Goal: Task Accomplishment & Management: Manage account settings

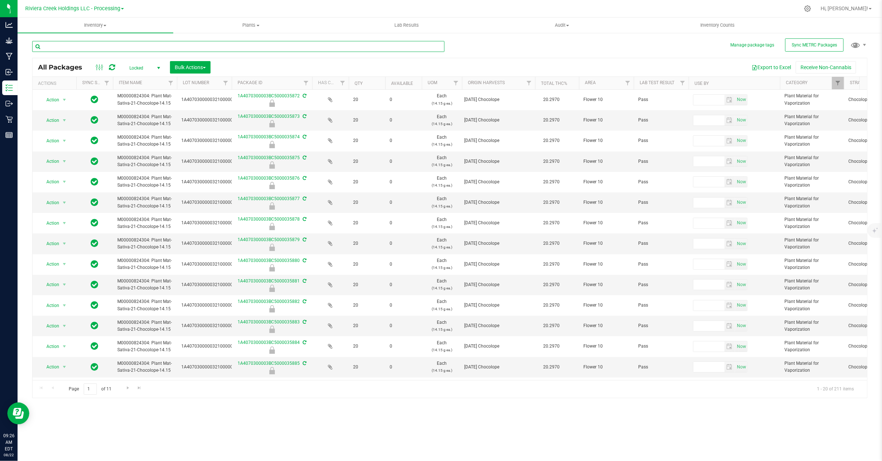
click at [100, 43] on input "text" at bounding box center [238, 46] width 412 height 11
click at [159, 66] on span "select" at bounding box center [159, 68] width 6 height 6
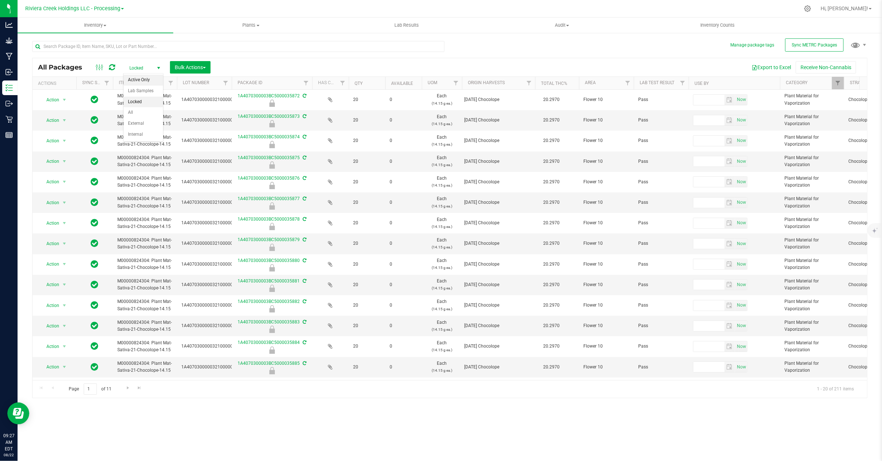
click at [142, 82] on li "Active Only" at bounding box center [143, 80] width 39 height 11
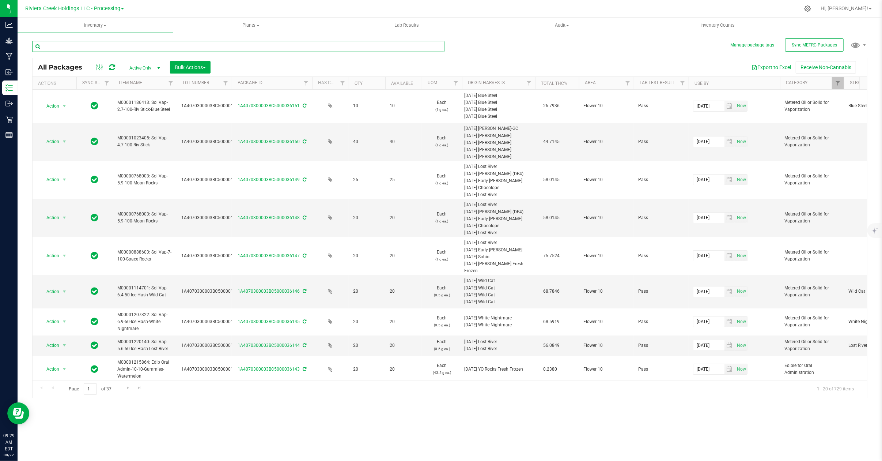
click at [125, 46] on input "text" at bounding box center [238, 46] width 412 height 11
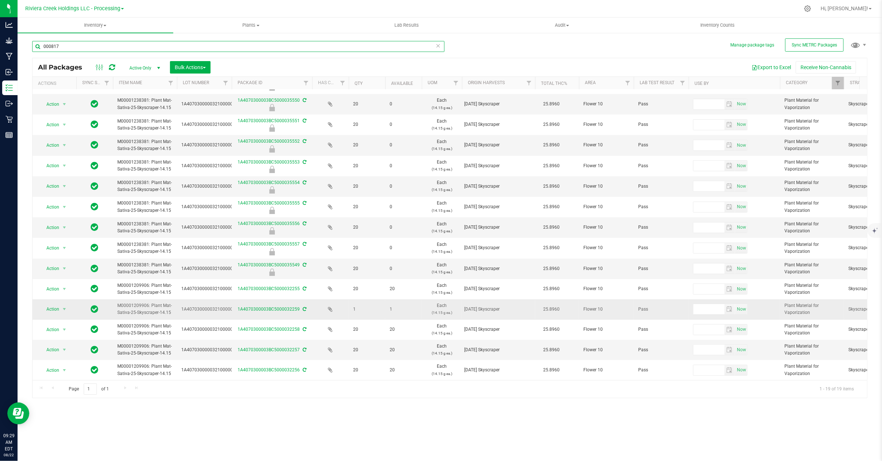
scroll to position [108, 0]
type input "000817"
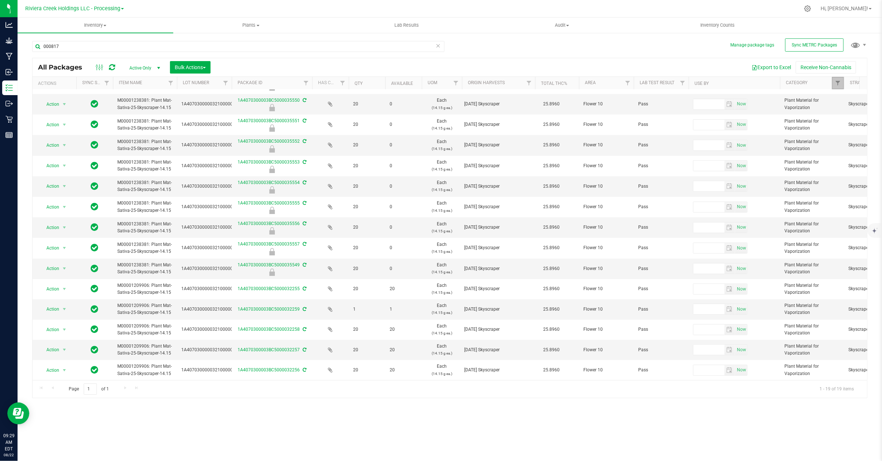
click at [834, 83] on link "Filter" at bounding box center [838, 83] width 12 height 12
click at [835, 80] on span "Filter" at bounding box center [838, 83] width 6 height 6
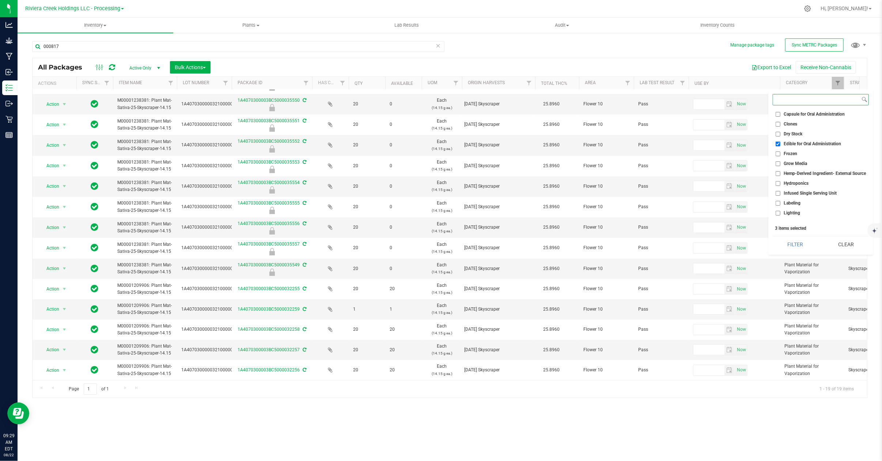
scroll to position [195, 0]
click at [791, 186] on span "Plant Material for Vaporization" at bounding box center [814, 186] width 60 height 4
click at [780, 186] on input "Plant Material for Vaporization" at bounding box center [778, 186] width 5 height 5
checkbox input "false"
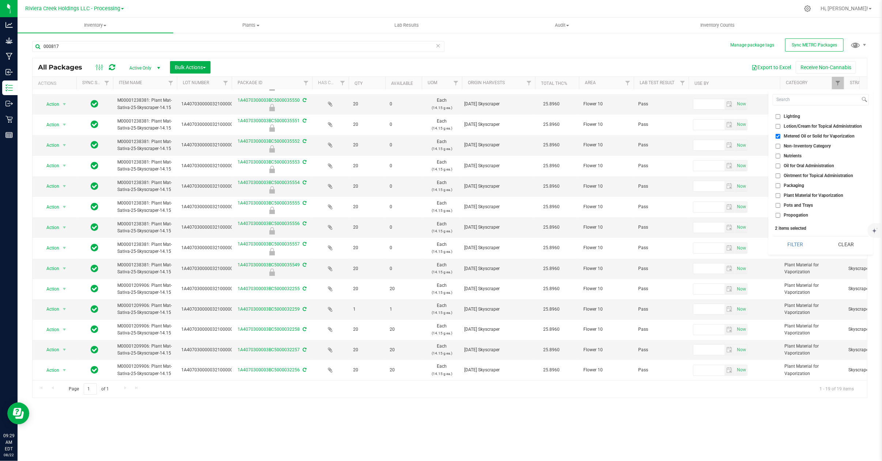
click at [808, 137] on span "Metered Oil or Solid for Vaporization" at bounding box center [819, 136] width 71 height 4
click at [780, 137] on input "Metered Oil or Solid for Vaporization" at bounding box center [778, 136] width 5 height 5
checkbox input "false"
click at [810, 193] on span "Edible for Oral Administration" at bounding box center [812, 193] width 57 height 4
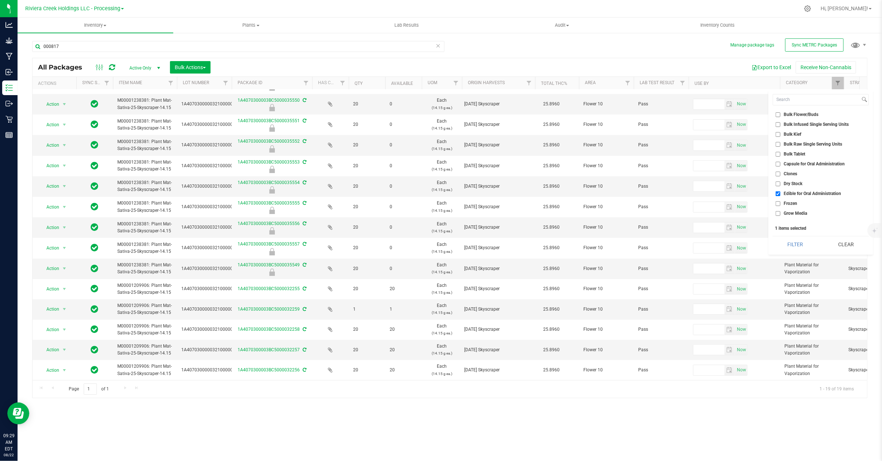
click at [780, 193] on input "Edible for Oral Administration" at bounding box center [778, 193] width 5 height 5
checkbox input "false"
click at [791, 113] on ul "Select All Bulk Capsule Bulk Concentrate Bulk Edible Bulk Flower/Buds Bulk Infu…" at bounding box center [821, 166] width 96 height 110
click at [834, 122] on li "Bulk Capsule" at bounding box center [821, 125] width 96 height 8
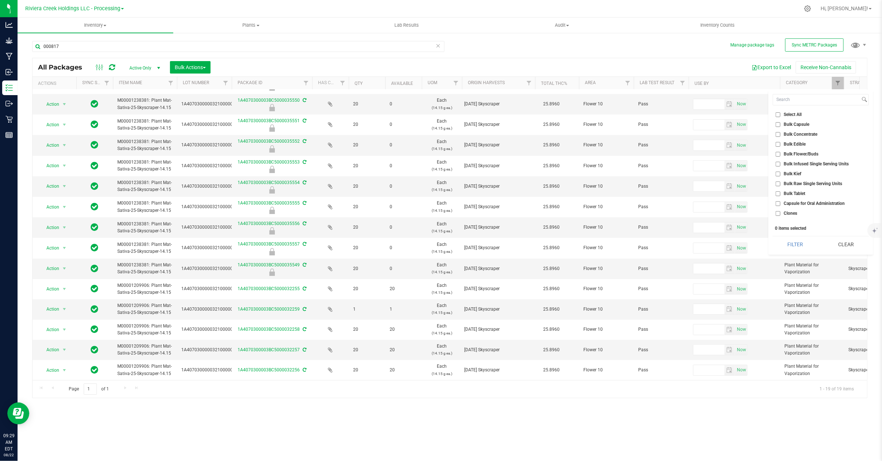
click at [803, 154] on span "Bulk Flower/Buds" at bounding box center [801, 154] width 35 height 4
click at [780, 154] on input "Bulk Flower/Buds" at bounding box center [778, 154] width 5 height 5
checkbox input "true"
click at [799, 247] on button "Filter" at bounding box center [795, 244] width 45 height 16
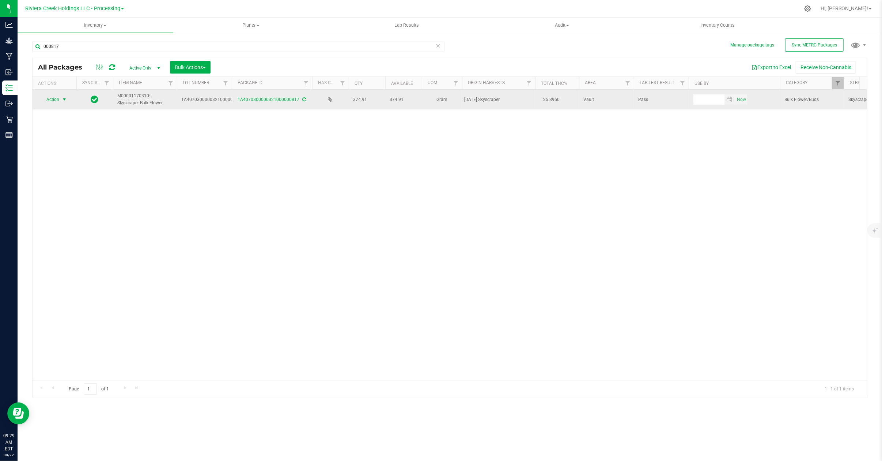
click at [58, 96] on span "Action" at bounding box center [50, 99] width 20 height 10
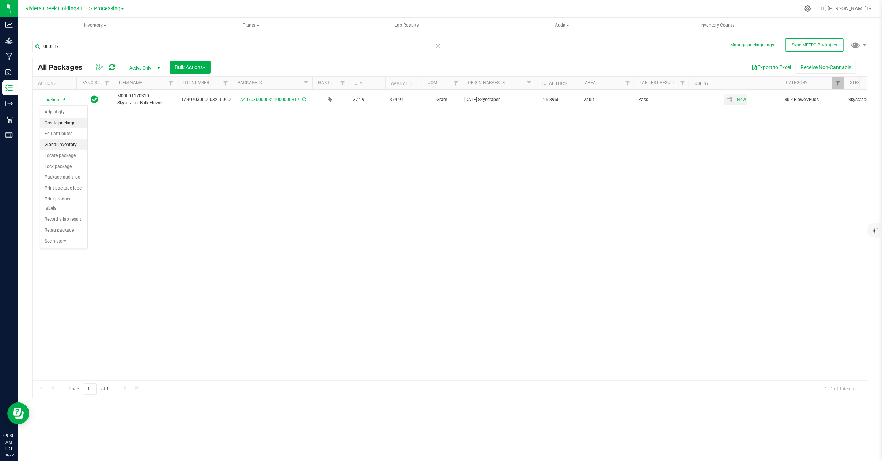
click at [64, 123] on li "Create package" at bounding box center [63, 123] width 47 height 11
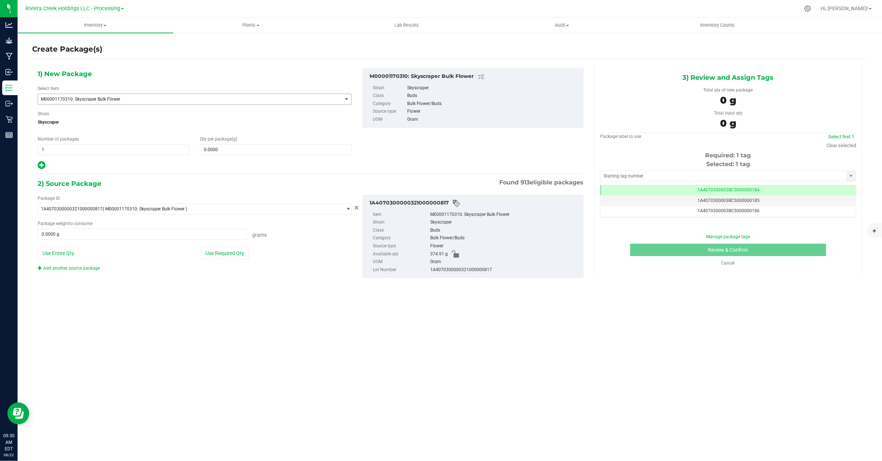
click at [133, 97] on span "M00001170310: Skyscraper Bulk Flower" at bounding box center [184, 98] width 286 height 5
type input "a"
click at [78, 116] on input "skyscaper" at bounding box center [194, 114] width 307 height 11
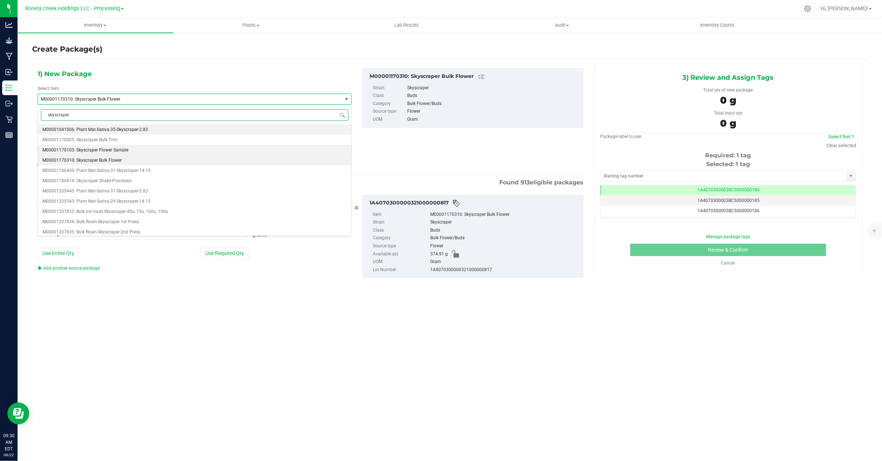
type input "skyscraper"
click at [92, 160] on span "M00001186414: Skyscraper Shake-Processor" at bounding box center [87, 160] width 90 height 5
type input "0.0000"
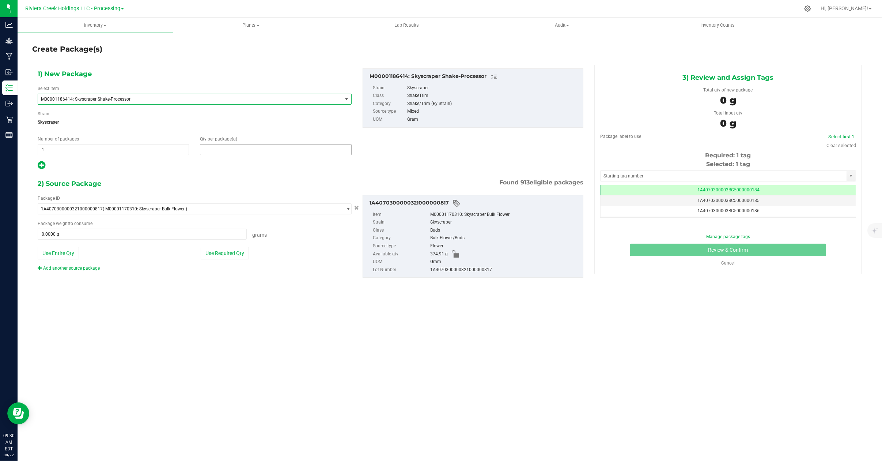
click at [224, 148] on span at bounding box center [275, 149] width 151 height 11
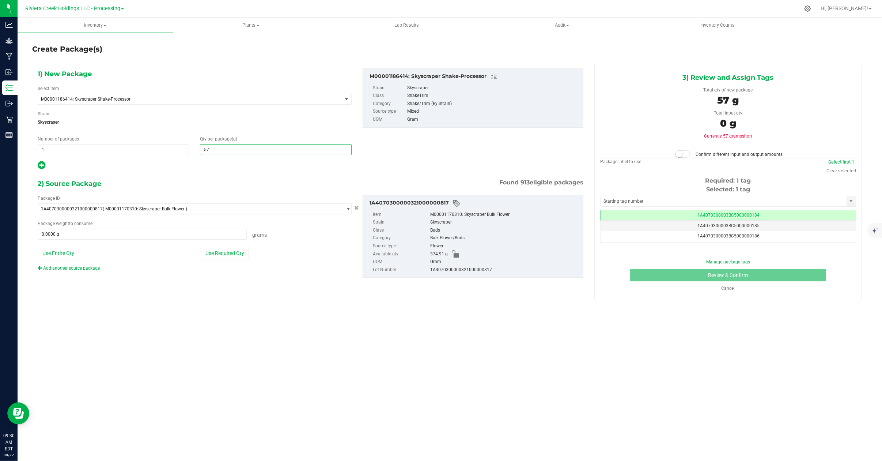
type input "570"
type input "570.0000"
click at [75, 235] on span at bounding box center [142, 233] width 209 height 11
type input "309"
type input "309.0000 g"
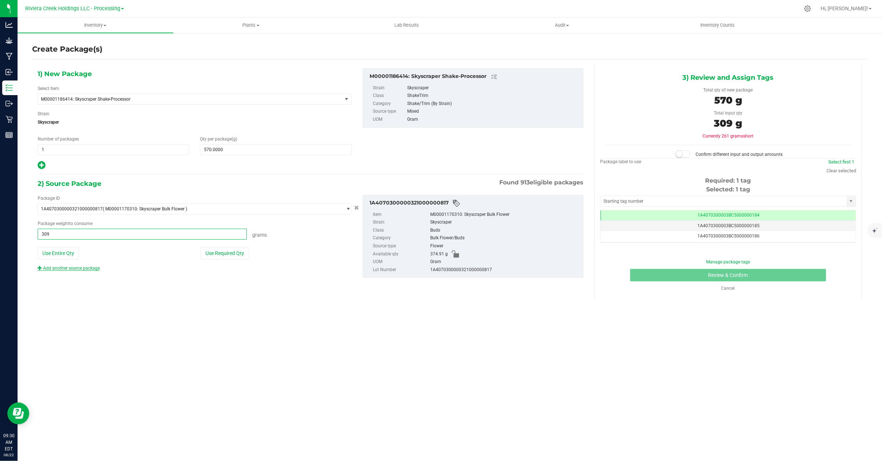
click at [68, 268] on link "Add another source package" at bounding box center [69, 267] width 62 height 5
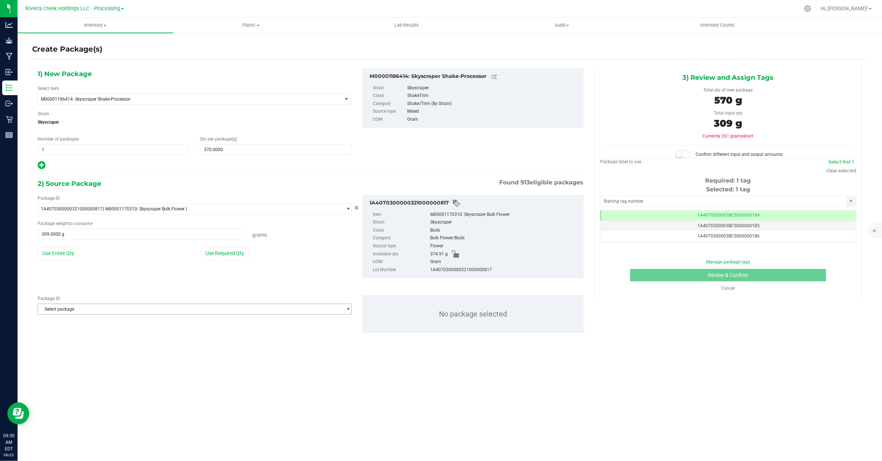
click at [82, 313] on span "Select package" at bounding box center [190, 309] width 304 height 10
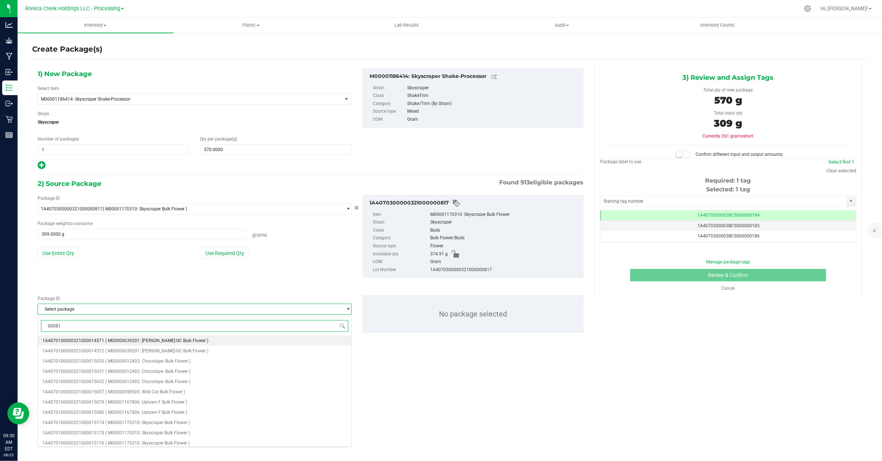
type input "000818"
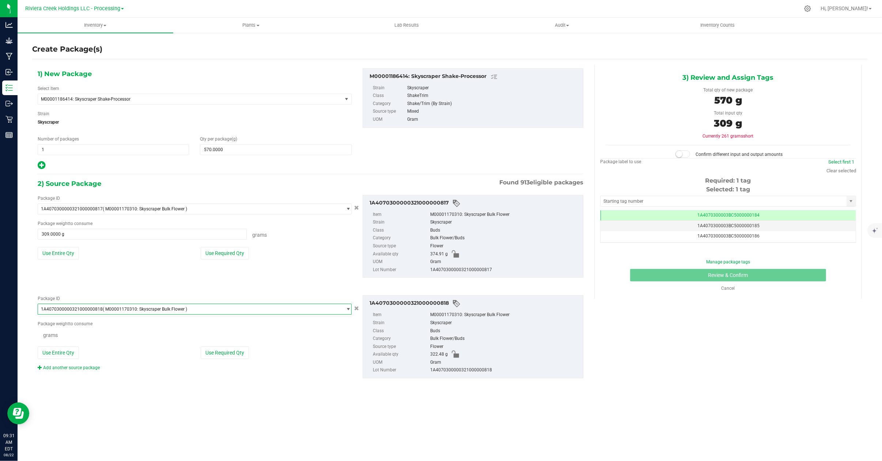
scroll to position [972, 0]
click at [69, 338] on span at bounding box center [142, 334] width 209 height 11
type input "262"
type input "262.0000 g"
click at [249, 407] on div "Inventory All packages All inventory Waste log Create inventory Plants All plan…" at bounding box center [450, 239] width 864 height 443
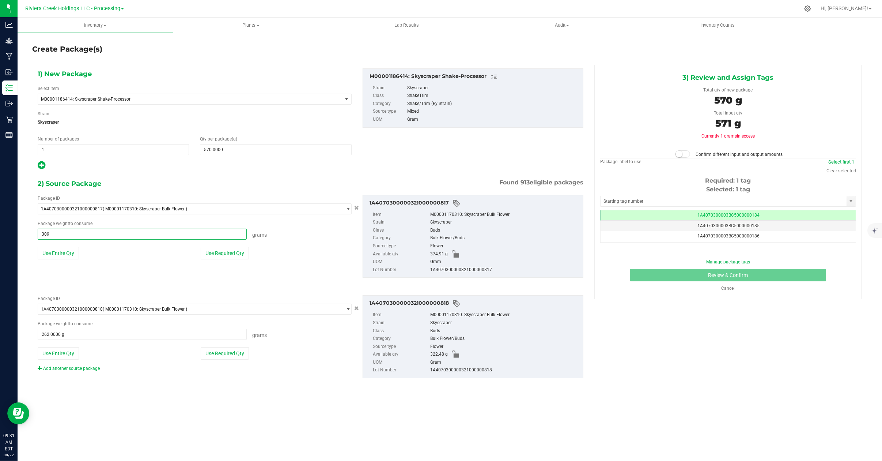
click at [49, 234] on span "309.0000 g 309" at bounding box center [142, 233] width 209 height 11
type input "308"
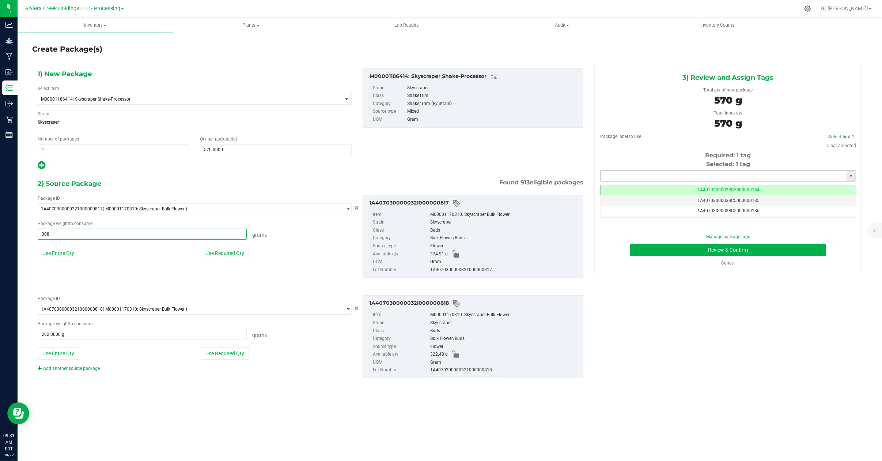
type input "308.0000 g"
click at [639, 175] on input "text" at bounding box center [723, 176] width 246 height 10
click at [645, 178] on input "text" at bounding box center [723, 176] width 246 height 10
type input "1A4070300003BC5000015326"
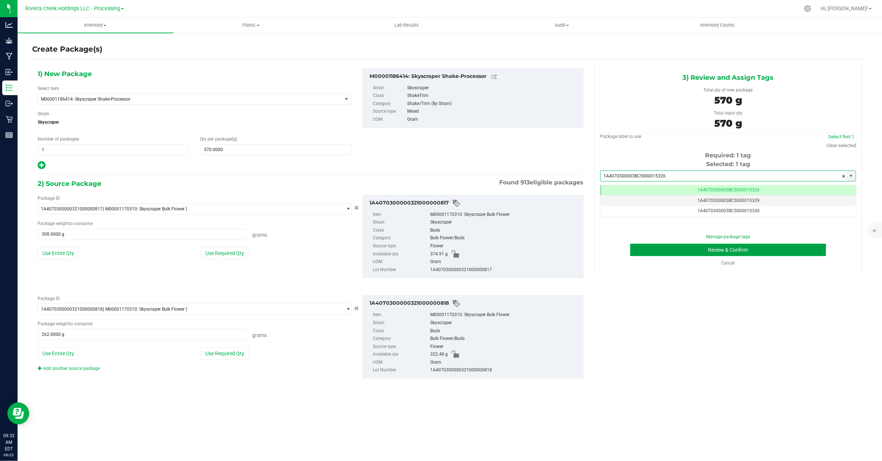
click at [670, 251] on button "Review & Confirm" at bounding box center [728, 249] width 196 height 12
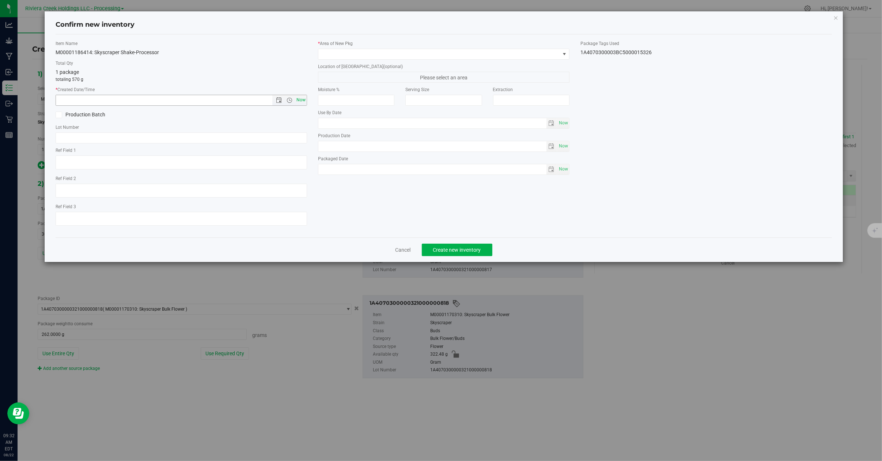
click at [301, 100] on span "Now" at bounding box center [301, 100] width 12 height 11
type input "8/22/2025 9:32 AM"
click at [562, 54] on span at bounding box center [564, 54] width 6 height 6
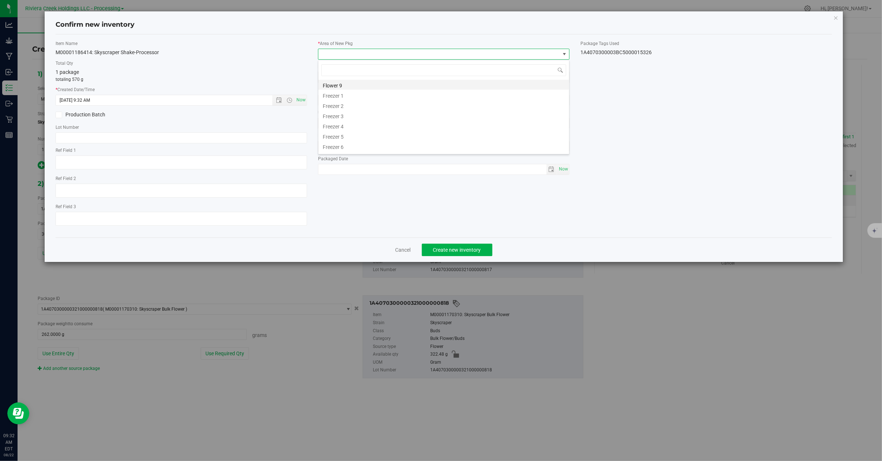
scroll to position [111, 0]
click at [355, 108] on li "Kitchen/Processor" at bounding box center [443, 107] width 251 height 10
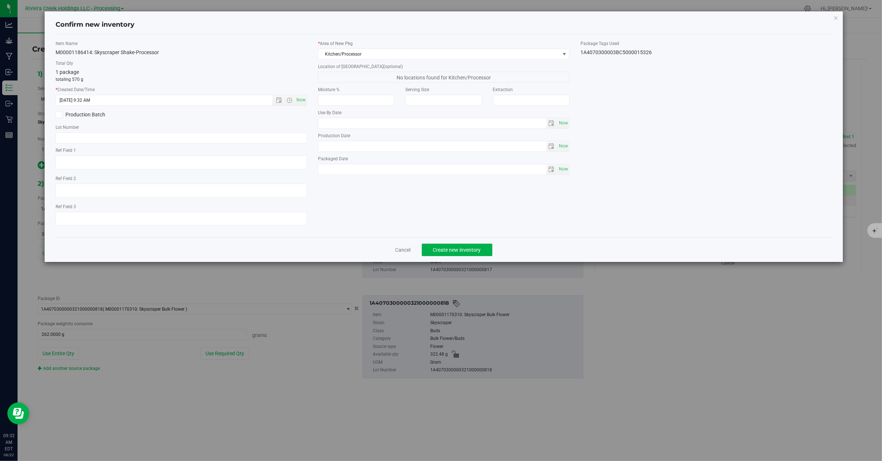
drag, startPoint x: 659, startPoint y: 52, endPoint x: 581, endPoint y: 56, distance: 77.9
click at [581, 56] on div "1A4070300003BC5000015326" at bounding box center [705, 53] width 251 height 8
copy div "1A4070300003BC5000015326"
click at [97, 137] on input "text" at bounding box center [181, 137] width 251 height 11
paste input "1A4070300003BC5000015326"
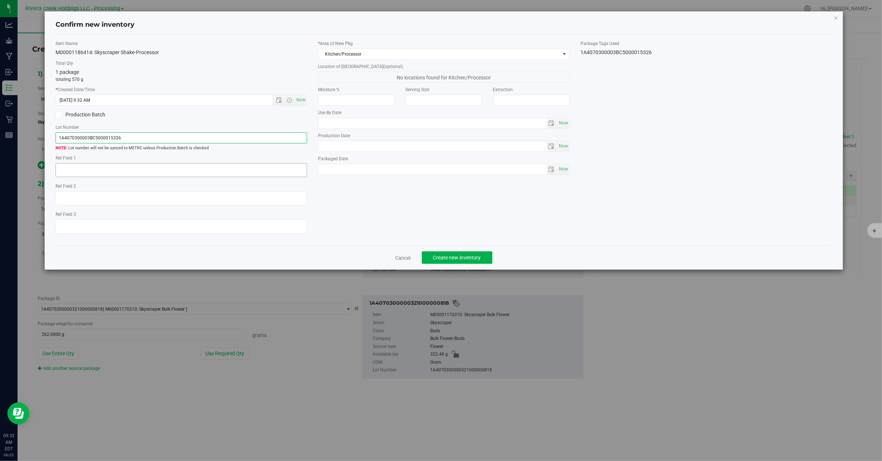
type input "1A4070300003BC5000015326"
click at [79, 171] on textarea at bounding box center [181, 170] width 251 height 14
type textarea "End of batch after packout"
drag, startPoint x: 468, startPoint y: 262, endPoint x: 512, endPoint y: 221, distance: 60.0
click at [469, 260] on span "Create new inventory" at bounding box center [457, 257] width 48 height 6
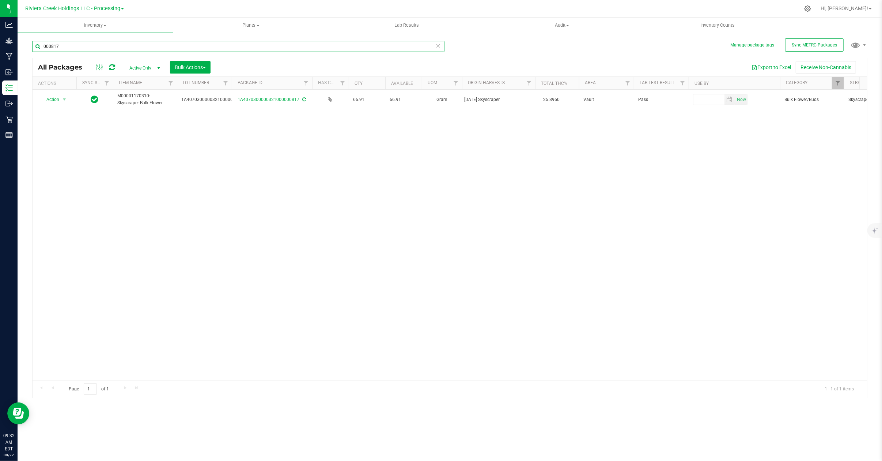
click at [66, 47] on input "000817" at bounding box center [238, 46] width 412 height 11
type input "0"
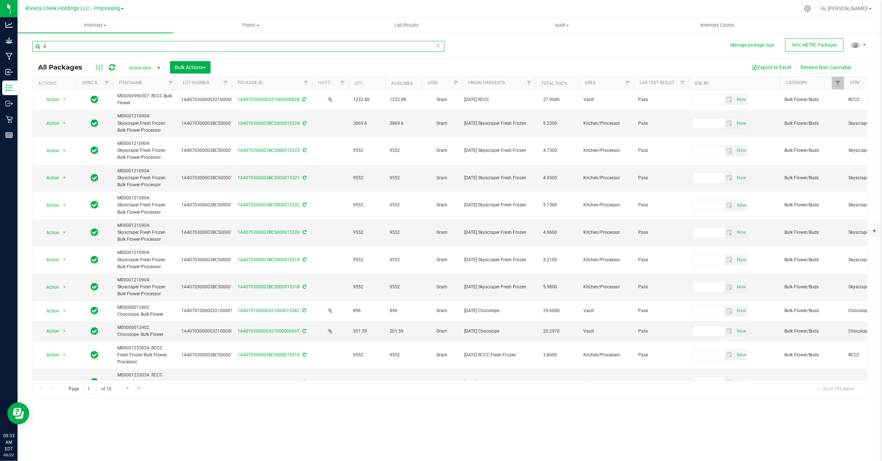
click at [52, 43] on input "0" at bounding box center [238, 46] width 412 height 11
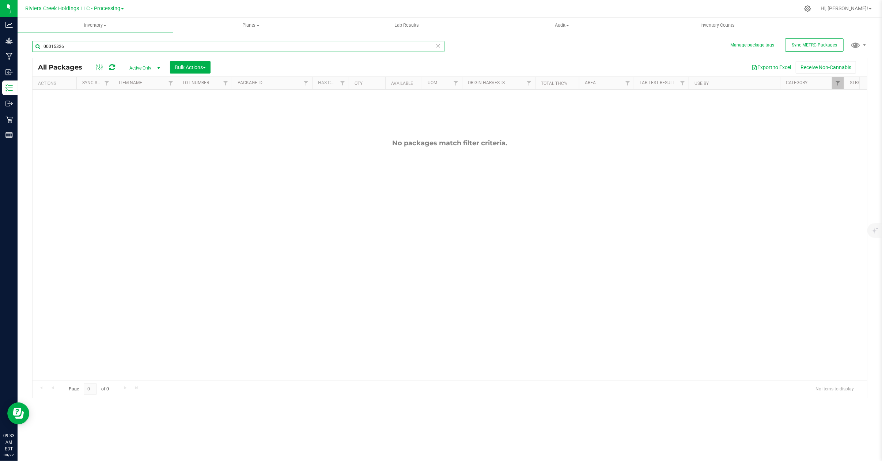
scroll to position [0, 199]
type input "00015326"
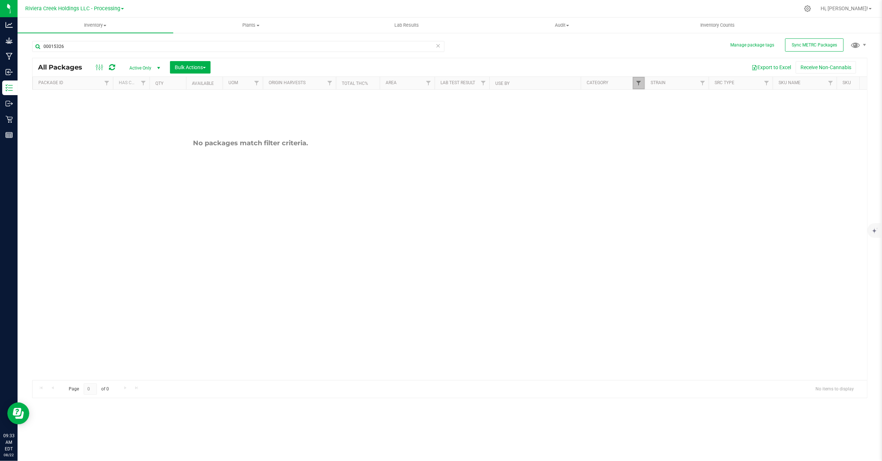
click at [637, 85] on span "Filter" at bounding box center [639, 83] width 6 height 6
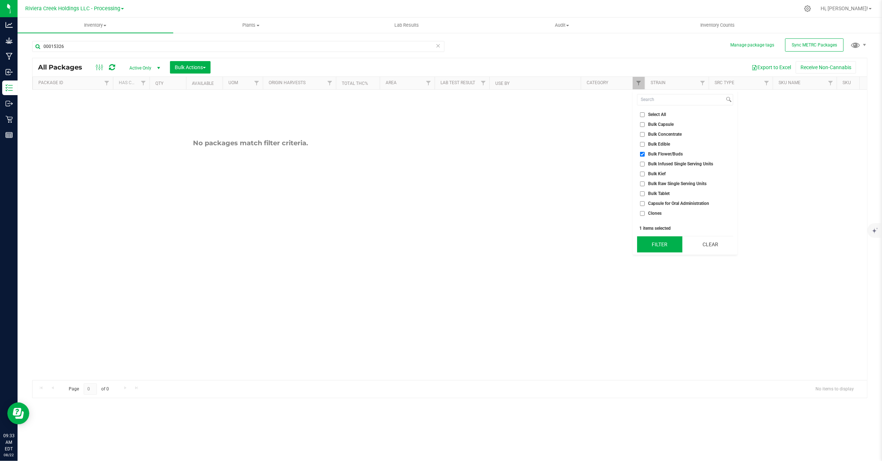
click at [652, 244] on button "Filter" at bounding box center [659, 244] width 45 height 16
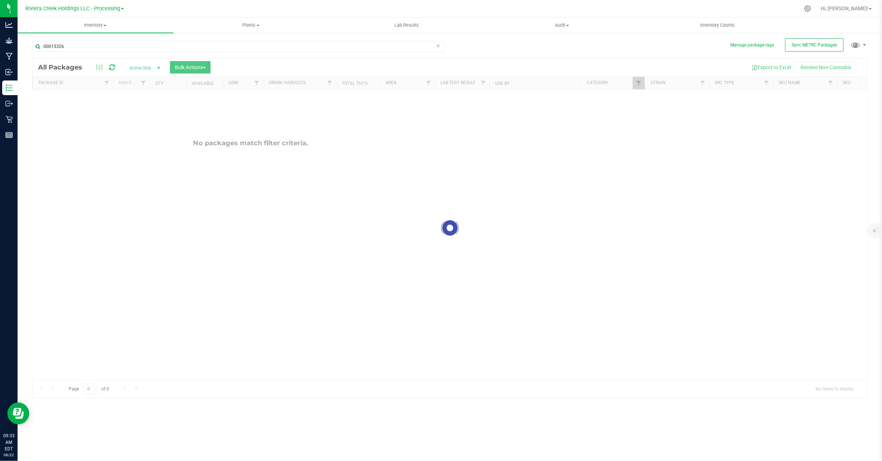
checkbox input "true"
click at [637, 85] on span "Filter" at bounding box center [639, 83] width 6 height 6
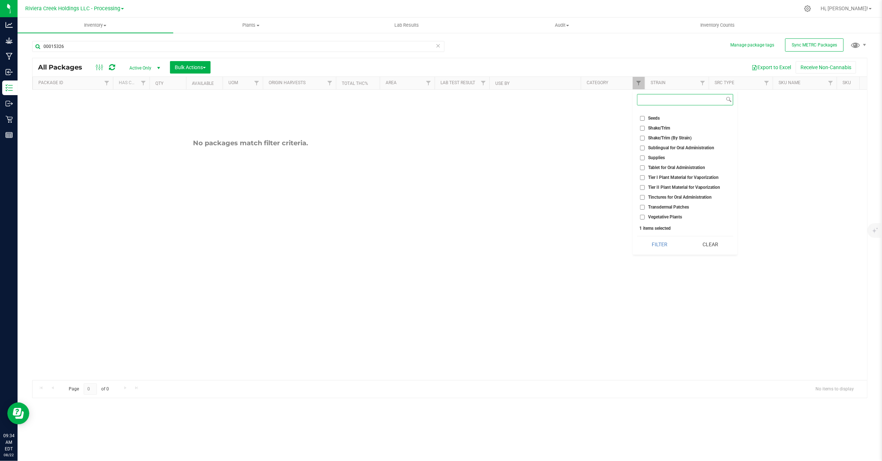
scroll to position [283, 0]
click at [673, 188] on span "Shake/Trim (By Strain)" at bounding box center [669, 187] width 43 height 4
click at [645, 188] on input "Shake/Trim (By Strain)" at bounding box center [642, 187] width 5 height 5
checkbox input "true"
click at [648, 247] on button "Filter" at bounding box center [659, 244] width 45 height 16
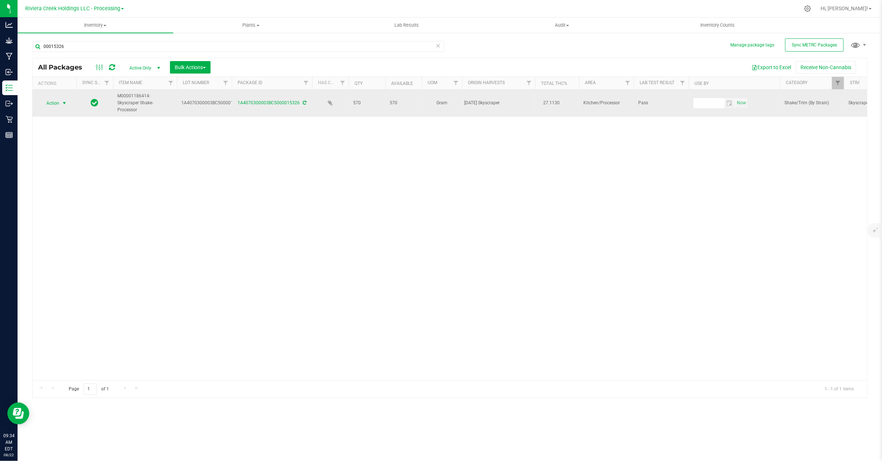
click at [56, 100] on span "Action" at bounding box center [50, 103] width 20 height 10
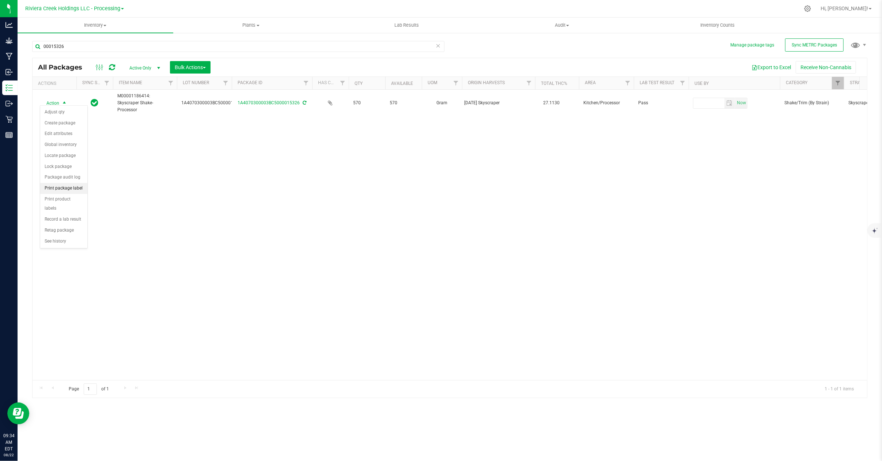
click at [54, 190] on li "Print package label" at bounding box center [63, 188] width 47 height 11
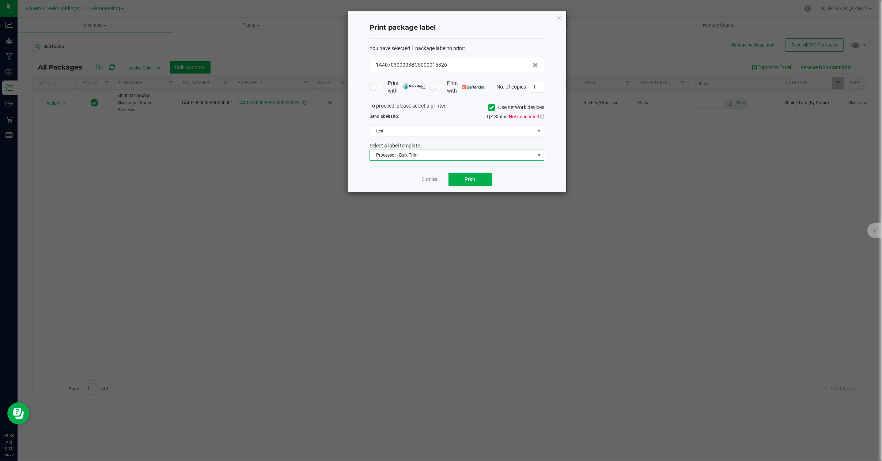
click at [539, 156] on span at bounding box center [539, 155] width 6 height 6
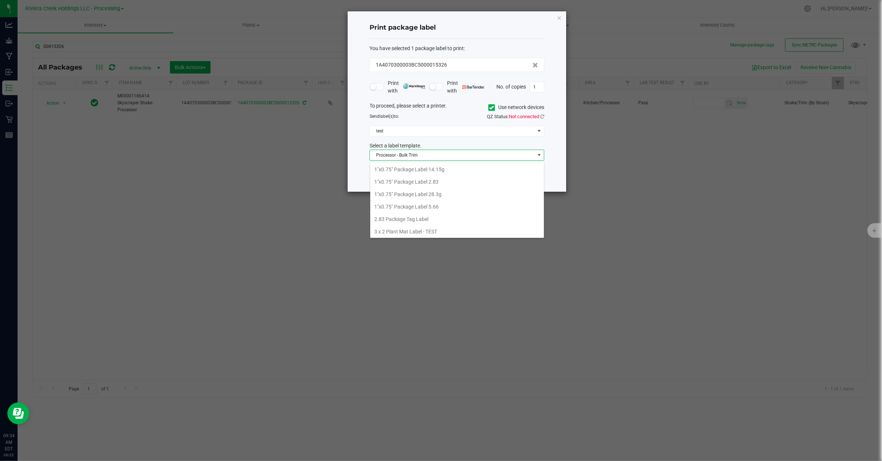
scroll to position [11, 174]
click at [550, 120] on div "Print package label You have selected 1 package label to print : 1A4070300003BC…" at bounding box center [457, 101] width 219 height 180
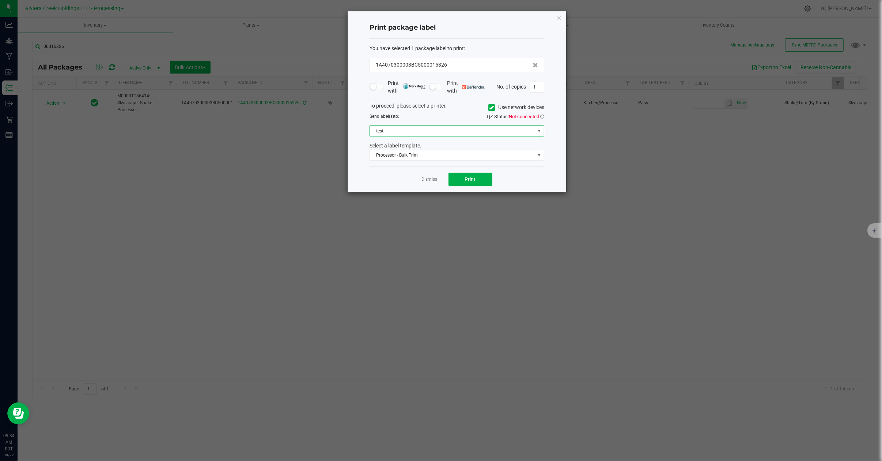
click at [539, 131] on span at bounding box center [539, 131] width 6 height 6
click at [490, 107] on icon at bounding box center [491, 107] width 5 height 0
click at [0, 0] on input "Use network devices" at bounding box center [0, 0] width 0 height 0
click at [542, 125] on div "To proceed, please select a printer. Use network devices Send label(s) to: QZ S…" at bounding box center [457, 131] width 175 height 59
click at [541, 129] on span at bounding box center [539, 131] width 6 height 6
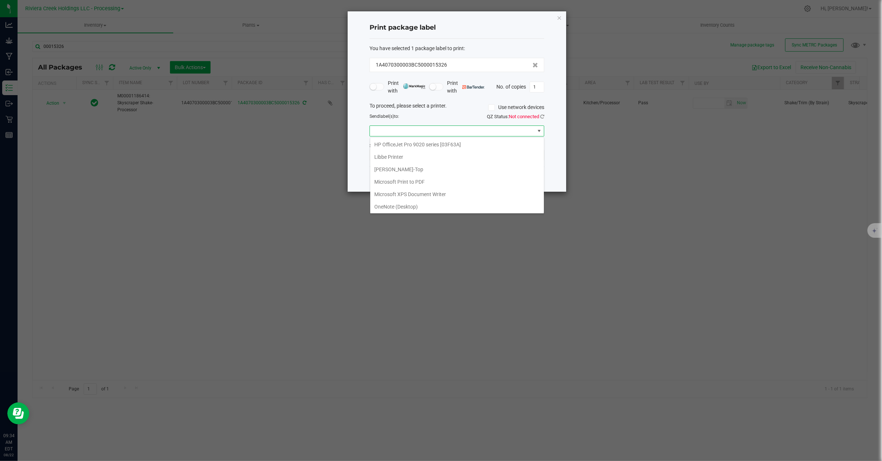
scroll to position [142, 0]
click at [401, 204] on 1\) "ZDesigner GK420d (Copy 1)" at bounding box center [457, 206] width 174 height 12
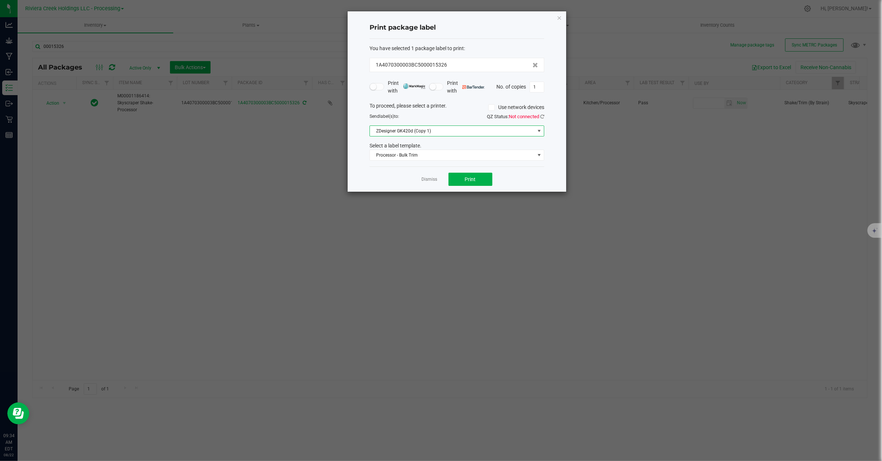
click at [542, 129] on span at bounding box center [539, 131] width 9 height 10
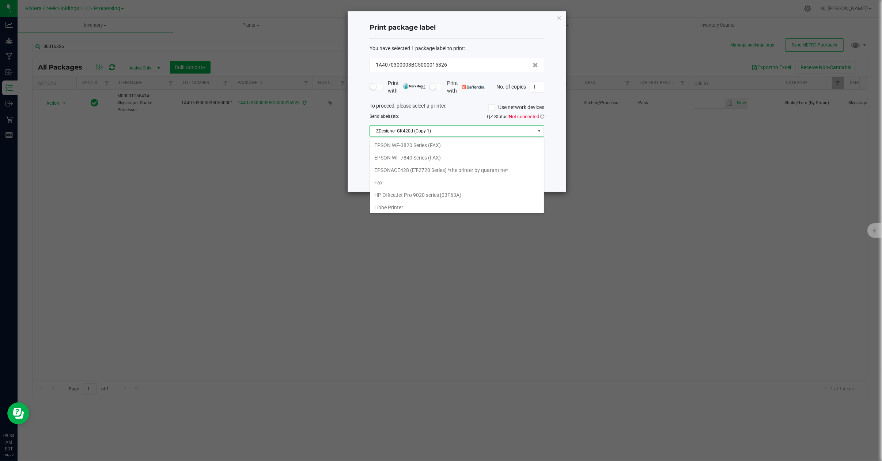
scroll to position [11, 174]
click at [424, 205] on 1\) "ZDesigner GK420d (Copy 1)" at bounding box center [457, 206] width 174 height 12
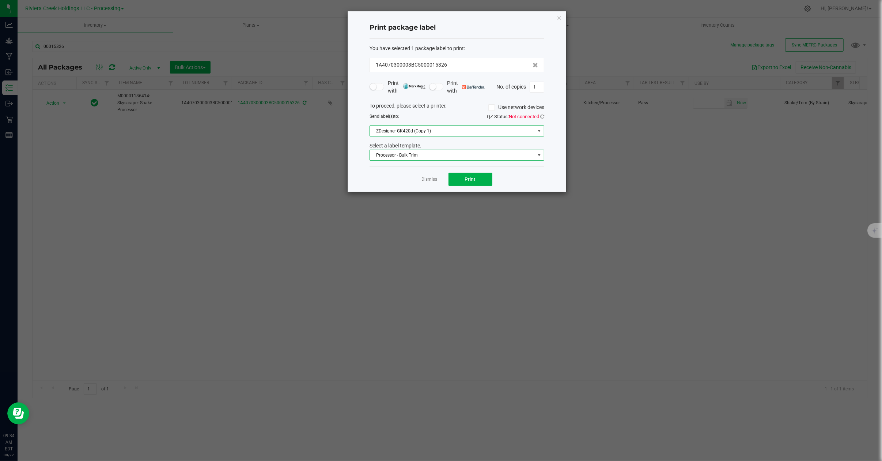
click at [539, 156] on span at bounding box center [539, 155] width 6 height 6
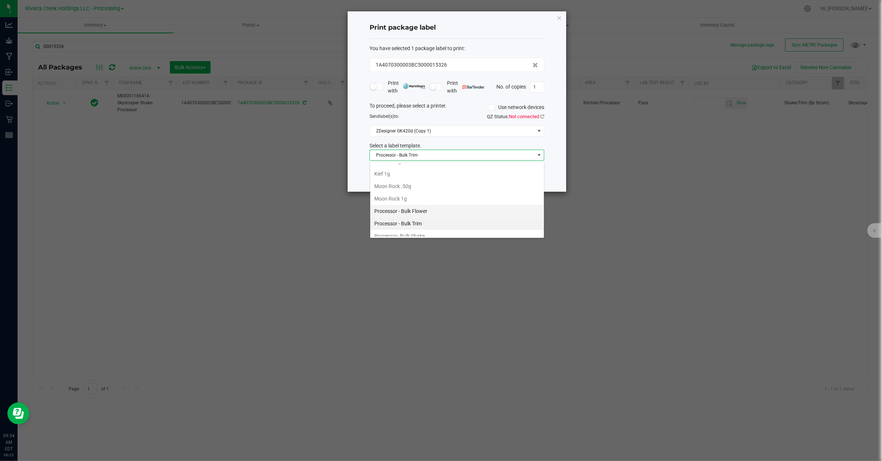
scroll to position [318, 0]
drag, startPoint x: 418, startPoint y: 192, endPoint x: 435, endPoint y: 182, distance: 18.9
click at [419, 192] on li "Processor- Bulk Shake" at bounding box center [457, 187] width 174 height 12
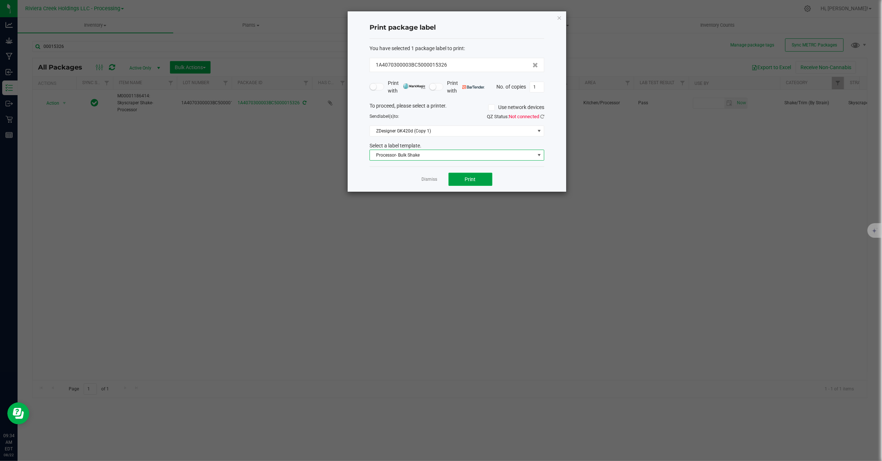
click at [467, 180] on span "Print" at bounding box center [470, 179] width 11 height 6
click at [430, 180] on link "Dismiss" at bounding box center [430, 179] width 16 height 6
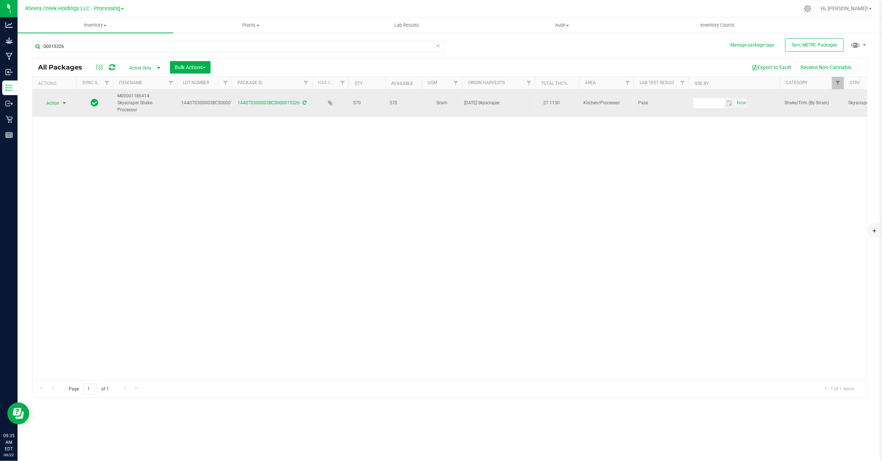
click at [60, 100] on span "select" at bounding box center [64, 103] width 9 height 10
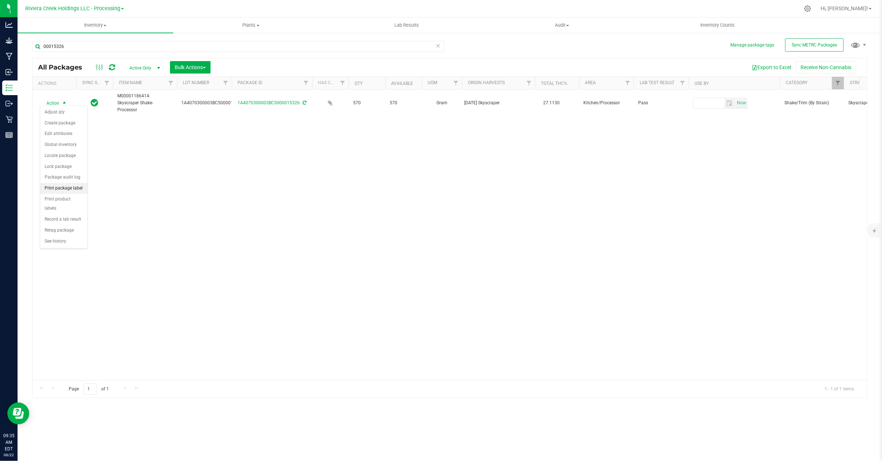
click at [62, 187] on li "Print package label" at bounding box center [63, 188] width 47 height 11
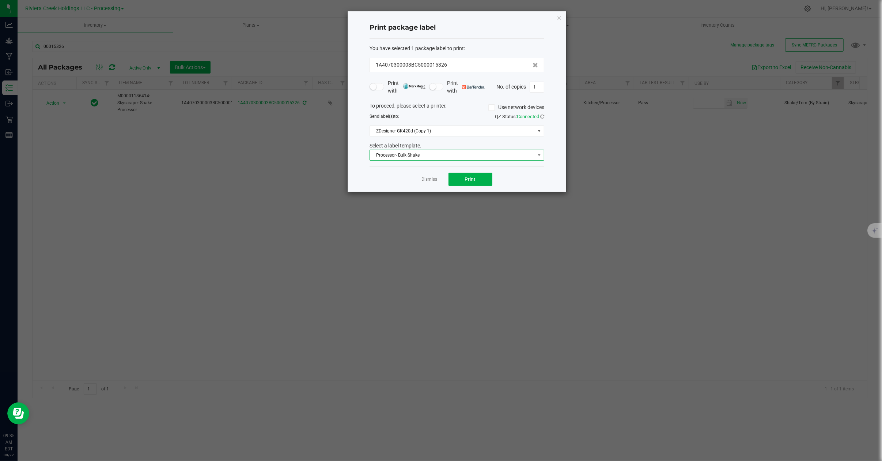
click at [535, 154] on span at bounding box center [539, 155] width 9 height 10
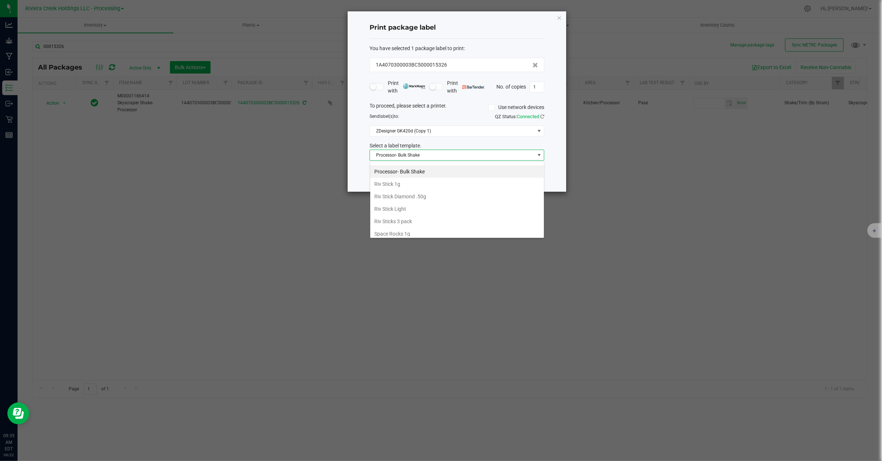
scroll to position [357, 0]
click at [416, 233] on li "Strain- Harvest Date Label" at bounding box center [457, 230] width 174 height 12
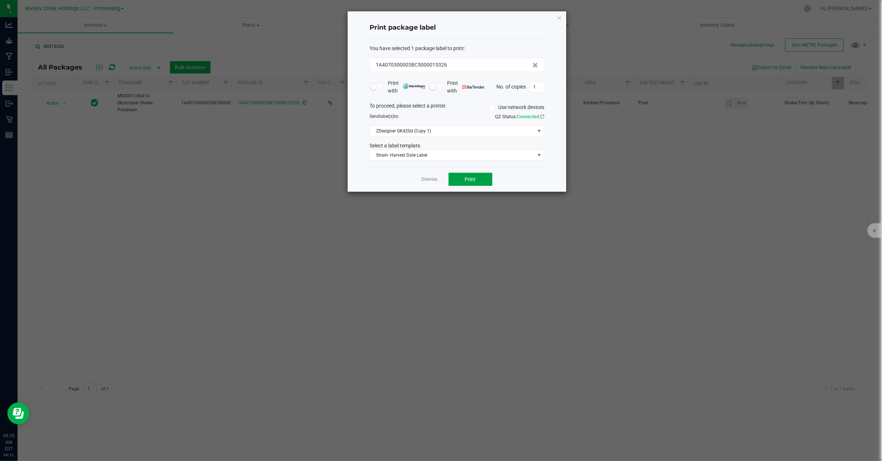
click at [471, 181] on span "Print" at bounding box center [470, 179] width 11 height 6
click at [424, 180] on link "Dismiss" at bounding box center [430, 179] width 16 height 6
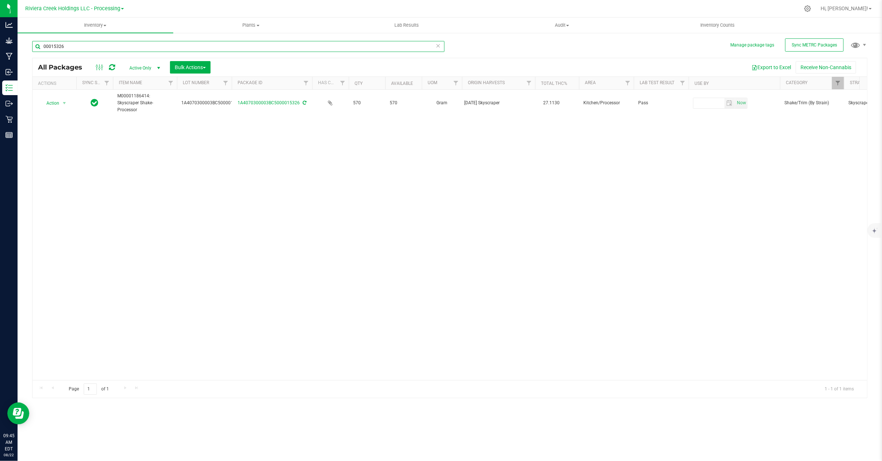
click at [77, 45] on input "00015326" at bounding box center [238, 46] width 412 height 11
type input "0"
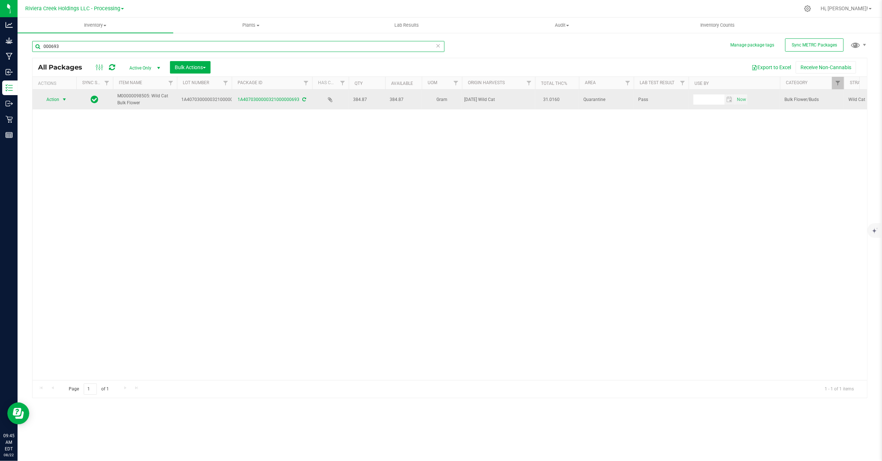
type input "000693"
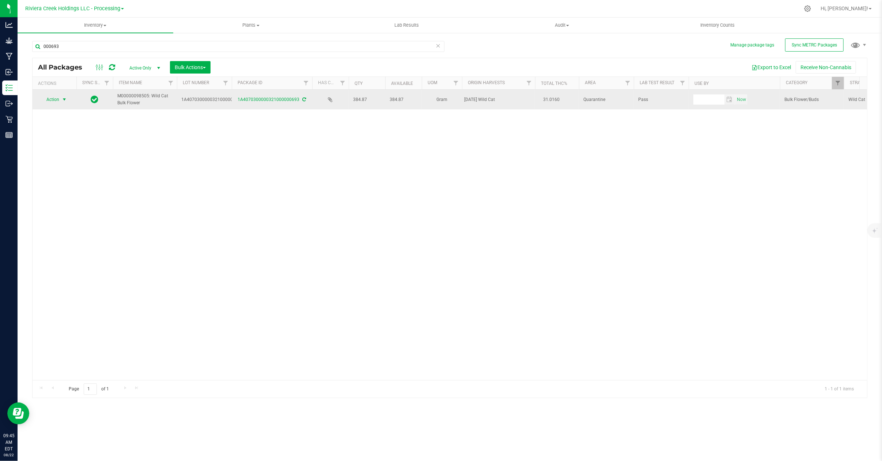
click at [61, 97] on span "select" at bounding box center [64, 99] width 6 height 6
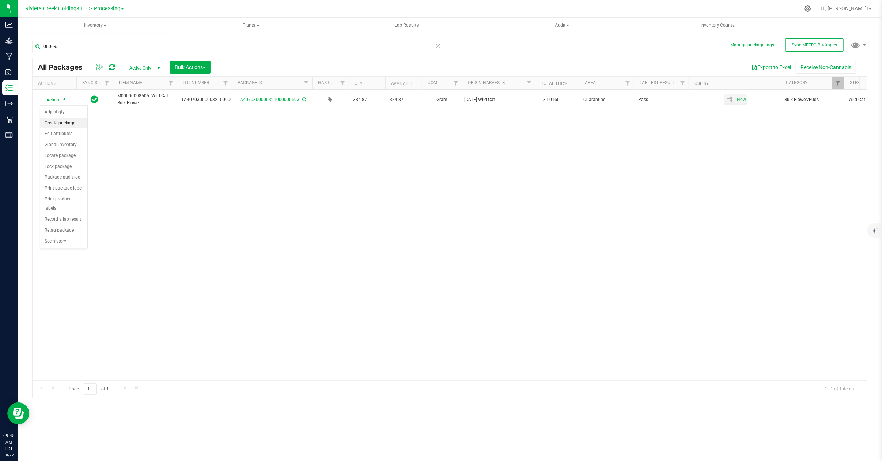
click at [61, 126] on li "Create package" at bounding box center [63, 123] width 47 height 11
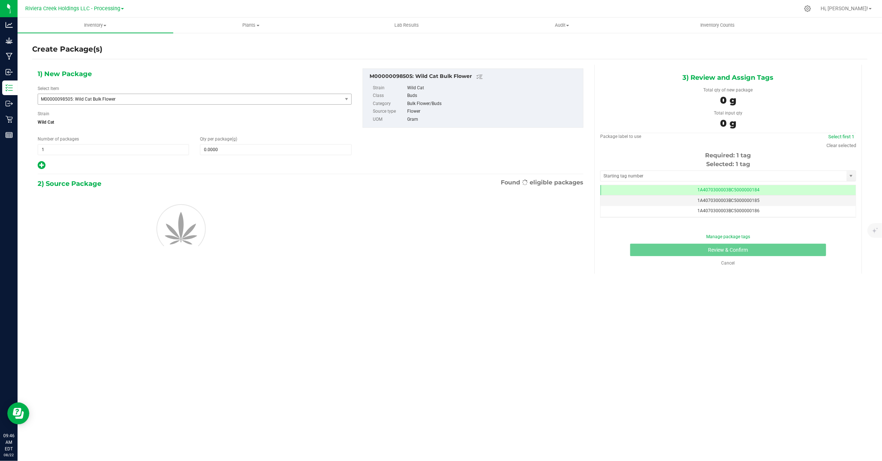
scroll to position [0, 0]
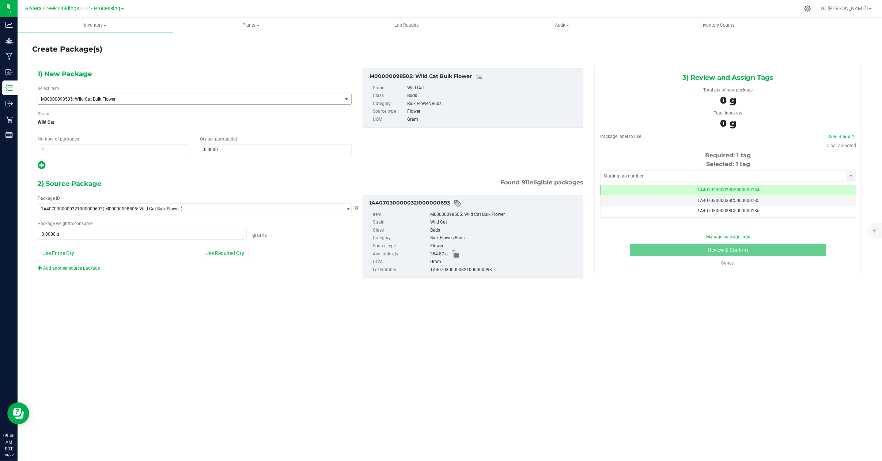
click at [122, 97] on span "M00000098505: Wild Cat Bulk Flower" at bounding box center [184, 98] width 286 height 5
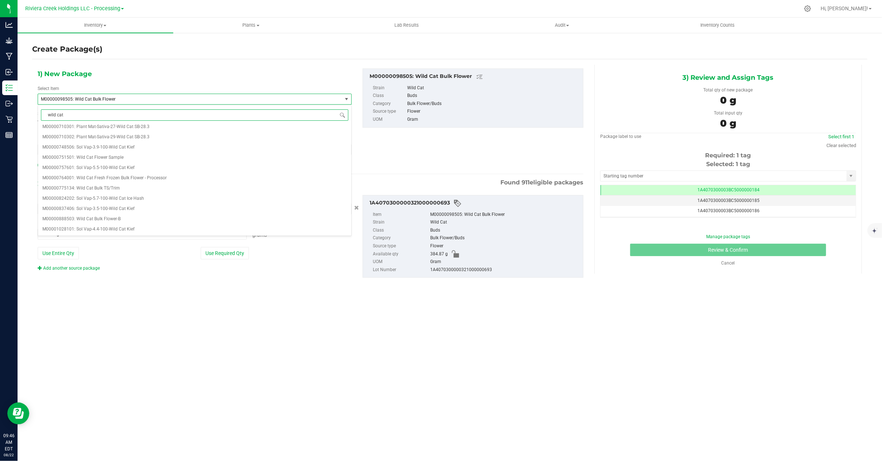
scroll to position [0, 0]
type input "wild cat shake"
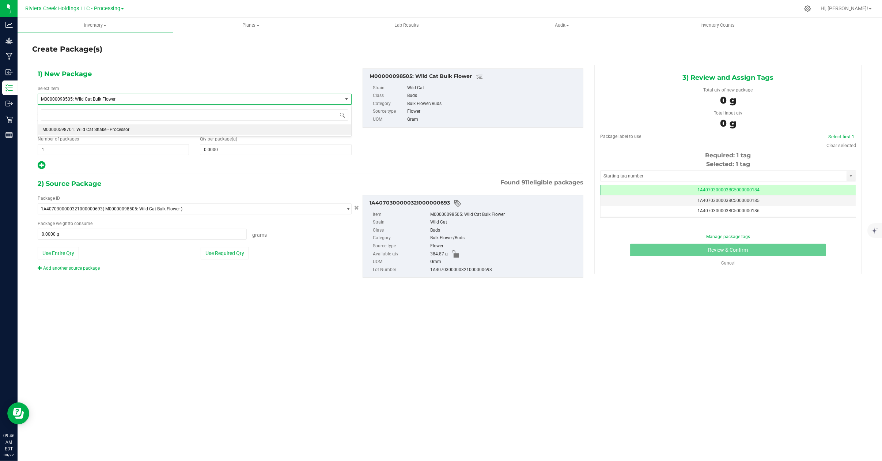
type input "0.0000"
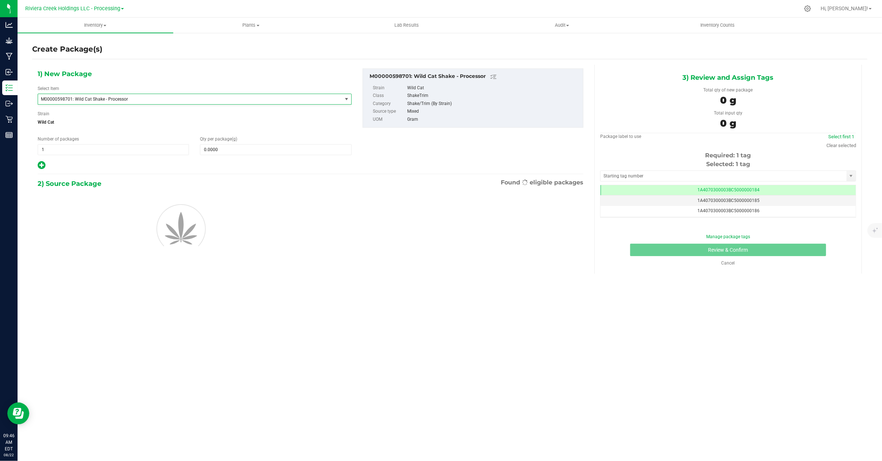
scroll to position [4728, 0]
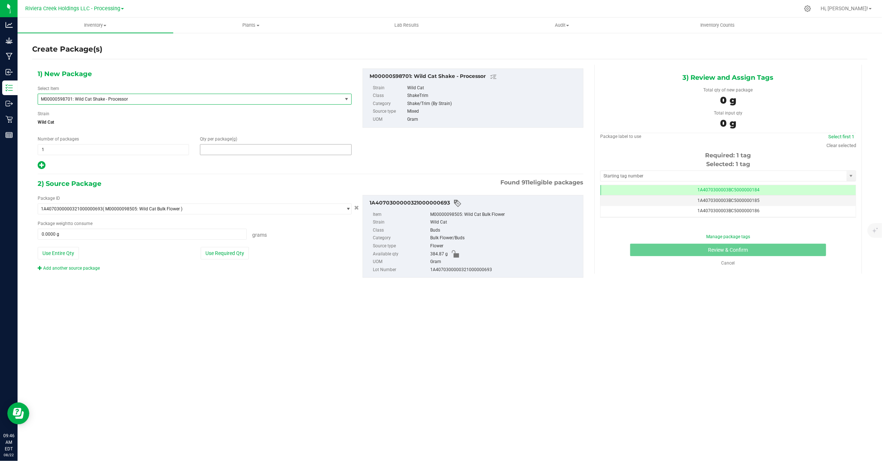
click at [219, 149] on span at bounding box center [275, 149] width 151 height 11
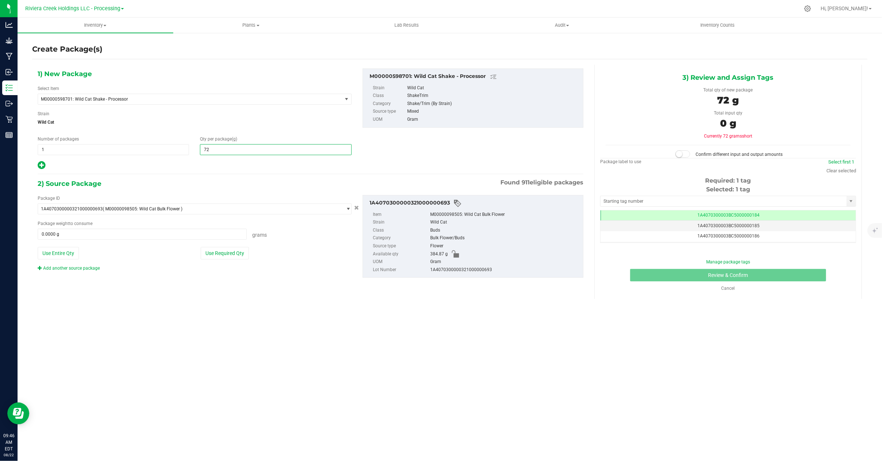
type input "720"
type input "720.0000"
click at [74, 235] on span at bounding box center [142, 233] width 209 height 11
type input "353"
type input "353.0000 g"
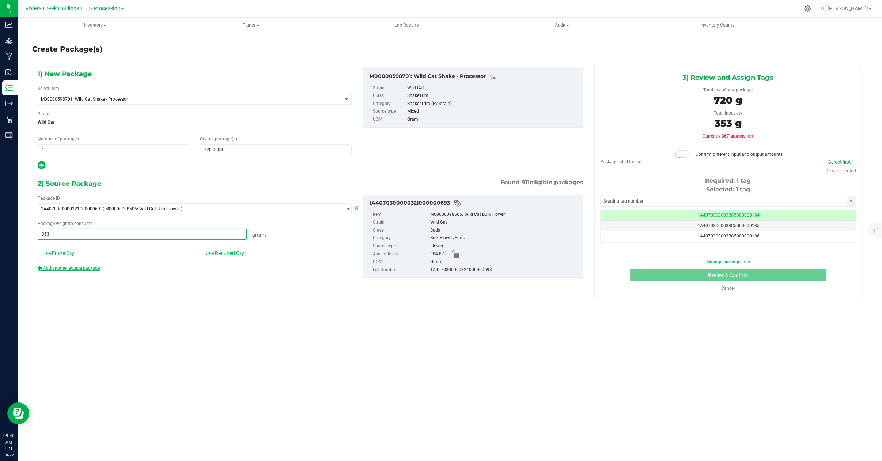
click at [89, 268] on link "Add another source package" at bounding box center [69, 267] width 62 height 5
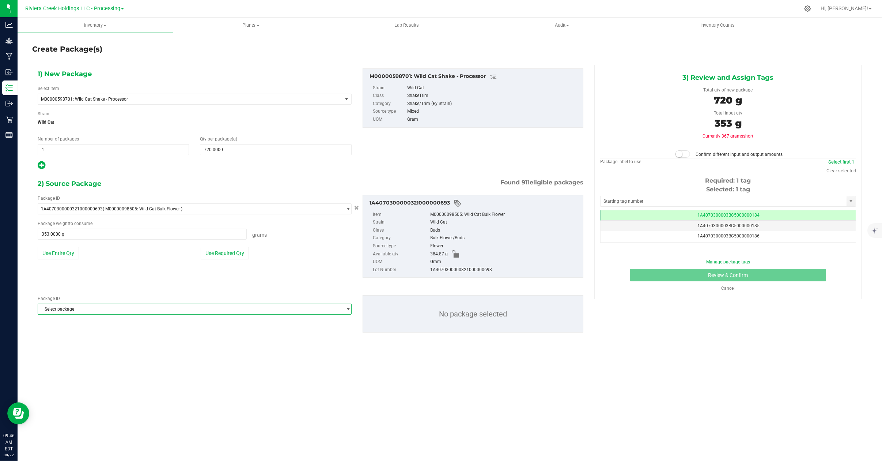
drag, startPoint x: 83, startPoint y: 312, endPoint x: 74, endPoint y: 309, distance: 9.2
click at [82, 312] on span "Select package" at bounding box center [190, 309] width 304 height 10
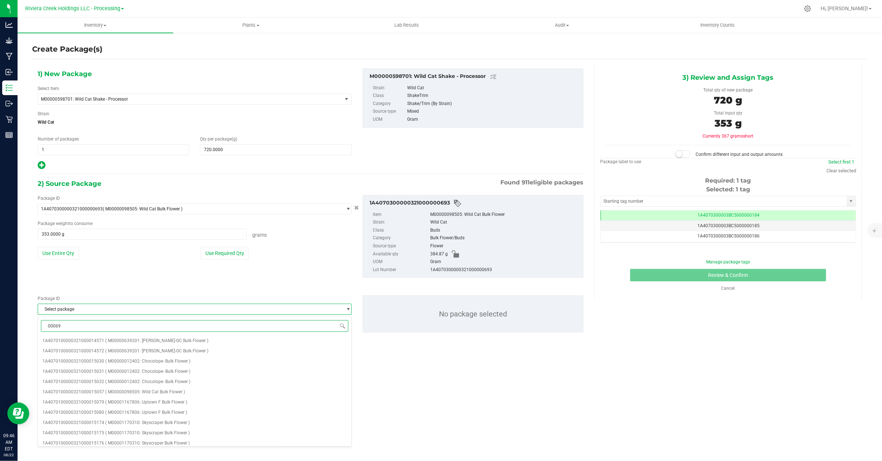
type input "000694"
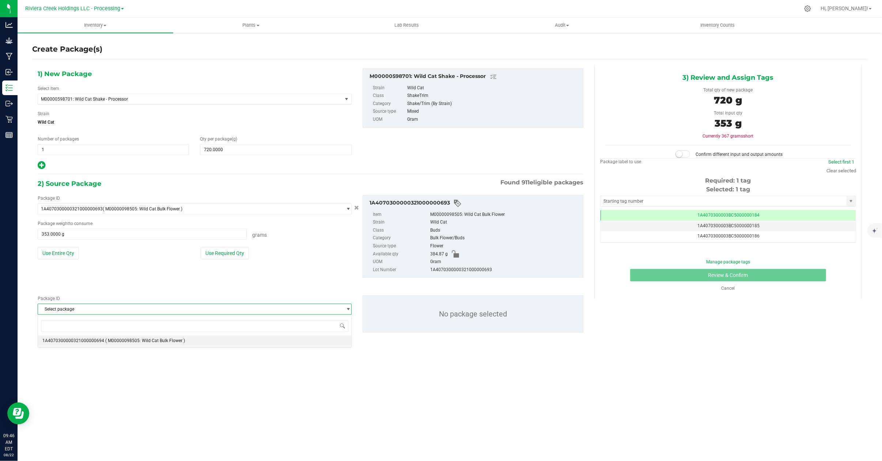
scroll to position [696, 0]
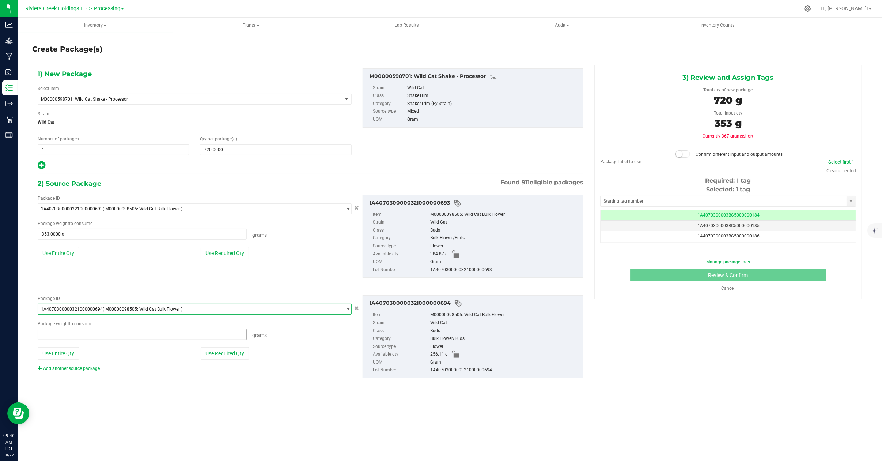
click at [73, 337] on span at bounding box center [142, 334] width 209 height 11
type input "247"
type input "247.0000 g"
click at [84, 370] on link "Add another source package" at bounding box center [69, 367] width 62 height 5
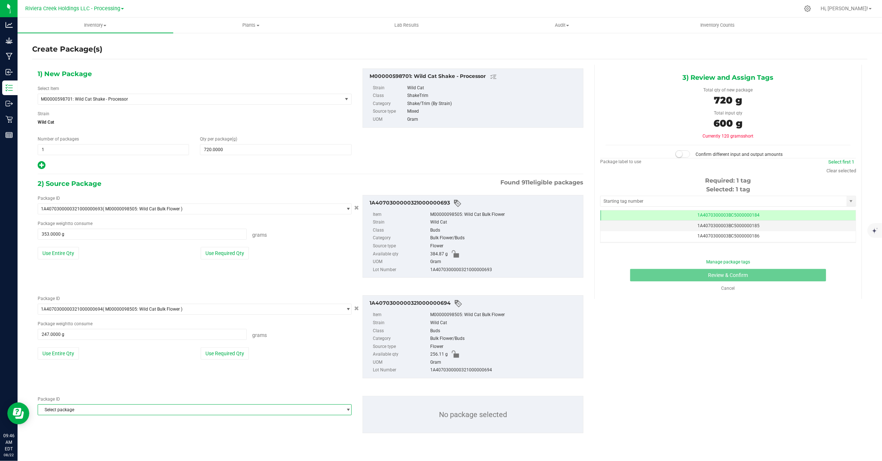
click at [126, 414] on span "Select package" at bounding box center [190, 409] width 304 height 10
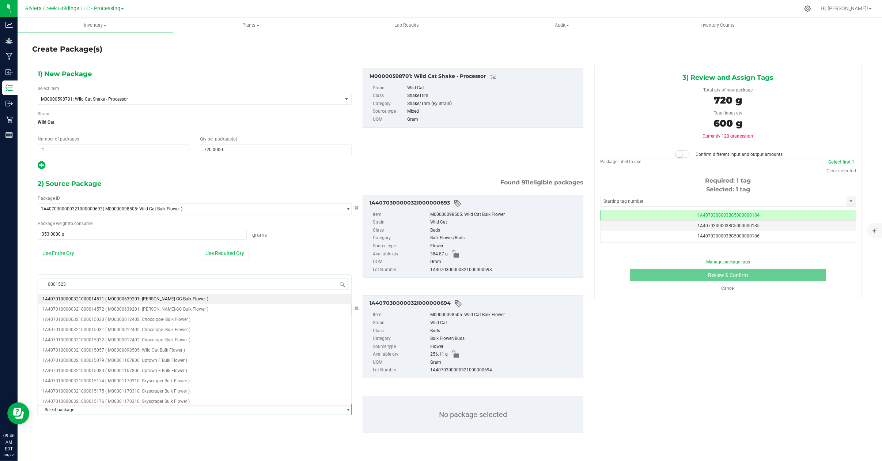
type input "00015235"
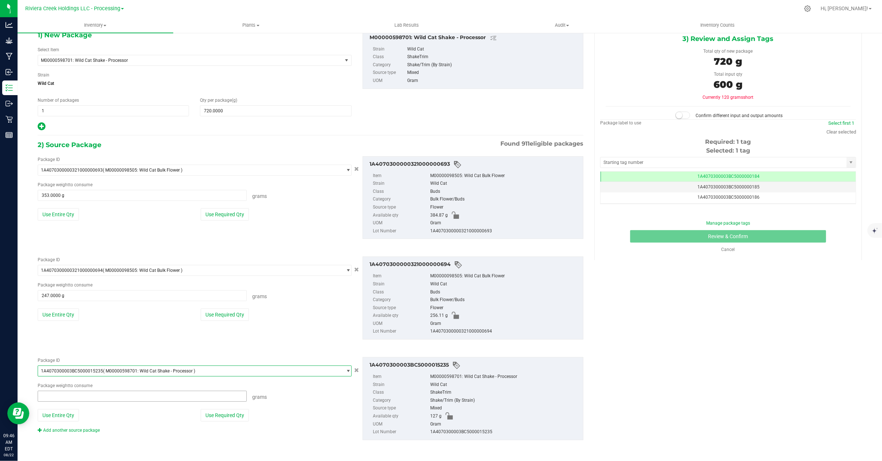
click at [69, 397] on span at bounding box center [142, 395] width 209 height 11
drag, startPoint x: 63, startPoint y: 414, endPoint x: 253, endPoint y: 387, distance: 192.4
click at [63, 414] on button "Use Entire Qty" at bounding box center [58, 415] width 41 height 12
type input "127.0000 g"
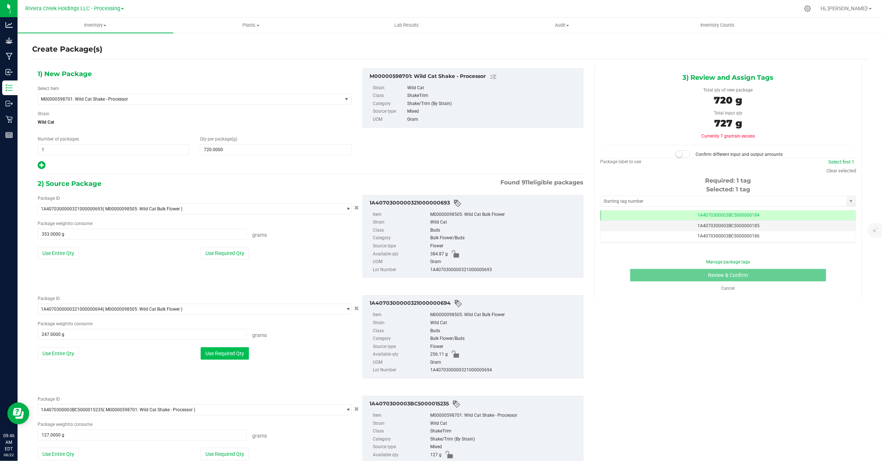
click at [230, 355] on button "Use Required Qty" at bounding box center [225, 353] width 48 height 12
type input "240.0000 g"
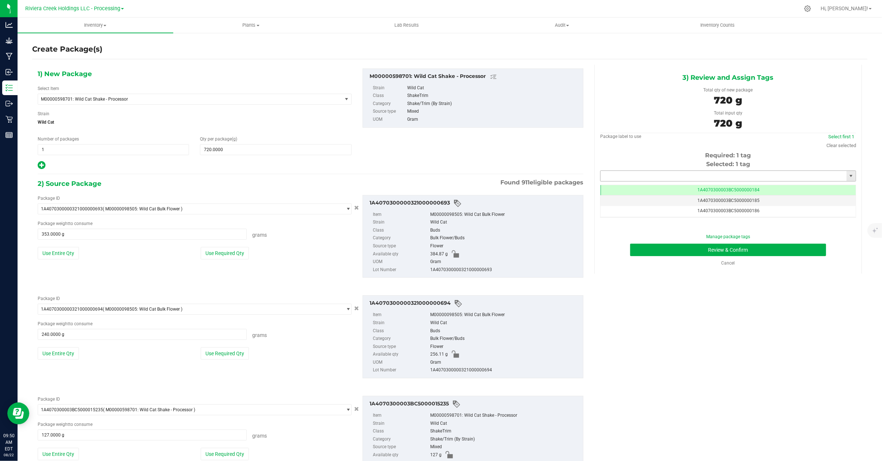
click at [640, 177] on input "text" at bounding box center [723, 176] width 246 height 10
type input "1A4070300003BC5000015317"
click at [663, 250] on button "Review & Confirm" at bounding box center [728, 249] width 196 height 12
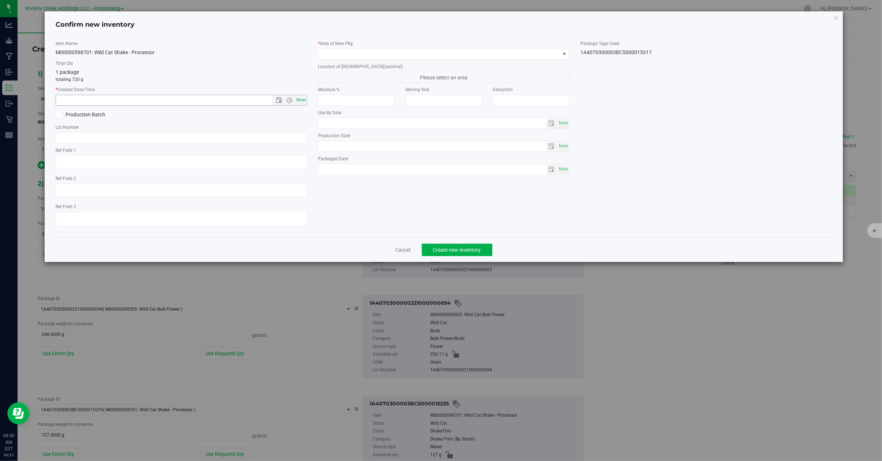
drag, startPoint x: 302, startPoint y: 101, endPoint x: 322, endPoint y: 72, distance: 35.4
click at [302, 100] on span "Now" at bounding box center [301, 100] width 12 height 11
type input "8/22/2025 9:50 AM"
click at [565, 53] on span at bounding box center [564, 54] width 6 height 6
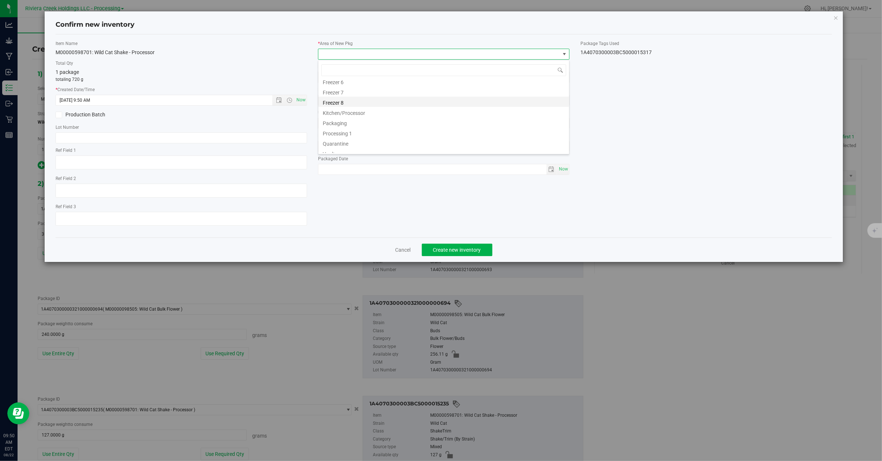
scroll to position [111, 0]
click at [364, 106] on li "Kitchen/Processor" at bounding box center [443, 107] width 251 height 10
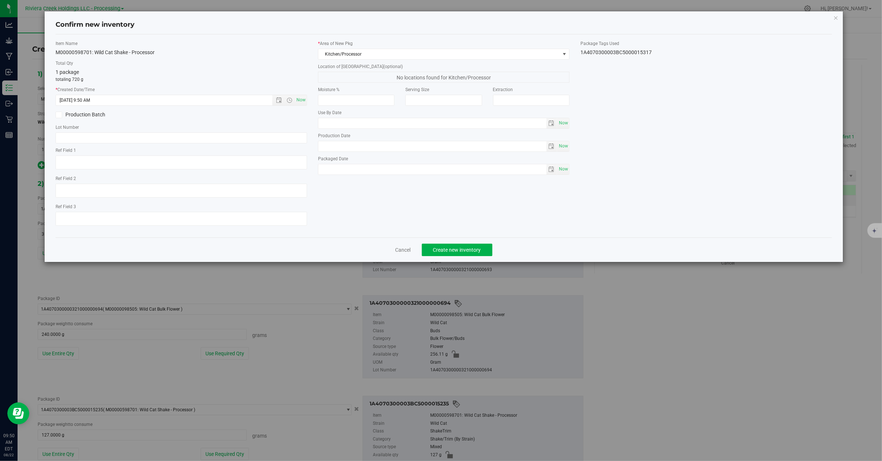
drag, startPoint x: 655, startPoint y: 52, endPoint x: 581, endPoint y: 56, distance: 73.9
click at [581, 56] on div "1A4070300003BC5000015317" at bounding box center [705, 53] width 251 height 8
copy div "1A4070300003BC5000015317"
click at [143, 138] on input "text" at bounding box center [181, 137] width 251 height 11
paste input "1A4070300003BC5000015317"
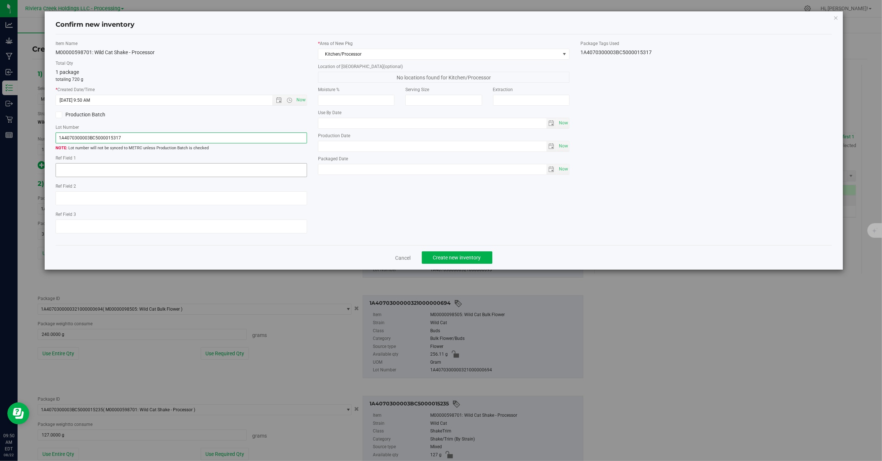
type input "1A4070300003BC5000015317"
click at [150, 164] on textarea at bounding box center [181, 170] width 251 height 14
type textarea "End of batch after packout"
click at [456, 260] on span "Create new inventory" at bounding box center [457, 257] width 48 height 6
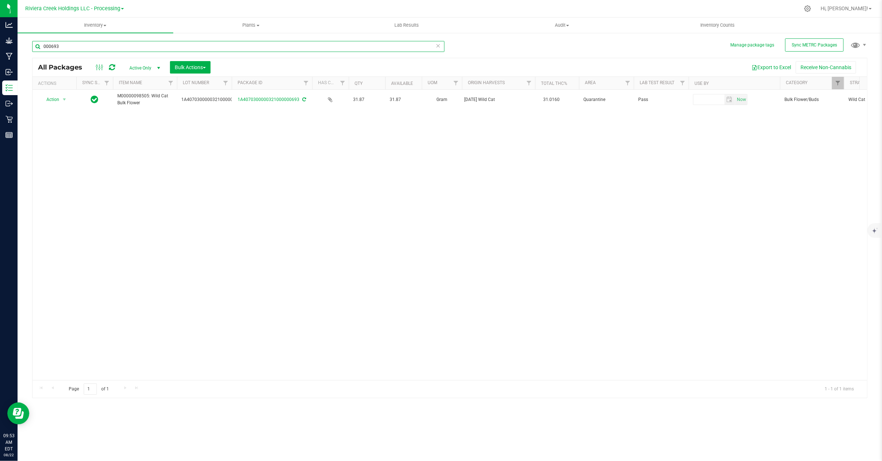
click at [127, 47] on input "000693" at bounding box center [238, 46] width 412 height 11
type input "0"
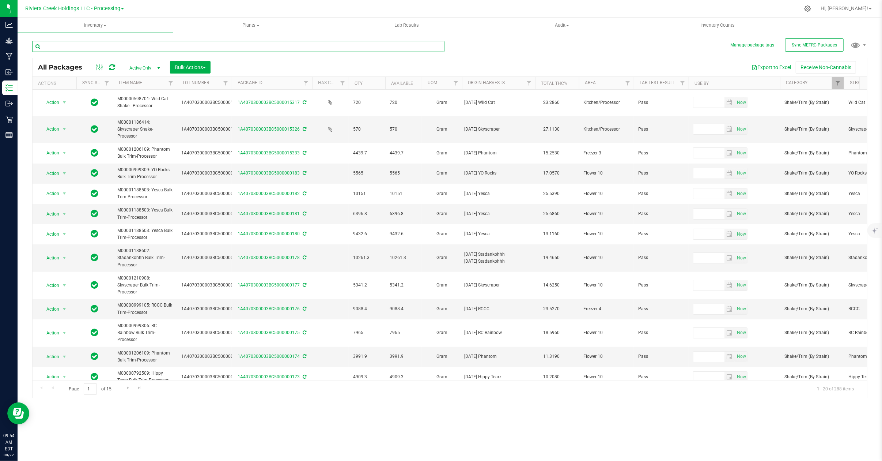
click at [120, 47] on input "text" at bounding box center [238, 46] width 412 height 11
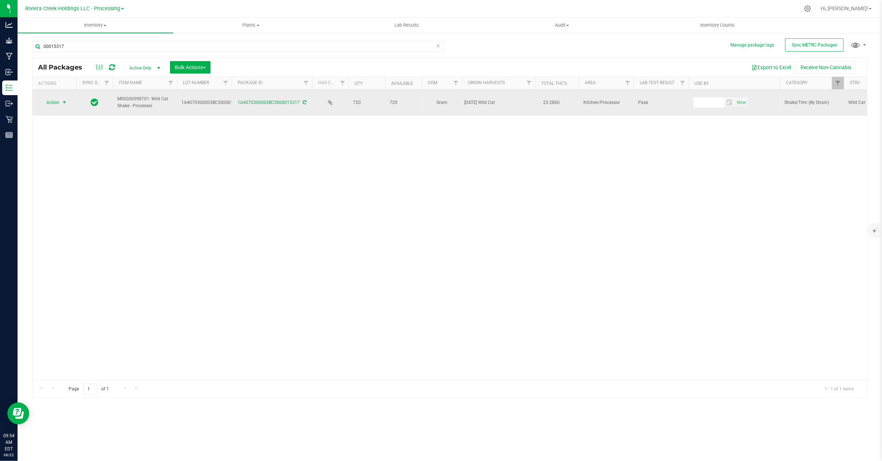
click at [63, 104] on span "select" at bounding box center [64, 102] width 6 height 6
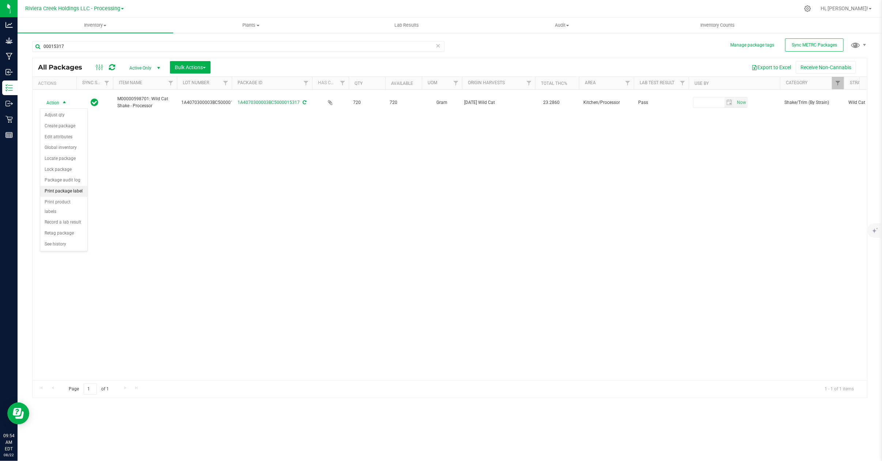
click at [69, 193] on li "Print package label" at bounding box center [63, 191] width 47 height 11
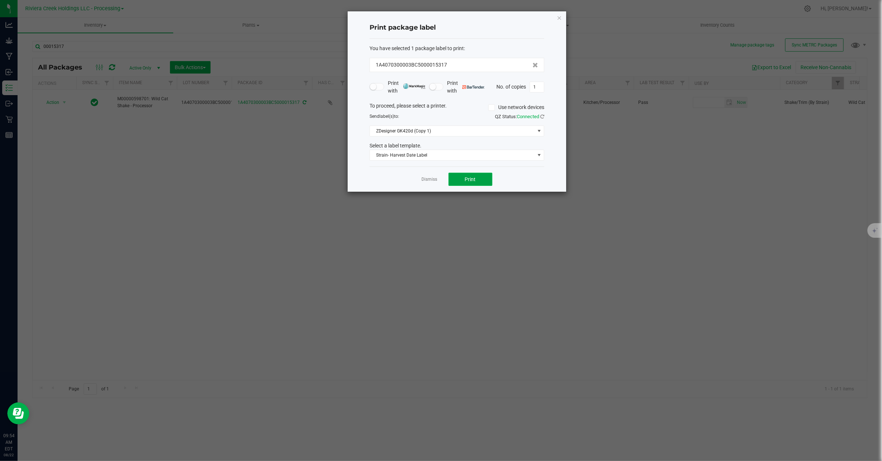
click at [472, 182] on span "Print" at bounding box center [470, 179] width 11 height 6
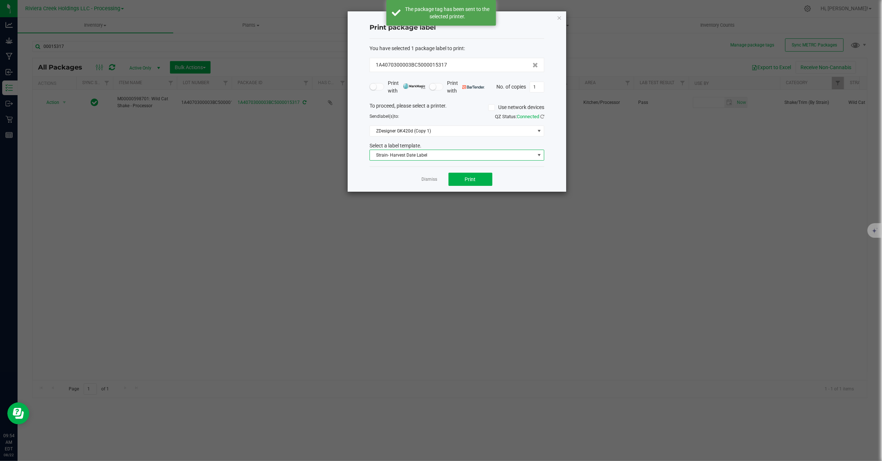
click at [541, 155] on span at bounding box center [539, 155] width 6 height 6
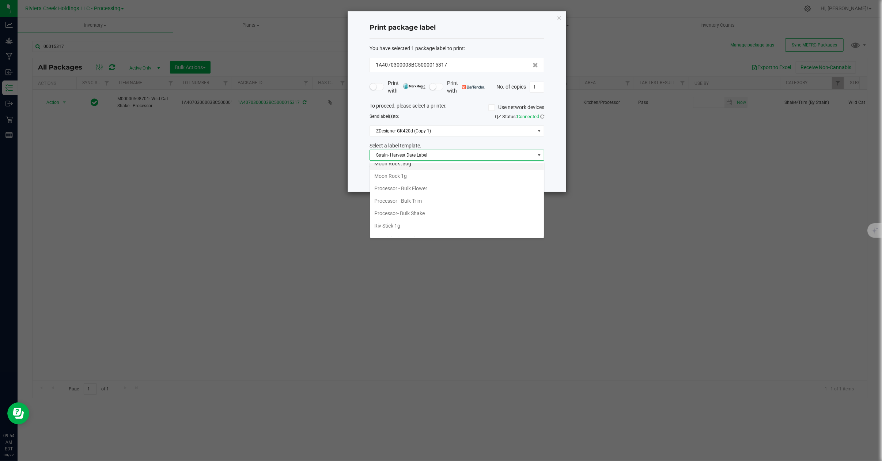
scroll to position [309, 0]
click at [443, 202] on li "Processor- Bulk Shake" at bounding box center [457, 196] width 174 height 12
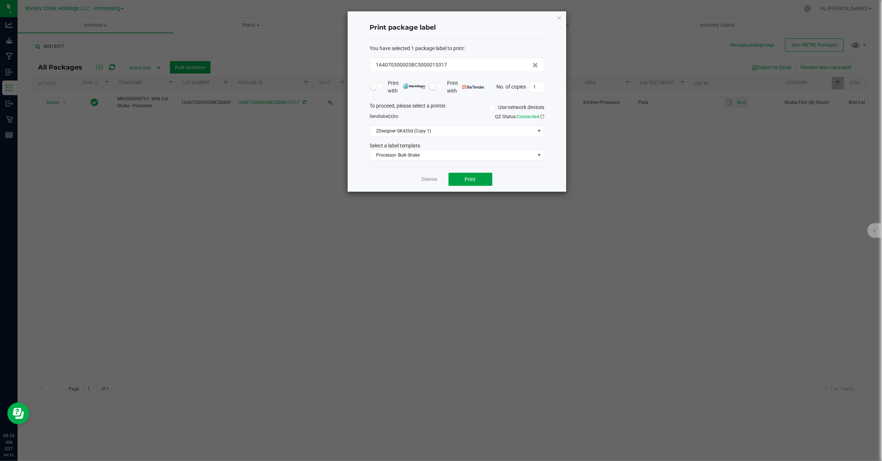
click at [472, 182] on span "Print" at bounding box center [470, 179] width 11 height 6
click at [429, 181] on link "Dismiss" at bounding box center [430, 179] width 16 height 6
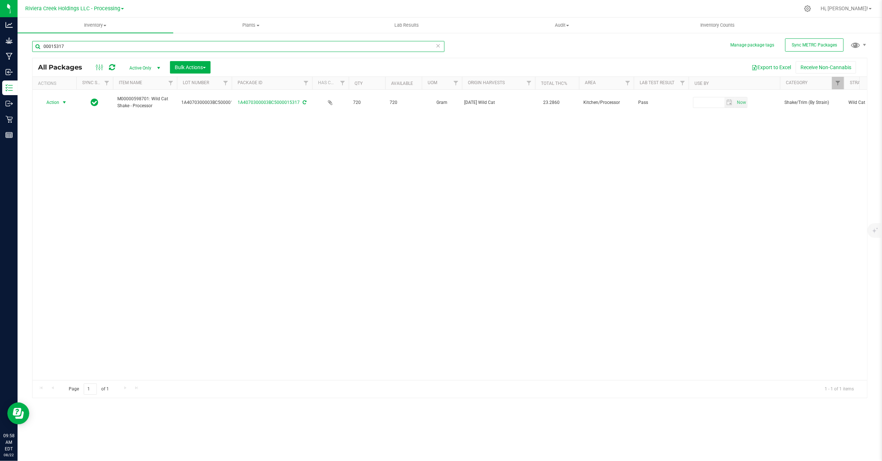
click at [78, 47] on input "00015317" at bounding box center [238, 46] width 412 height 11
type input "0"
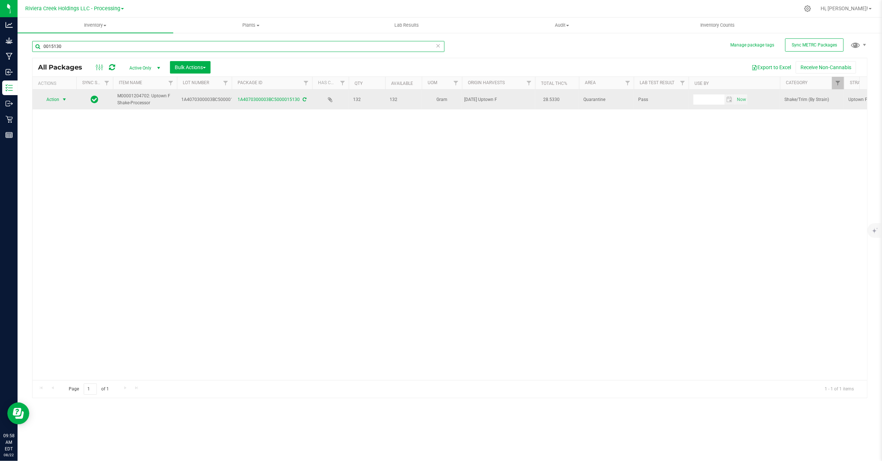
type input "0015130"
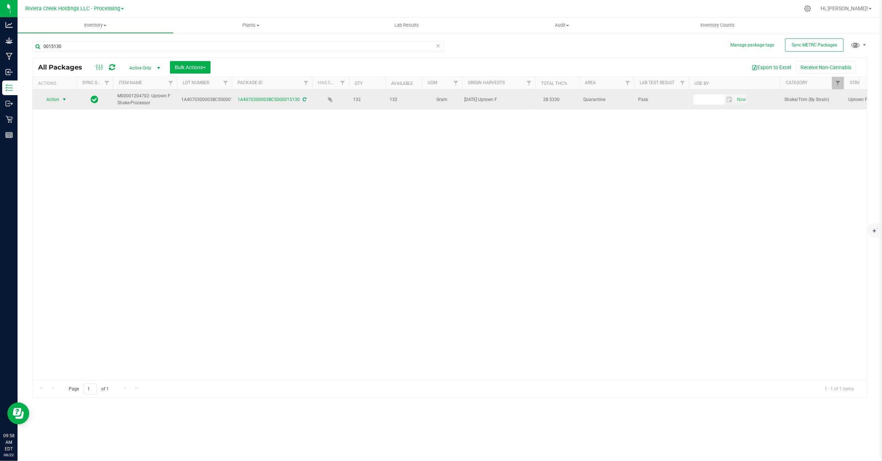
click at [62, 101] on span "select" at bounding box center [64, 99] width 6 height 6
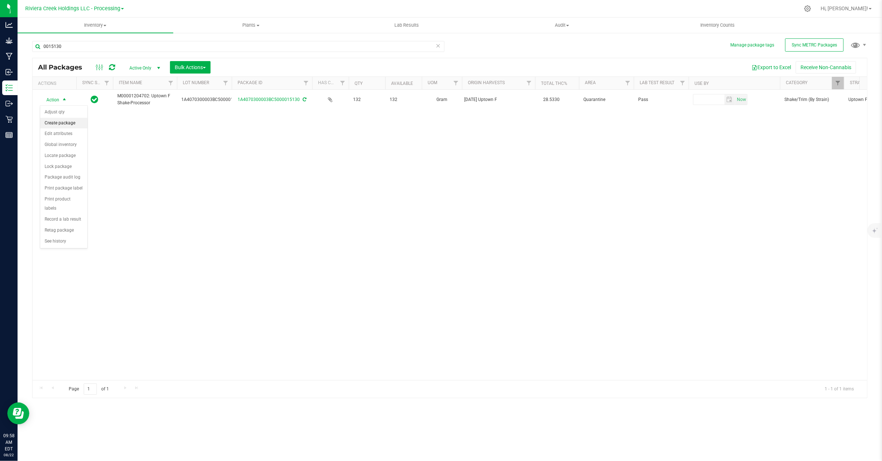
click at [65, 123] on li "Create package" at bounding box center [63, 123] width 47 height 11
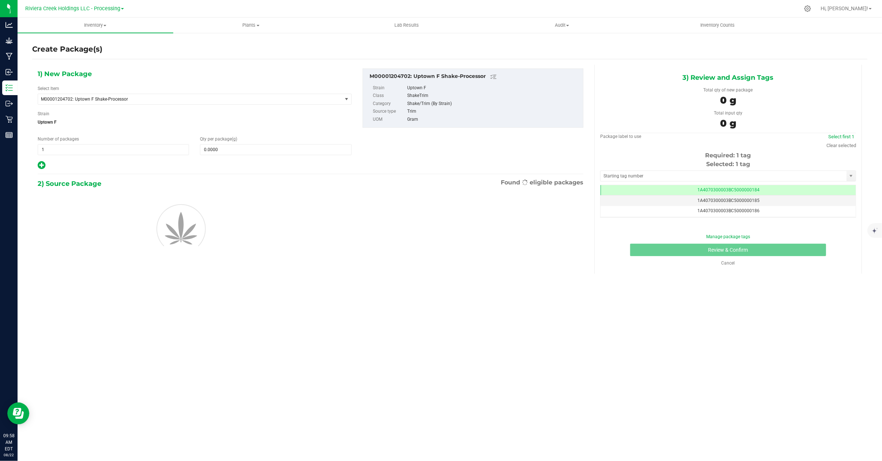
scroll to position [0, 0]
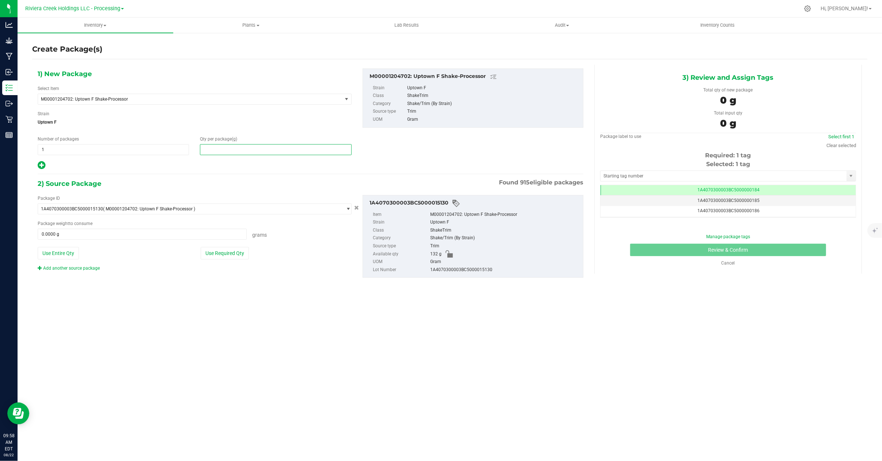
click at [232, 149] on span at bounding box center [275, 149] width 151 height 11
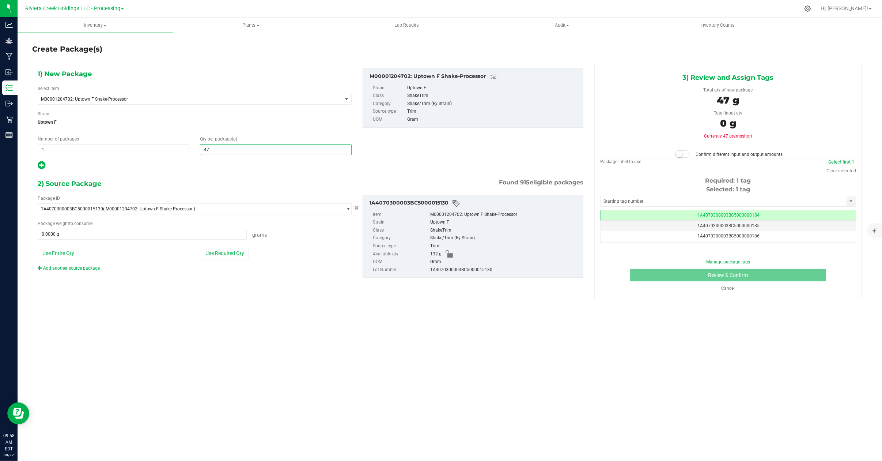
type input "470"
type input "470.0000"
click at [80, 233] on span at bounding box center [142, 233] width 209 height 11
click at [68, 255] on button "Use Entire Qty" at bounding box center [58, 253] width 41 height 12
type input "132.0000 g"
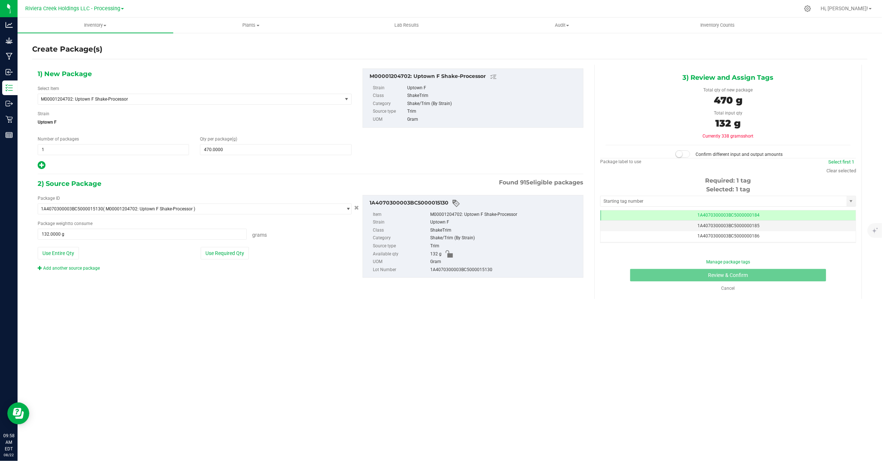
click at [79, 271] on div "Add another source package" at bounding box center [74, 268] width 73 height 7
click at [80, 269] on link "Add another source package" at bounding box center [69, 267] width 62 height 5
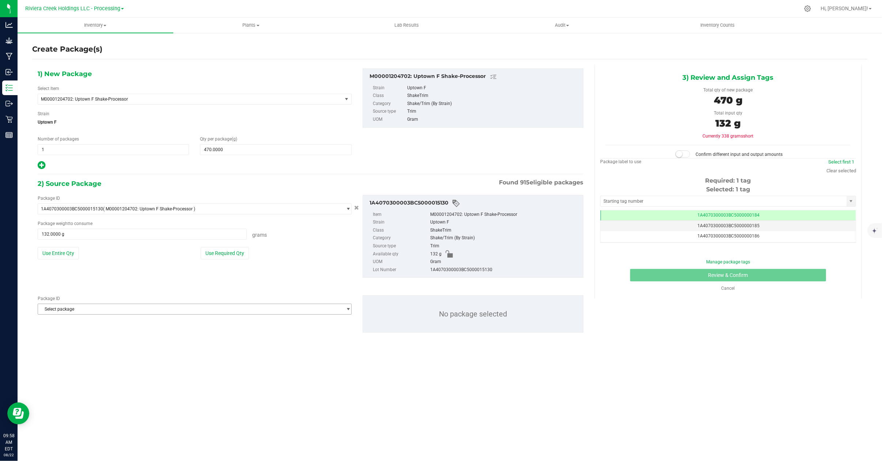
click at [84, 310] on span "Select package" at bounding box center [190, 309] width 304 height 10
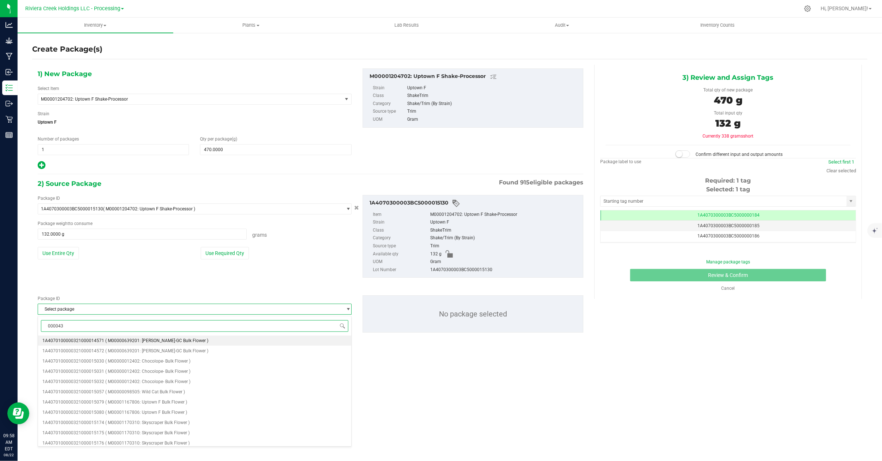
type input "0000434"
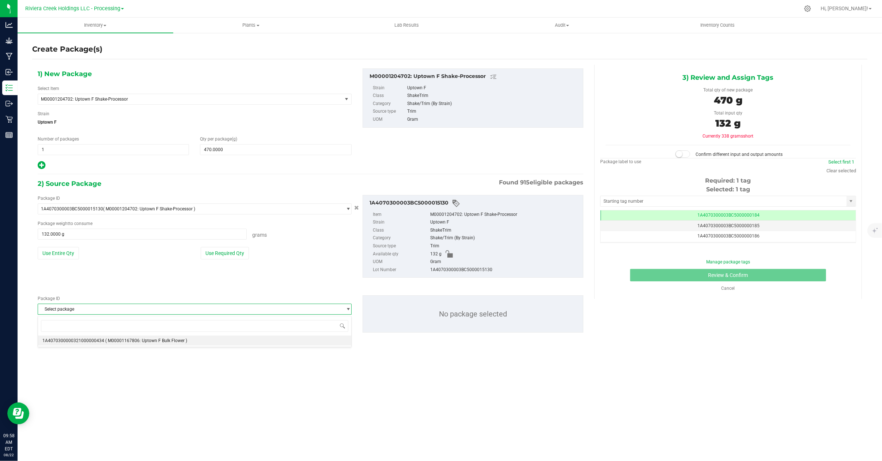
scroll to position [450, 0]
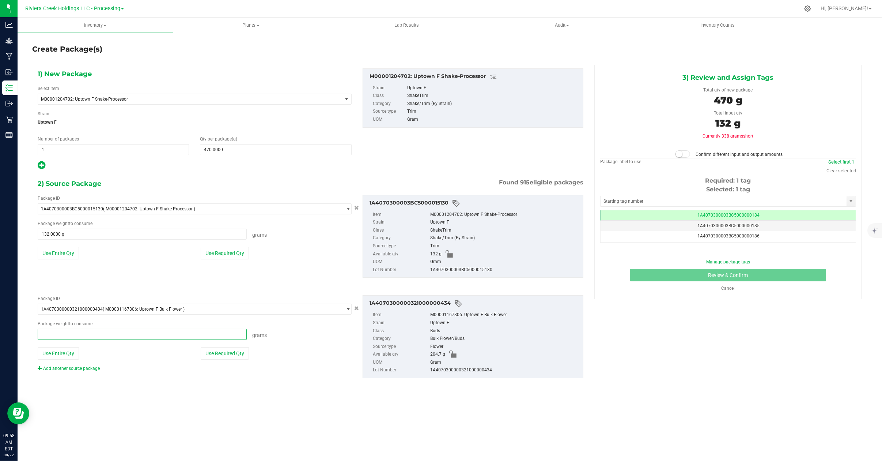
click at [74, 333] on span at bounding box center [142, 334] width 209 height 11
click at [82, 334] on input "238" at bounding box center [142, 334] width 208 height 10
type input "200"
type input "200.0000 g"
click at [69, 370] on link "Add another source package" at bounding box center [69, 367] width 62 height 5
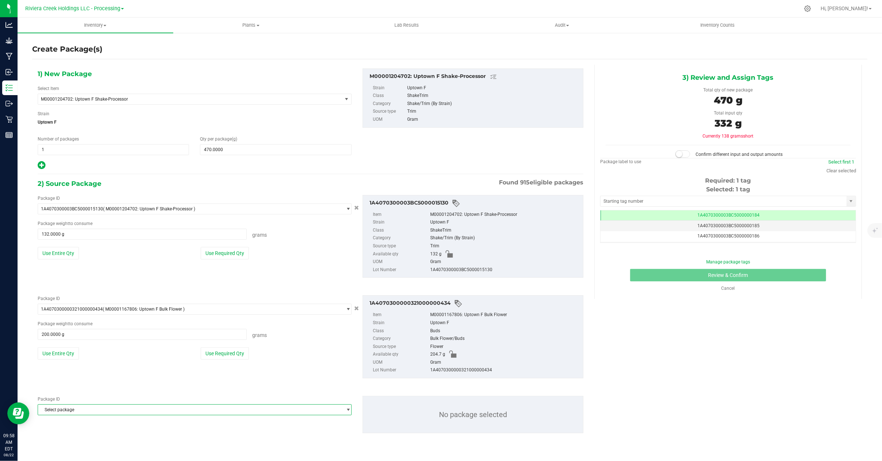
click at [99, 407] on span "Select package" at bounding box center [190, 409] width 304 height 10
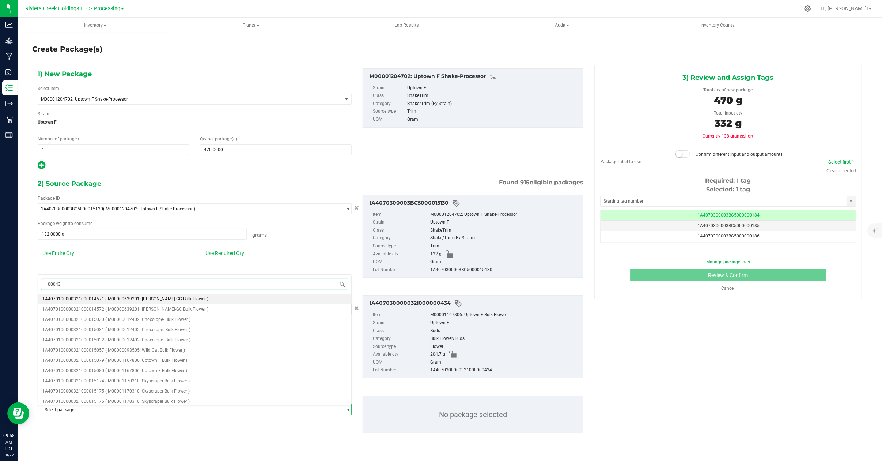
type input "000435"
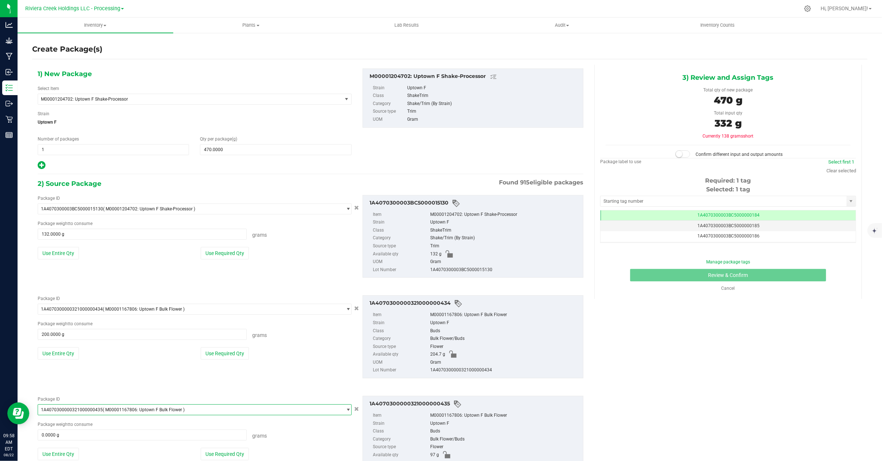
scroll to position [40, 0]
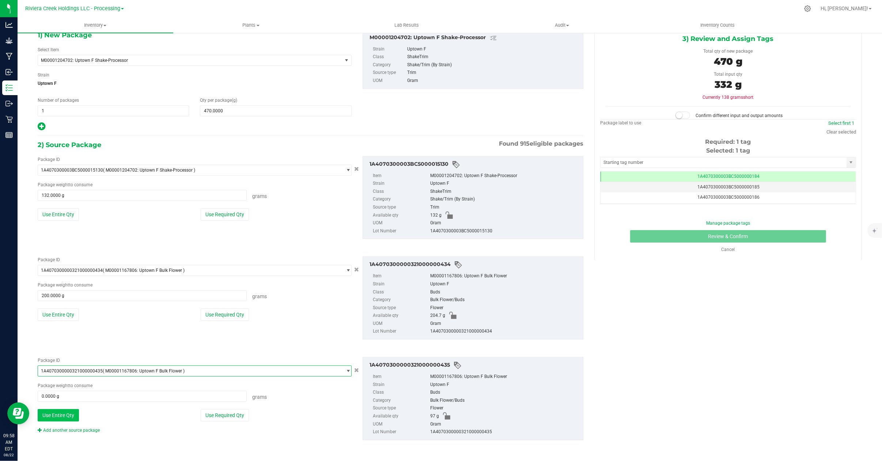
click at [62, 414] on button "Use Entire Qty" at bounding box center [58, 415] width 41 height 12
type input "97.0000 g"
click at [225, 112] on span "470.0000 470" at bounding box center [275, 110] width 151 height 11
type input "420"
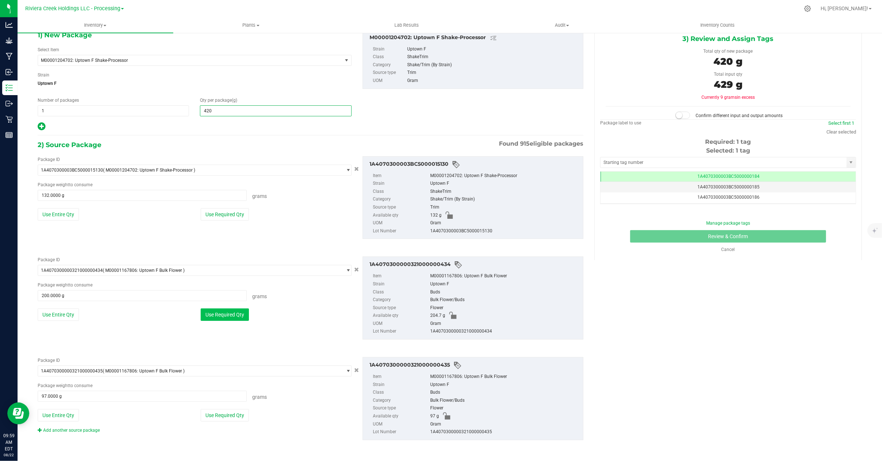
type input "420.0000"
click at [220, 313] on button "Use Required Qty" at bounding box center [225, 314] width 48 height 12
type input "191.0000 g"
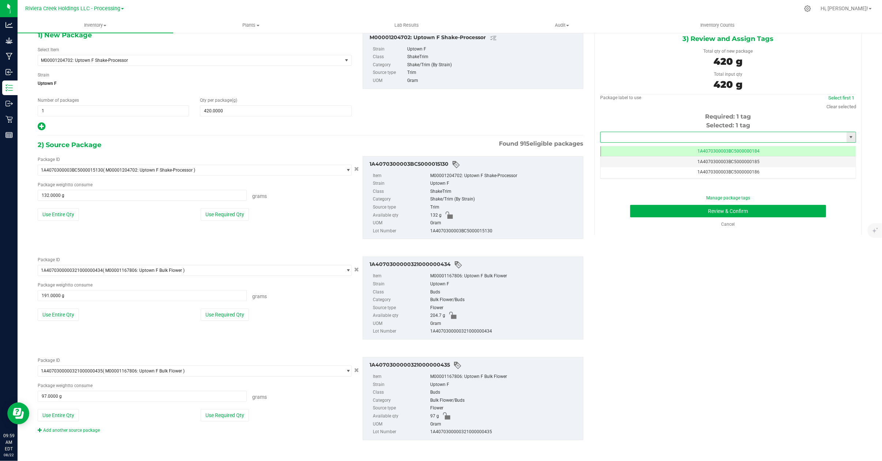
click at [698, 136] on input "text" at bounding box center [723, 137] width 246 height 10
type input "1A4070300003BC5000015281"
click at [677, 211] on button "Review & Confirm" at bounding box center [728, 211] width 196 height 12
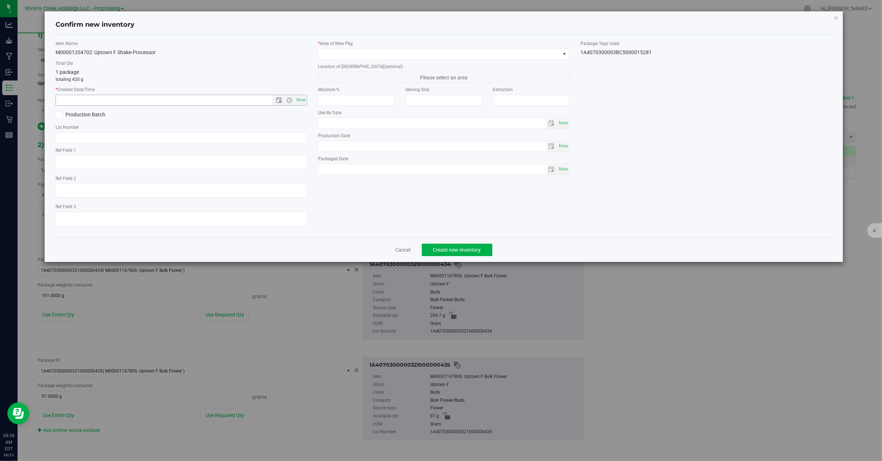
drag, startPoint x: 299, startPoint y: 102, endPoint x: 324, endPoint y: 83, distance: 31.7
click at [300, 102] on span "Now" at bounding box center [301, 100] width 12 height 11
type input "8/22/2025 9:59 AM"
click at [564, 56] on span at bounding box center [564, 54] width 6 height 6
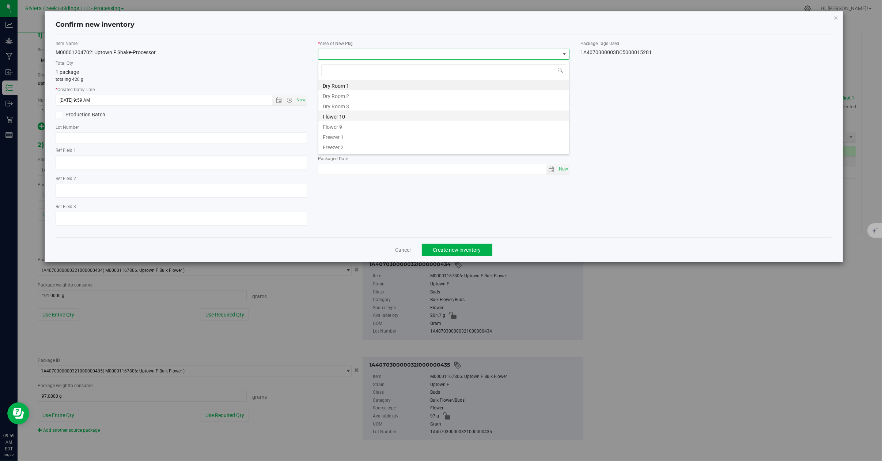
scroll to position [36538, 36297]
click at [356, 106] on li "Kitchen/Processor" at bounding box center [443, 107] width 251 height 10
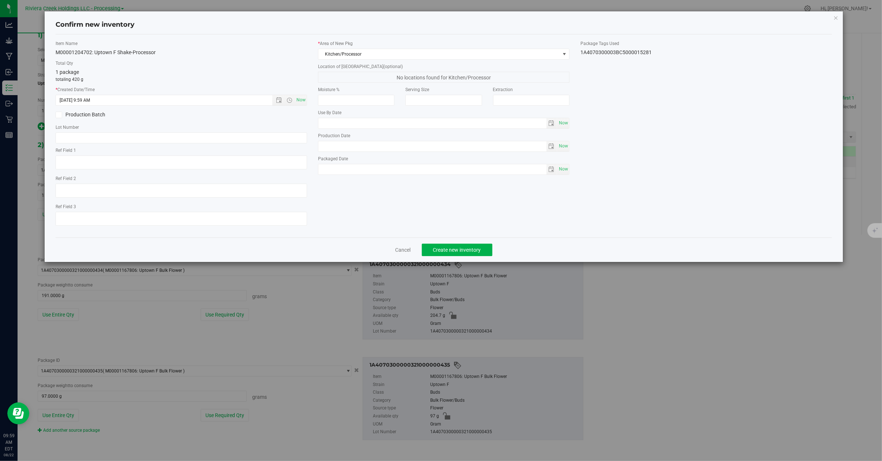
drag, startPoint x: 662, startPoint y: 56, endPoint x: 580, endPoint y: 60, distance: 82.0
click at [580, 60] on div "Item Name M00001204702: Uptown F Shake-Processor Total Qty 1 package totaling 4…" at bounding box center [443, 135] width 787 height 191
copy div "1A4070300003BC5000015281"
click at [84, 134] on input "text" at bounding box center [181, 137] width 251 height 11
paste input "1A4070300003BC5000015281"
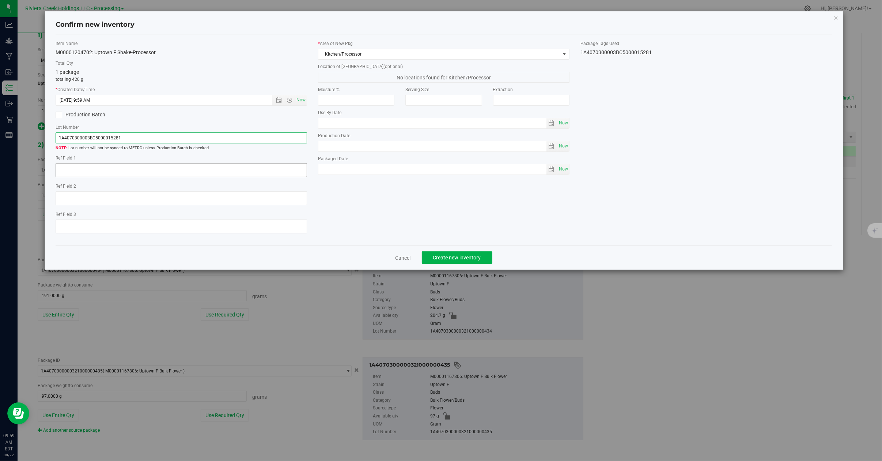
type input "1A4070300003BC5000015281"
click at [72, 173] on textarea at bounding box center [181, 170] width 251 height 14
click at [126, 194] on textarea at bounding box center [181, 198] width 251 height 14
click at [94, 167] on textarea at bounding box center [181, 170] width 251 height 14
click at [119, 170] on textarea at bounding box center [181, 170] width 251 height 14
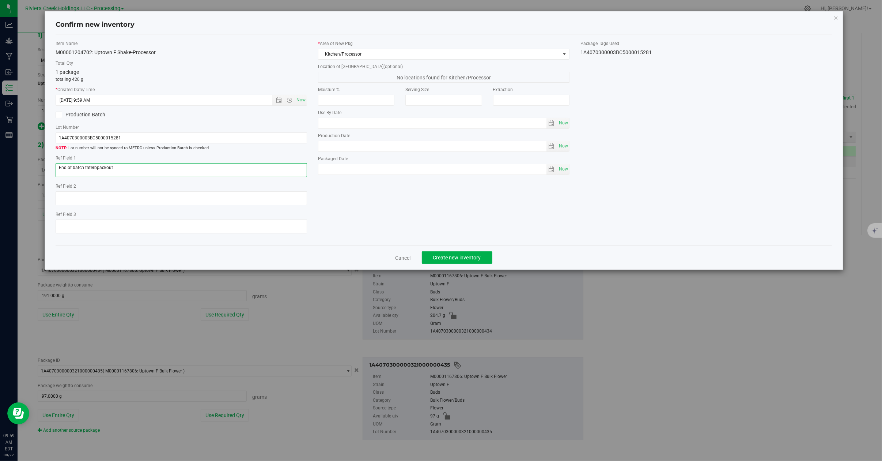
drag, startPoint x: 96, startPoint y: 170, endPoint x: 123, endPoint y: 168, distance: 26.7
click at [97, 170] on textarea at bounding box center [181, 170] width 251 height 14
click at [95, 168] on textarea at bounding box center [181, 170] width 251 height 14
type textarea "End of batch after packout"
click at [467, 260] on span "Create new inventory" at bounding box center [457, 257] width 48 height 6
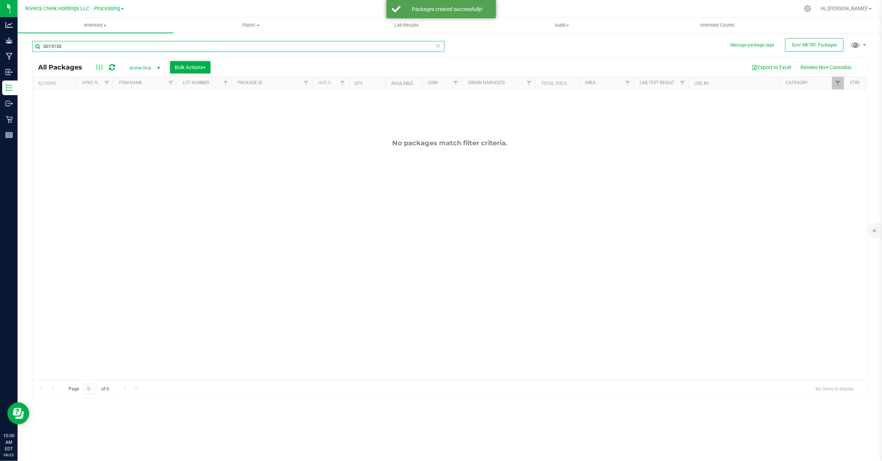
click at [69, 43] on input "0015130" at bounding box center [238, 46] width 412 height 11
type input "0"
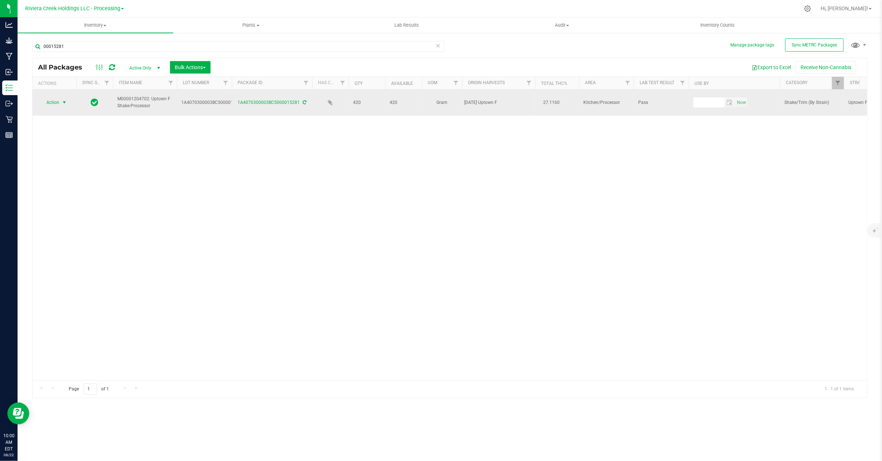
click at [64, 104] on span "select" at bounding box center [64, 102] width 6 height 6
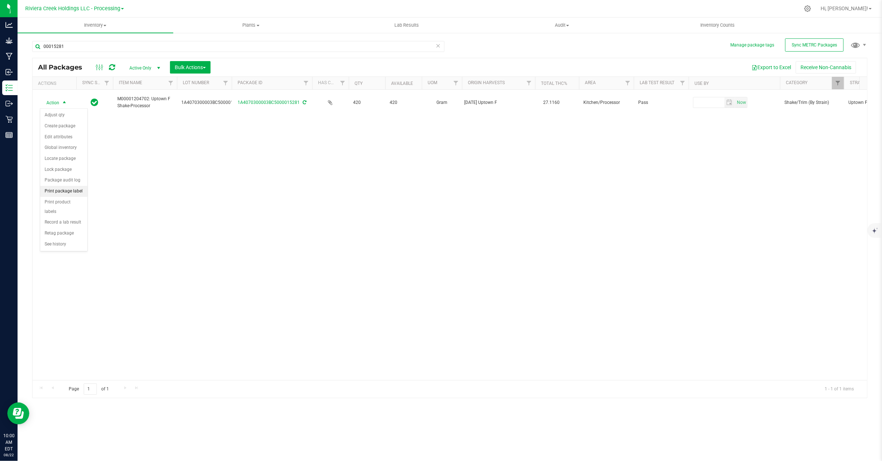
click at [62, 194] on li "Print package label" at bounding box center [63, 191] width 47 height 11
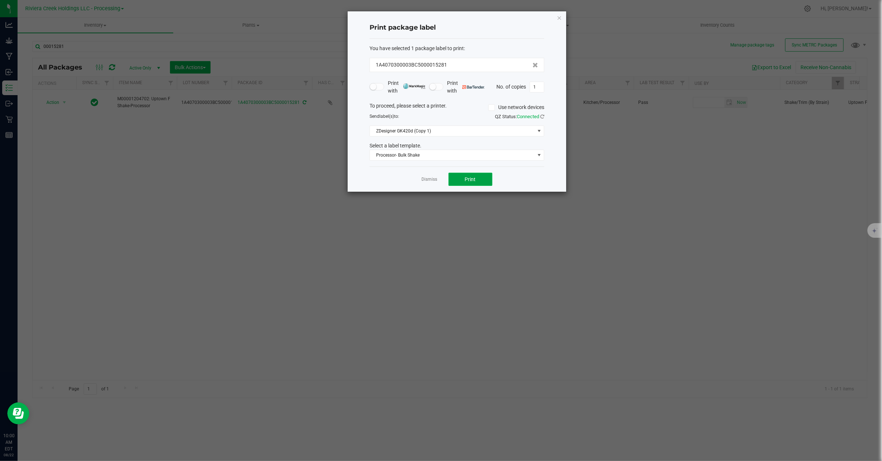
click at [469, 182] on span "Print" at bounding box center [470, 179] width 11 height 6
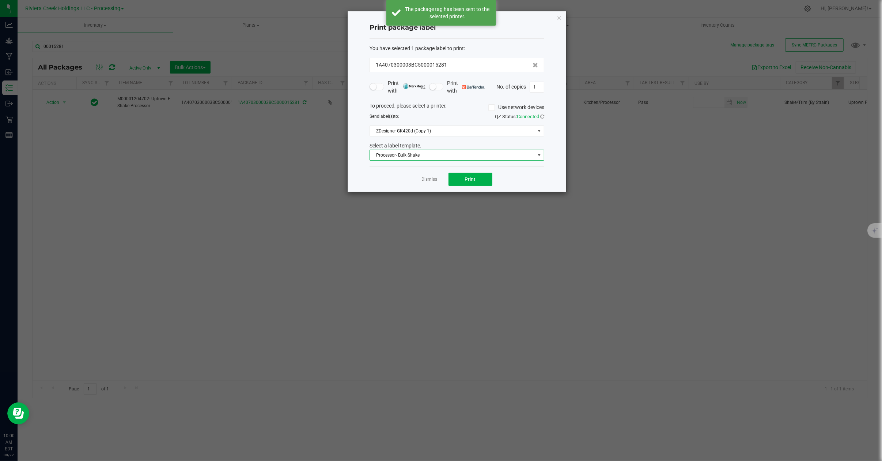
click at [536, 154] on span at bounding box center [539, 155] width 6 height 6
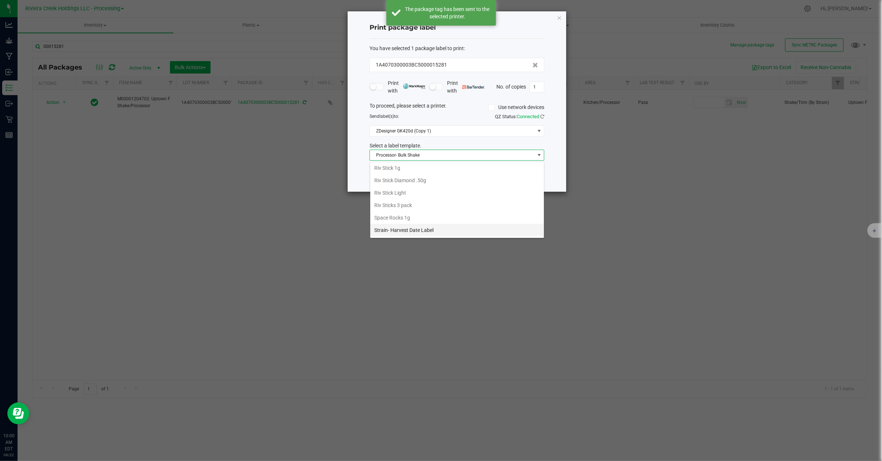
click at [401, 230] on li "Strain- Harvest Date Label" at bounding box center [457, 230] width 174 height 12
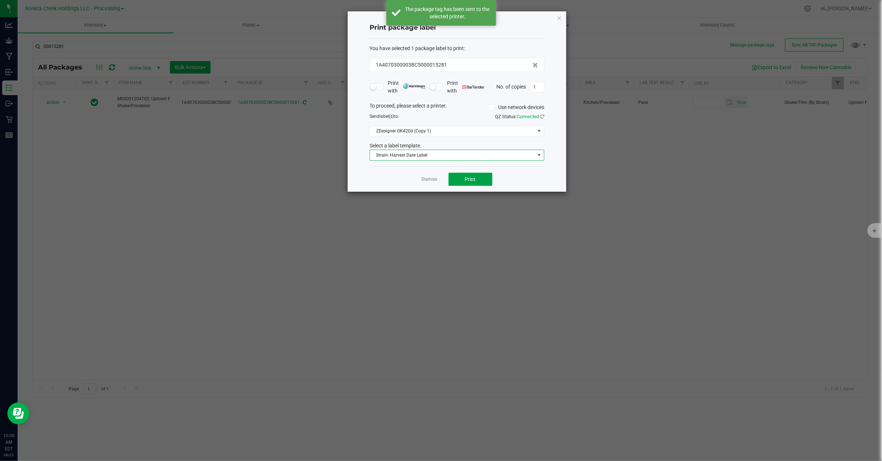
click at [475, 182] on span "Print" at bounding box center [470, 179] width 11 height 6
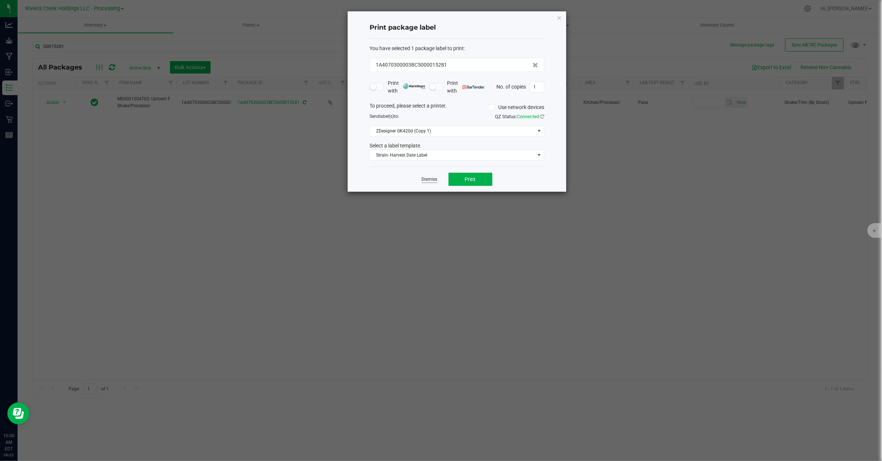
click at [423, 178] on link "Dismiss" at bounding box center [430, 179] width 16 height 6
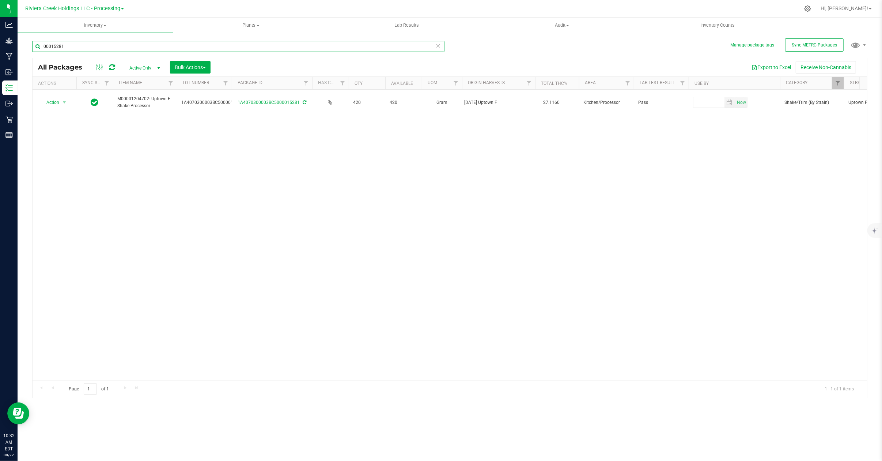
click at [77, 46] on input "00015281" at bounding box center [238, 46] width 412 height 11
type input "0"
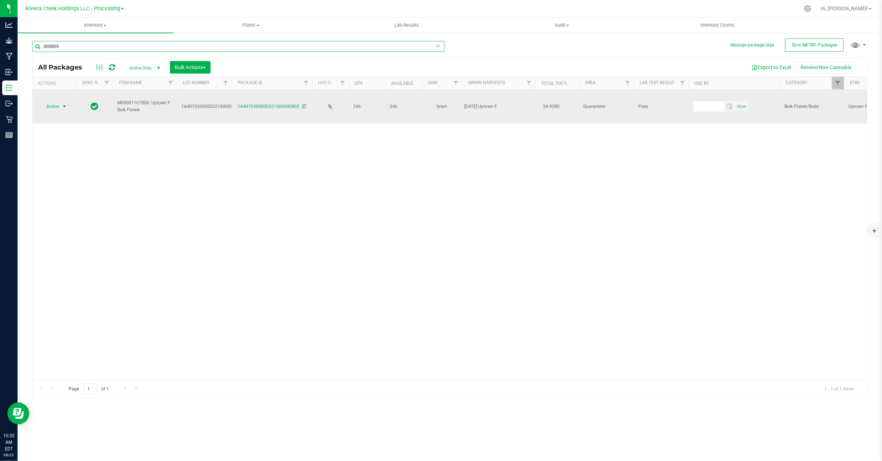
type input "000805"
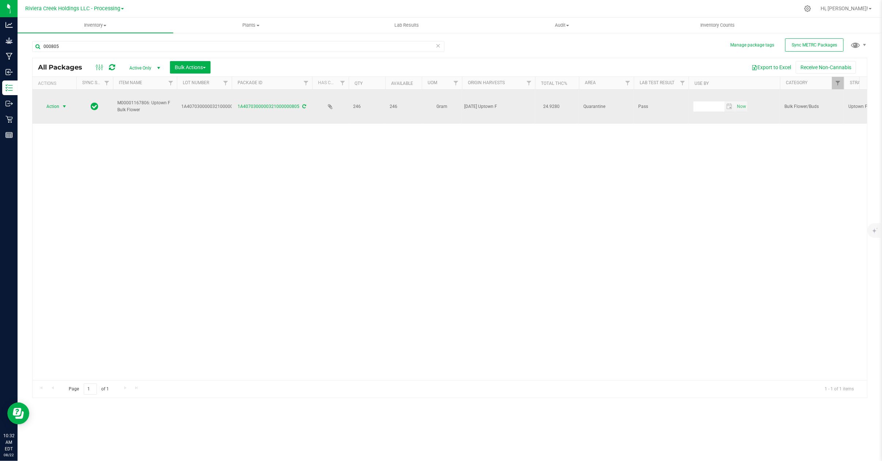
click at [58, 101] on span "Action" at bounding box center [50, 106] width 20 height 10
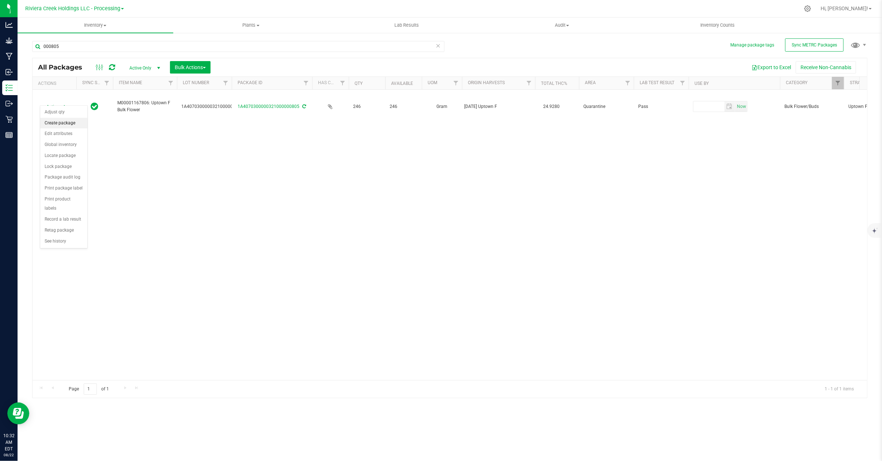
click at [59, 127] on li "Create package" at bounding box center [63, 123] width 47 height 11
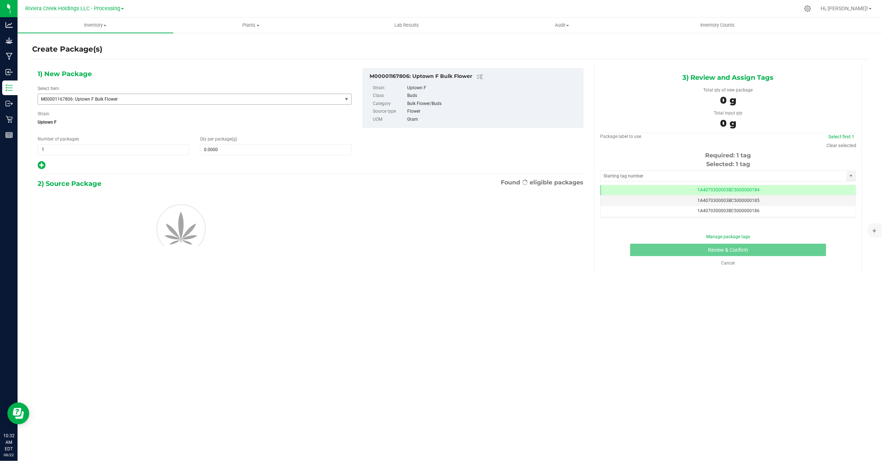
scroll to position [0, 0]
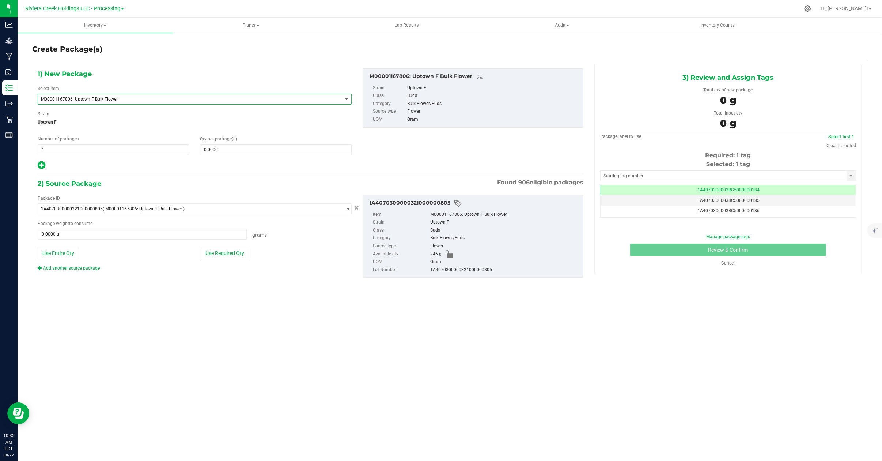
click at [130, 98] on span "M00001167806: Uptown F Bulk Flower" at bounding box center [184, 98] width 286 height 5
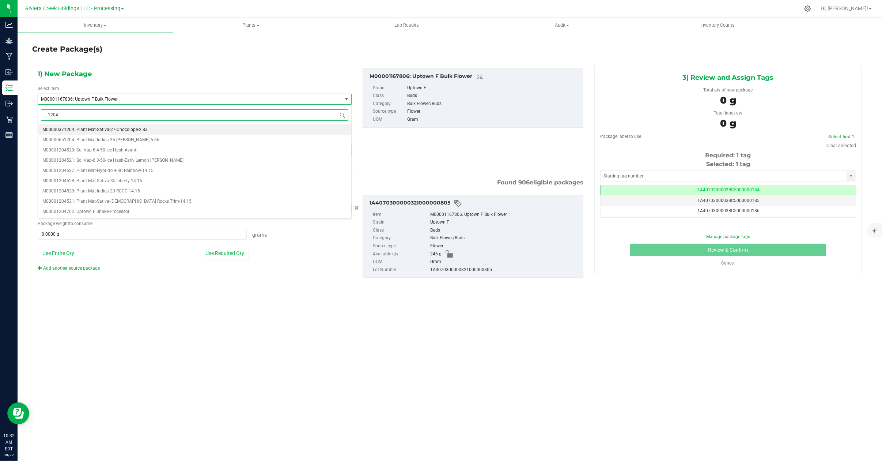
scroll to position [0, 0]
type input "1204702"
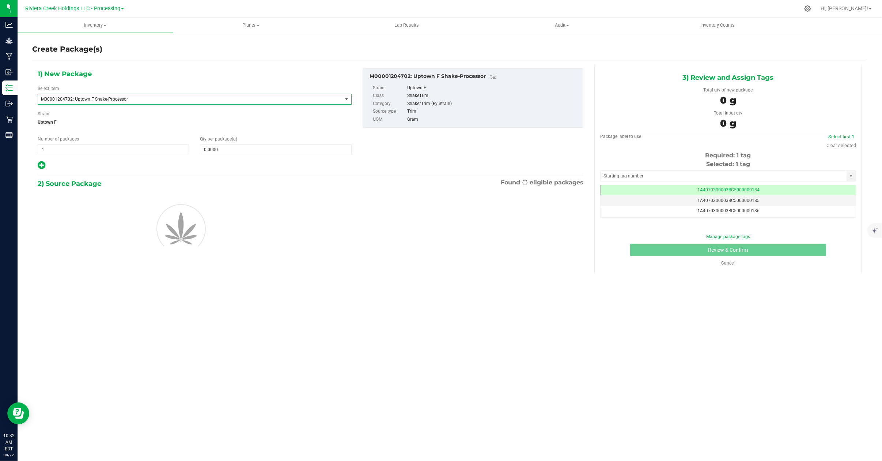
type input "0.0000"
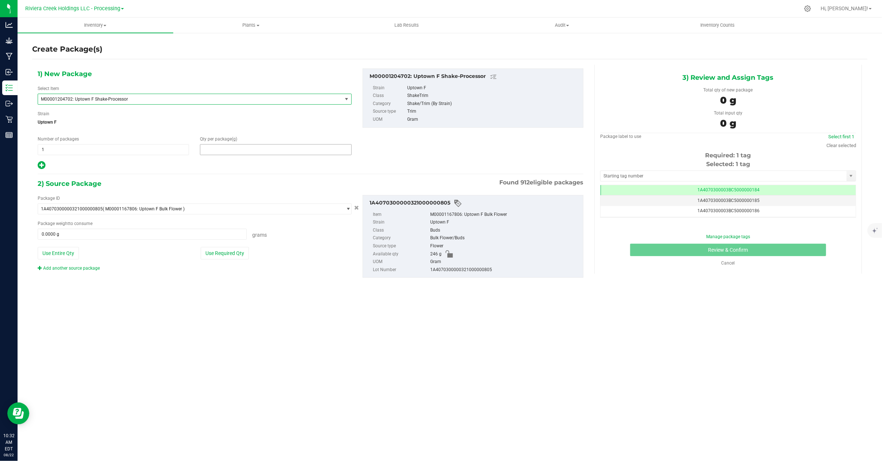
click at [219, 151] on span at bounding box center [275, 149] width 151 height 11
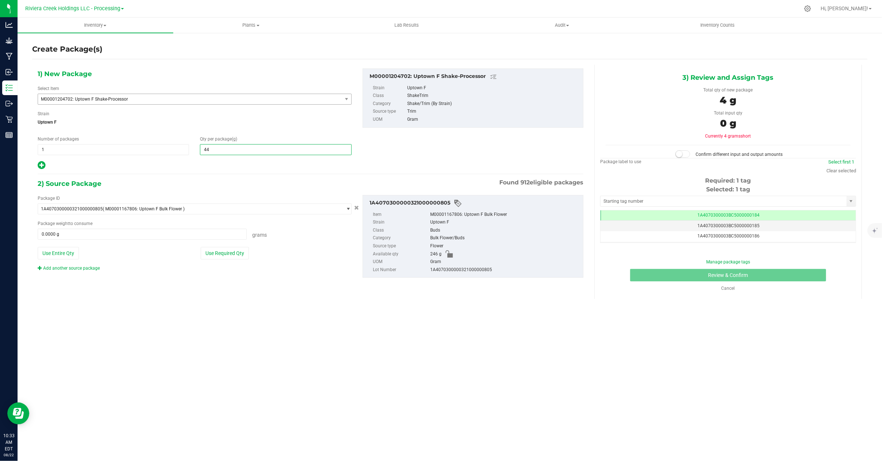
type input "448"
type input "448.0000"
click at [85, 231] on span at bounding box center [142, 233] width 209 height 11
type input "246"
type input "246.0000 g"
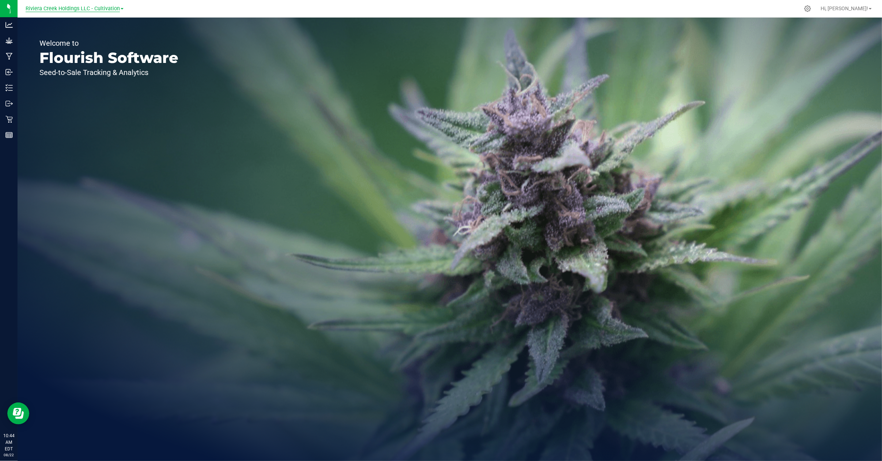
click at [107, 7] on span "Riviera Creek Holdings LLC - Cultivation" at bounding box center [73, 8] width 94 height 7
click at [110, 33] on link "Riviera Creek Holdings LLC - Processing" at bounding box center [74, 36] width 107 height 10
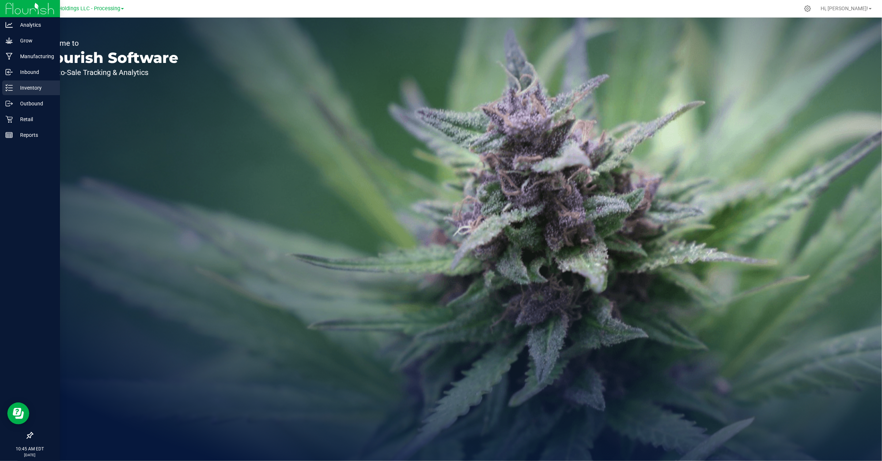
click at [24, 85] on p "Inventory" at bounding box center [35, 87] width 44 height 9
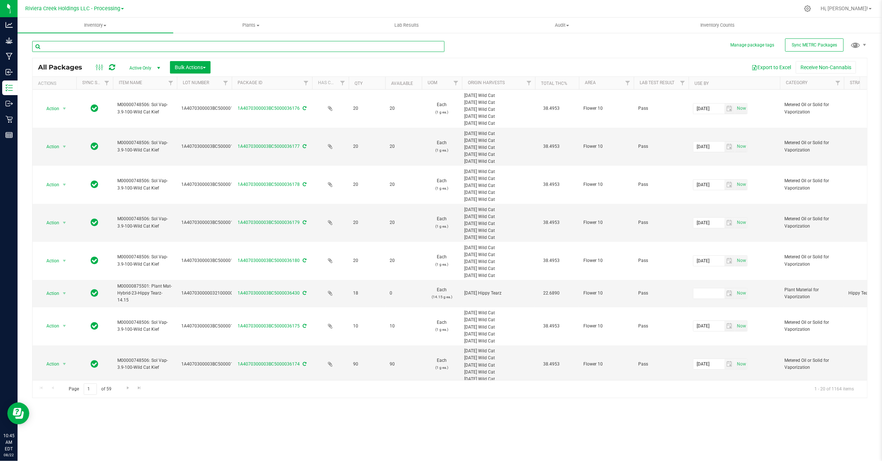
click at [92, 45] on input "text" at bounding box center [238, 46] width 412 height 11
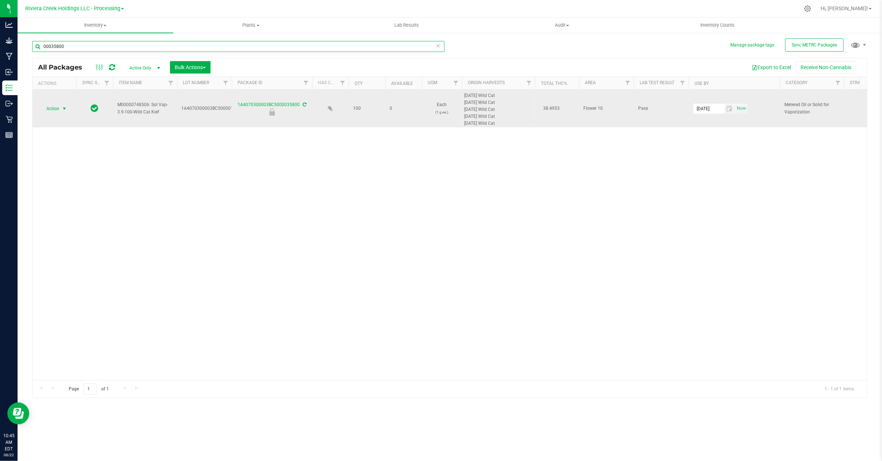
type input "00035800"
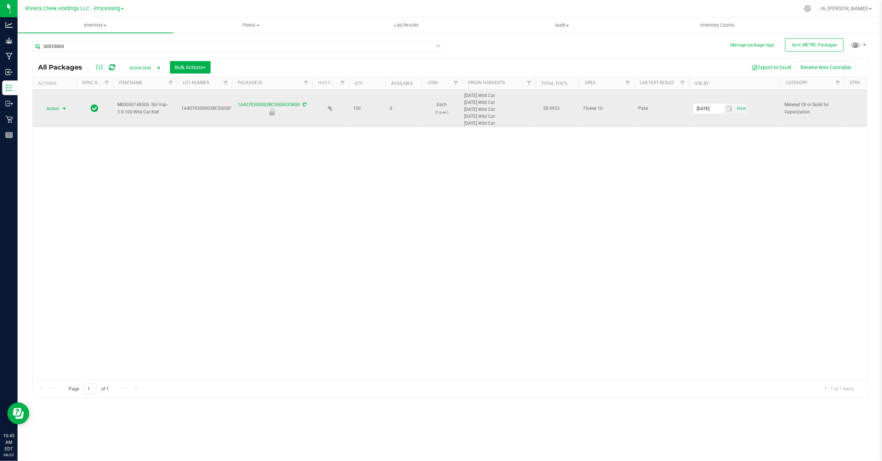
click at [61, 110] on span "select" at bounding box center [64, 109] width 6 height 6
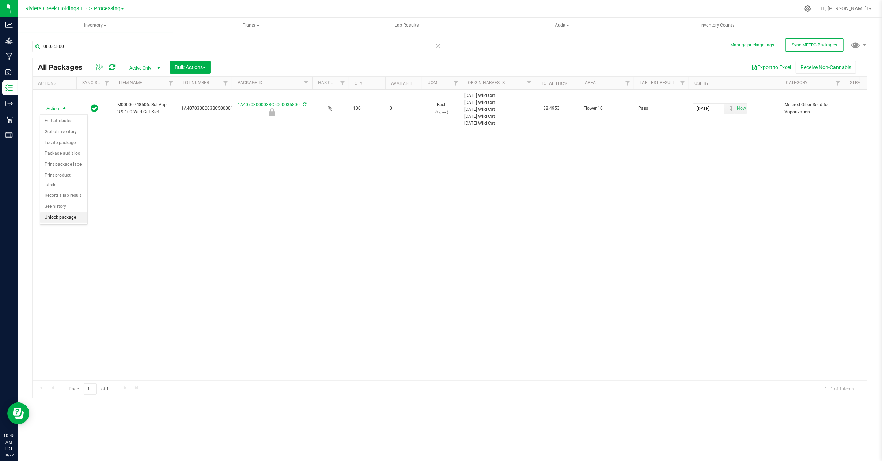
click at [59, 220] on li "Unlock package" at bounding box center [63, 217] width 47 height 11
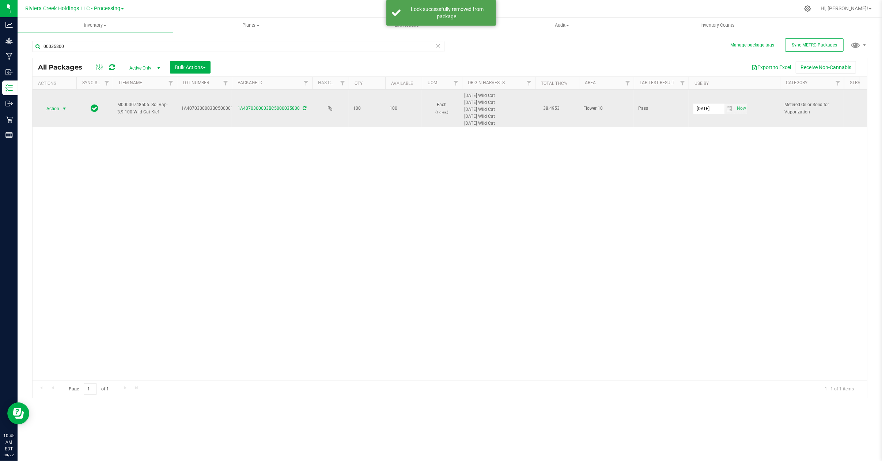
click at [64, 105] on span "select" at bounding box center [64, 108] width 9 height 10
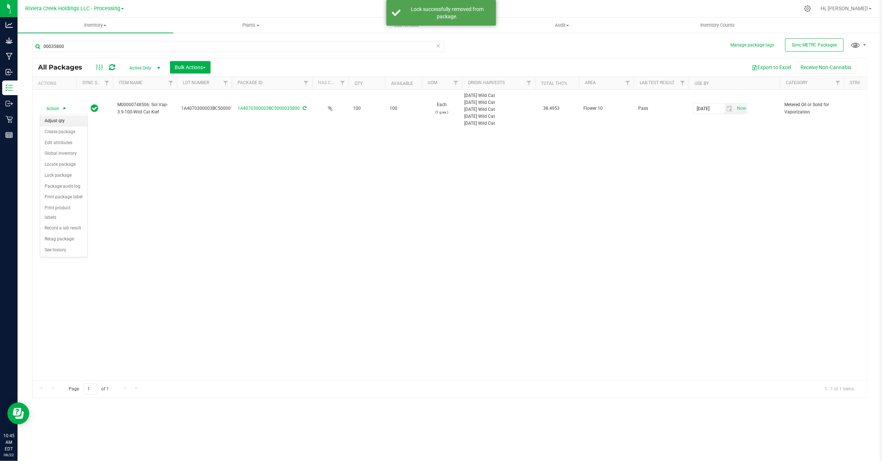
click at [64, 123] on li "Adjust qty" at bounding box center [63, 120] width 47 height 11
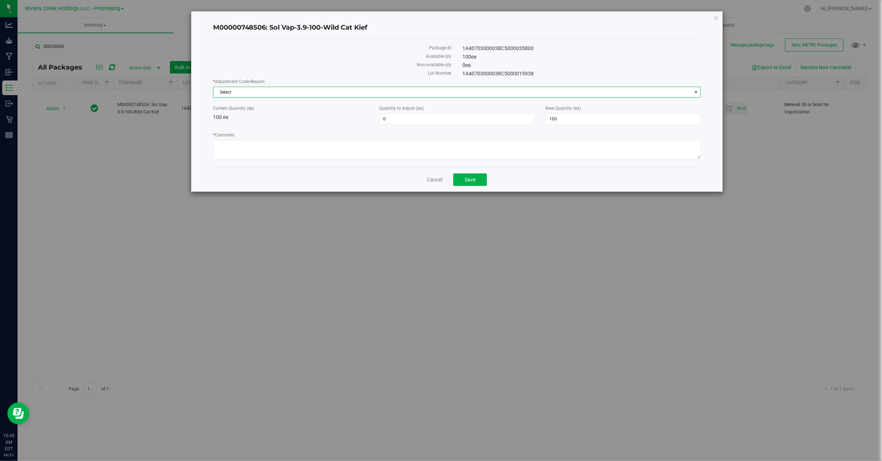
click at [694, 94] on span "select" at bounding box center [696, 92] width 6 height 6
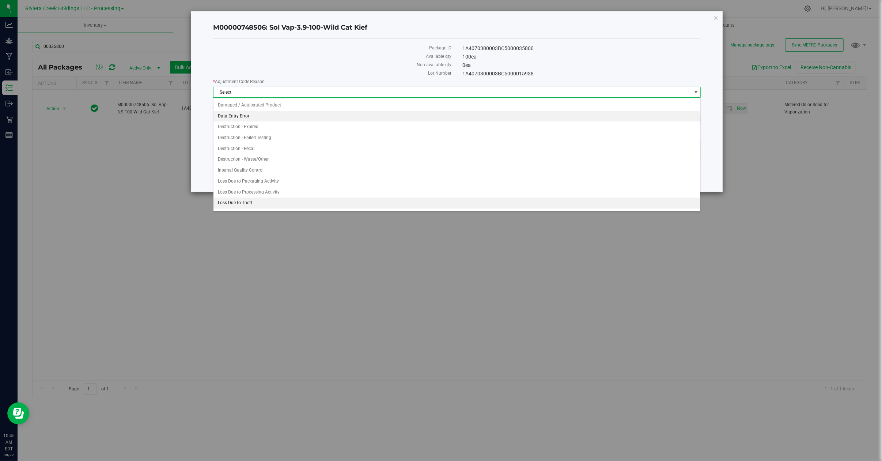
drag, startPoint x: 261, startPoint y: 119, endPoint x: 319, endPoint y: 113, distance: 58.8
click at [262, 119] on li "Data Entry Error" at bounding box center [456, 116] width 487 height 11
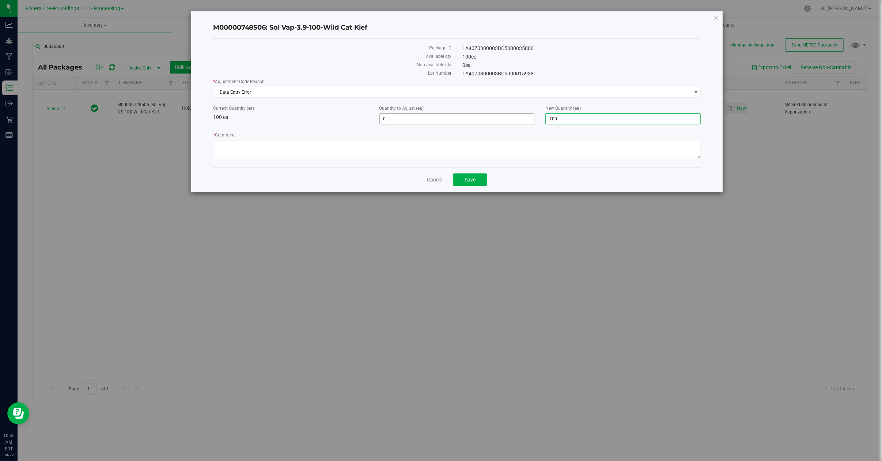
drag, startPoint x: 564, startPoint y: 119, endPoint x: 526, endPoint y: 124, distance: 39.1
click at [529, 124] on div "Current Quantity (ea) 100 ea Quantity to Adjust (ea) 0 0 New Quantity (ea) 100 …" at bounding box center [457, 114] width 499 height 19
type input "97"
type input "-3"
type input "97"
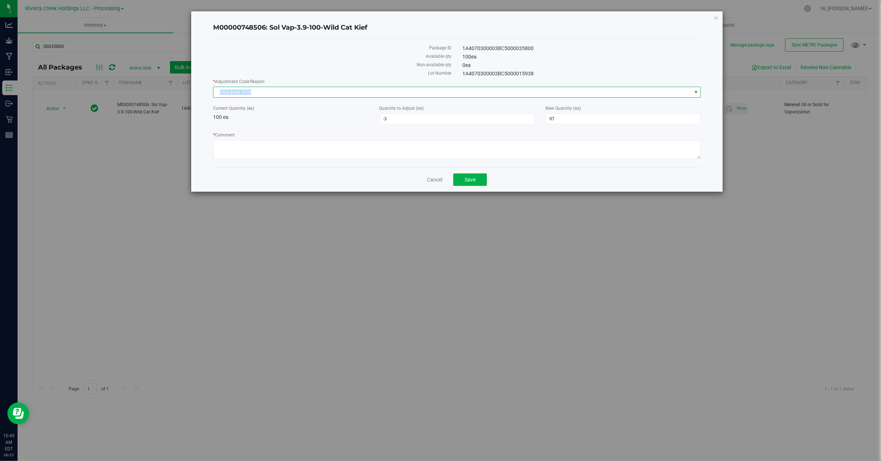
drag, startPoint x: 262, startPoint y: 90, endPoint x: 212, endPoint y: 92, distance: 49.4
click at [212, 92] on div "M00000748506: Sol Vap-3.9-100-Wild Cat Kief Package ID 1A4070300003BC5000035800…" at bounding box center [457, 101] width 532 height 180
click at [240, 150] on textarea "* Comment" at bounding box center [457, 149] width 488 height 19
type textarea "97 not 100"
click at [465, 180] on span "Save" at bounding box center [470, 180] width 11 height 6
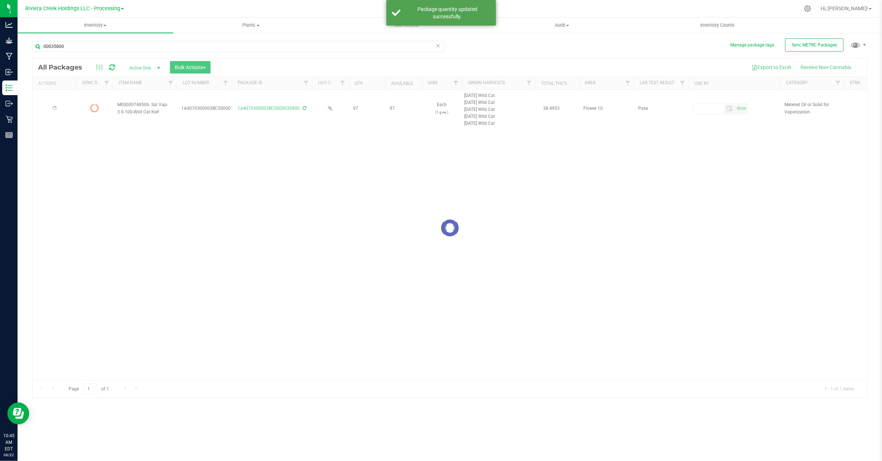
type input "2026-07-22"
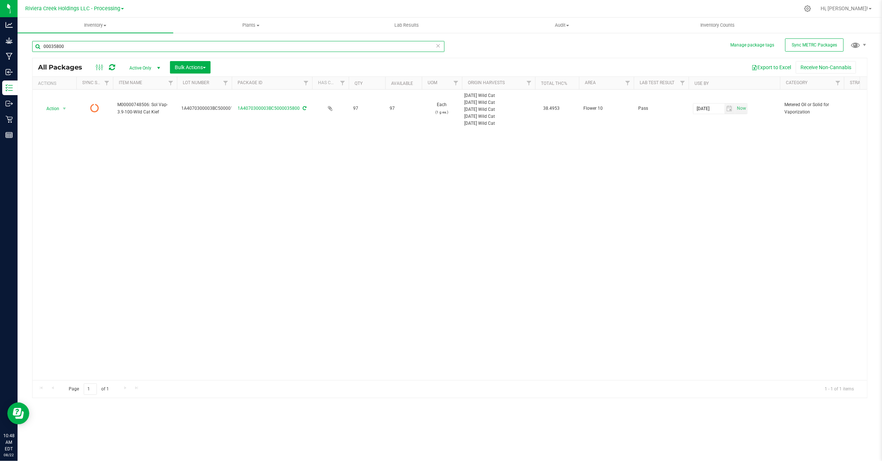
click at [83, 48] on input "00035800" at bounding box center [238, 46] width 412 height 11
type input "0"
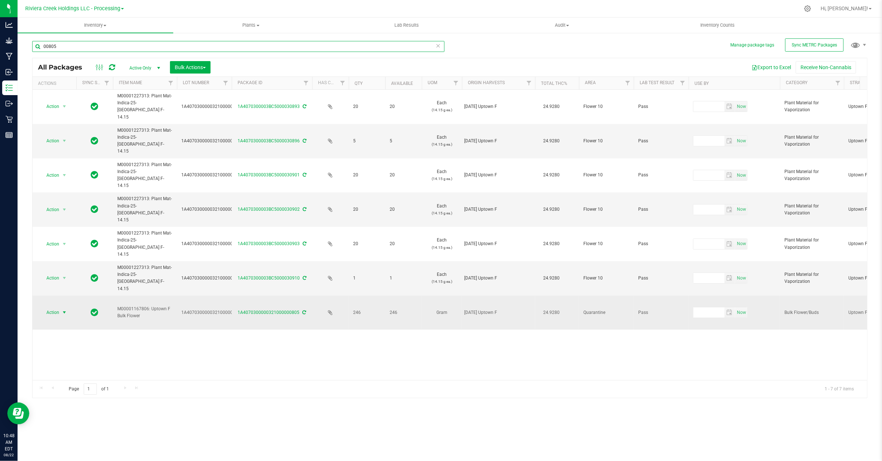
type input "00805"
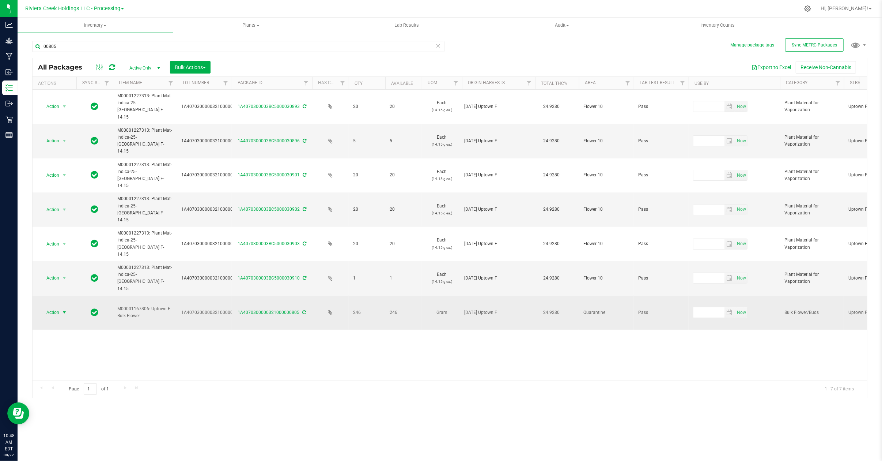
click at [64, 309] on span "select" at bounding box center [64, 312] width 6 height 6
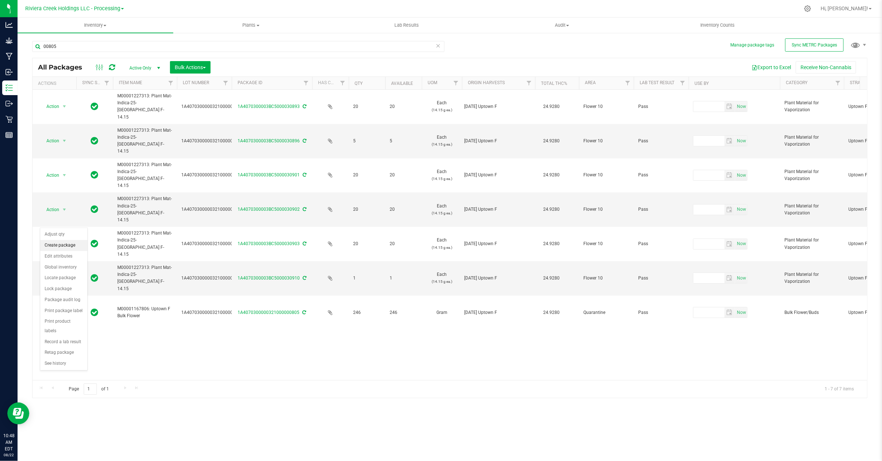
drag, startPoint x: 63, startPoint y: 249, endPoint x: 82, endPoint y: 234, distance: 24.5
click at [63, 249] on li "Create package" at bounding box center [63, 245] width 47 height 11
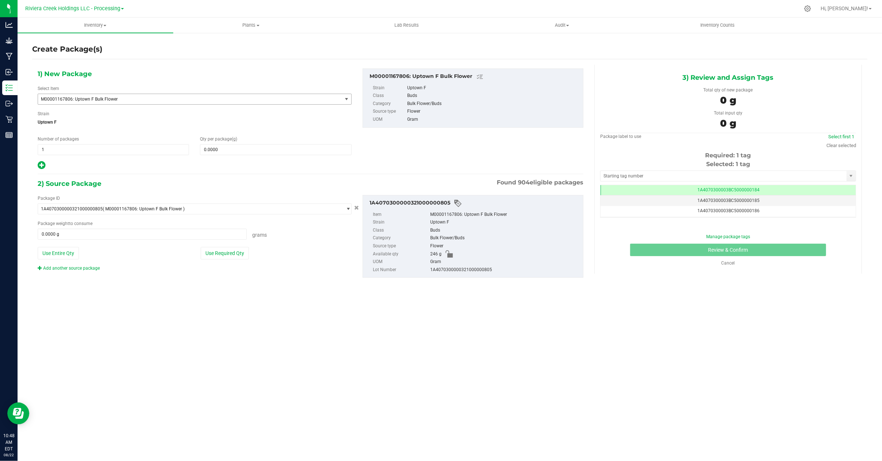
click at [124, 99] on span "M00001167806: Uptown F Bulk Flower" at bounding box center [184, 98] width 286 height 5
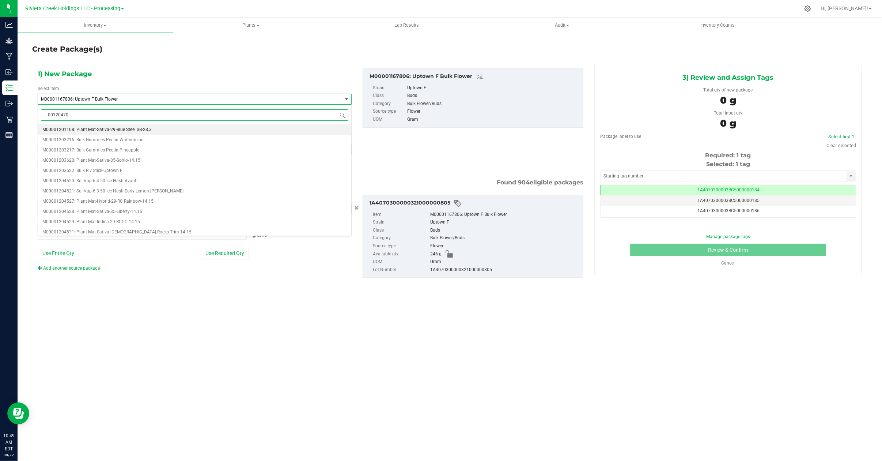
type input "001204702"
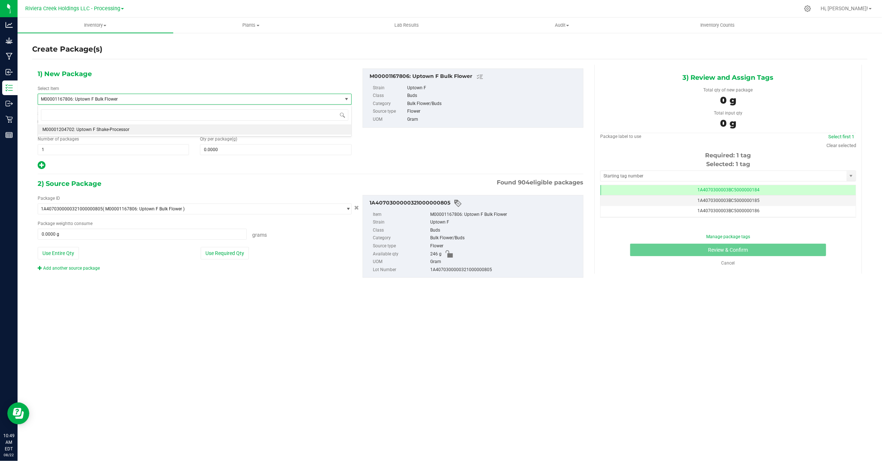
type input "0.0000"
type input "0.0000 g"
click at [226, 151] on span at bounding box center [275, 149] width 151 height 11
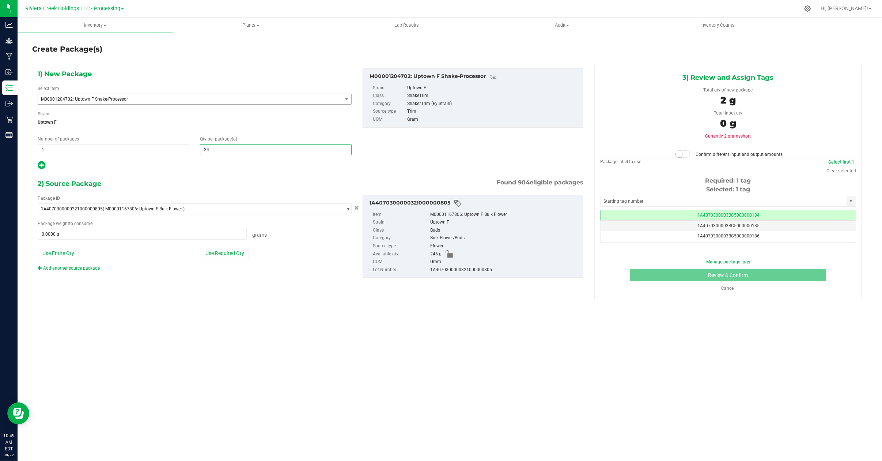
type input "246"
type input "246.0000"
click at [68, 236] on span at bounding box center [142, 233] width 209 height 11
type input "0"
type input "246"
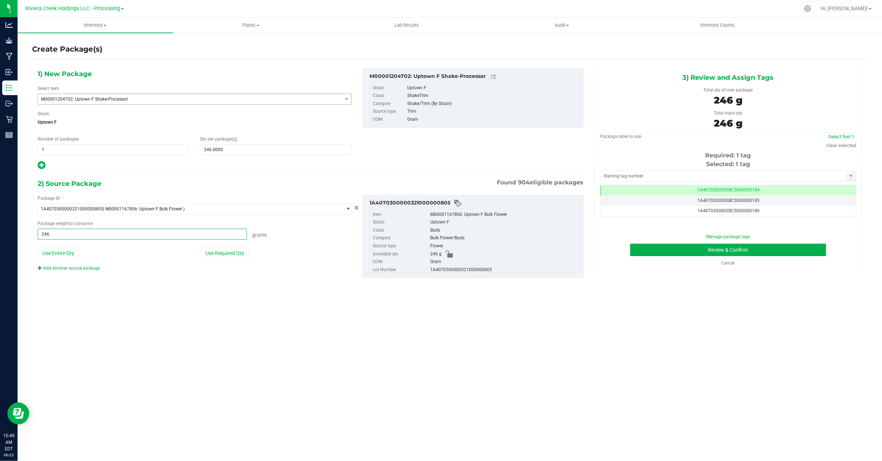
type input "246.0000 g"
drag, startPoint x: 82, startPoint y: 272, endPoint x: 87, endPoint y: 270, distance: 5.6
click at [82, 271] on div "Add another source package" at bounding box center [74, 268] width 73 height 7
click at [85, 269] on link "Add another source package" at bounding box center [69, 267] width 62 height 5
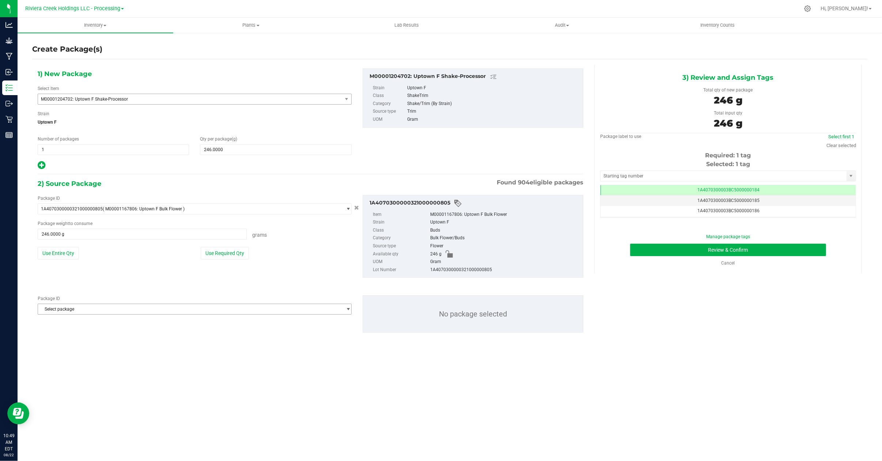
click at [133, 311] on span "Select package" at bounding box center [190, 309] width 304 height 10
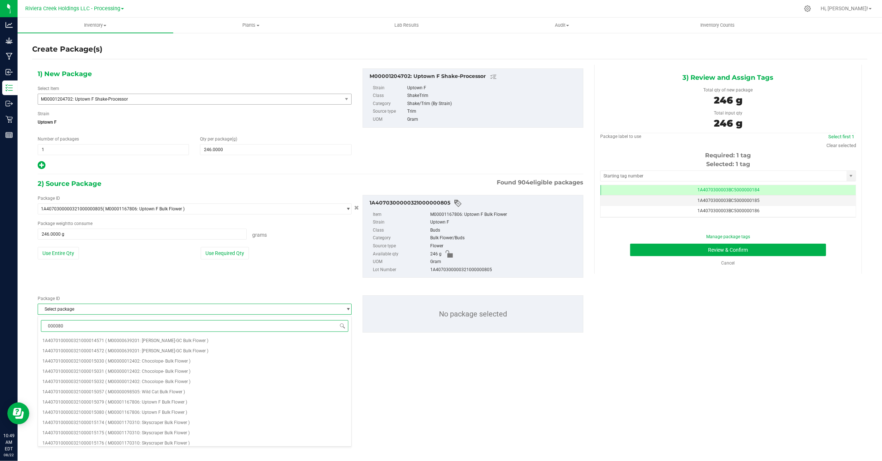
type input "0000806"
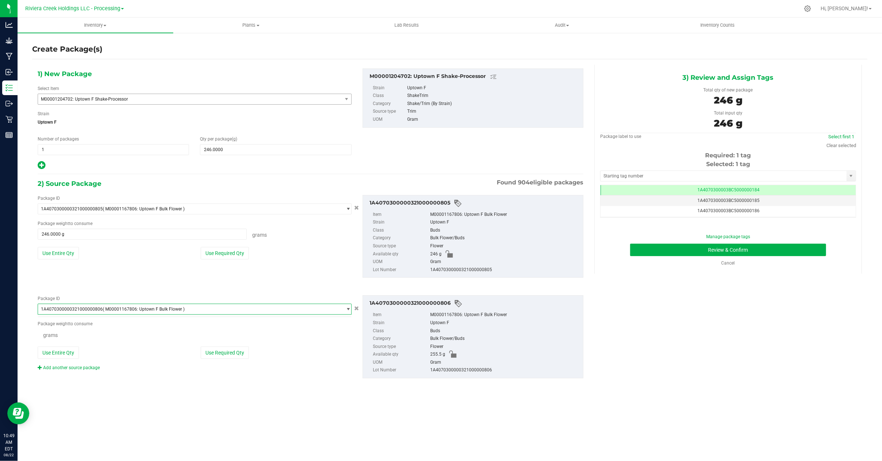
scroll to position [941, 0]
click at [65, 335] on span at bounding box center [142, 334] width 209 height 11
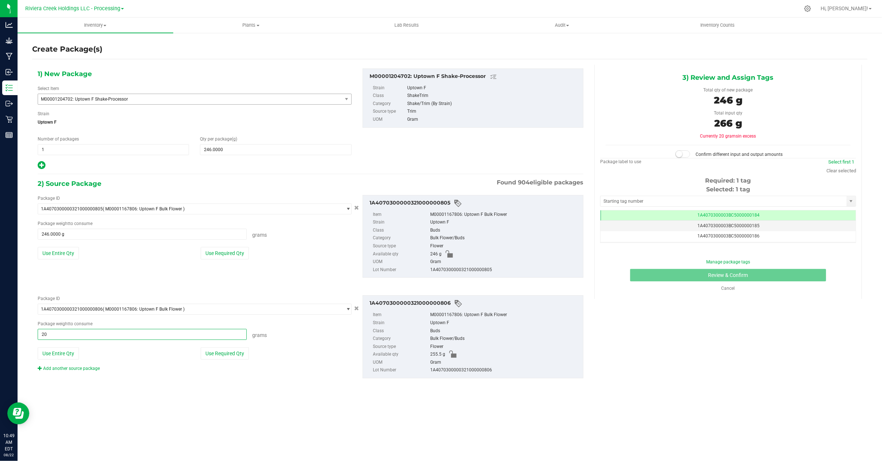
type input "207"
type input "207.0000 g"
click at [235, 153] on span "246.0000 246" at bounding box center [275, 149] width 151 height 11
type input "2"
type input "448"
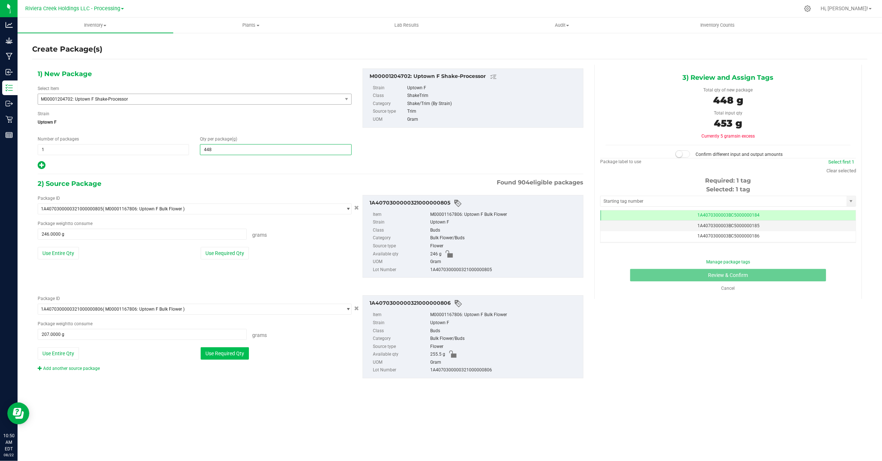
type input "448.0000"
click at [226, 357] on button "Use Required Qty" at bounding box center [225, 353] width 48 height 12
type input "202.0000 g"
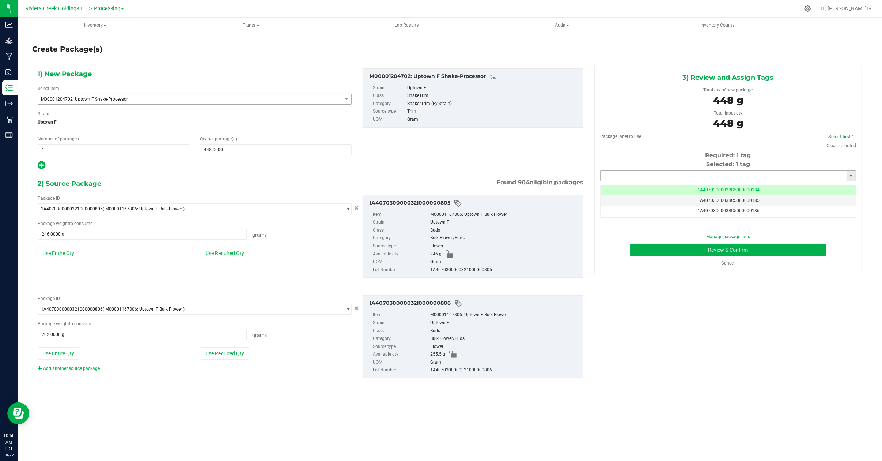
click at [621, 174] on input "text" at bounding box center [723, 176] width 246 height 10
type input "1A4070300003BC5000015325"
click at [678, 251] on button "Review & Confirm" at bounding box center [728, 249] width 196 height 12
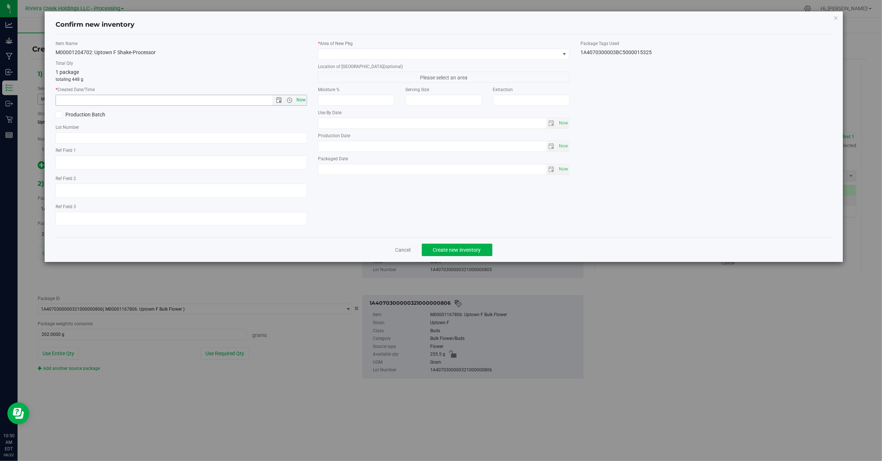
click at [306, 101] on span "Now" at bounding box center [301, 100] width 12 height 11
type input "8/22/2025 10:50 AM"
click at [564, 53] on span at bounding box center [564, 54] width 6 height 6
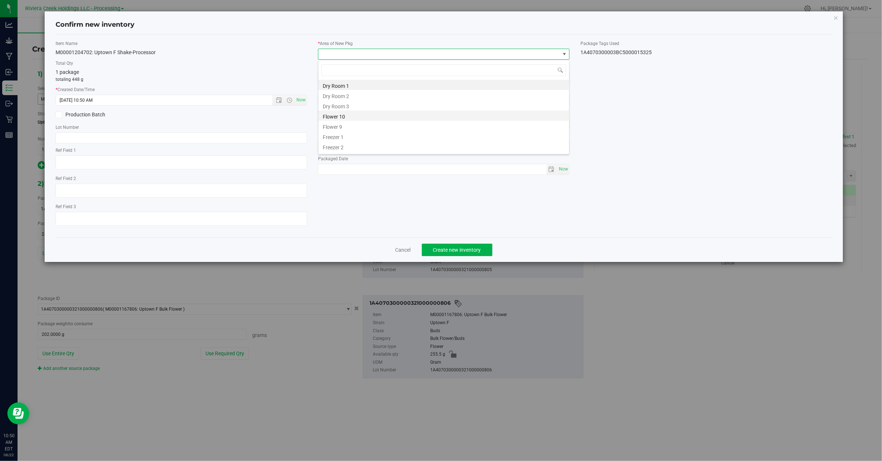
scroll to position [111, 0]
click at [369, 109] on li "Kitchen/Processor" at bounding box center [443, 107] width 251 height 10
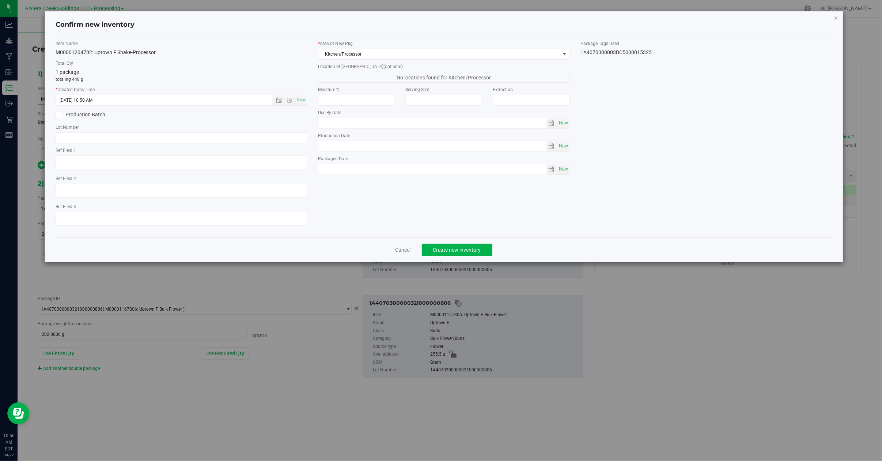
drag, startPoint x: 660, startPoint y: 55, endPoint x: 581, endPoint y: 53, distance: 79.0
click at [581, 53] on div "1A4070300003BC5000015325" at bounding box center [705, 53] width 251 height 8
copy div "1A4070300003BC5000015325"
click at [103, 132] on input "text" at bounding box center [181, 137] width 251 height 11
paste input "1A4070300003BC5000015325"
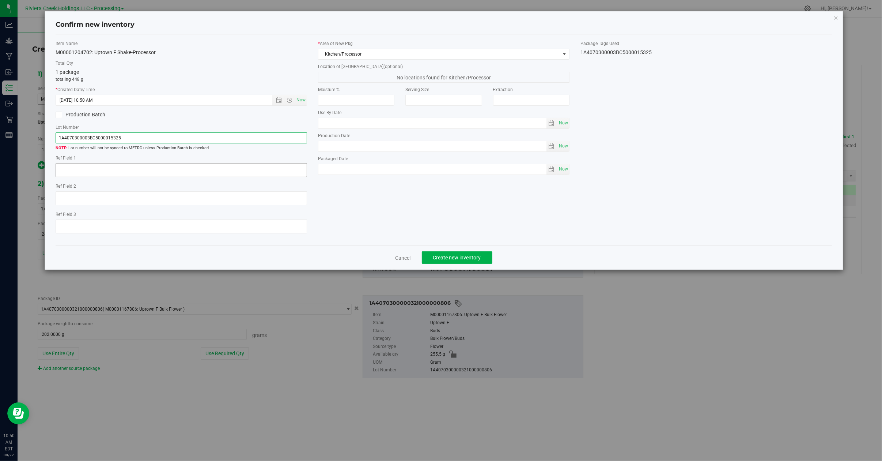
type input "1A4070300003BC5000015325"
click at [72, 170] on textarea at bounding box center [181, 170] width 251 height 14
click at [94, 168] on textarea at bounding box center [181, 170] width 251 height 14
type textarea "End of batch after packout"
click at [442, 260] on span "Create new inventory" at bounding box center [457, 257] width 48 height 6
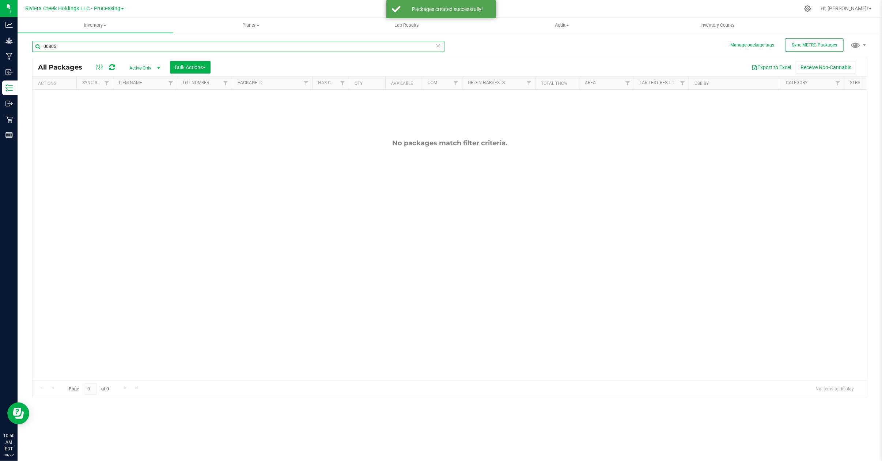
click at [66, 45] on input "00805" at bounding box center [238, 46] width 412 height 11
type input "0"
click at [50, 47] on input "00015325" at bounding box center [238, 46] width 412 height 11
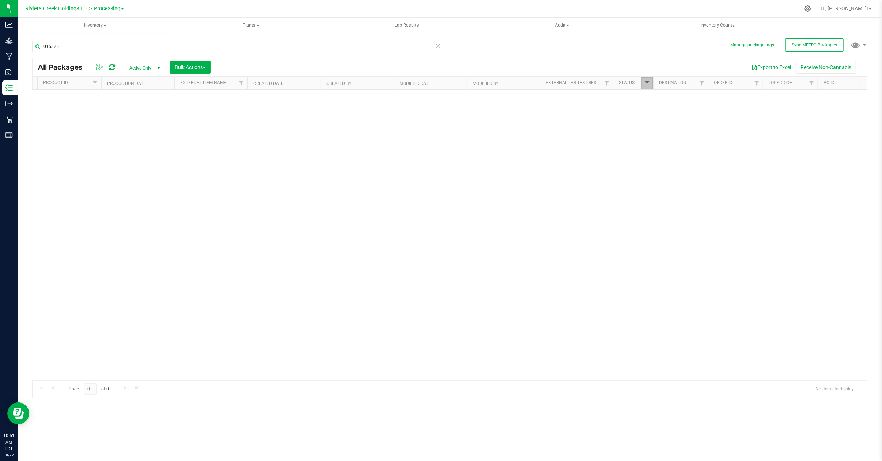
click at [647, 83] on span "Filter" at bounding box center [647, 83] width 6 height 6
click at [664, 232] on button "Filter" at bounding box center [662, 231] width 35 height 16
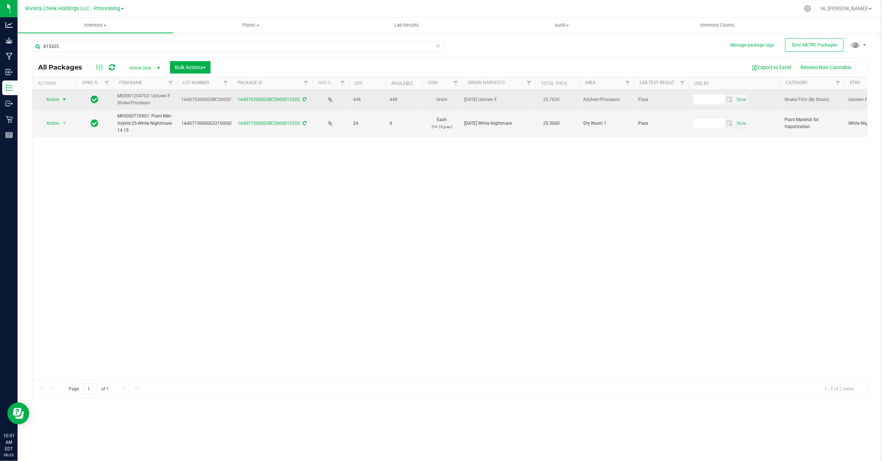
click at [62, 99] on span "select" at bounding box center [64, 99] width 6 height 6
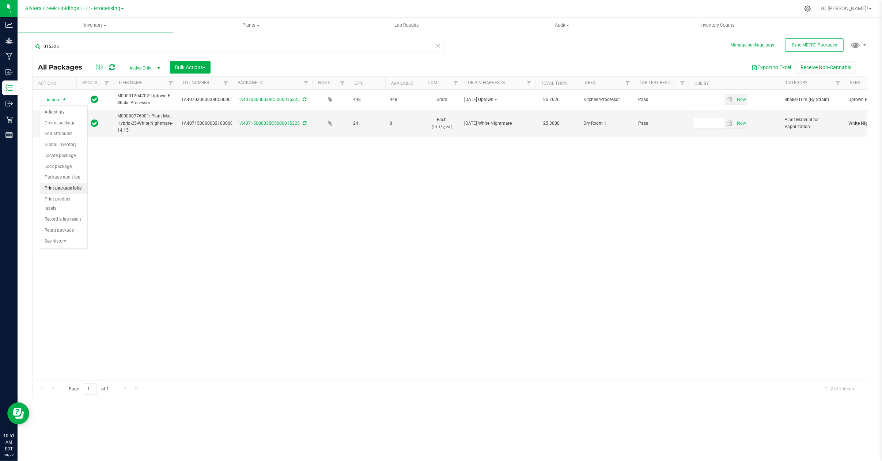
click at [66, 192] on li "Print package label" at bounding box center [63, 188] width 47 height 11
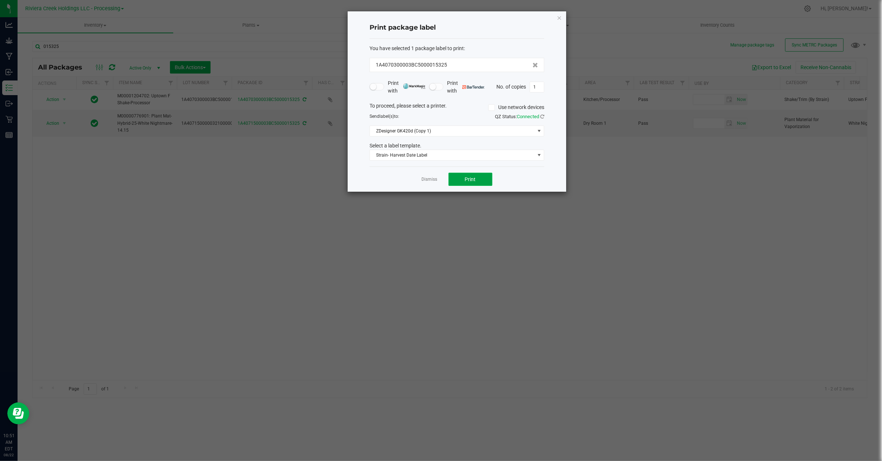
click at [476, 177] on button "Print" at bounding box center [470, 179] width 44 height 13
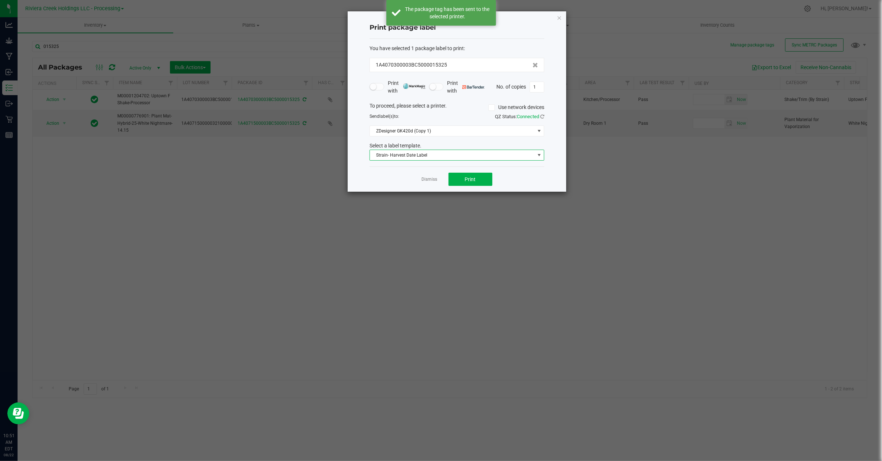
click at [539, 154] on span at bounding box center [539, 155] width 6 height 6
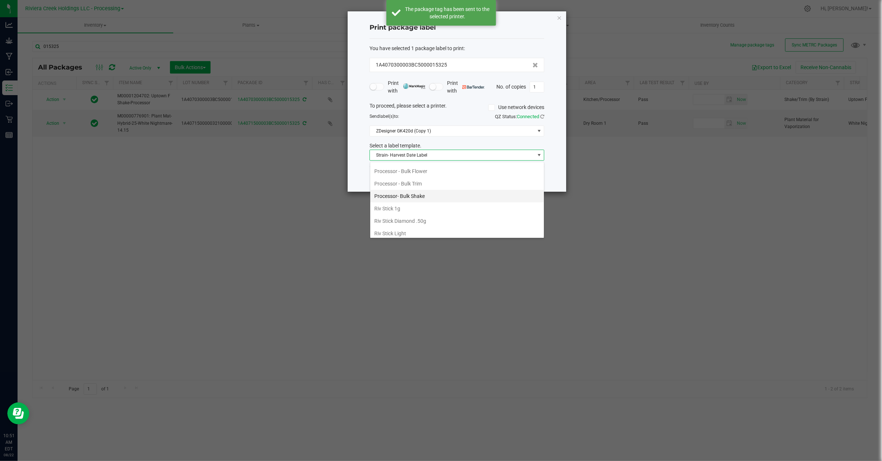
click at [440, 202] on li "Processor- Bulk Shake" at bounding box center [457, 196] width 174 height 12
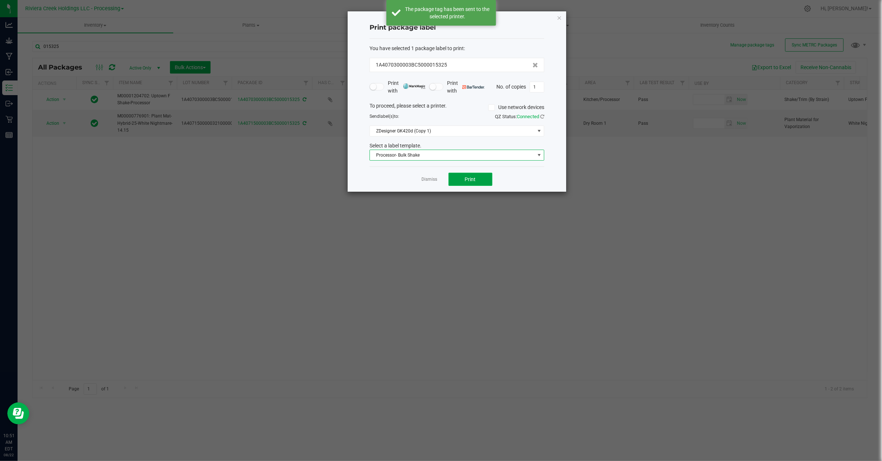
click at [466, 178] on span "Print" at bounding box center [470, 179] width 11 height 6
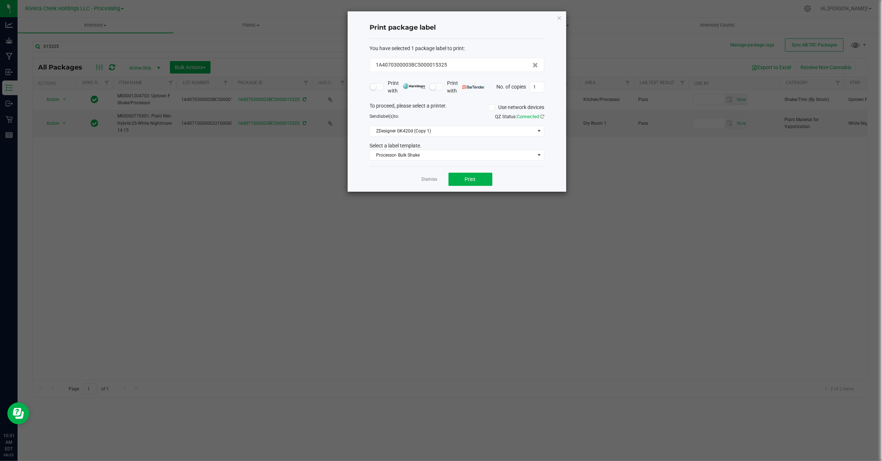
click at [426, 185] on div "Dismiss Print" at bounding box center [457, 178] width 175 height 25
click at [422, 179] on link "Dismiss" at bounding box center [430, 179] width 16 height 6
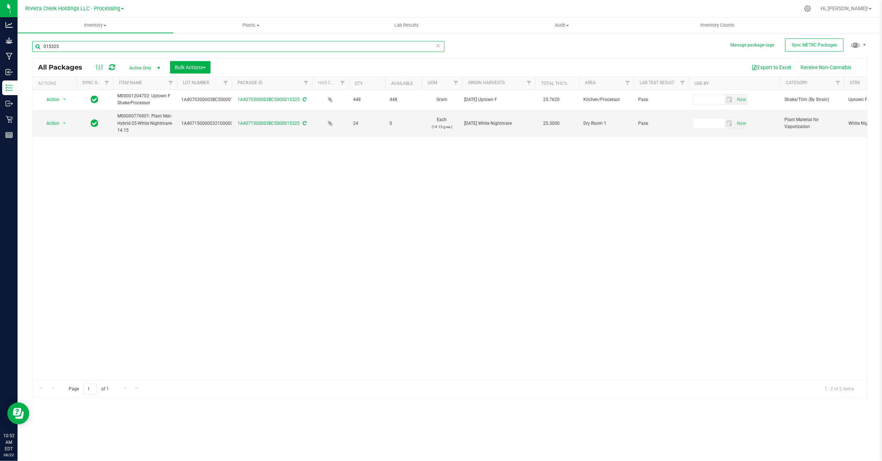
click at [77, 43] on input "015325" at bounding box center [238, 46] width 412 height 11
type input "0"
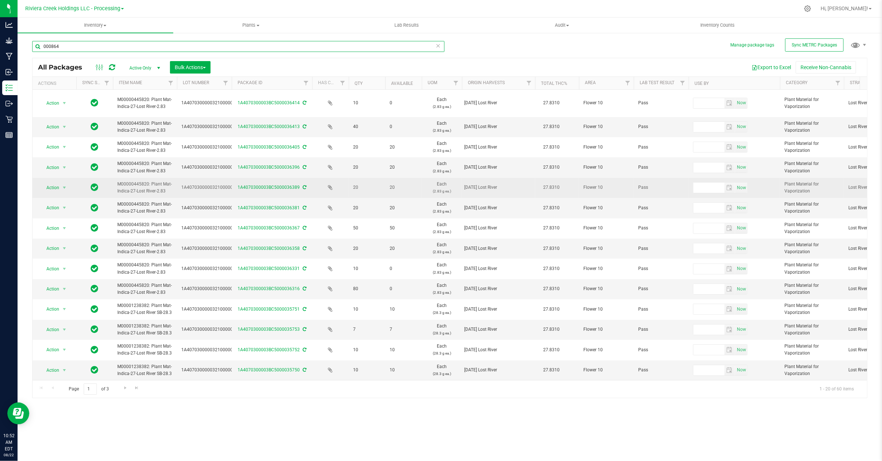
scroll to position [142, 0]
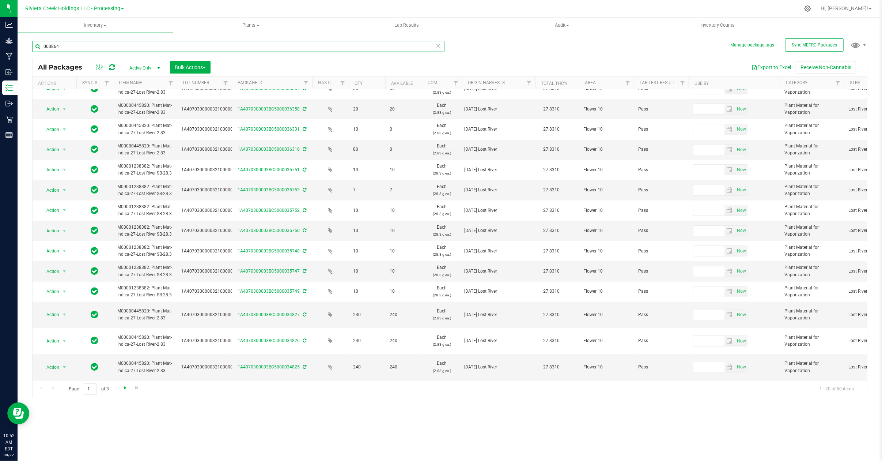
type input "000864"
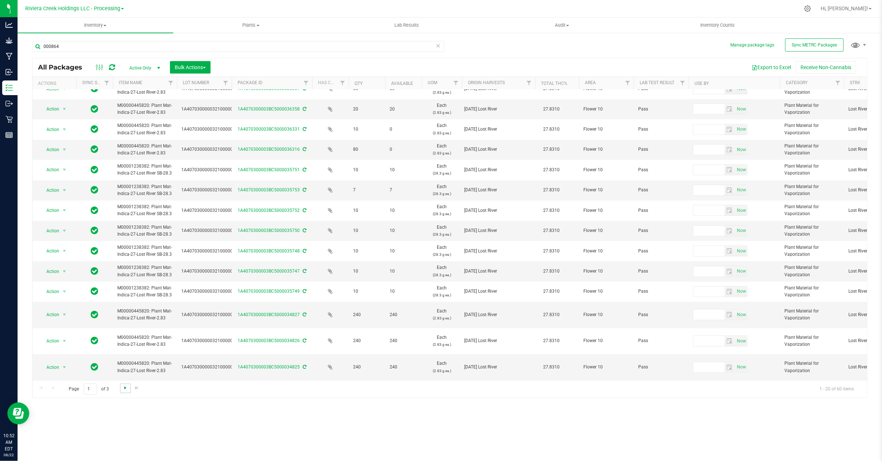
click at [123, 390] on span "Go to the next page" at bounding box center [125, 387] width 6 height 6
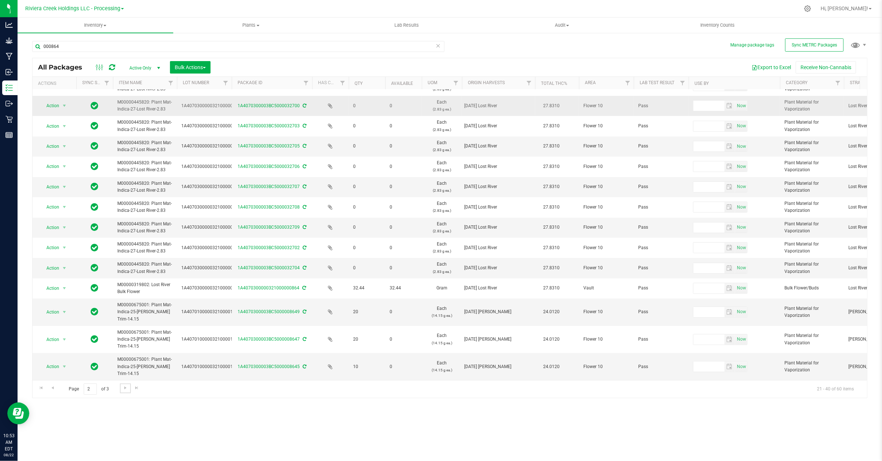
scroll to position [151, 0]
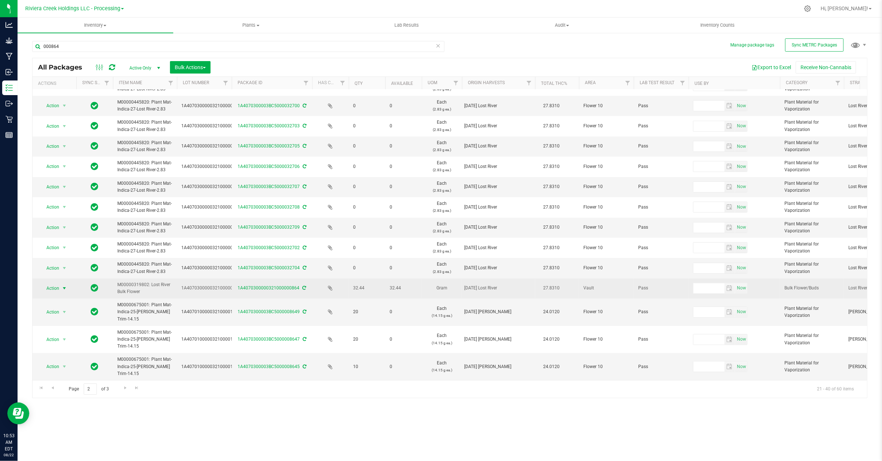
click at [58, 283] on span "Action" at bounding box center [50, 288] width 20 height 10
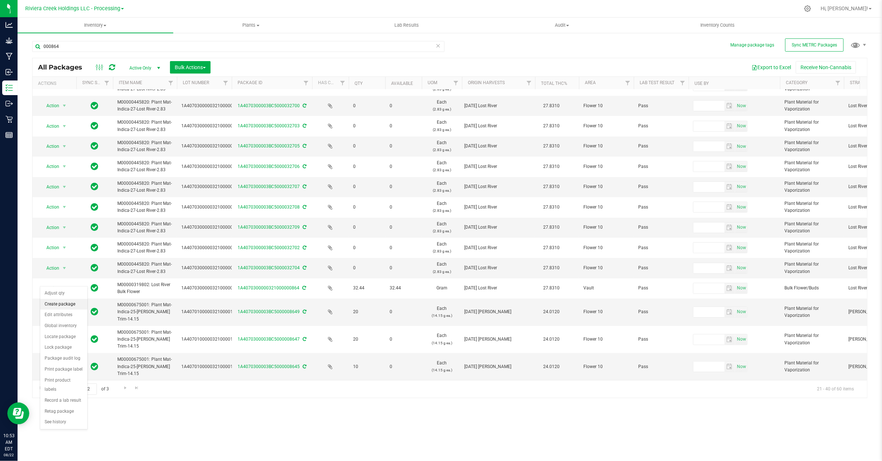
click at [66, 304] on li "Create package" at bounding box center [63, 304] width 47 height 11
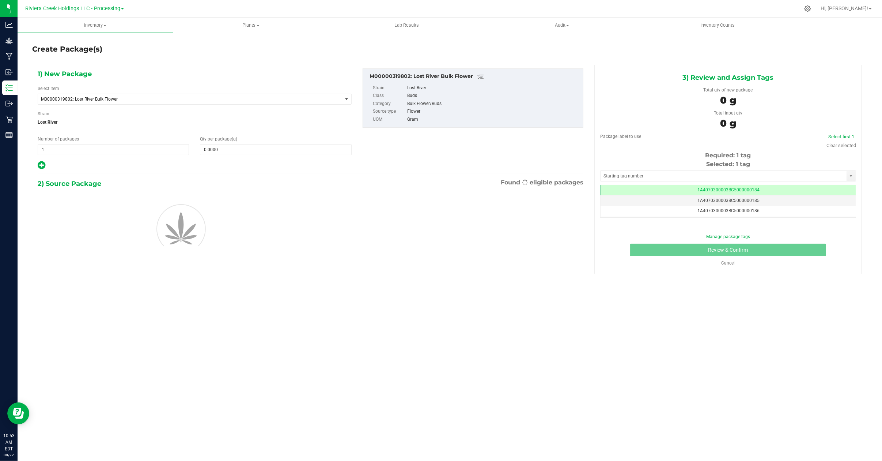
scroll to position [0, 0]
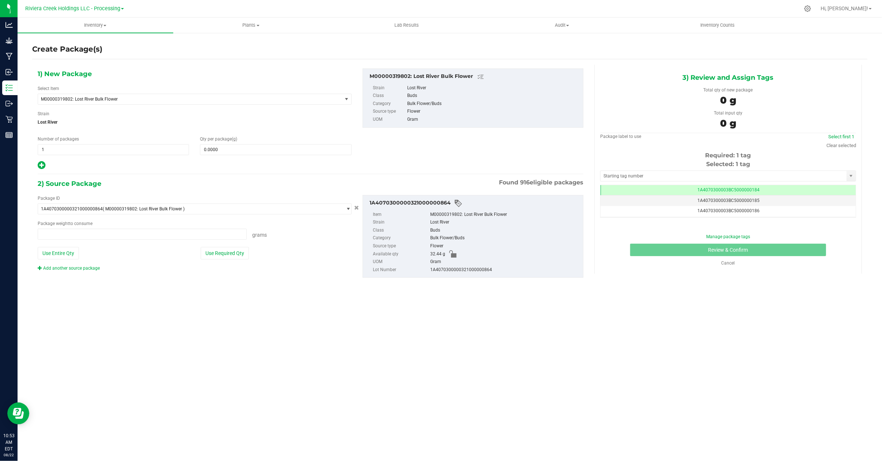
type input "0.0000 g"
click at [228, 153] on span at bounding box center [275, 149] width 151 height 11
type input "0.0000"
click at [164, 99] on span "M00000319802: Lost River Bulk Flower" at bounding box center [184, 98] width 286 height 5
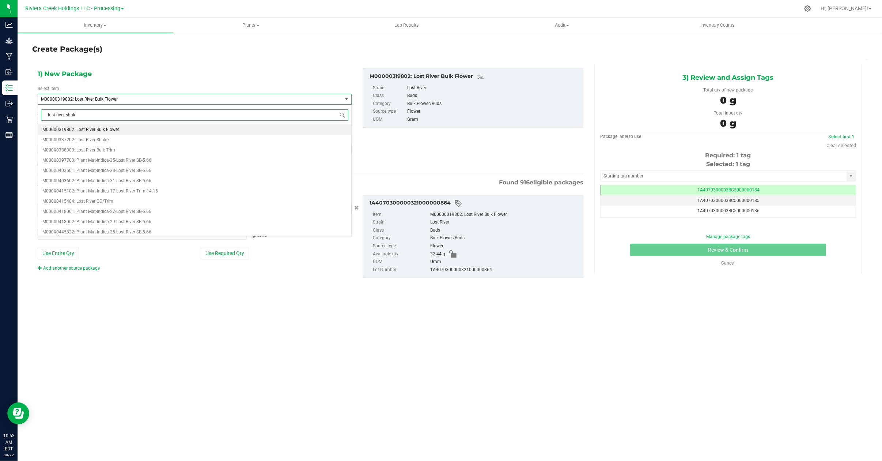
type input "lost river shake"
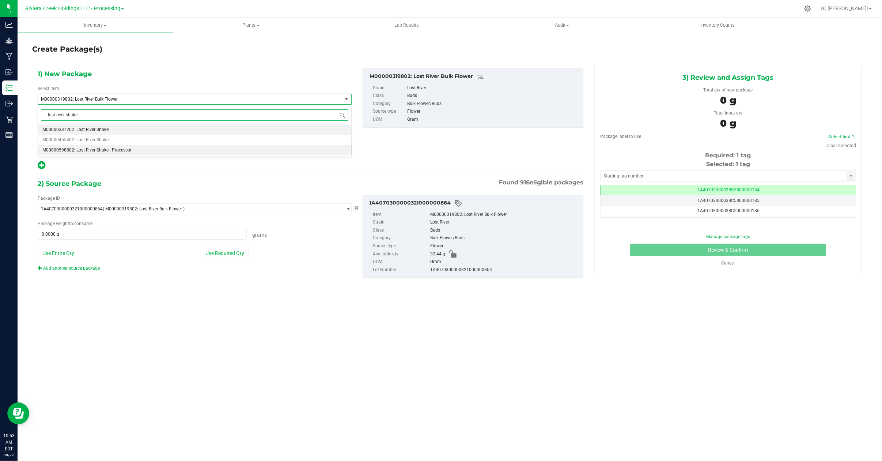
click at [109, 151] on span "M00000598802: Lost River Shake - Processor" at bounding box center [86, 149] width 89 height 5
type input "0.0000"
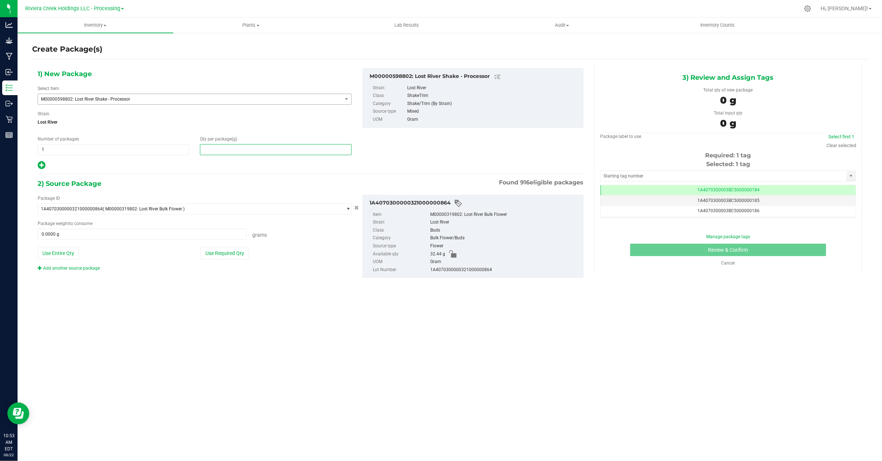
click at [221, 149] on span at bounding box center [275, 149] width 151 height 11
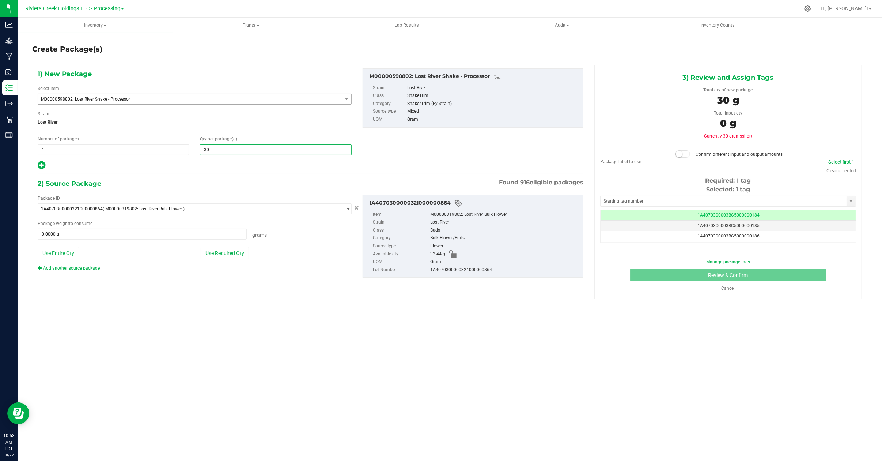
type input "3"
type input "660"
type input "660.0000"
click at [81, 228] on span "0.0000 g 0" at bounding box center [142, 233] width 209 height 11
click at [63, 240] on div "Package ID 1A4070300000321000000864 ( M00000319802: Lost River Bulk Flower ) 1A…" at bounding box center [194, 233] width 325 height 76
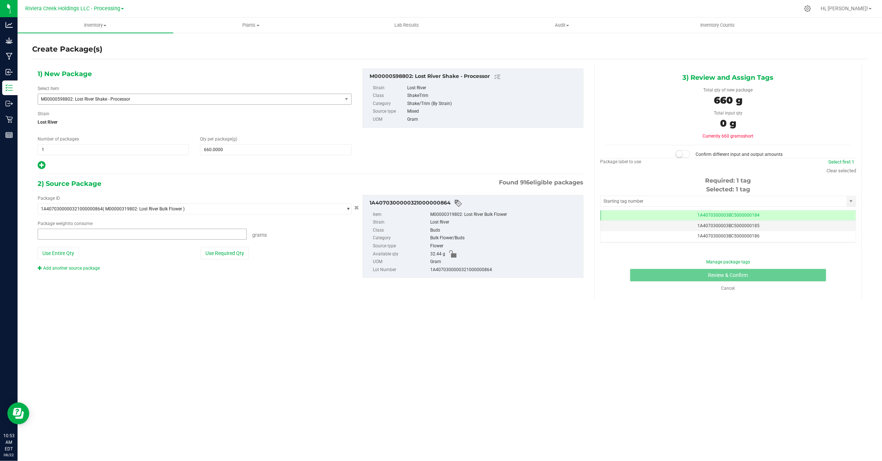
click at [83, 236] on span at bounding box center [142, 233] width 209 height 11
type input "30"
type input "30.0000 g"
click at [60, 269] on link "Add another source package" at bounding box center [69, 267] width 62 height 5
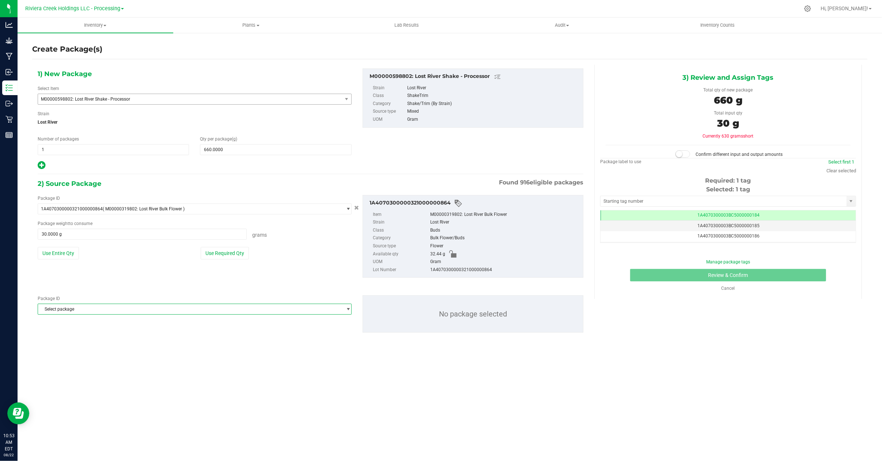
click at [167, 312] on span "Select package" at bounding box center [190, 309] width 304 height 10
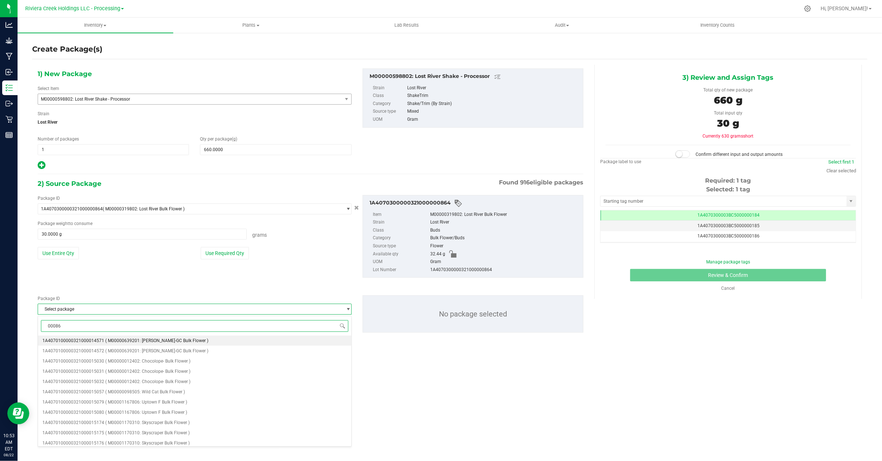
type input "000865"
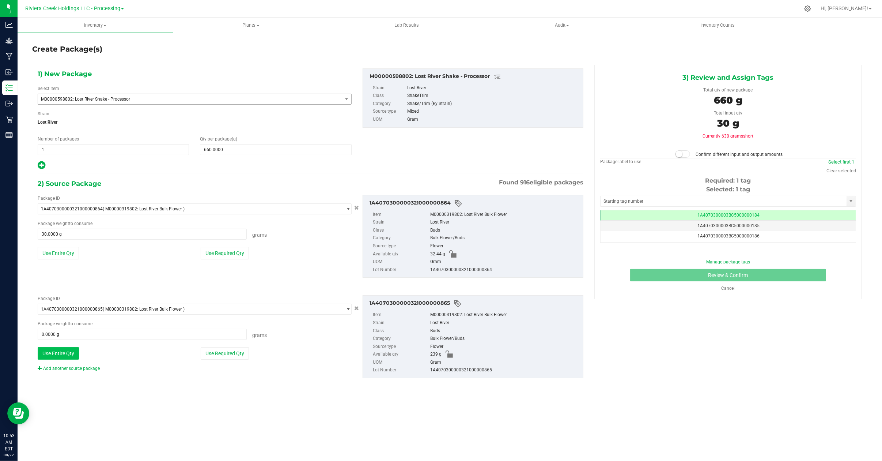
click at [63, 357] on button "Use Entire Qty" at bounding box center [58, 353] width 41 height 12
type input "239.0000 g"
click at [73, 369] on link "Add another source package" at bounding box center [69, 367] width 62 height 5
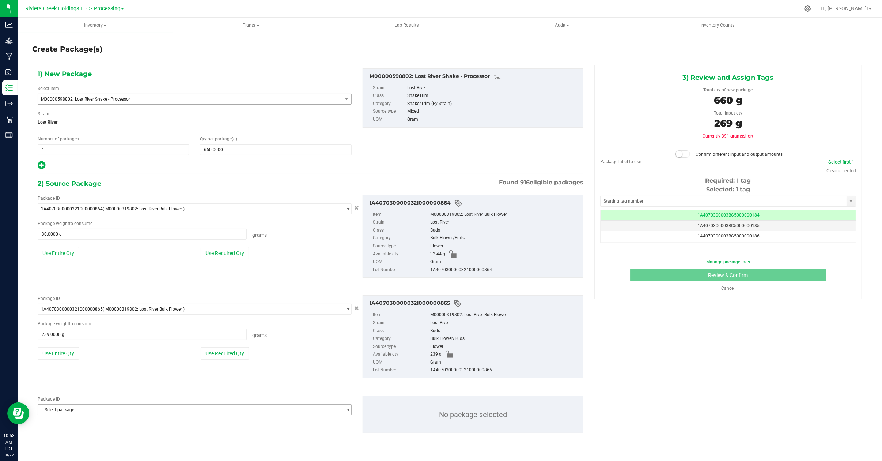
click at [84, 410] on span "Select package" at bounding box center [190, 409] width 304 height 10
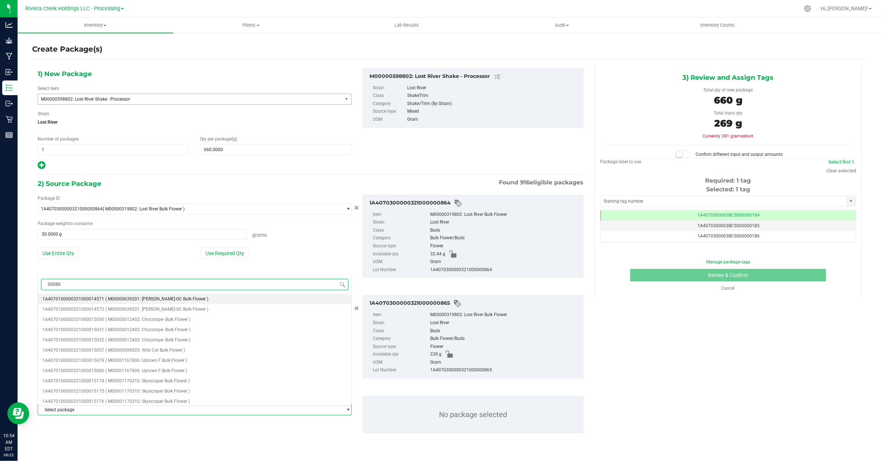
type input "000866"
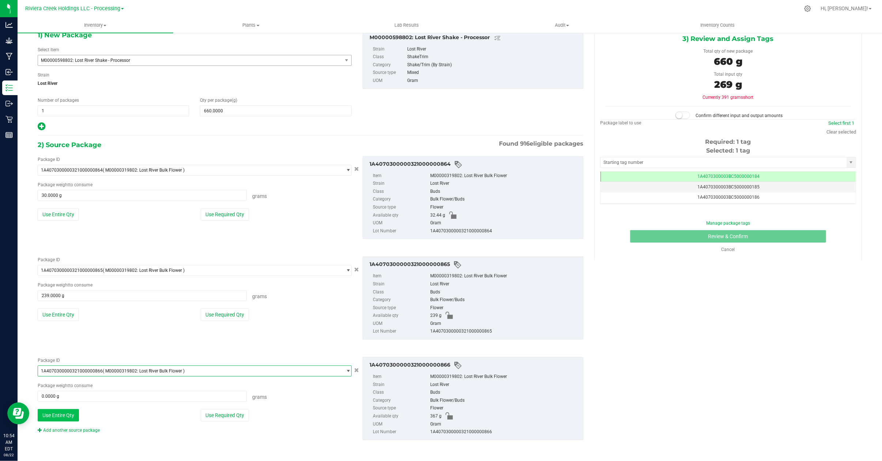
click at [63, 417] on button "Use Entire Qty" at bounding box center [58, 415] width 41 height 12
type input "367.0000 g"
click at [237, 114] on span "660.0000 660" at bounding box center [275, 110] width 151 height 11
type input "636"
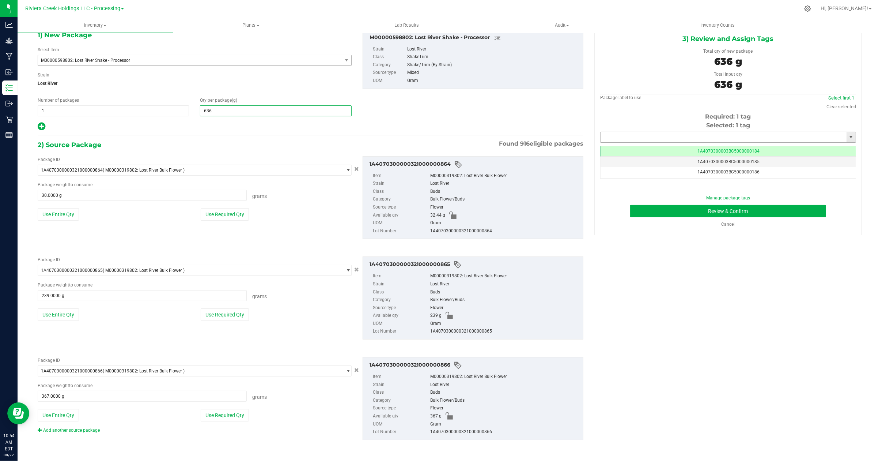
type input "636.0000"
click at [683, 134] on input "text" at bounding box center [723, 137] width 246 height 10
type input "1A4070300003BC5000015337"
click at [688, 202] on div "Manage package tags Review & Confirm Cancel" at bounding box center [728, 210] width 245 height 33
click at [685, 205] on button "Review & Confirm" at bounding box center [728, 211] width 196 height 12
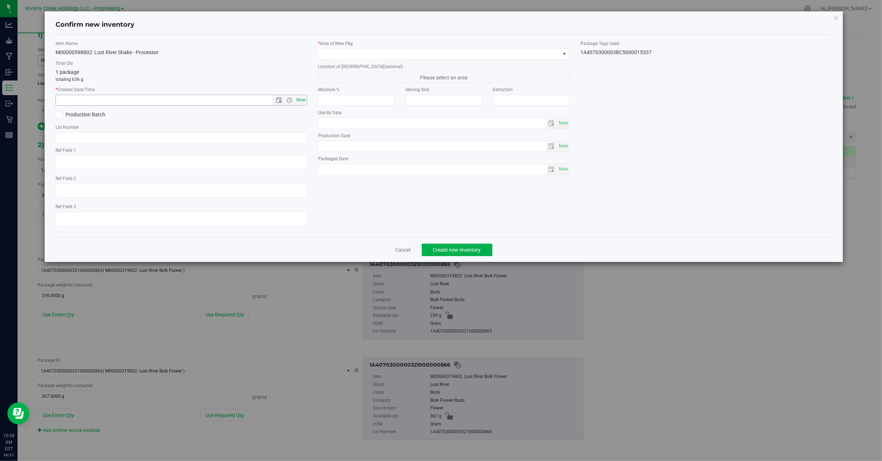
click at [298, 99] on span "Now" at bounding box center [301, 100] width 12 height 11
type input "8/22/2025 10:54 AM"
click at [561, 53] on span at bounding box center [564, 54] width 6 height 6
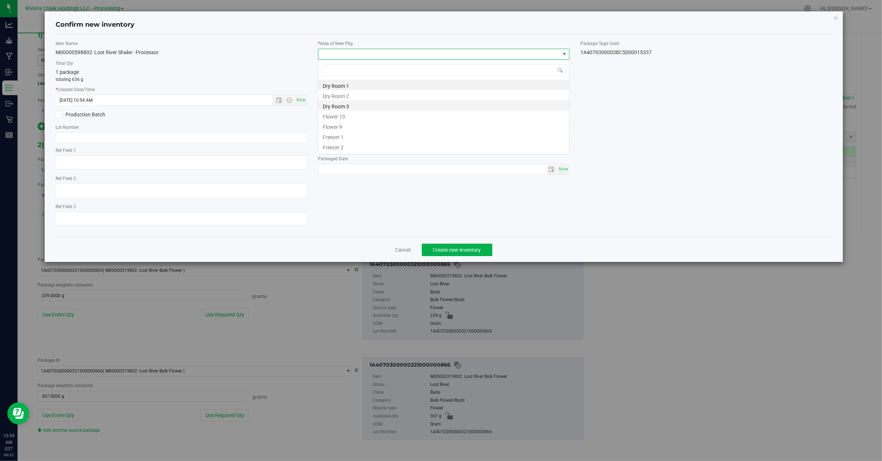
scroll to position [36538, 36297]
click at [351, 107] on li "Kitchen/Processor" at bounding box center [443, 107] width 251 height 10
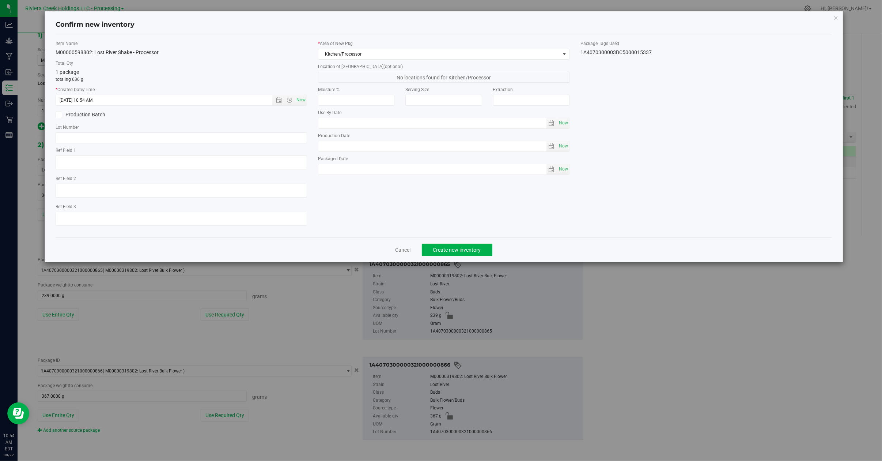
drag, startPoint x: 658, startPoint y: 54, endPoint x: 580, endPoint y: 60, distance: 77.7
click at [580, 60] on div "Item Name M00000598802: Lost River Shake - Processor Total Qty 1 package totali…" at bounding box center [443, 135] width 787 height 191
copy div "1A4070300003BC5000015337"
click at [154, 140] on input "text" at bounding box center [181, 137] width 251 height 11
paste input "1A4070300003BC5000015337"
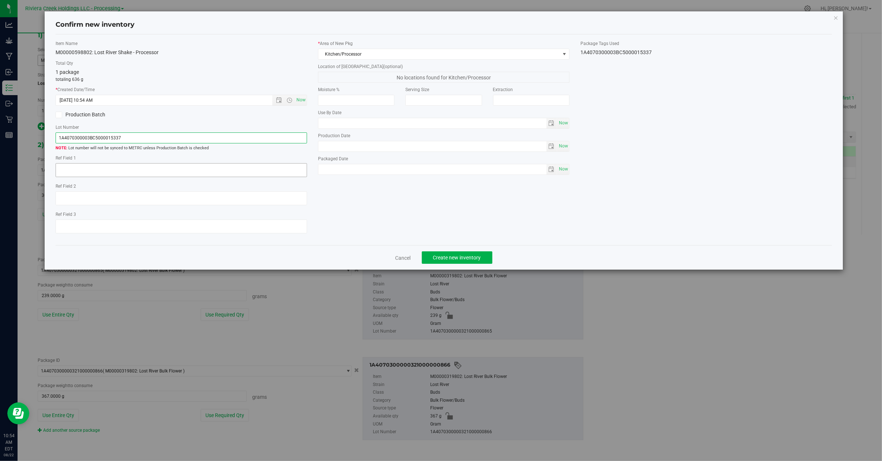
type input "1A4070300003BC5000015337"
click at [90, 170] on textarea at bounding box center [181, 170] width 251 height 14
type textarea "End of batch after packout"
click at [455, 259] on span "Create new inventory" at bounding box center [457, 257] width 48 height 6
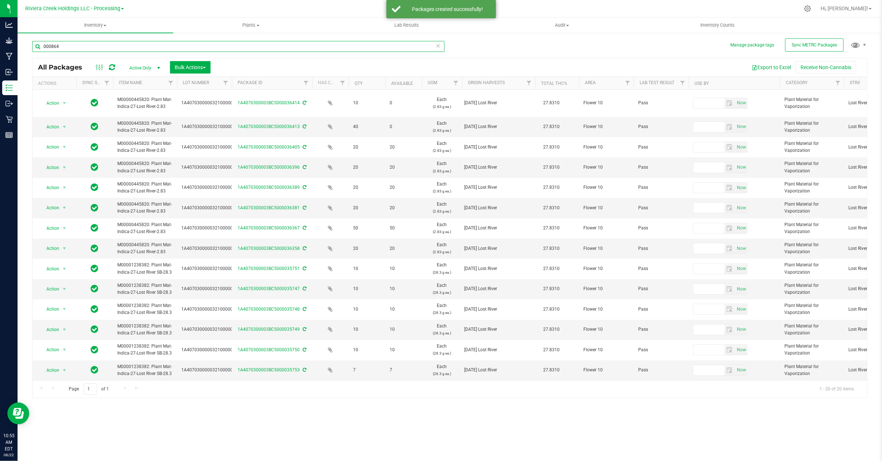
click at [77, 48] on input "000864" at bounding box center [238, 46] width 412 height 11
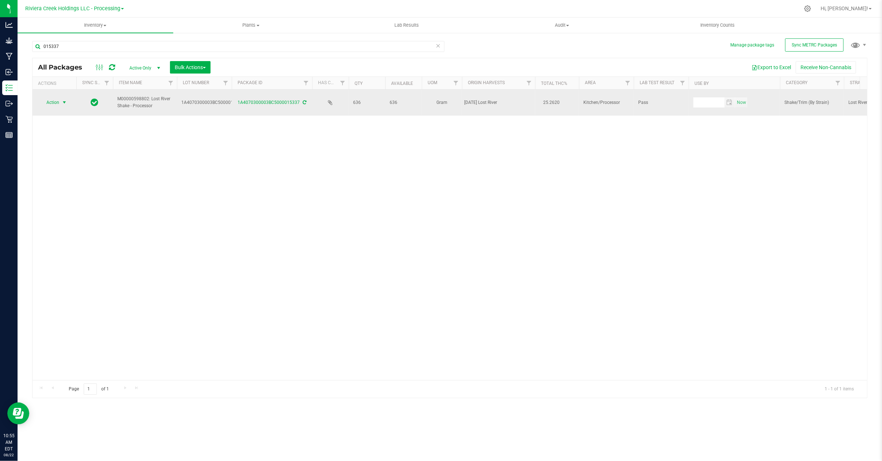
click at [65, 103] on span "select" at bounding box center [64, 102] width 6 height 6
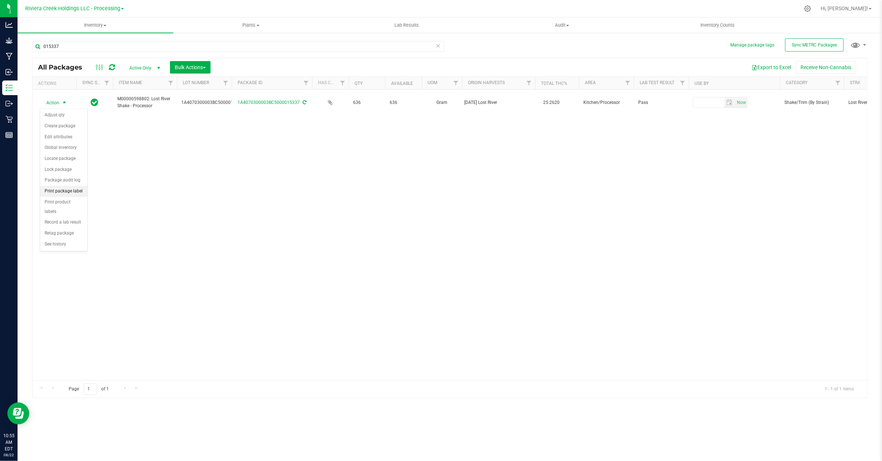
click at [69, 193] on li "Print package label" at bounding box center [63, 191] width 47 height 11
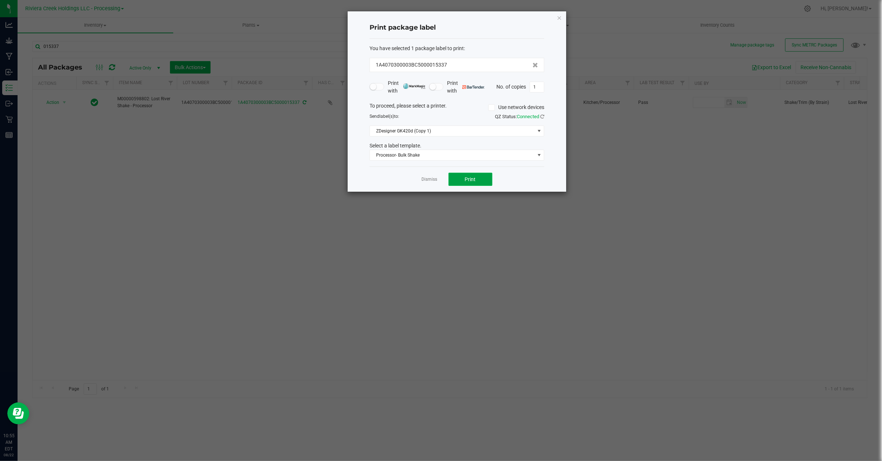
click at [473, 180] on span "Print" at bounding box center [470, 179] width 11 height 6
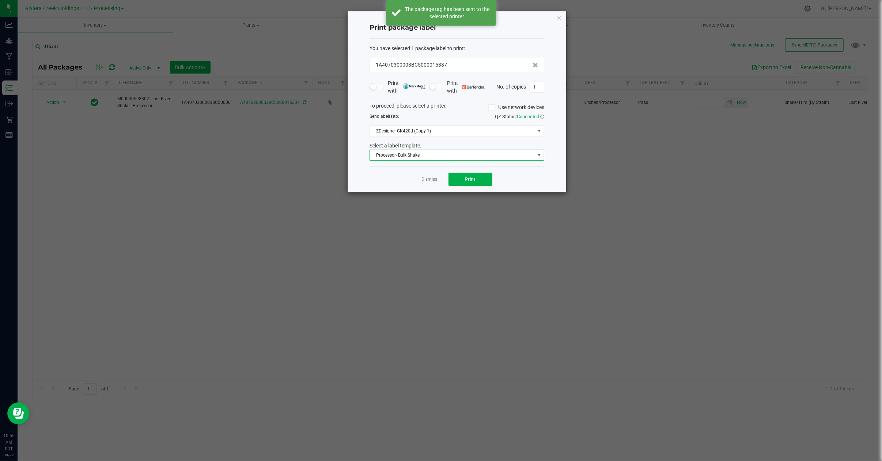
click at [542, 155] on span at bounding box center [539, 155] width 6 height 6
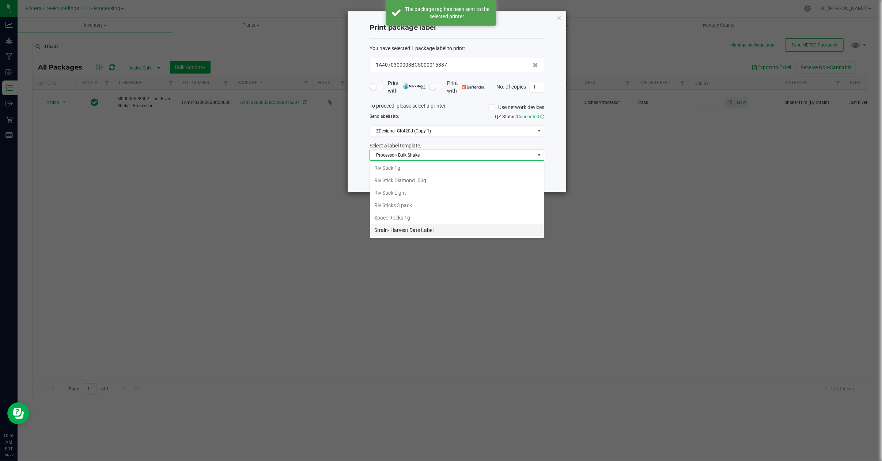
click at [415, 231] on li "Strain- Harvest Date Label" at bounding box center [457, 230] width 174 height 12
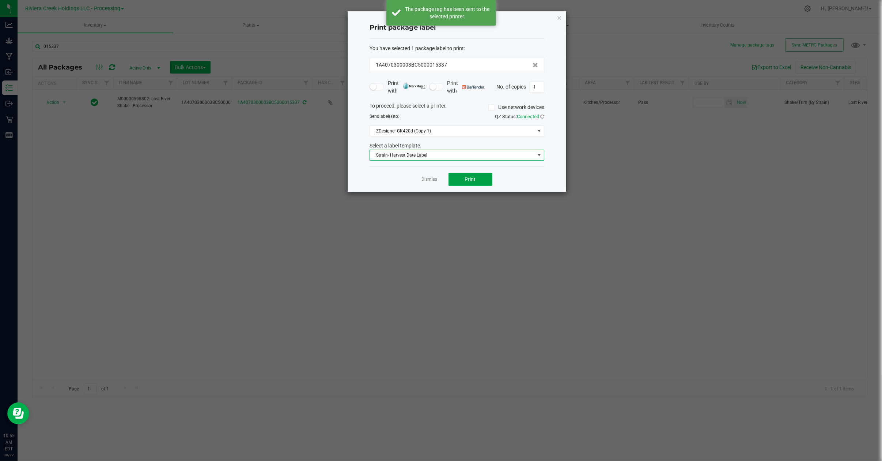
click at [478, 178] on button "Print" at bounding box center [470, 179] width 44 height 13
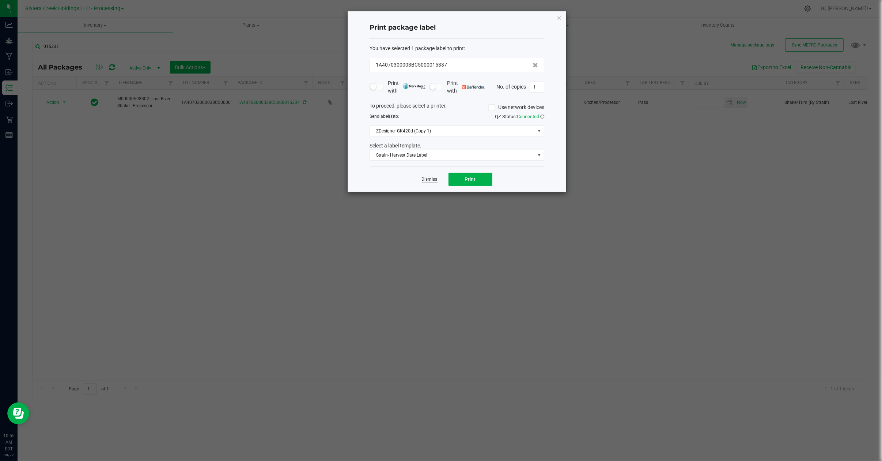
click at [431, 182] on link "Dismiss" at bounding box center [430, 179] width 16 height 6
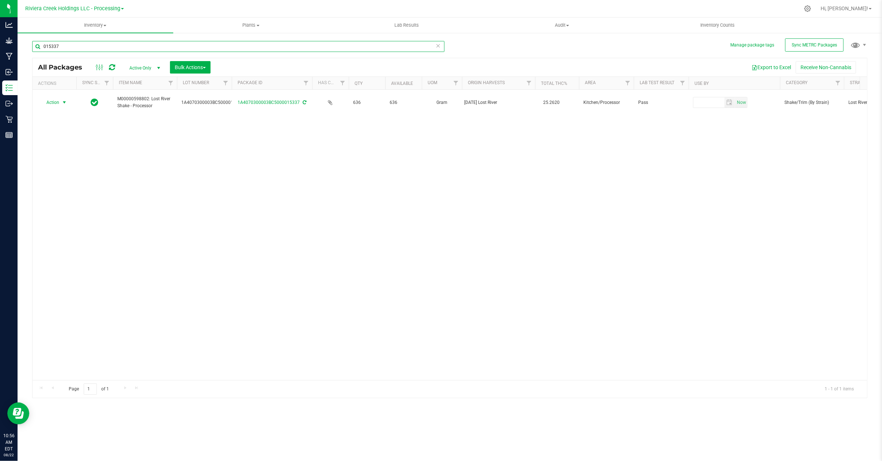
click at [76, 47] on input "015337" at bounding box center [238, 46] width 412 height 11
type input "0"
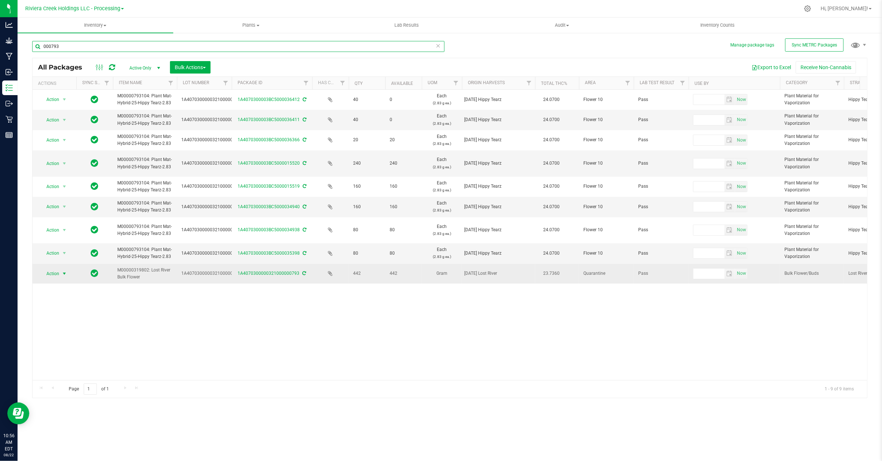
type input "000793"
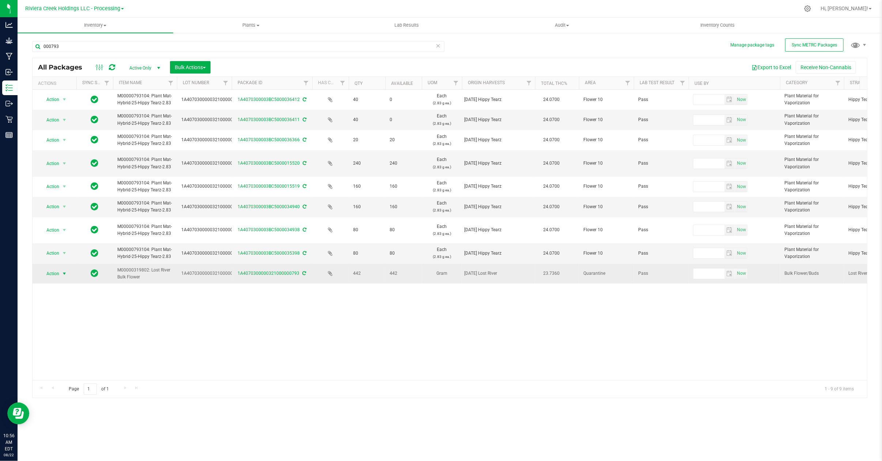
click at [61, 273] on span "select" at bounding box center [64, 273] width 6 height 6
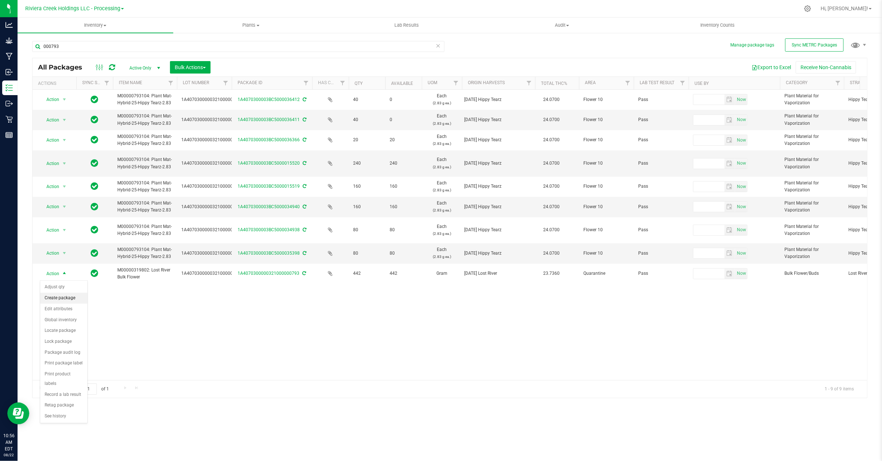
click at [72, 300] on li "Create package" at bounding box center [63, 297] width 47 height 11
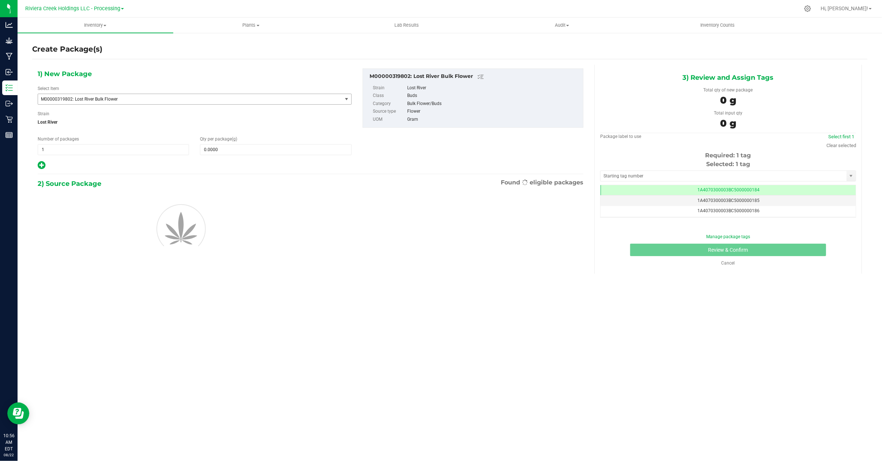
scroll to position [0, 0]
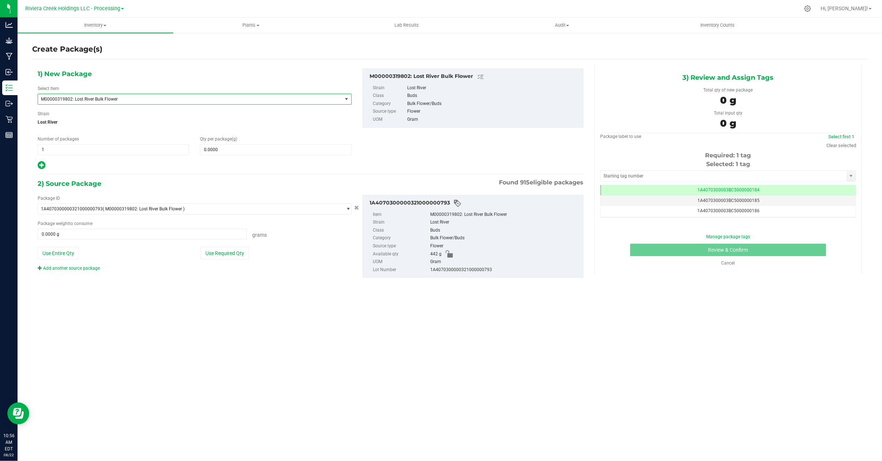
click at [125, 99] on span "M00000319802: Lost River Bulk Flower" at bounding box center [184, 98] width 286 height 5
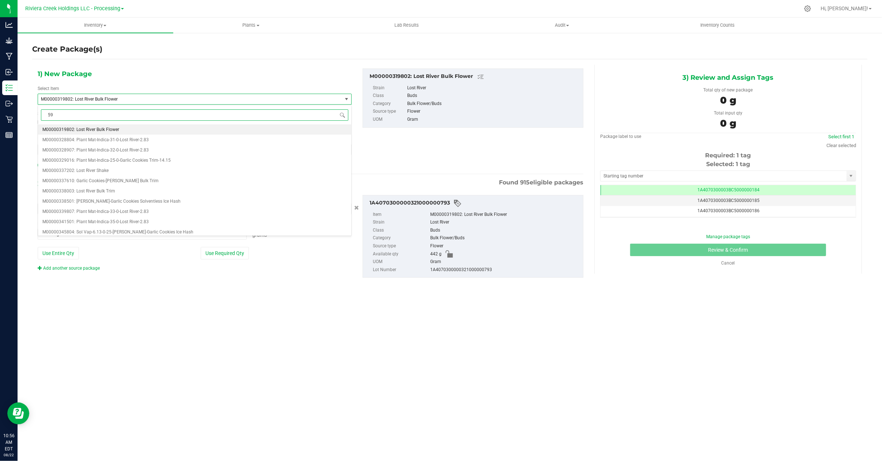
scroll to position [0, 0]
type input "598802"
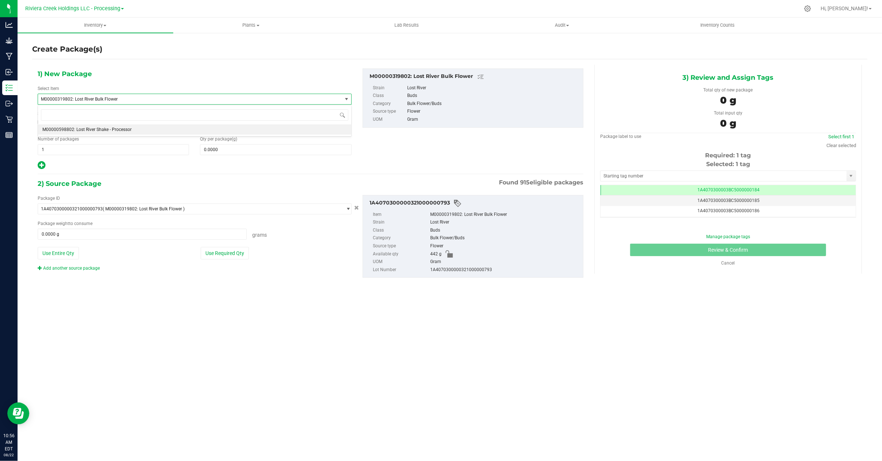
type input "0.0000"
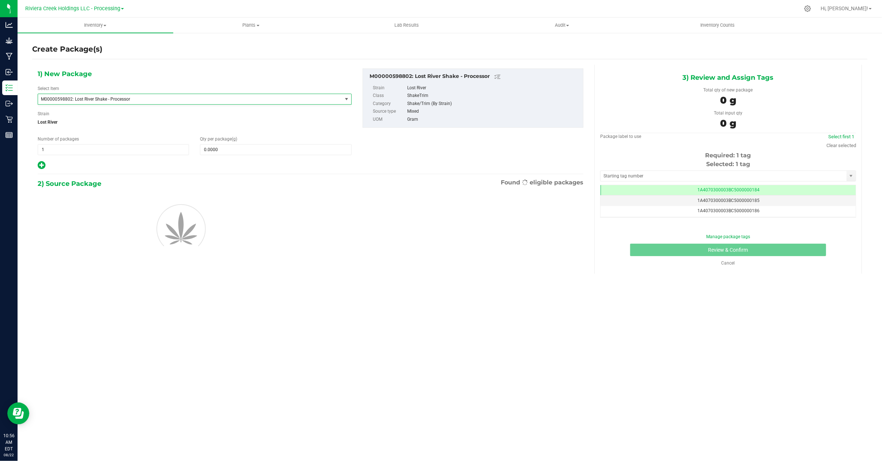
scroll to position [4748, 0]
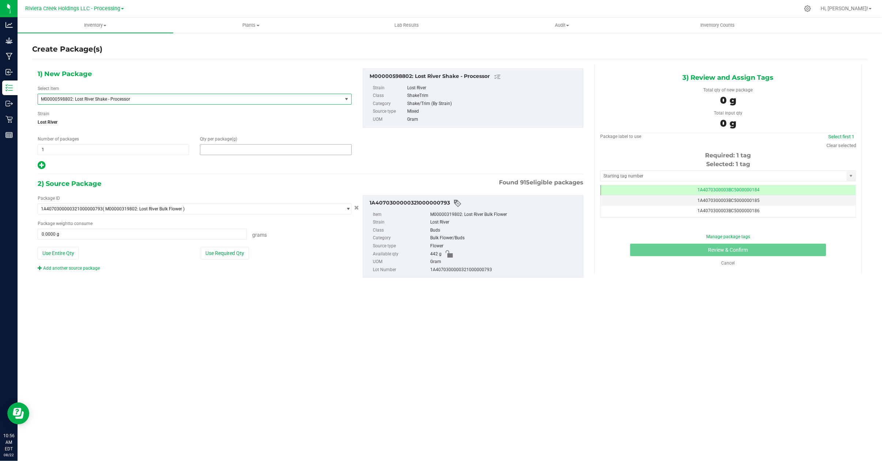
click at [227, 153] on span at bounding box center [275, 149] width 151 height 11
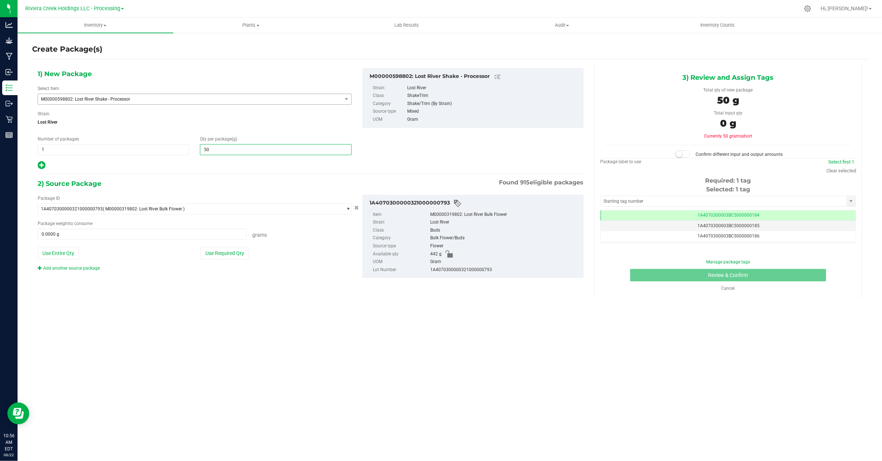
type input "502"
type input "502.0000"
click at [66, 236] on span at bounding box center [142, 233] width 209 height 11
type input "442"
type input "442.0000 g"
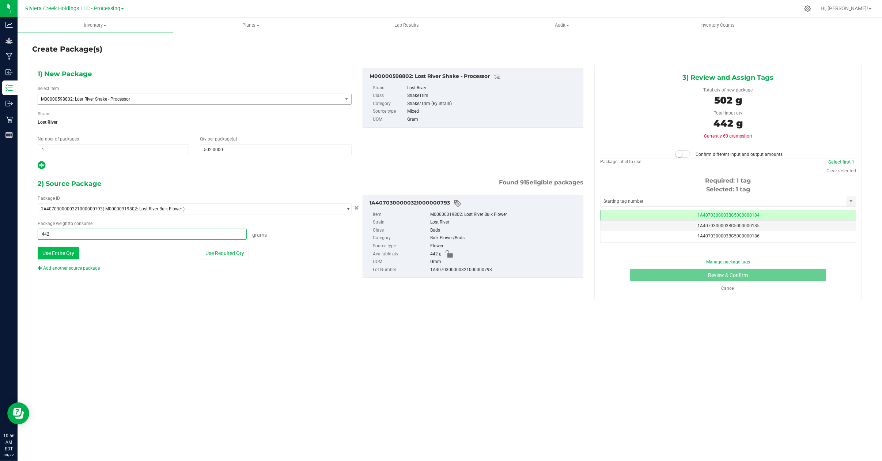
click at [69, 254] on button "Use Entire Qty" at bounding box center [58, 253] width 41 height 12
drag, startPoint x: 86, startPoint y: 269, endPoint x: 101, endPoint y: 260, distance: 18.0
click at [85, 269] on link "Add another source package" at bounding box center [69, 267] width 62 height 5
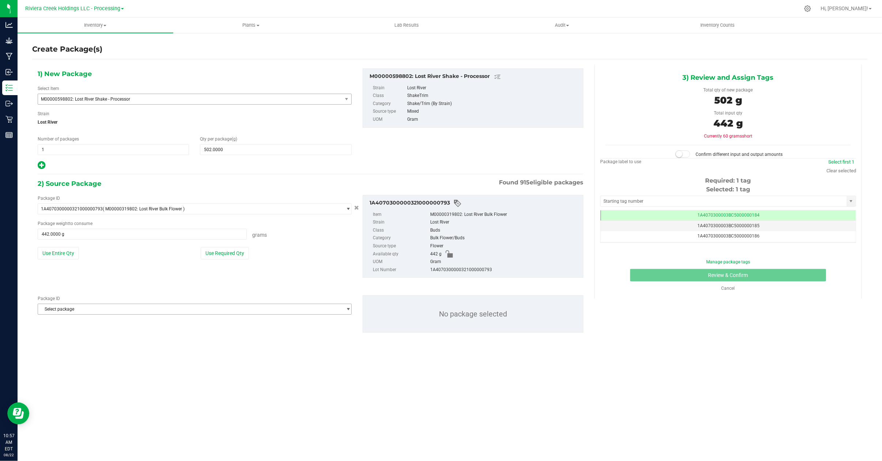
click at [106, 309] on span "Select package" at bounding box center [190, 309] width 304 height 10
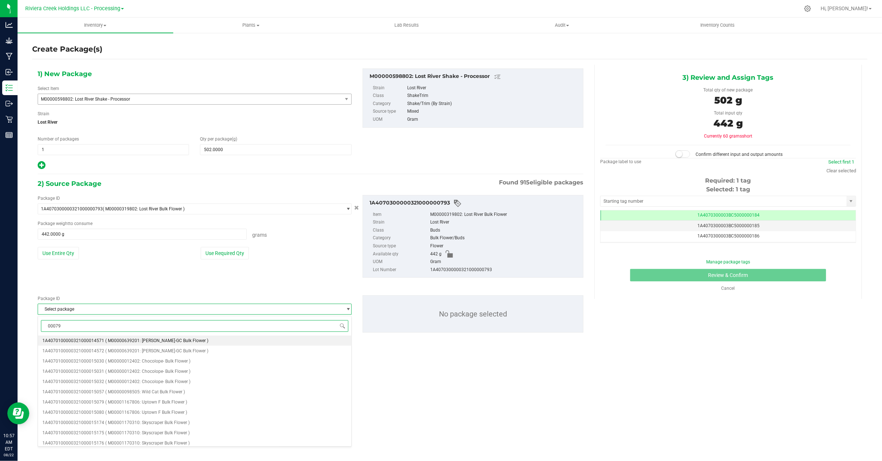
type input "000794"
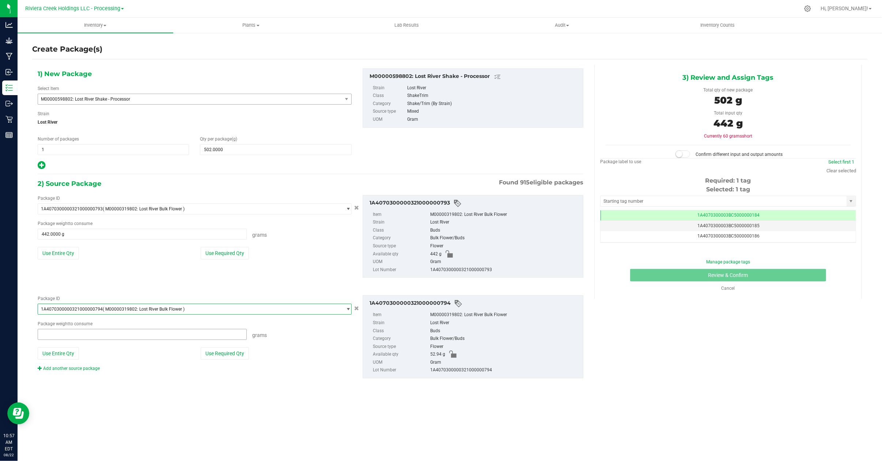
click at [81, 336] on span at bounding box center [142, 334] width 209 height 11
type input "50"
type input "50.0000 g"
click at [663, 359] on div "1) New Package Select Item M00000598802: Lost River Shake - Processor M00000584…" at bounding box center [449, 229] width 835 height 329
click at [246, 152] on span "502.0000 502" at bounding box center [275, 149] width 151 height 11
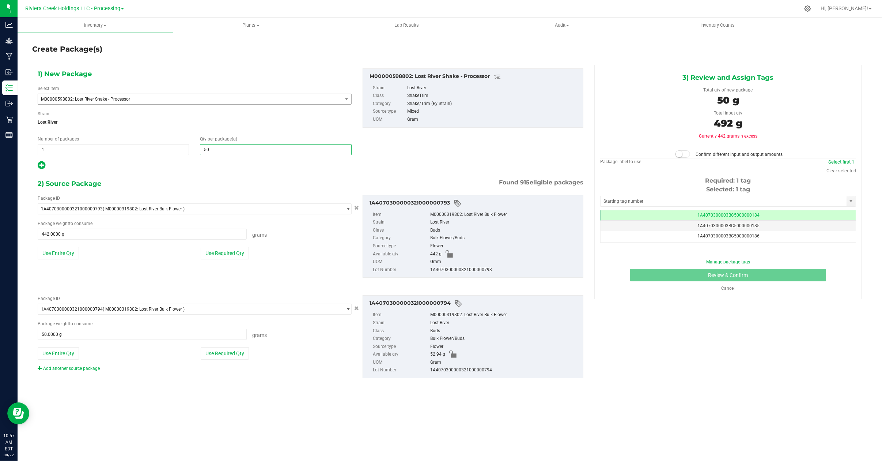
type input "5"
type input "492"
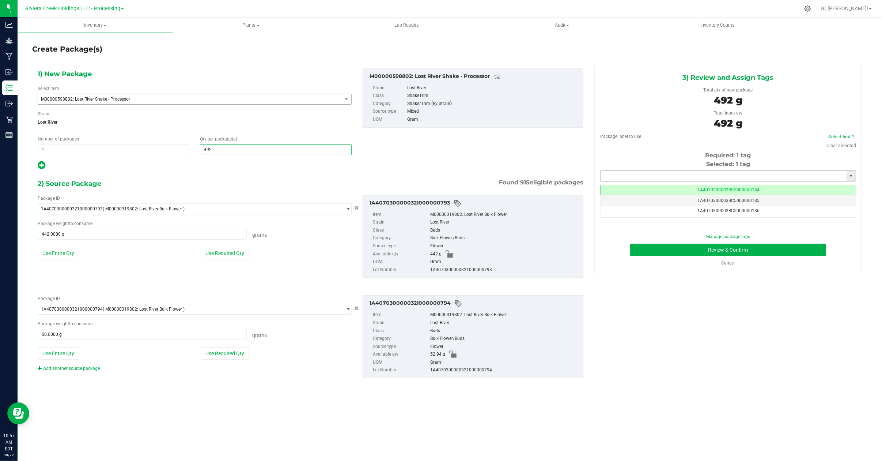
type input "492.0000"
click at [687, 177] on input "text" at bounding box center [723, 176] width 246 height 10
type input "1A4070300003BC5000015334"
click at [647, 251] on button "Review & Confirm" at bounding box center [728, 249] width 196 height 12
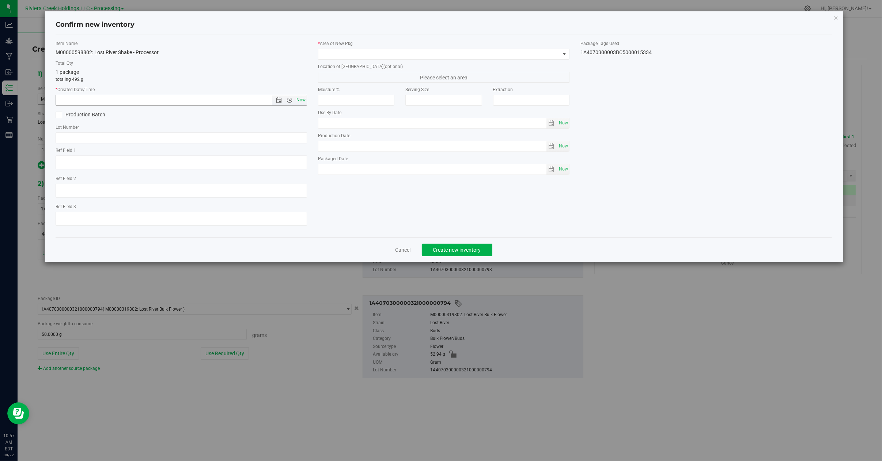
click at [300, 102] on span "Now" at bounding box center [301, 100] width 12 height 11
type input "8/22/2025 10:57 AM"
click at [563, 54] on span at bounding box center [564, 54] width 6 height 6
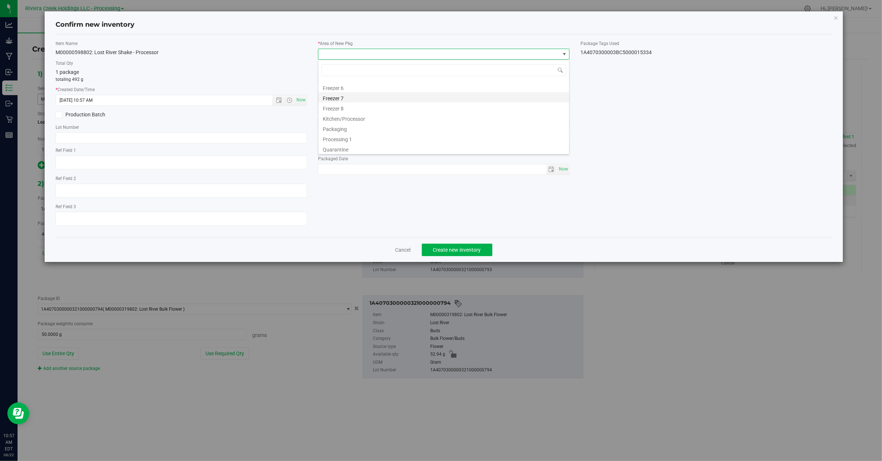
scroll to position [111, 0]
click at [371, 112] on li "Packaging" at bounding box center [443, 117] width 251 height 10
click at [564, 54] on span at bounding box center [564, 54] width 6 height 6
click at [346, 138] on li "Kitchen/Processor" at bounding box center [443, 137] width 251 height 10
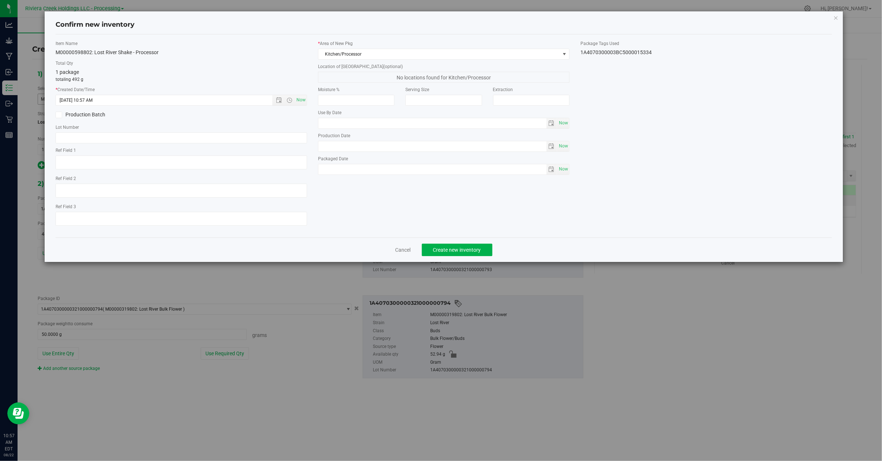
drag, startPoint x: 657, startPoint y: 58, endPoint x: 581, endPoint y: 56, distance: 76.0
click at [581, 56] on div "Item Name M00000598802: Lost River Shake - Processor Total Qty 1 package totali…" at bounding box center [443, 135] width 787 height 191
copy div "1A4070300003BC5000015334"
click at [119, 135] on input "text" at bounding box center [181, 137] width 251 height 11
paste input "1A4070300003BC5000015334"
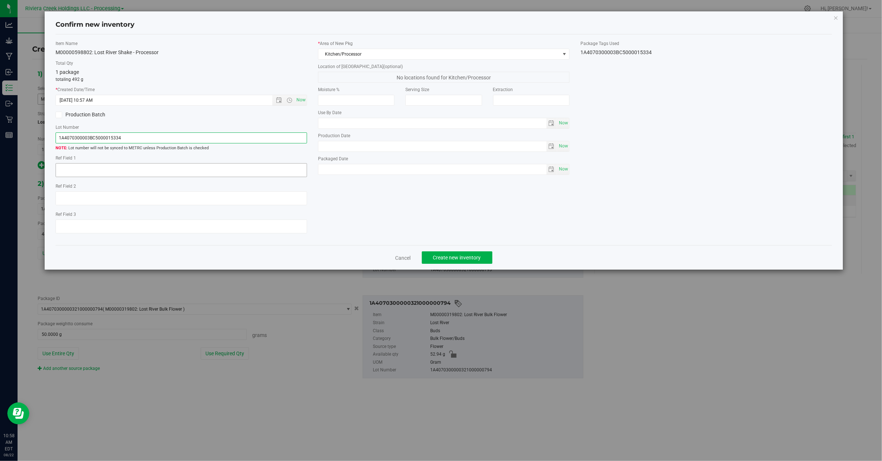
type input "1A4070300003BC5000015334"
click at [69, 173] on textarea at bounding box center [181, 170] width 251 height 14
type textarea "End of batch after packout"
click at [463, 260] on span "Create new inventory" at bounding box center [457, 257] width 48 height 6
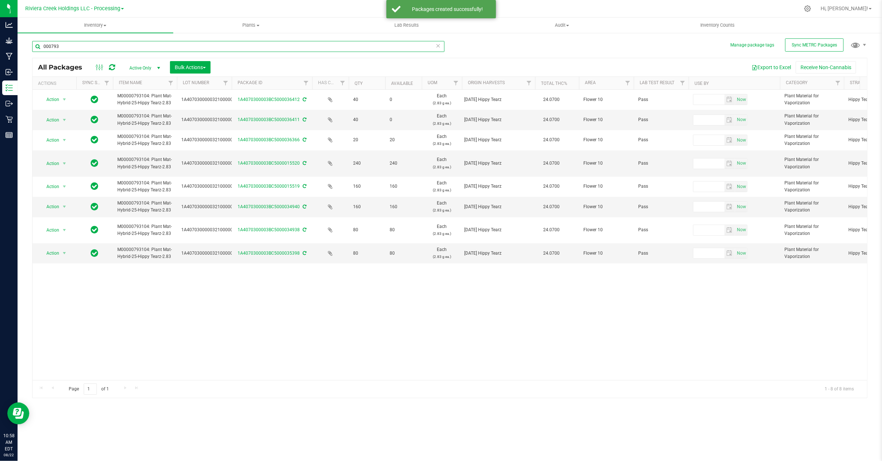
click at [70, 45] on input "000793" at bounding box center [238, 46] width 412 height 11
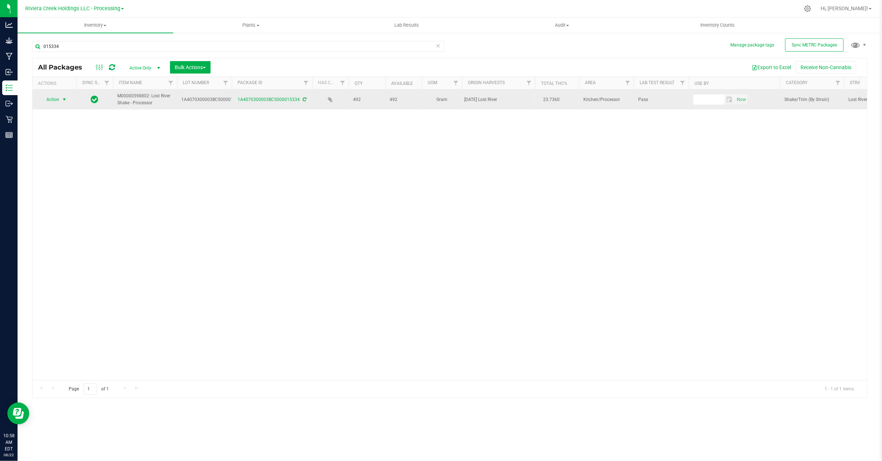
click at [64, 99] on span "select" at bounding box center [64, 99] width 6 height 6
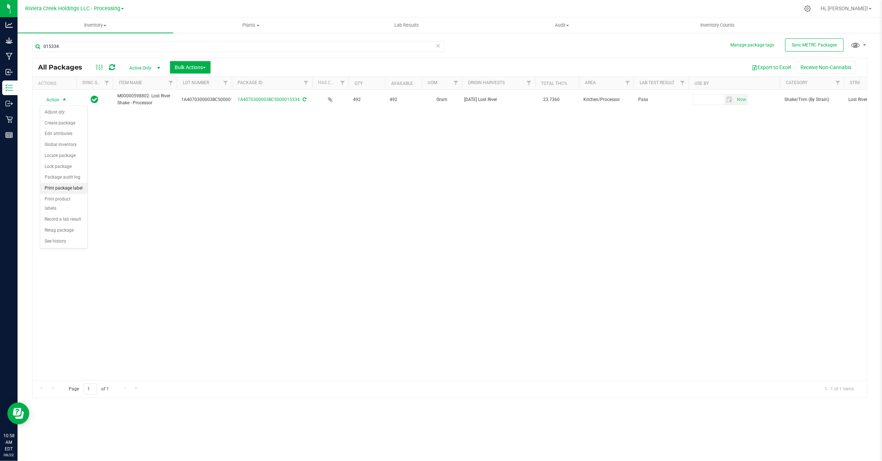
click at [57, 189] on li "Print package label" at bounding box center [63, 188] width 47 height 11
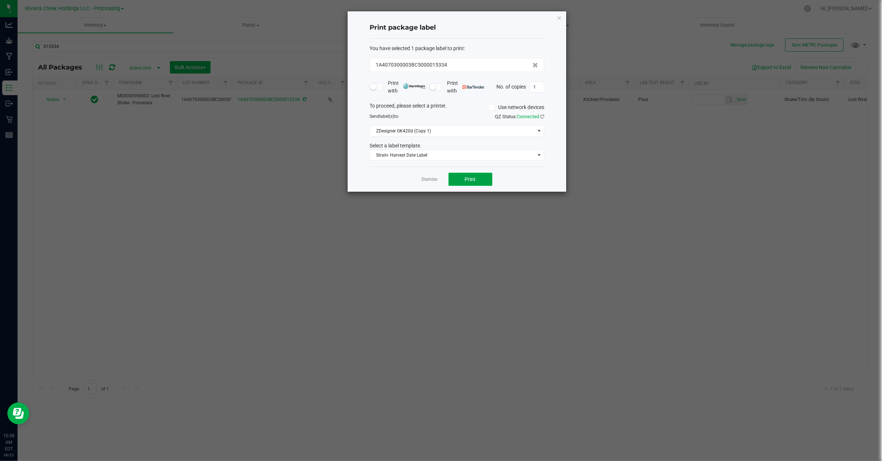
click at [458, 179] on button "Print" at bounding box center [470, 179] width 44 height 13
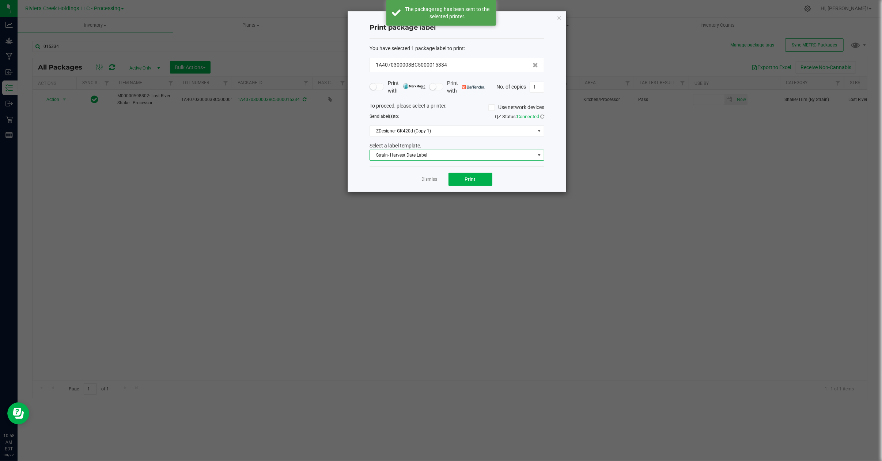
click at [541, 151] on span at bounding box center [539, 155] width 9 height 10
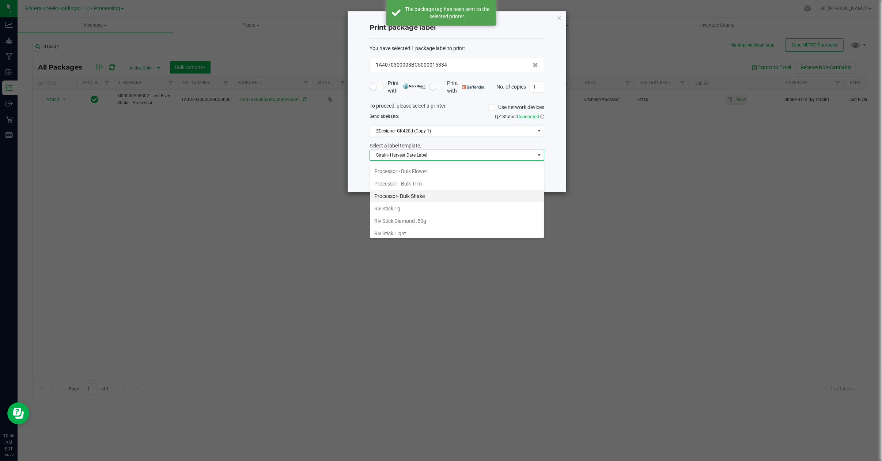
click at [431, 199] on li "Processor- Bulk Shake" at bounding box center [457, 196] width 174 height 12
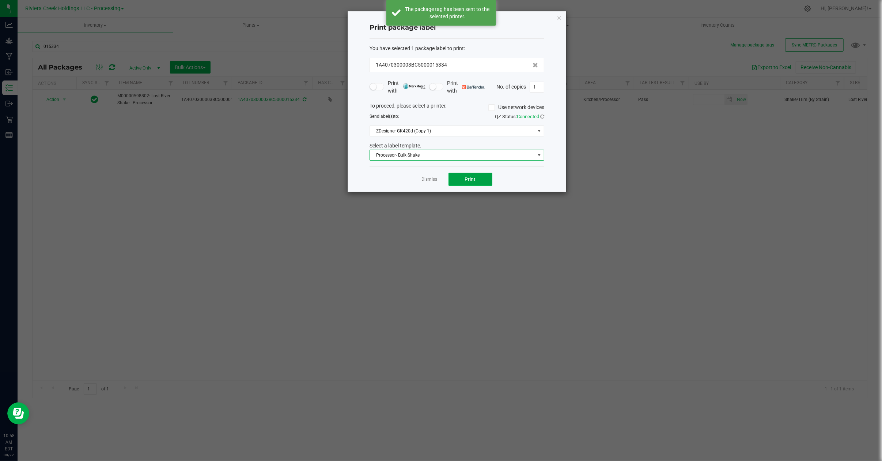
click at [476, 179] on button "Print" at bounding box center [470, 179] width 44 height 13
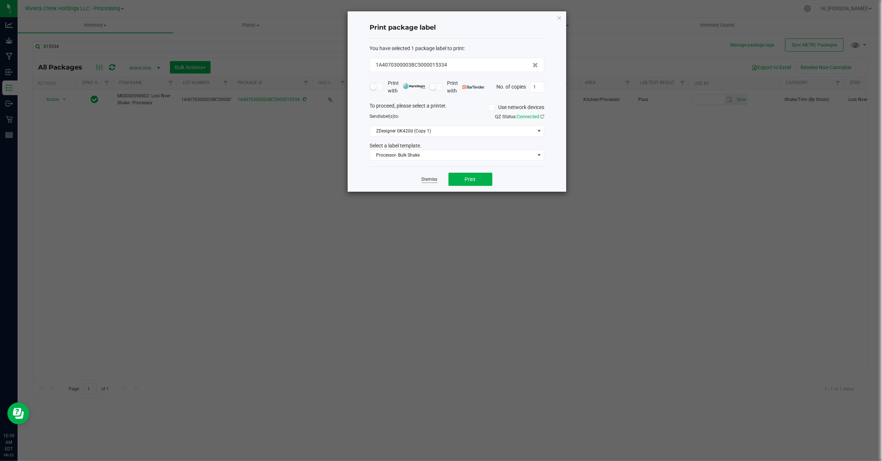
click at [427, 179] on link "Dismiss" at bounding box center [430, 179] width 16 height 6
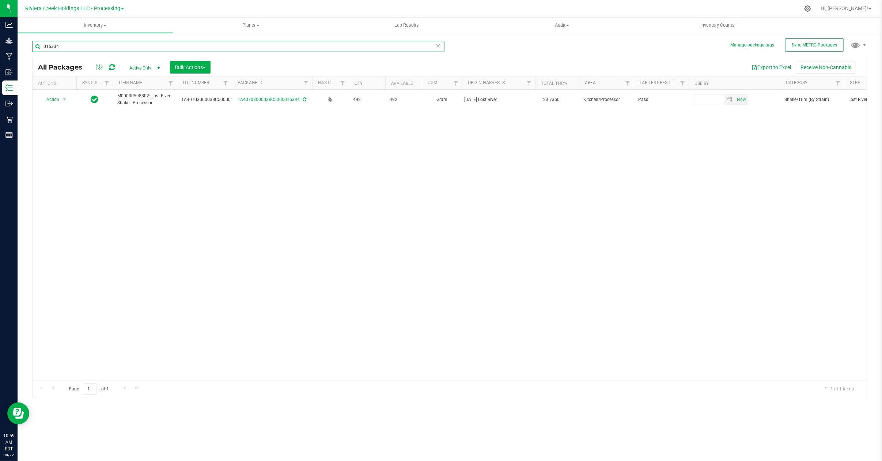
click at [74, 45] on input "015334" at bounding box center [238, 46] width 412 height 11
click at [83, 47] on input "015334" at bounding box center [238, 46] width 412 height 11
type input "0"
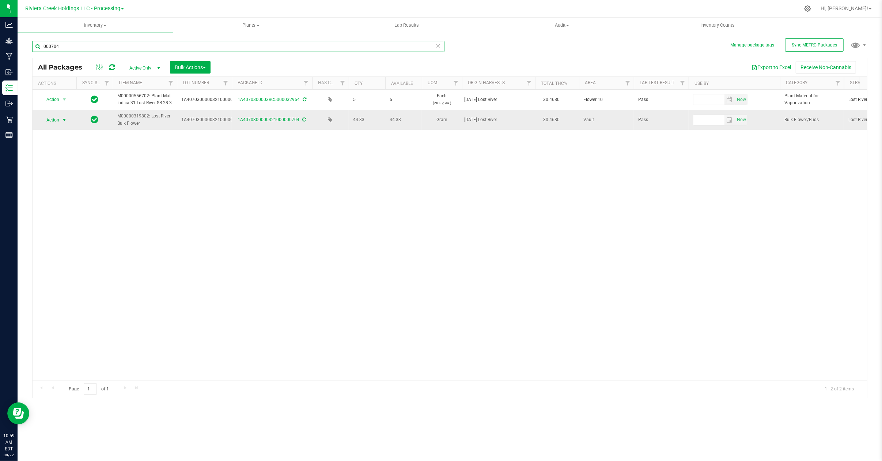
type input "000704"
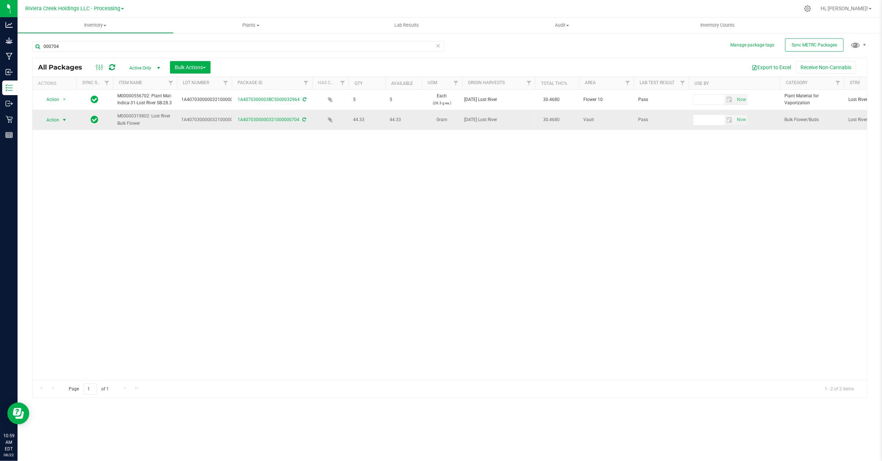
click at [57, 119] on span "Action" at bounding box center [50, 120] width 20 height 10
click at [59, 143] on li "Create package" at bounding box center [63, 143] width 47 height 11
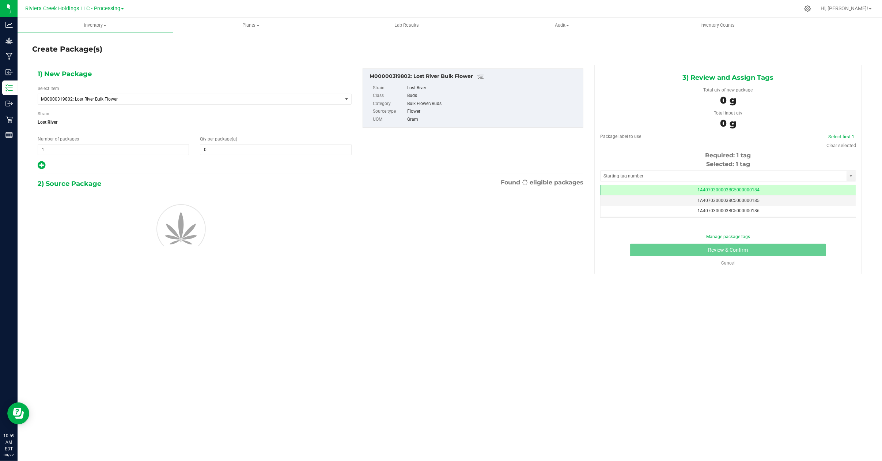
type input "0.0000"
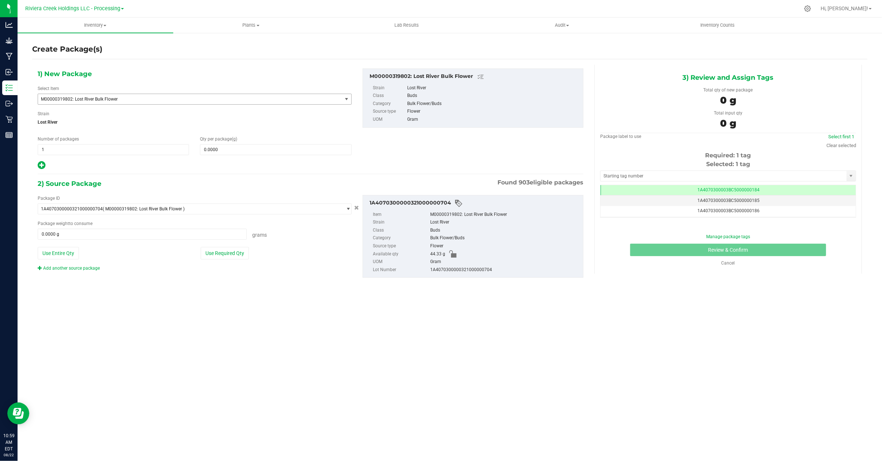
click at [123, 97] on span "M00000319802: Lost River Bulk Flower" at bounding box center [184, 98] width 286 height 5
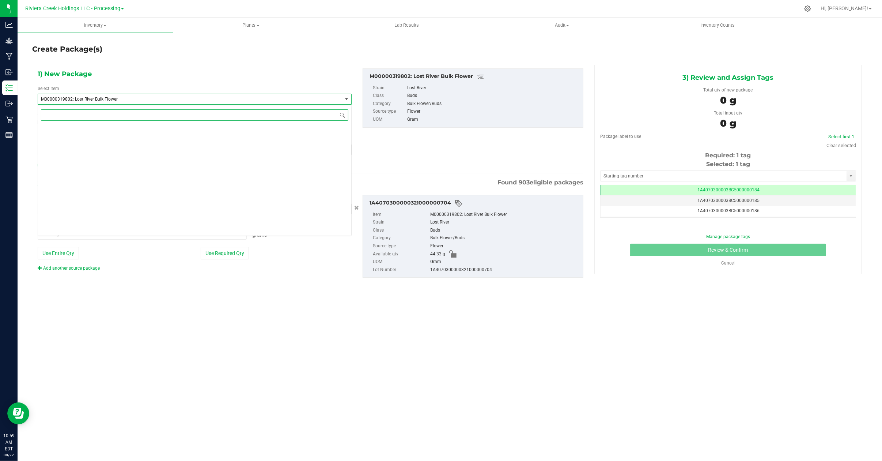
scroll to position [849, 0]
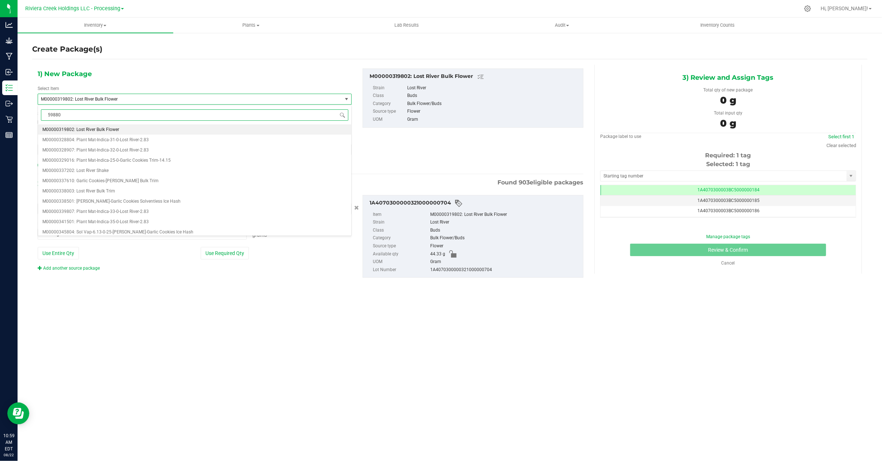
type input "598802"
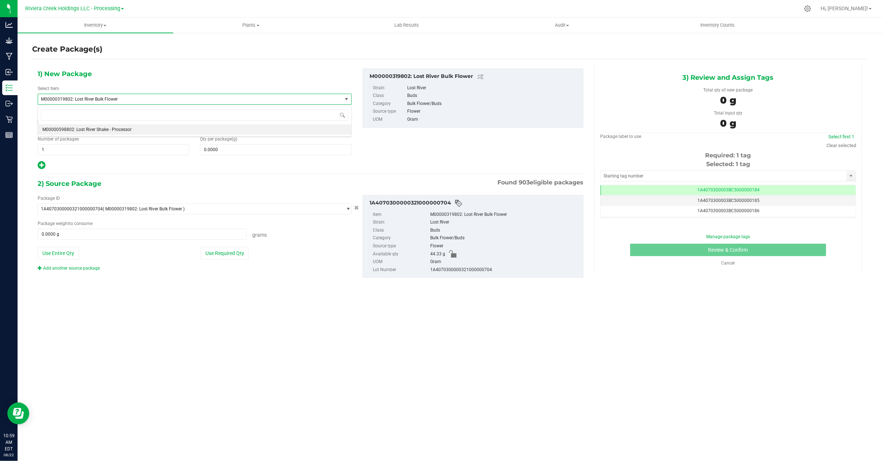
type input "0.0000"
click at [220, 151] on span at bounding box center [275, 149] width 151 height 11
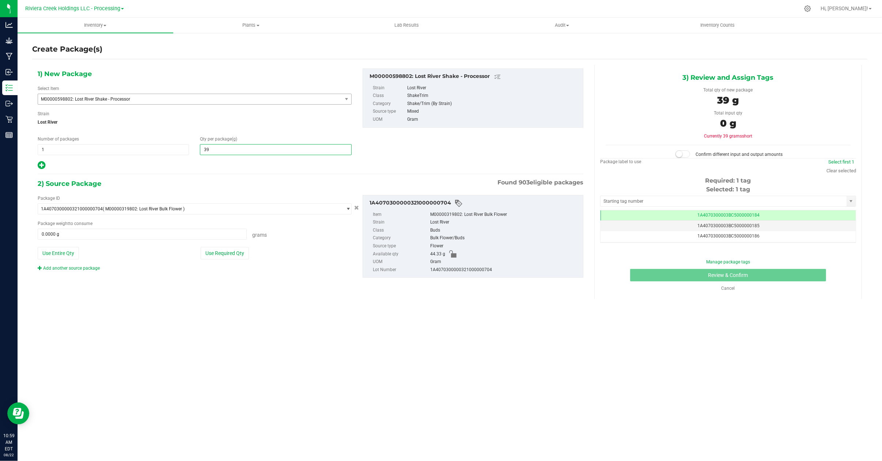
type input "390"
type input "390.0000"
click at [68, 234] on span at bounding box center [142, 233] width 209 height 11
type input "43"
type input "43.0000 g"
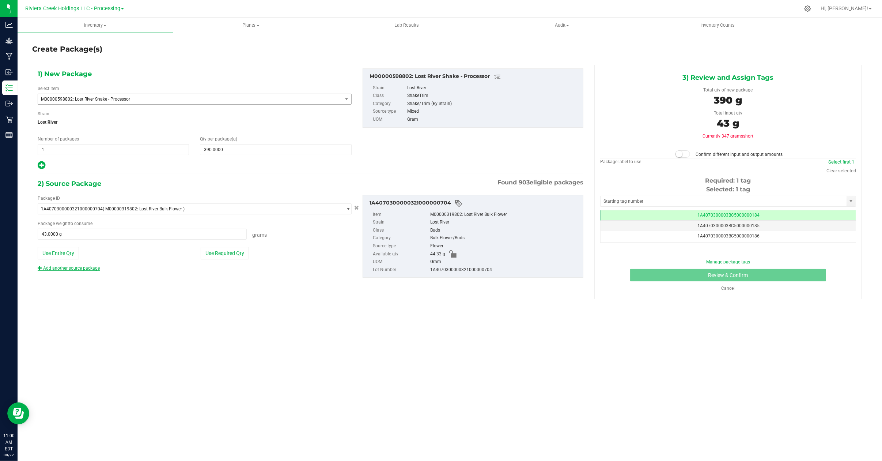
drag, startPoint x: 62, startPoint y: 270, endPoint x: 59, endPoint y: 253, distance: 17.1
click at [62, 270] on link "Add another source package" at bounding box center [69, 267] width 62 height 5
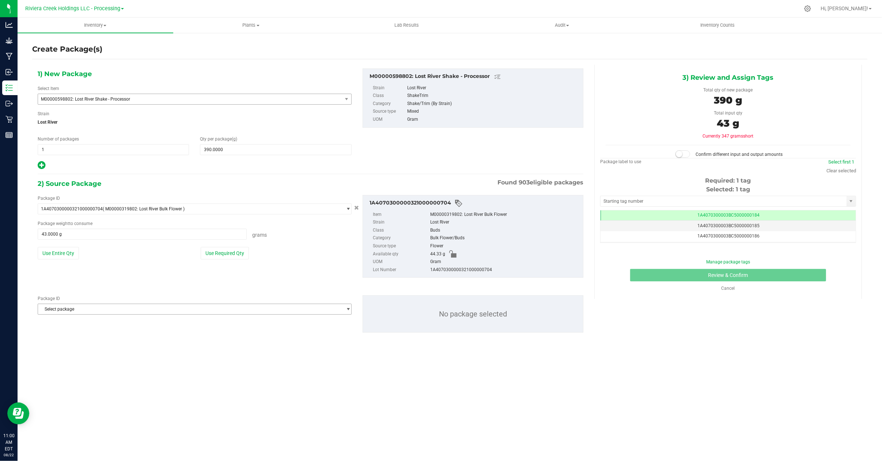
click at [87, 313] on span "Select package" at bounding box center [190, 309] width 304 height 10
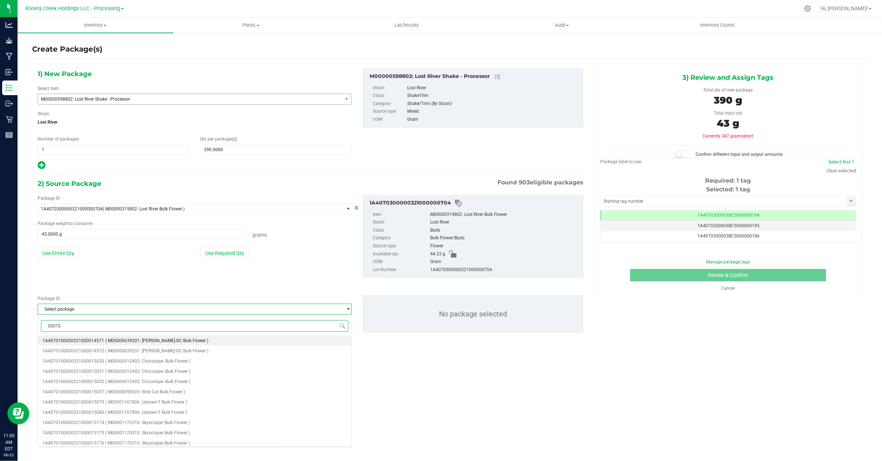
type input "000705"
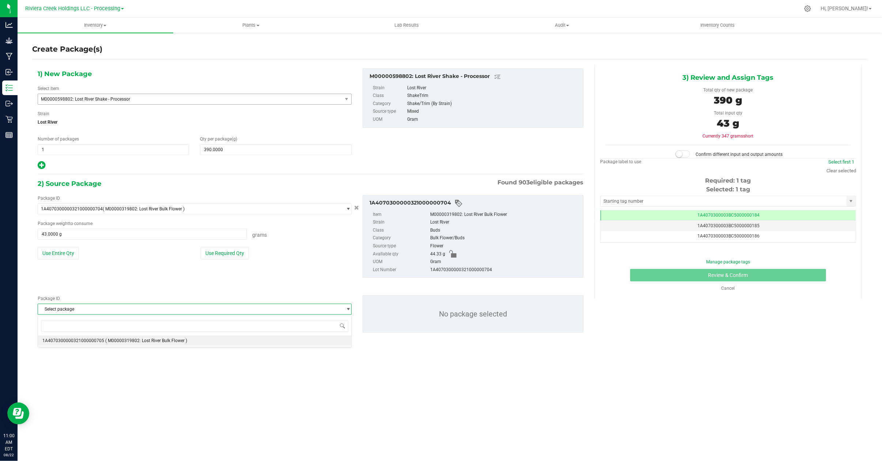
scroll to position [706, 0]
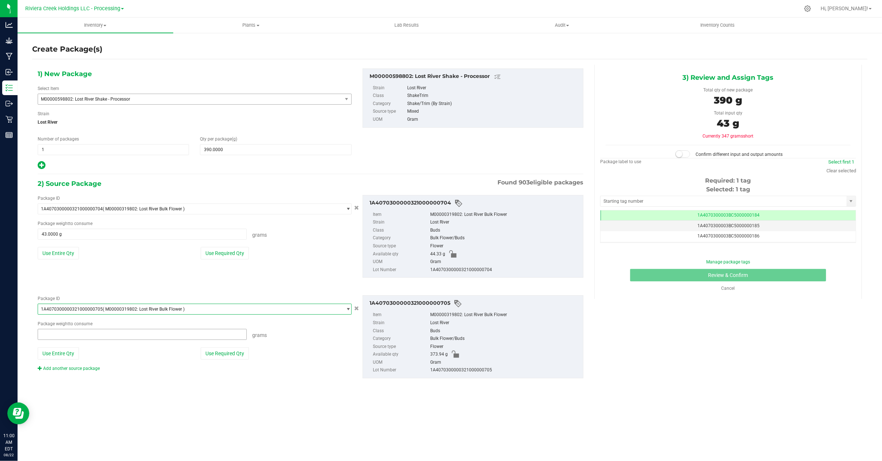
click at [84, 337] on span at bounding box center [142, 334] width 209 height 11
type input "346"
type input "346.0000 g"
click at [78, 369] on link "Add another source package" at bounding box center [69, 367] width 62 height 5
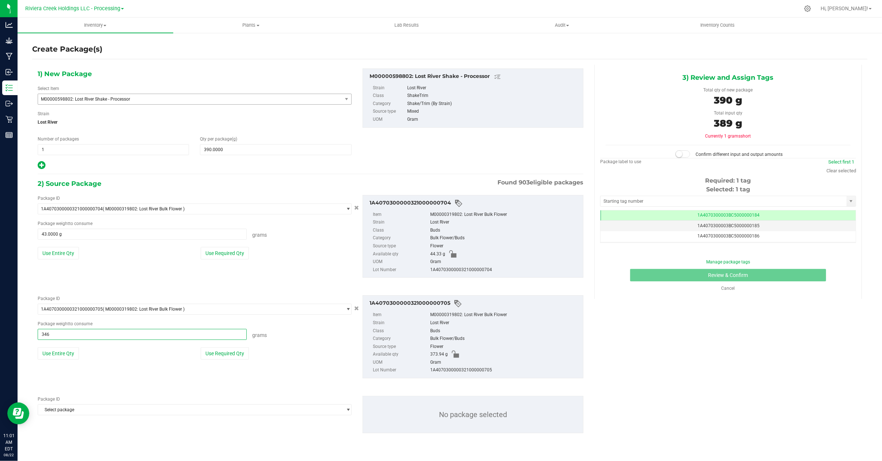
click at [70, 334] on span "346.0000 g 346" at bounding box center [142, 334] width 209 height 11
type input "347"
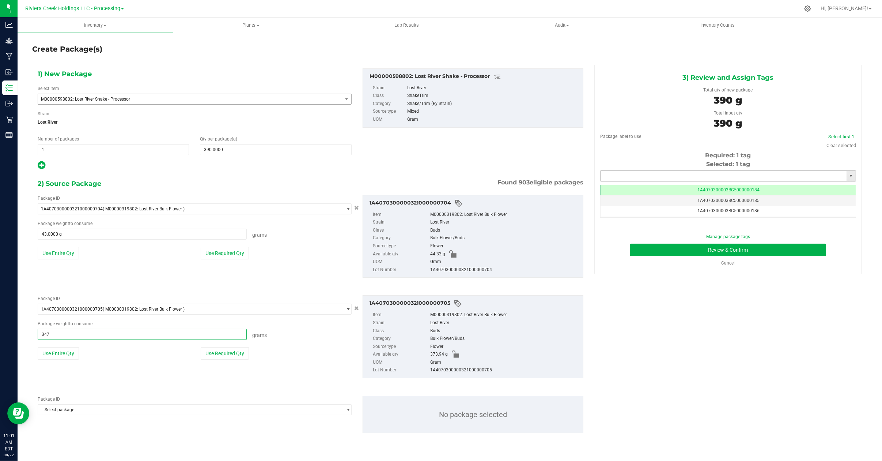
type input "347.0000 g"
click at [634, 176] on input "text" at bounding box center [723, 176] width 246 height 10
type input "1A4070300003BC5000015335"
click at [655, 249] on button "Review & Confirm" at bounding box center [728, 249] width 196 height 12
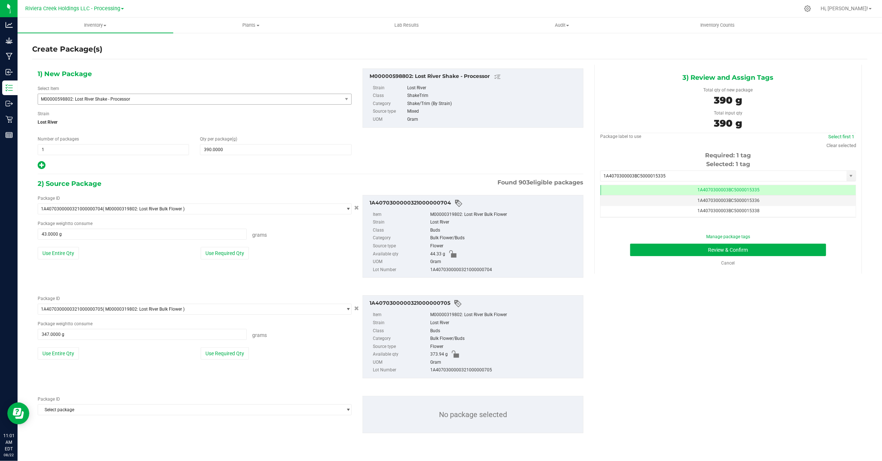
click at [357, 410] on div "No package selected" at bounding box center [473, 413] width 232 height 37
click at [354, 411] on div "Package ID Select package 1A4070100000321000014571 1A4070100000321000014572 1A4…" at bounding box center [194, 404] width 325 height 19
click at [356, 209] on icon "Cancel button" at bounding box center [357, 207] width 5 height 4
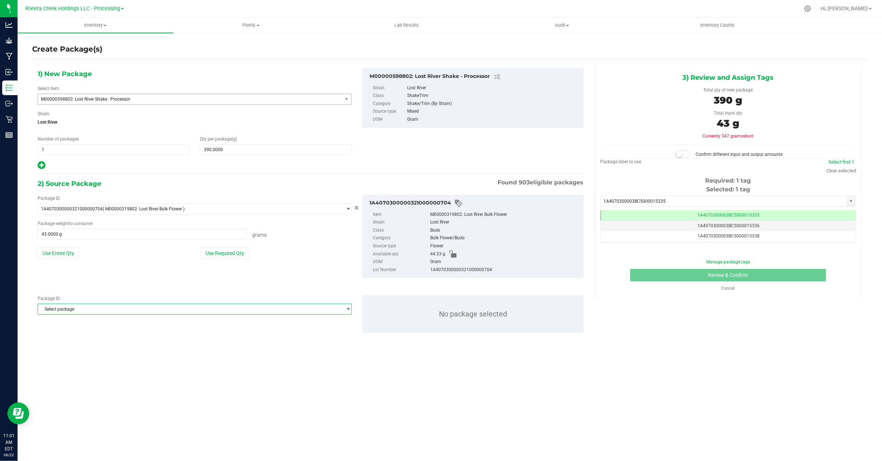
click at [170, 312] on span "Select package" at bounding box center [190, 309] width 304 height 10
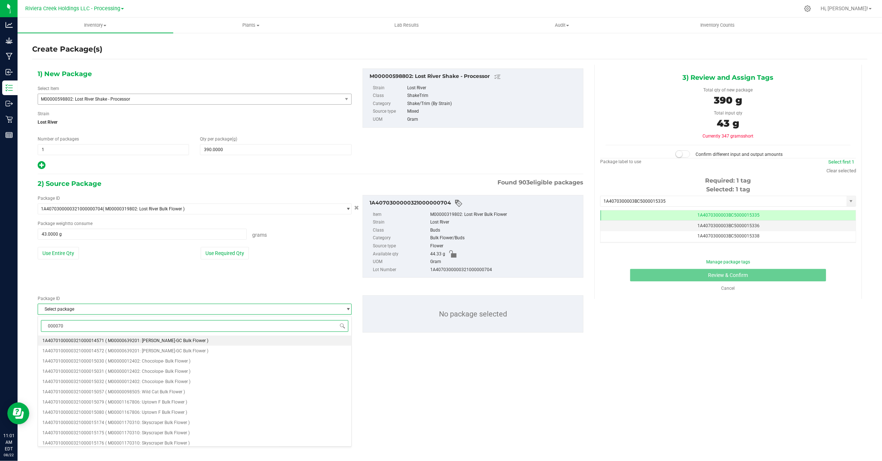
type input "0000705"
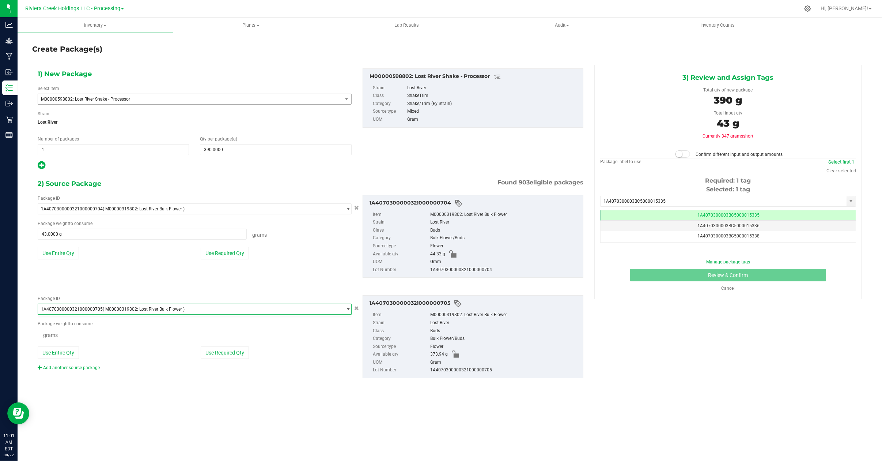
scroll to position [706, 0]
click at [98, 337] on span at bounding box center [142, 334] width 209 height 11
type input "347"
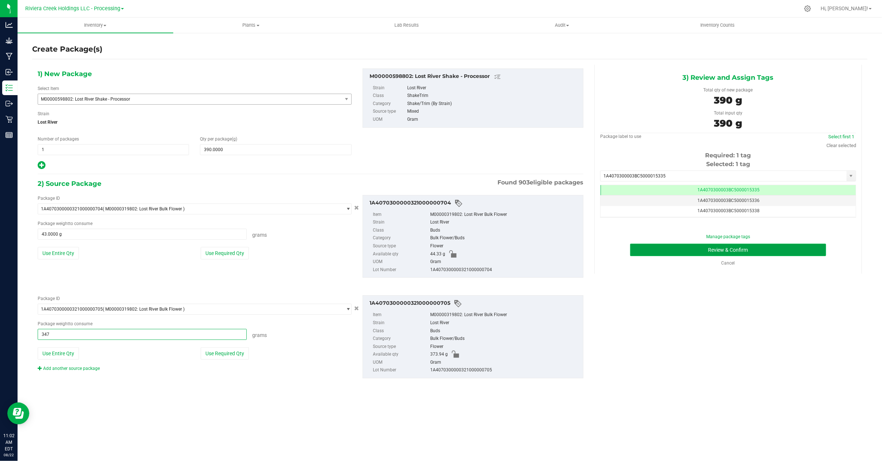
type input "347.0000 g"
click at [711, 247] on button "Review & Confirm" at bounding box center [728, 249] width 196 height 12
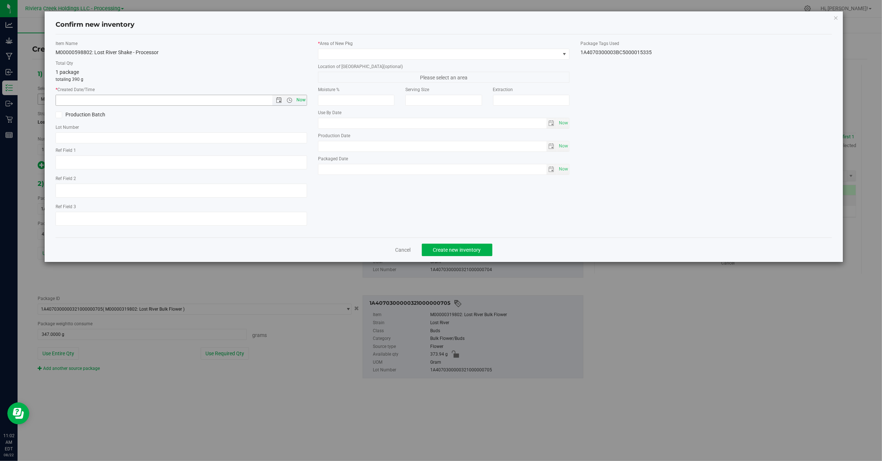
click at [299, 100] on span "Now" at bounding box center [301, 100] width 12 height 11
type input "8/22/2025 11:02 AM"
drag, startPoint x: 565, startPoint y: 55, endPoint x: 557, endPoint y: 58, distance: 8.2
click at [565, 54] on span at bounding box center [564, 54] width 6 height 6
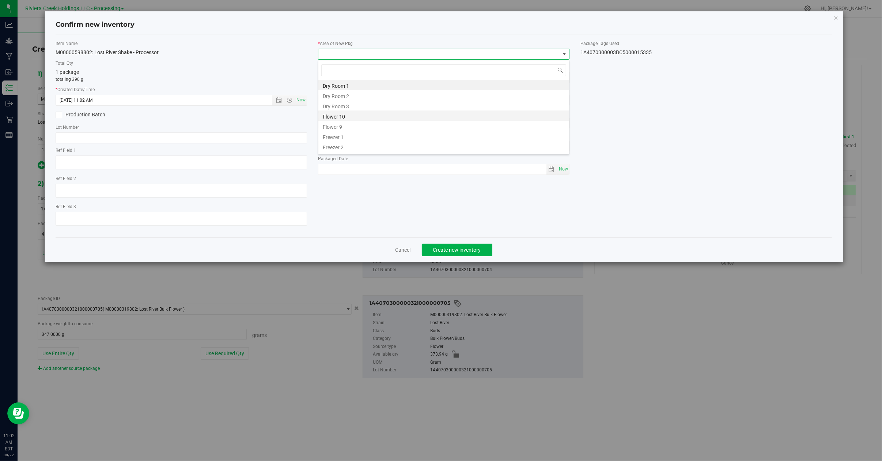
scroll to position [11, 251]
click at [353, 123] on li "Kitchen/Processor" at bounding box center [443, 120] width 251 height 10
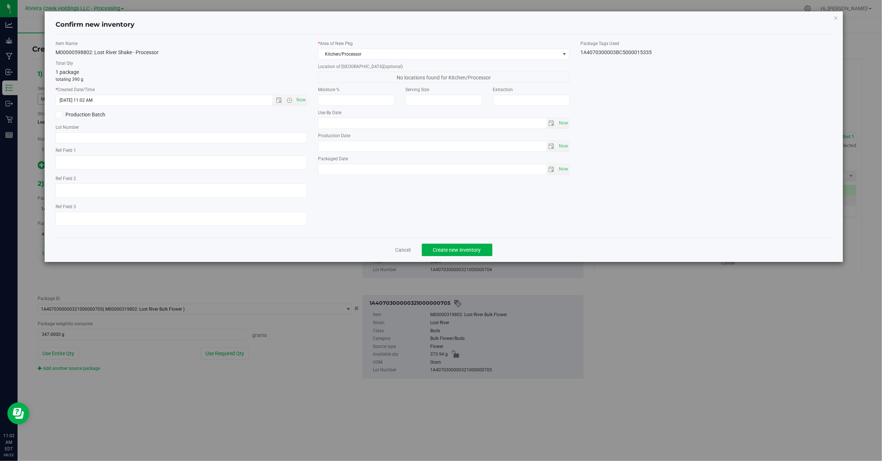
drag, startPoint x: 655, startPoint y: 53, endPoint x: 581, endPoint y: 58, distance: 74.0
click at [581, 58] on div "Item Name M00000598802: Lost River Shake - Processor Total Qty 1 package totali…" at bounding box center [443, 135] width 787 height 191
copy div "1A4070300003BC5000015335"
click at [106, 138] on input "text" at bounding box center [181, 137] width 251 height 11
paste input "1A4070300003BC5000015335"
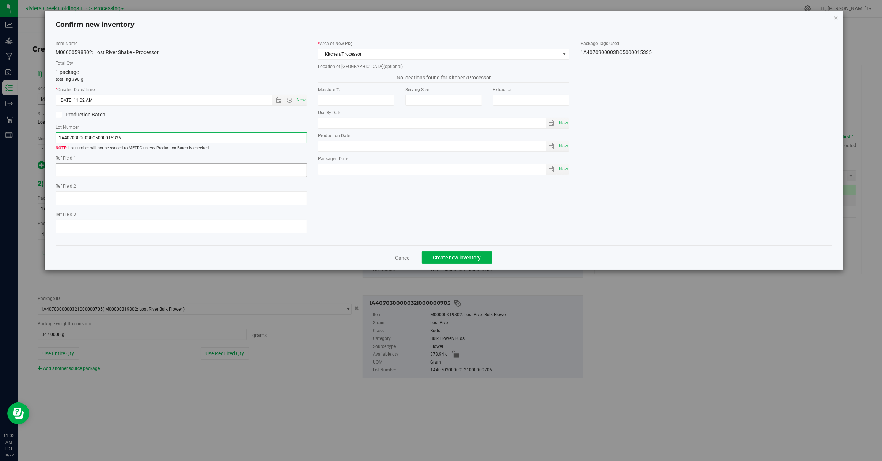
type input "1A4070300003BC5000015335"
click at [79, 171] on textarea at bounding box center [181, 170] width 251 height 14
type textarea "End of batch after packout"
click at [457, 260] on span "Create new inventory" at bounding box center [457, 257] width 48 height 6
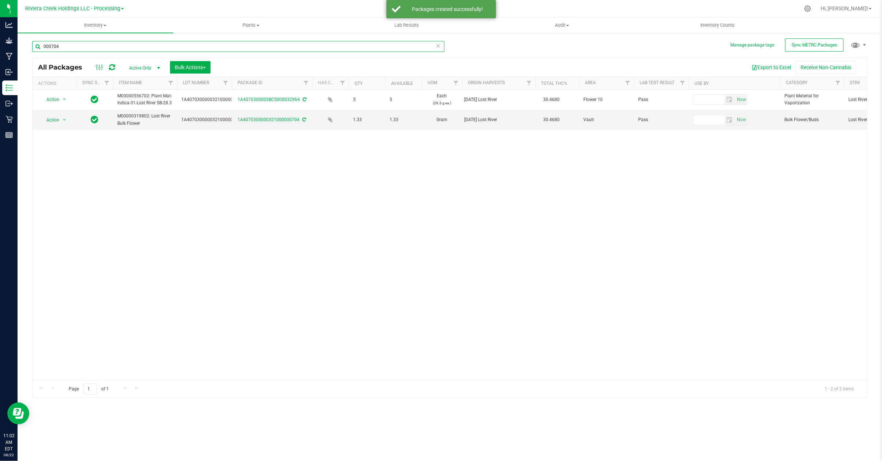
click at [65, 47] on input "000704" at bounding box center [238, 46] width 412 height 11
type input "0"
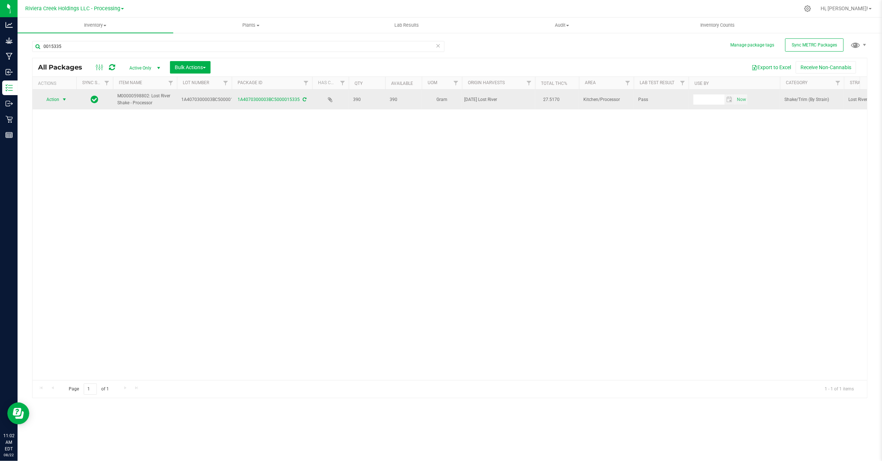
click at [62, 99] on span "select" at bounding box center [64, 99] width 6 height 6
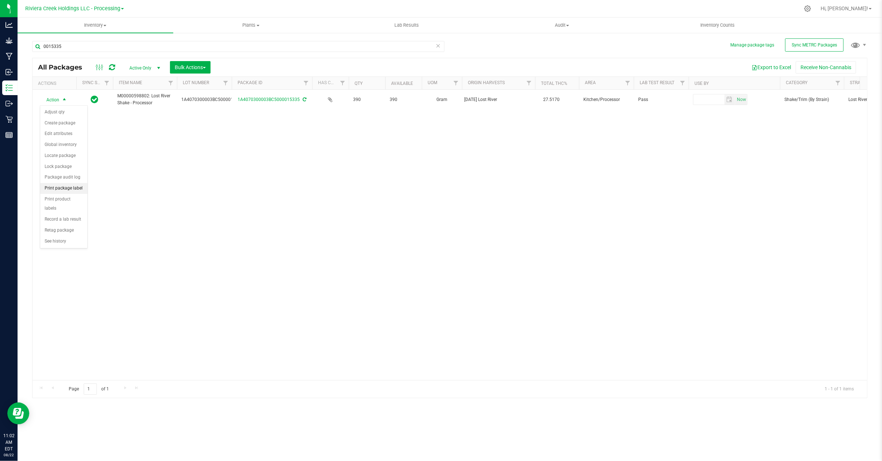
click at [69, 190] on li "Print package label" at bounding box center [63, 188] width 47 height 11
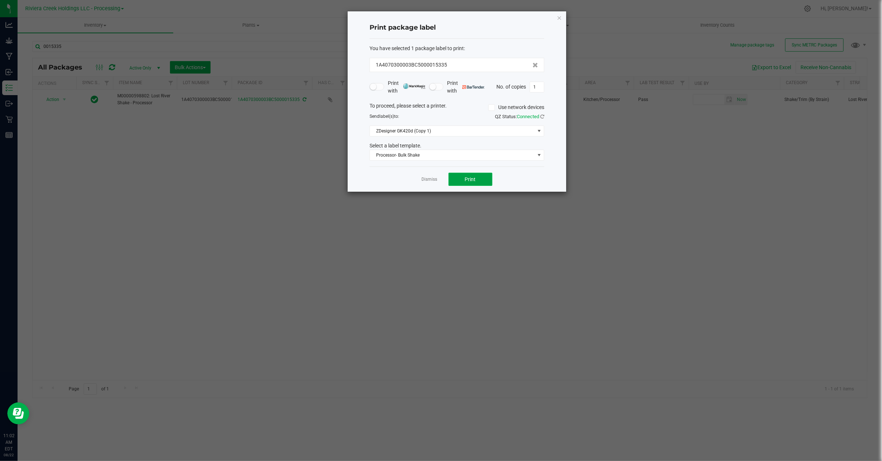
click at [465, 178] on span "Print" at bounding box center [470, 179] width 11 height 6
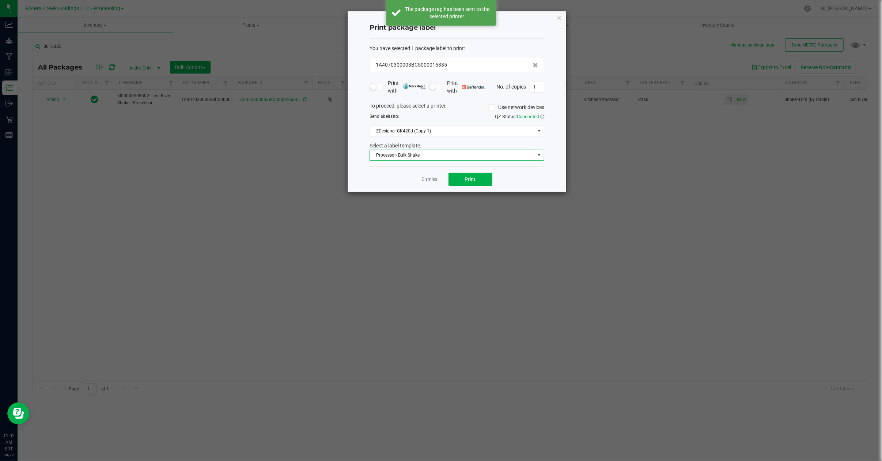
click at [541, 154] on span at bounding box center [539, 155] width 6 height 6
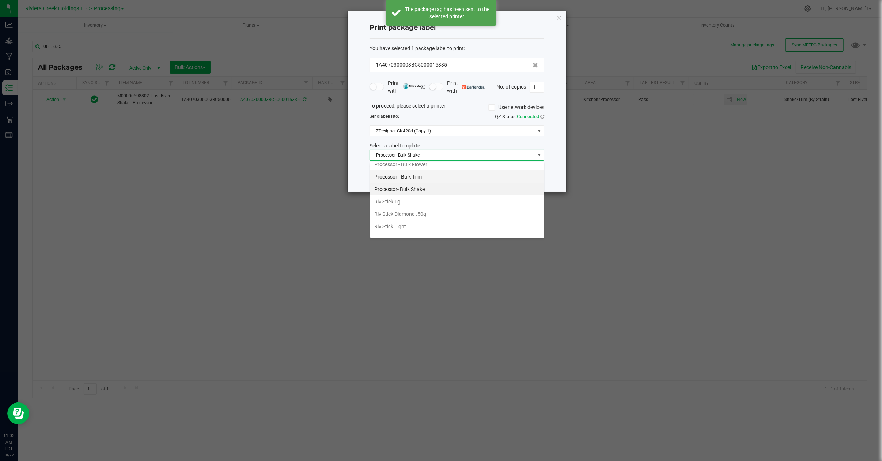
scroll to position [357, 0]
click at [411, 228] on li "Strain- Harvest Date Label" at bounding box center [457, 230] width 174 height 12
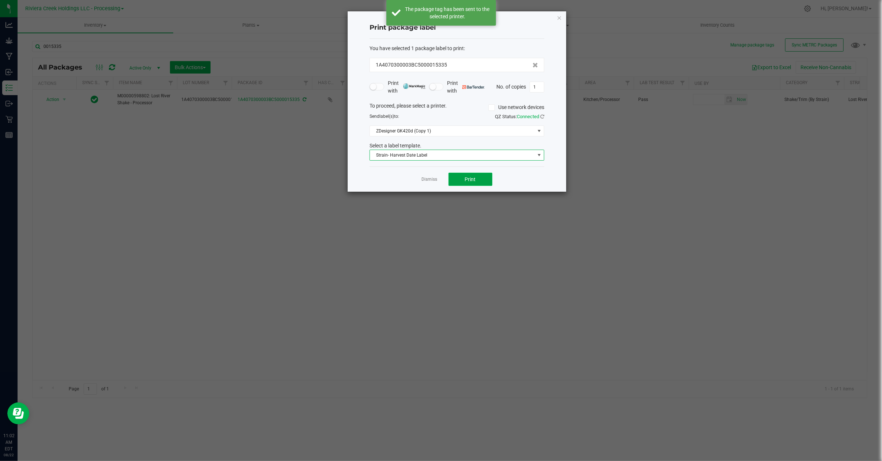
click at [463, 180] on button "Print" at bounding box center [470, 179] width 44 height 13
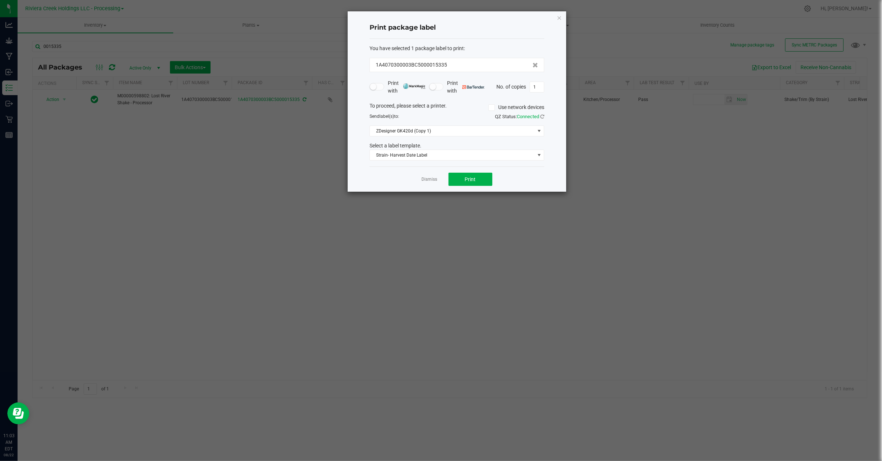
click at [430, 179] on link "Dismiss" at bounding box center [430, 179] width 16 height 6
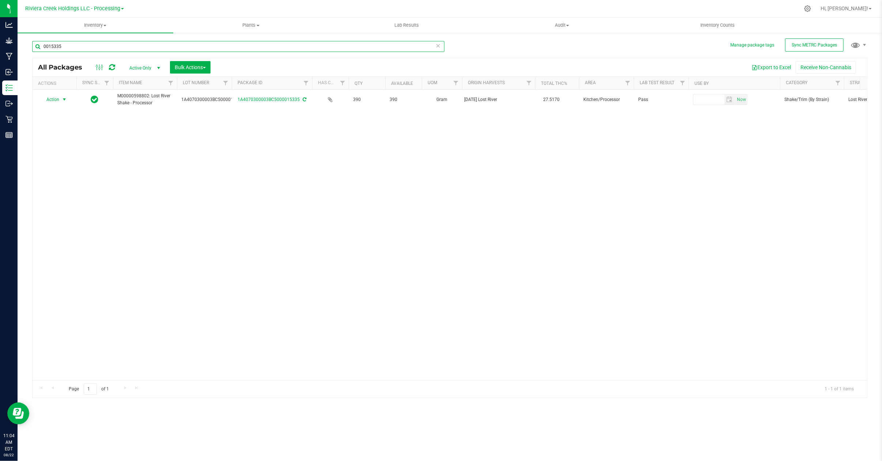
drag, startPoint x: 79, startPoint y: 44, endPoint x: 73, endPoint y: 40, distance: 6.8
click at [78, 44] on input "0015335" at bounding box center [238, 46] width 412 height 11
type input "0"
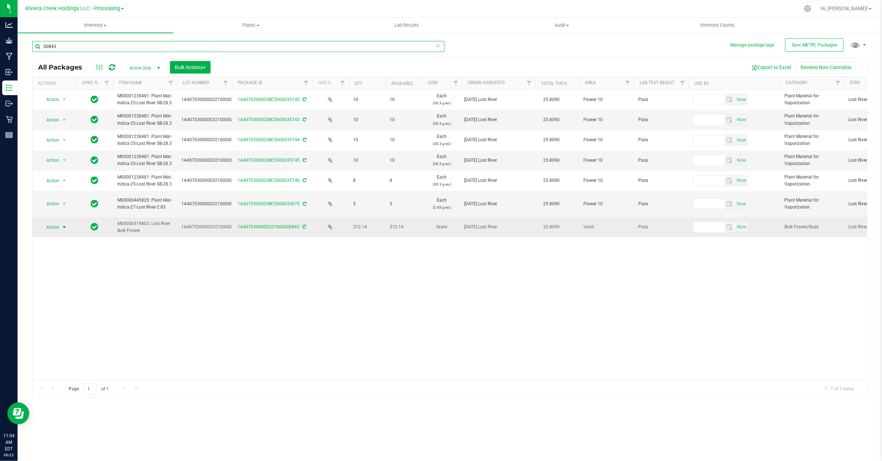
type input "00843"
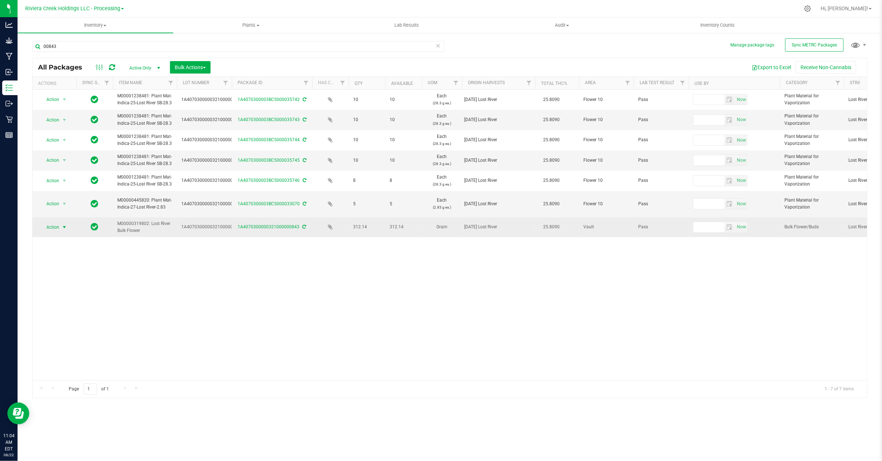
click at [65, 227] on span "select" at bounding box center [64, 227] width 6 height 6
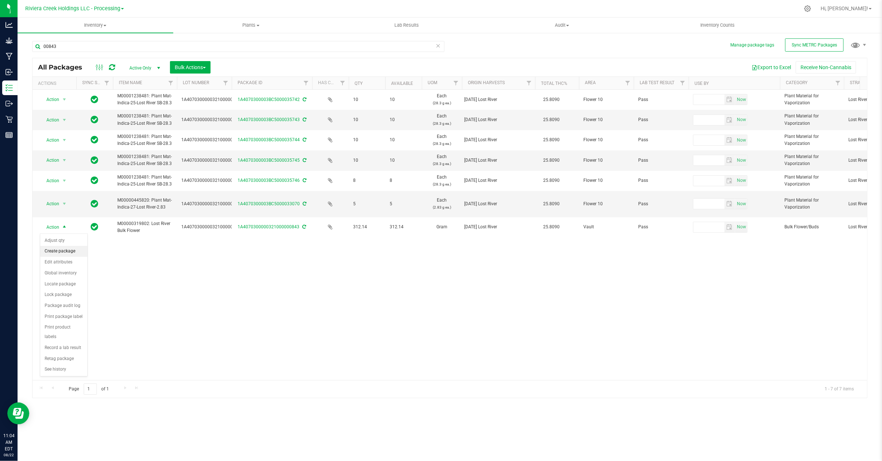
click at [58, 253] on li "Create package" at bounding box center [63, 251] width 47 height 11
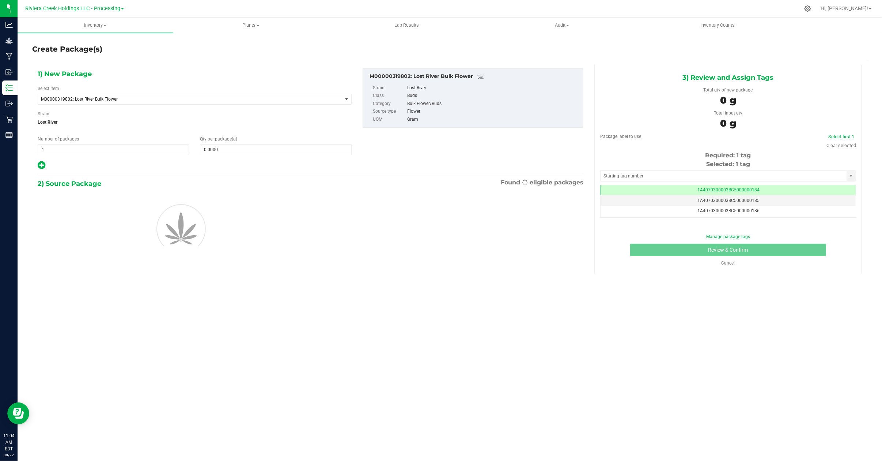
scroll to position [0, 0]
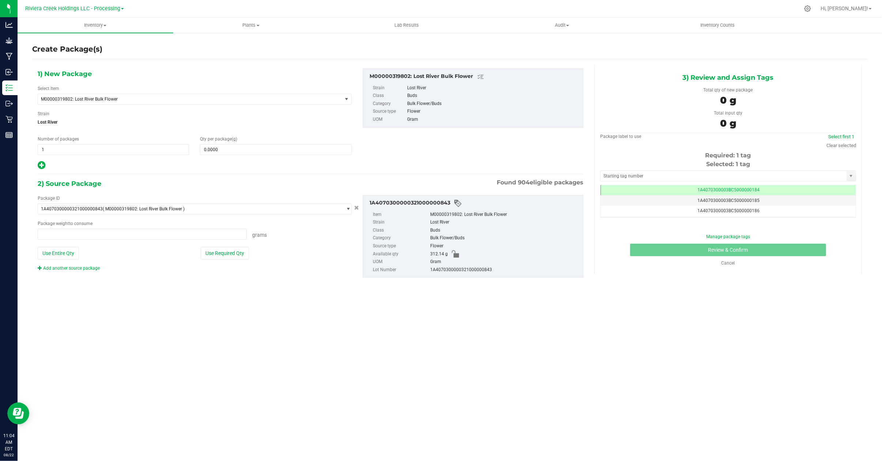
type input "0.0000 g"
click at [128, 97] on span "M00000319802: Lost River Bulk Flower" at bounding box center [184, 98] width 286 height 5
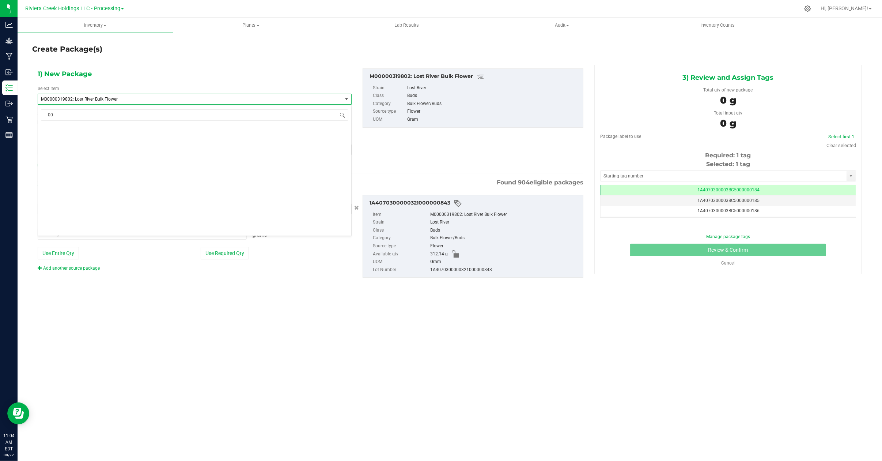
scroll to position [0, 0]
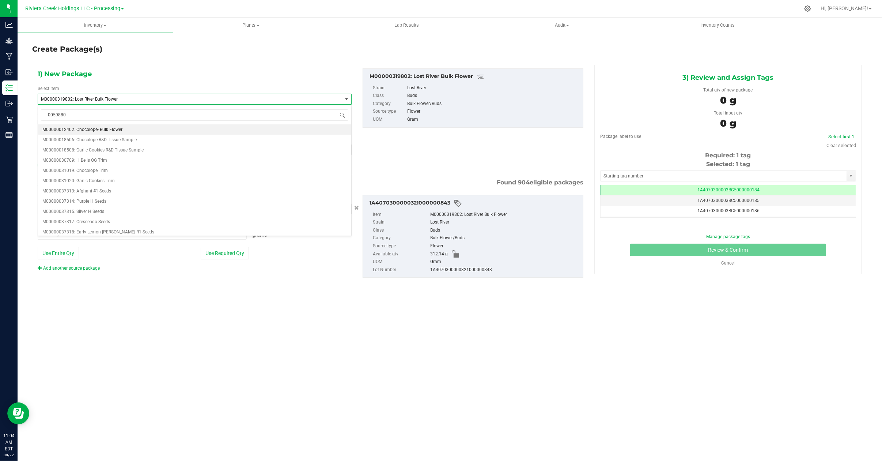
type input "00598802"
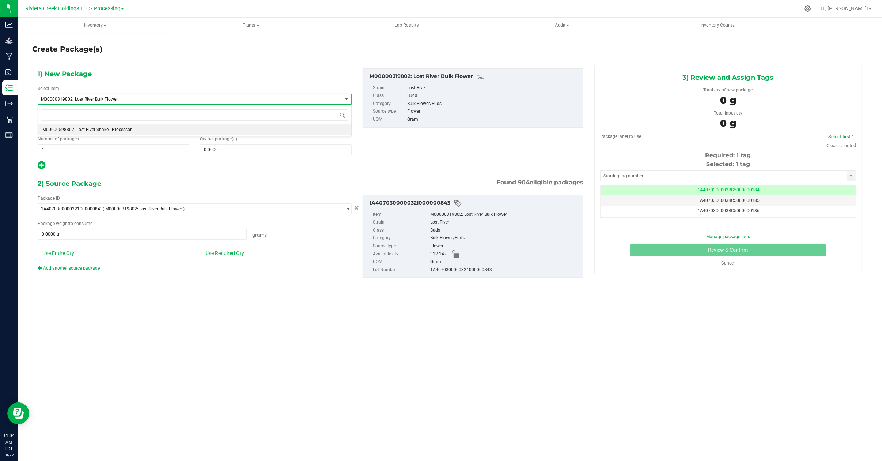
type input "0.0000"
type input "0.0000 g"
click at [223, 151] on span at bounding box center [275, 149] width 151 height 11
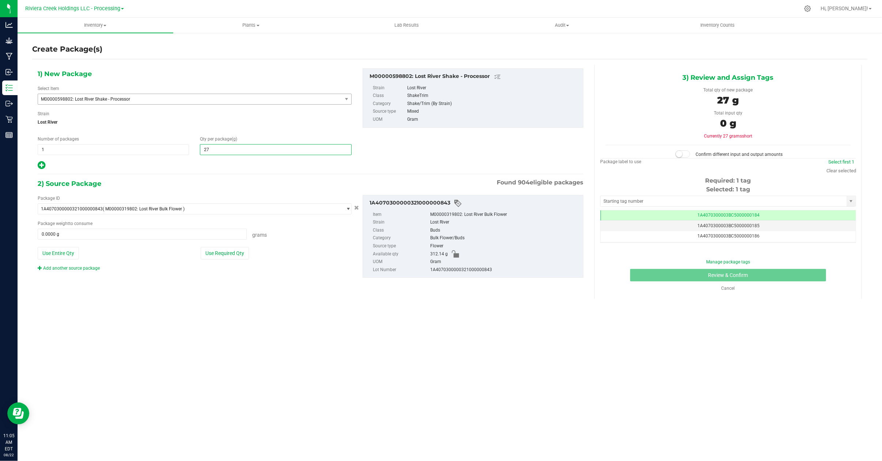
type input "274"
type input "274.0000"
click at [217, 259] on button "Use Required Qty" at bounding box center [225, 253] width 48 height 12
type input "274.0000 g"
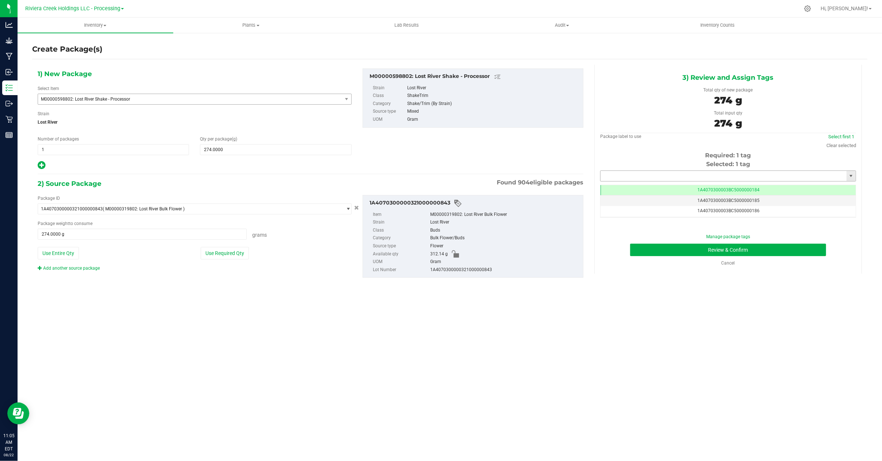
click at [662, 176] on input "text" at bounding box center [723, 176] width 246 height 10
type input "1A4070300003BC5000015336"
click at [651, 251] on button "Review & Confirm" at bounding box center [728, 249] width 196 height 12
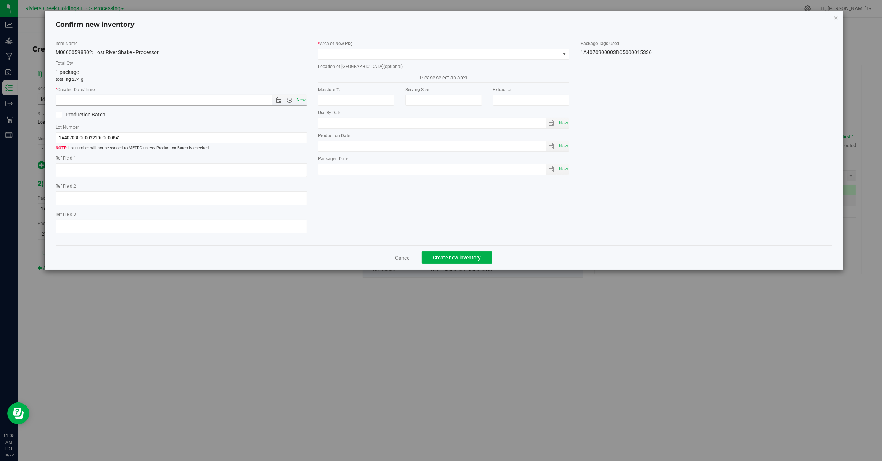
click at [303, 101] on span "Now" at bounding box center [301, 100] width 12 height 11
type input "8/22/2025 11:05 AM"
click at [565, 53] on span at bounding box center [564, 54] width 6 height 6
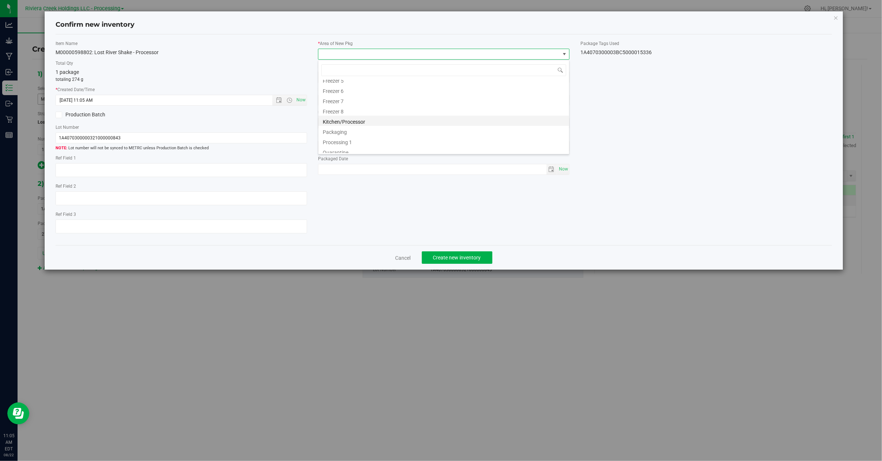
click at [363, 122] on li "Kitchen/Processor" at bounding box center [443, 120] width 251 height 10
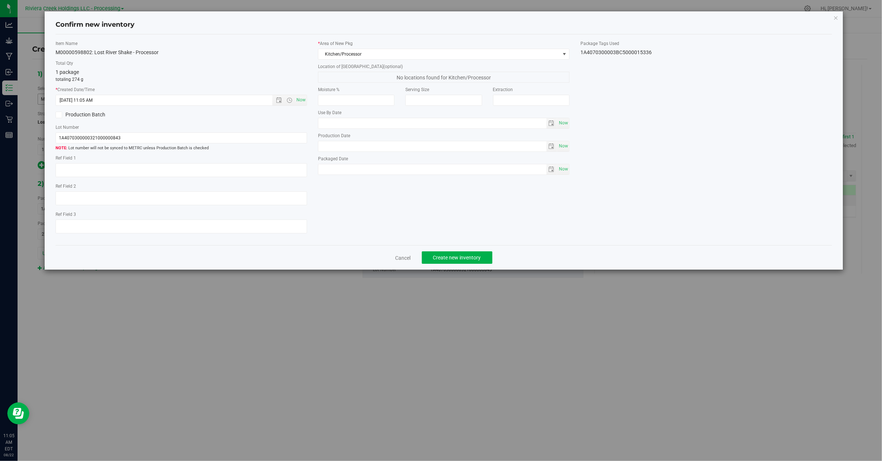
drag, startPoint x: 665, startPoint y: 52, endPoint x: 586, endPoint y: 57, distance: 79.1
click at [583, 56] on div "Item Name M00000598802: Lost River Shake - Processor Total Qty 1 package totali…" at bounding box center [443, 139] width 787 height 199
copy div "A4070300003BC5000015336"
drag, startPoint x: 132, startPoint y: 137, endPoint x: 44, endPoint y: 133, distance: 88.2
click at [45, 133] on div "Confirm new inventory Item Name M00000598802: Lost River Shake - Processor Tota…" at bounding box center [444, 140] width 798 height 258
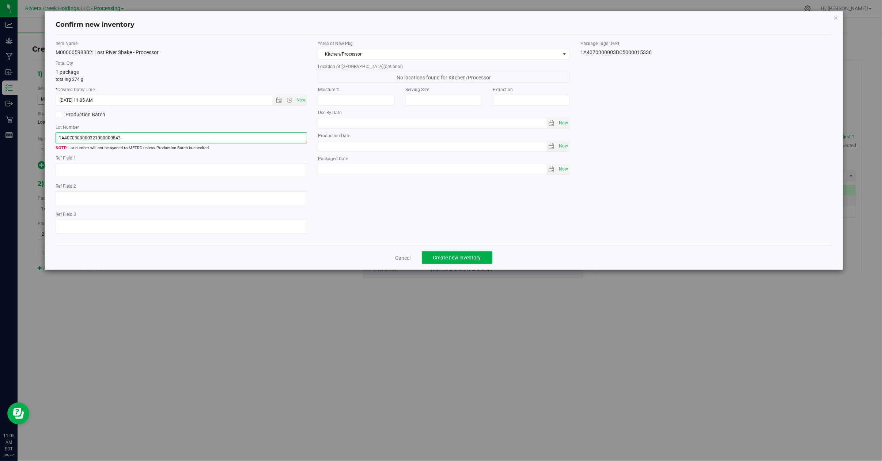
paste input "A4070300003BC5000015336"
type input "A4070300003BC5000015336"
click at [69, 170] on textarea at bounding box center [181, 170] width 251 height 14
click at [68, 169] on textarea at bounding box center [181, 170] width 251 height 14
click at [91, 168] on textarea at bounding box center [181, 170] width 251 height 14
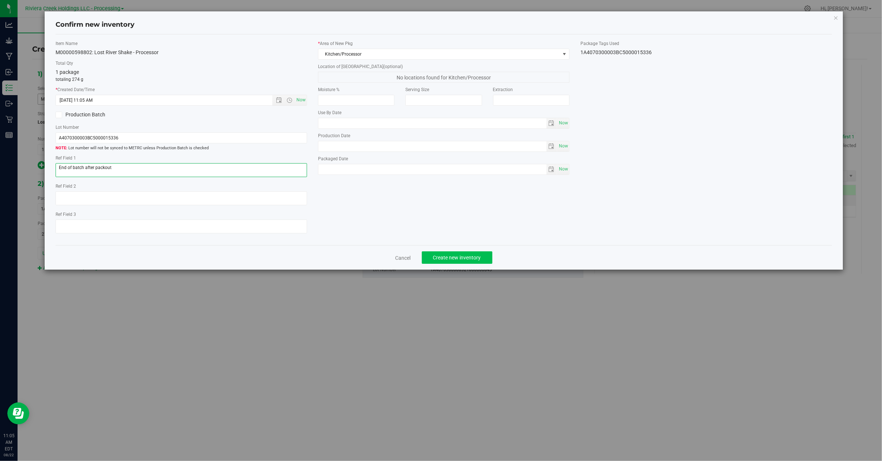
type textarea "End of batch after packout"
click at [475, 260] on span "Create new inventory" at bounding box center [457, 257] width 48 height 6
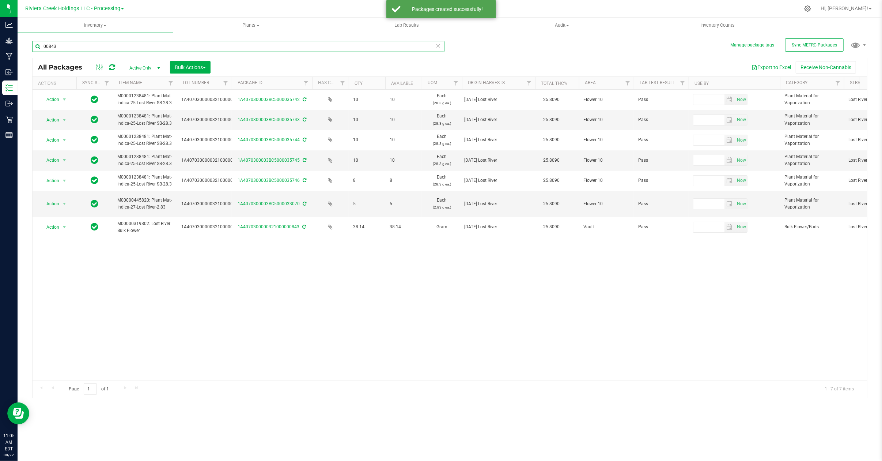
click at [68, 48] on input "00843" at bounding box center [238, 46] width 412 height 11
click at [69, 46] on input "00843" at bounding box center [238, 46] width 412 height 11
type input "0"
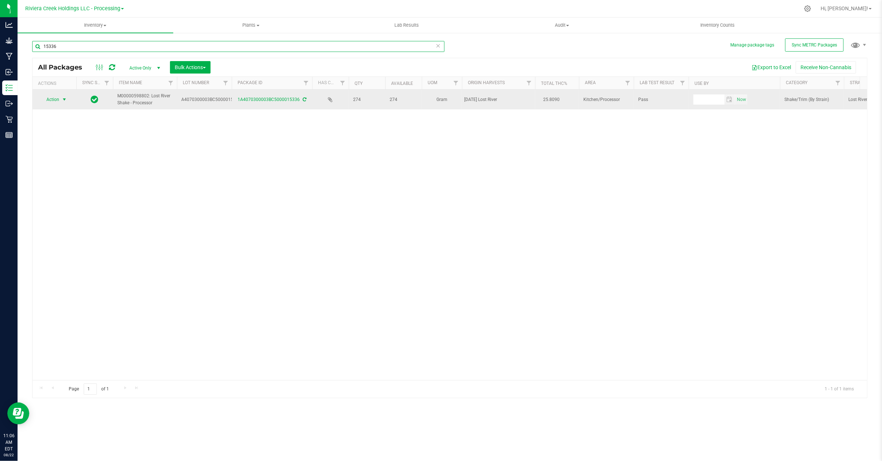
type input "15336"
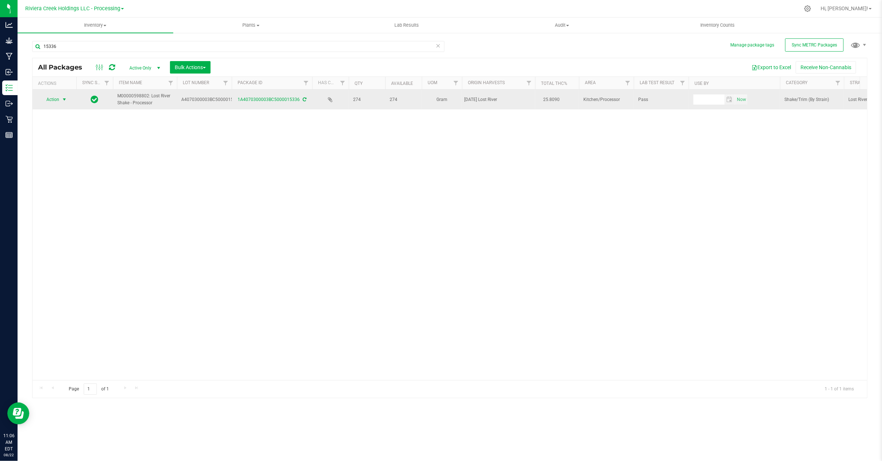
click at [60, 98] on span "select" at bounding box center [64, 99] width 9 height 10
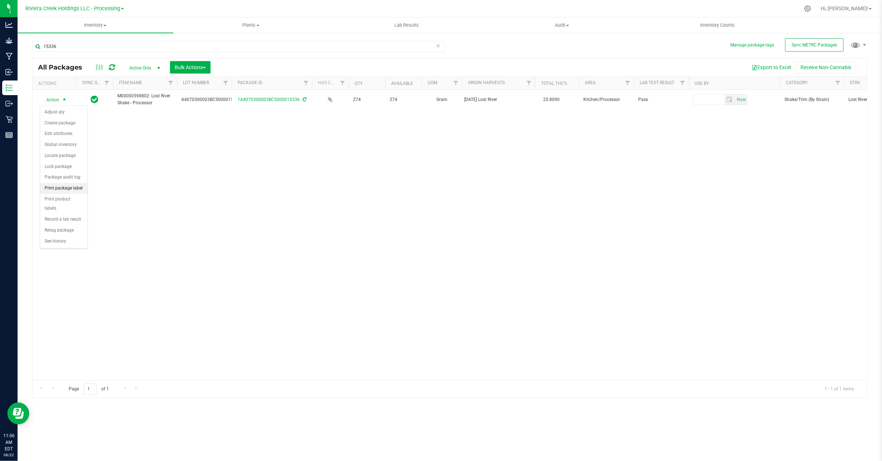
click at [71, 192] on li "Print package label" at bounding box center [63, 188] width 47 height 11
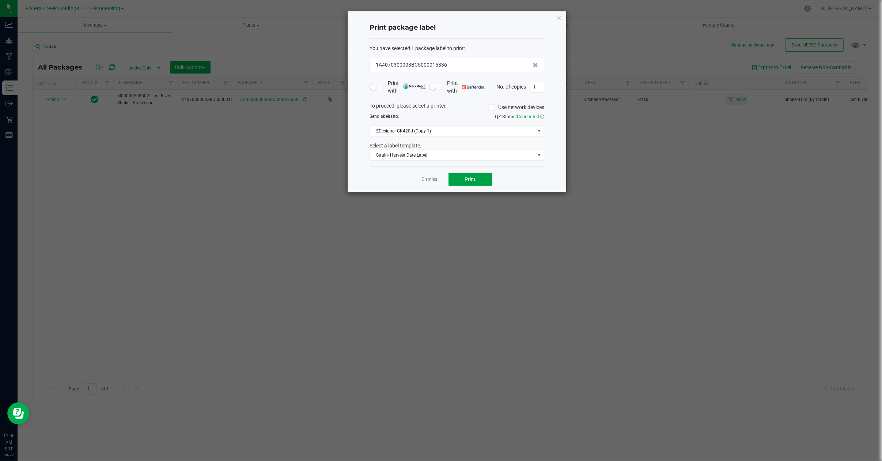
click at [474, 180] on span "Print" at bounding box center [470, 179] width 11 height 6
click at [543, 155] on span at bounding box center [539, 155] width 9 height 10
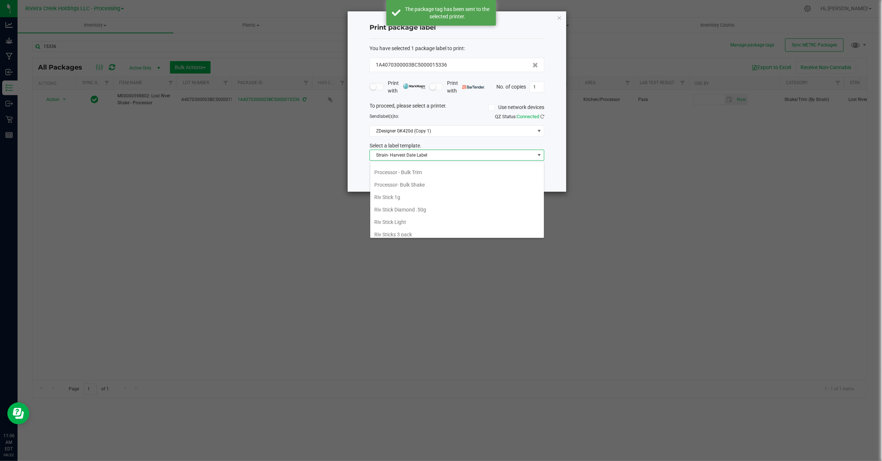
scroll to position [319, 0]
click at [425, 192] on li "Processor- Bulk Shake" at bounding box center [457, 186] width 174 height 12
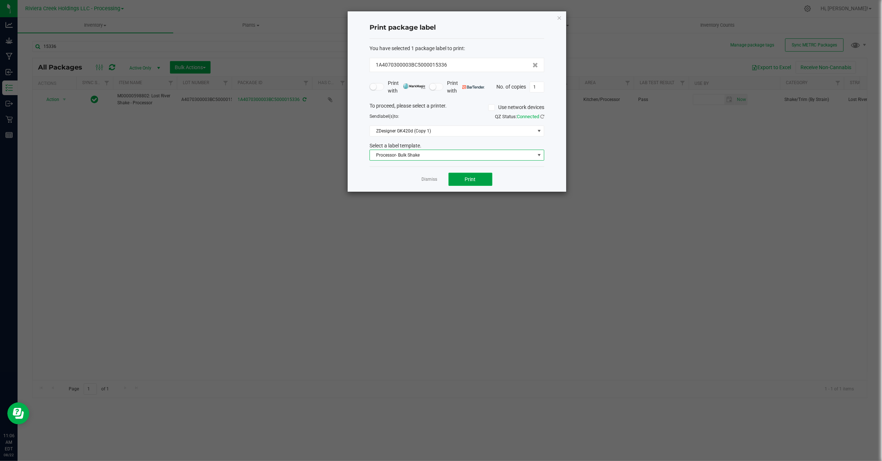
click at [477, 181] on button "Print" at bounding box center [470, 179] width 44 height 13
click at [428, 181] on link "Dismiss" at bounding box center [430, 179] width 16 height 6
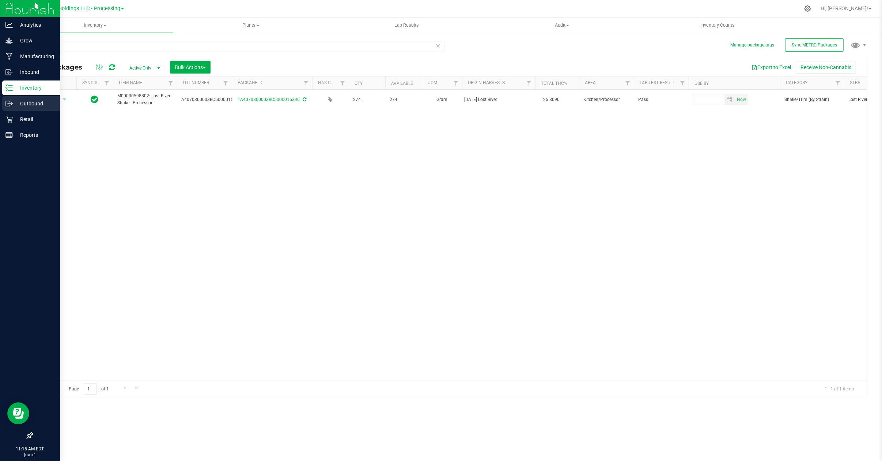
click at [35, 103] on p "Outbound" at bounding box center [35, 103] width 44 height 9
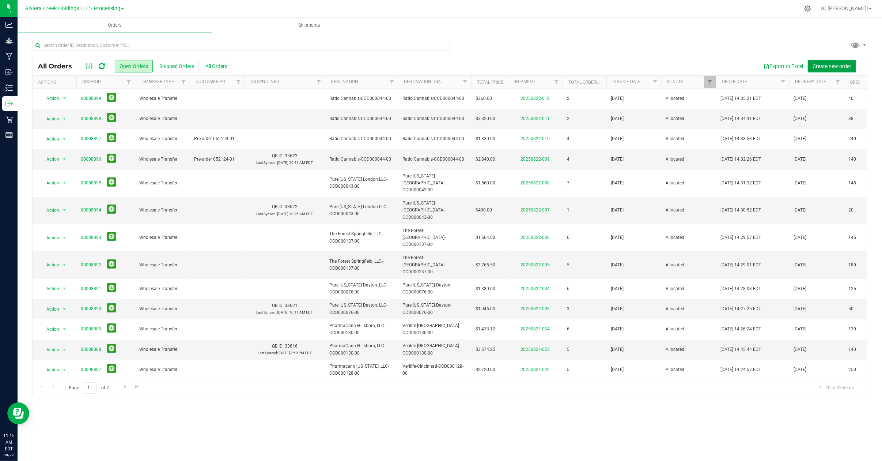
click at [819, 64] on span "Create new order" at bounding box center [831, 66] width 39 height 6
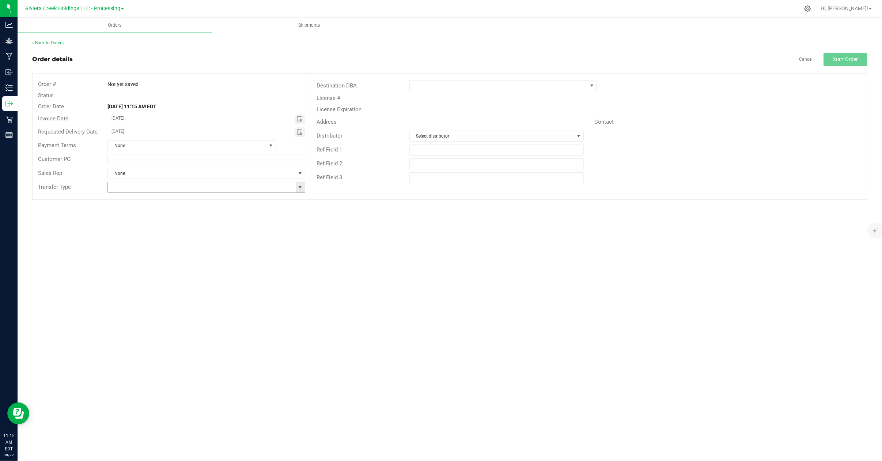
click at [299, 187] on span at bounding box center [300, 187] width 6 height 6
click at [140, 227] on li "Wholesale Transfer" at bounding box center [206, 226] width 197 height 12
type input "Wholesale Transfer"
click at [435, 84] on span at bounding box center [499, 85] width 178 height 10
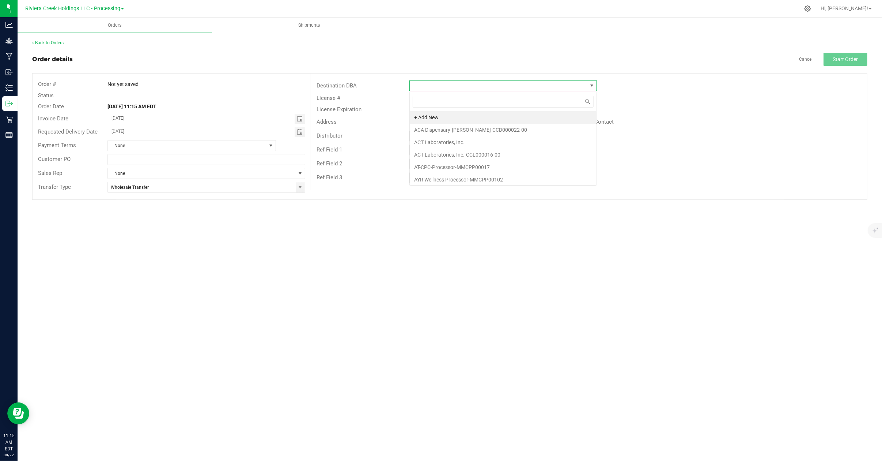
scroll to position [11, 187]
type input "riviera"
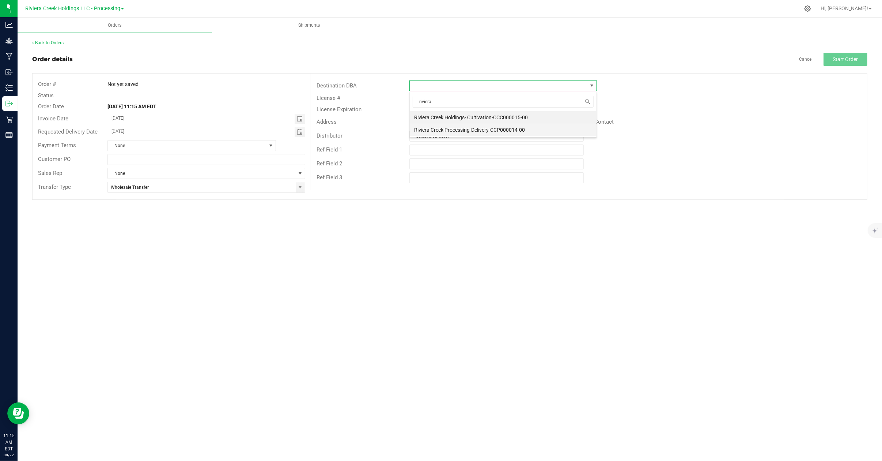
click at [493, 130] on li "Riviera Creek Processing-Delivery-CCP000014-00" at bounding box center [503, 130] width 187 height 12
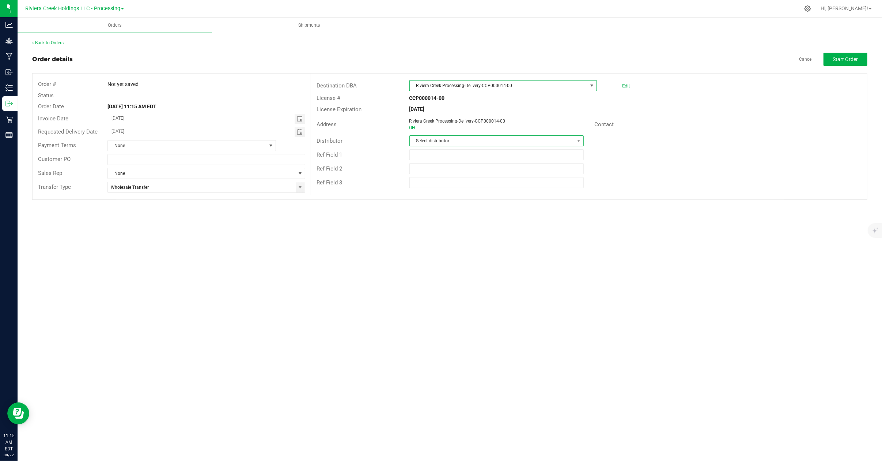
click at [458, 143] on span "Select distributor" at bounding box center [492, 141] width 164 height 10
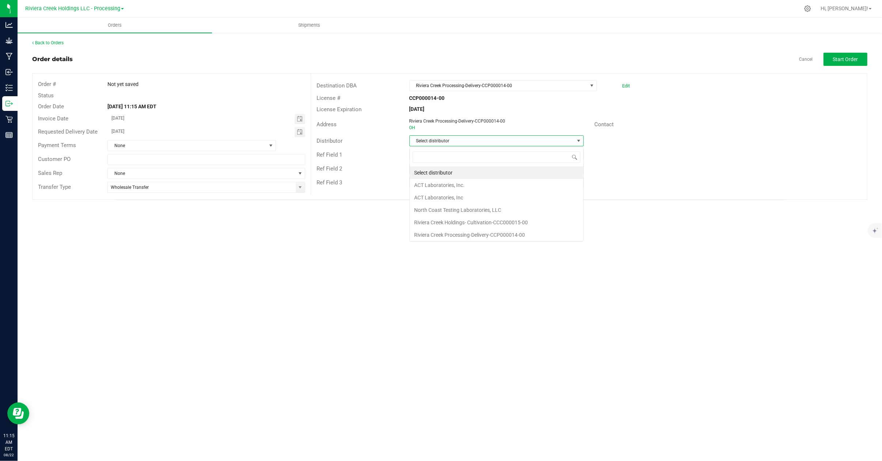
scroll to position [11, 174]
type input "riviera"
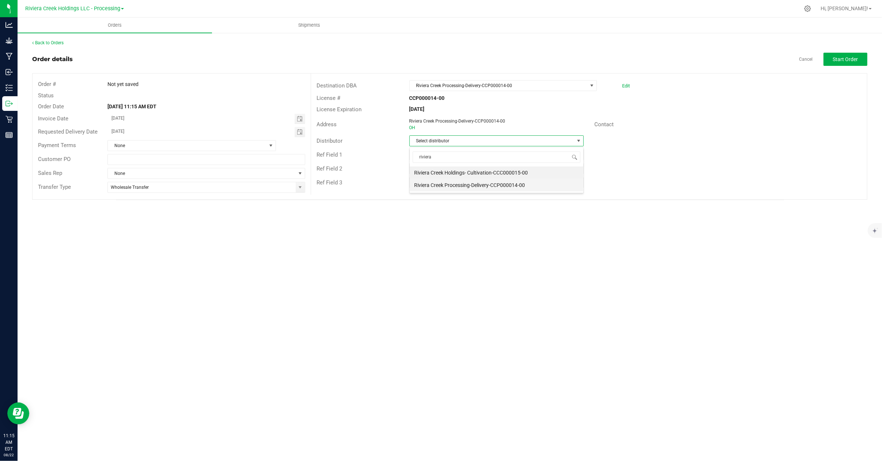
click at [482, 183] on li "Riviera Creek Processing-Delivery-CCP000014-00" at bounding box center [497, 185] width 174 height 12
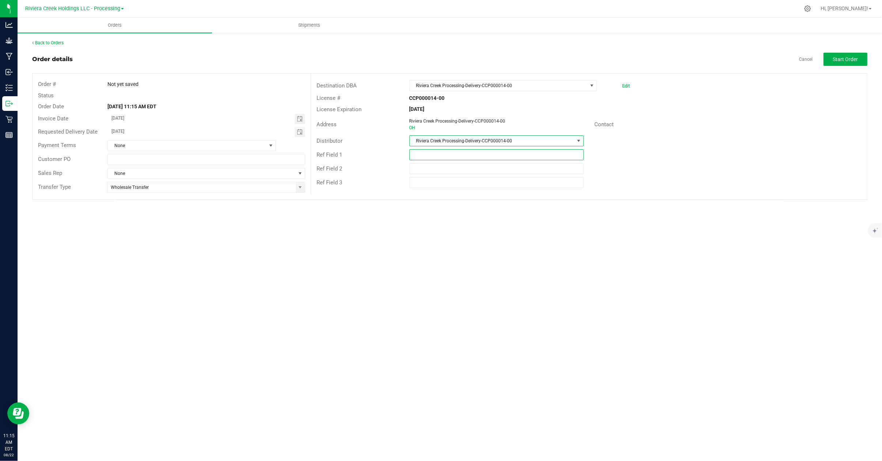
click at [450, 156] on input "text" at bounding box center [496, 154] width 174 height 11
type input "DEREK Processor to Processor"
click at [846, 54] on button "Start Order" at bounding box center [845, 59] width 44 height 13
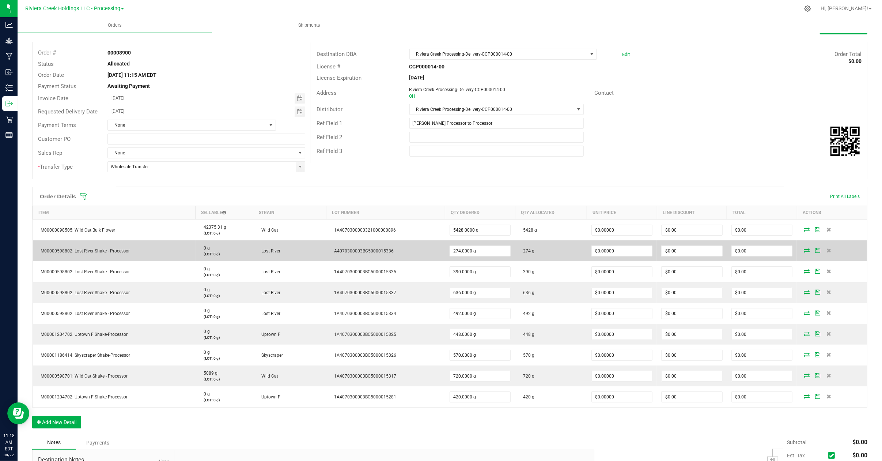
scroll to position [49, 0]
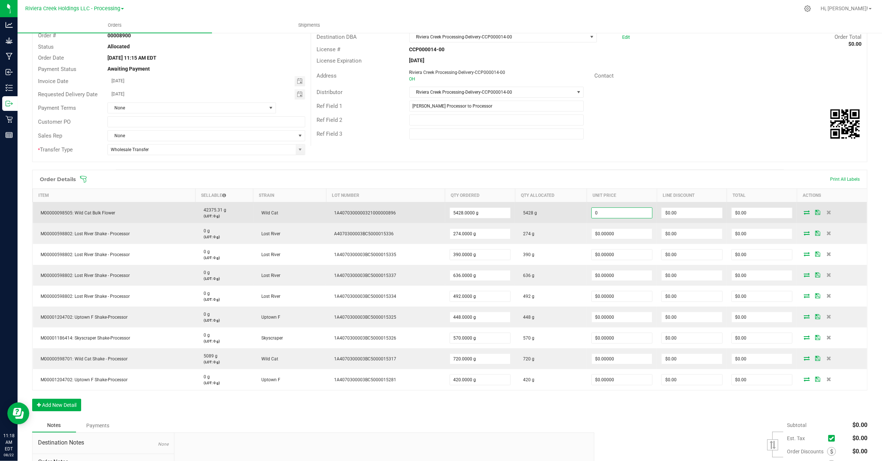
click at [621, 215] on input "0" at bounding box center [622, 213] width 61 height 10
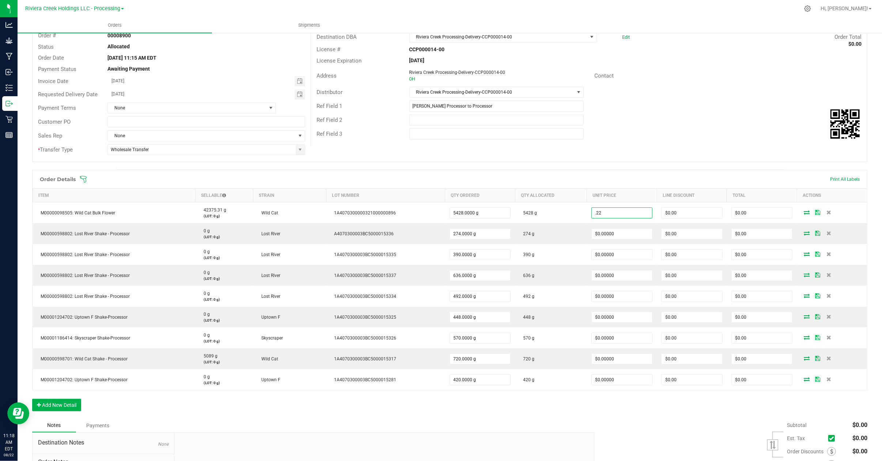
type input "$0.22000"
type input "$1,194.16"
drag, startPoint x: 689, startPoint y: 43, endPoint x: 695, endPoint y: 49, distance: 8.5
click at [693, 48] on div "Destination DBA Riviera Creek Processing-Delivery-CCP000014-00 Edit Order Total…" at bounding box center [589, 85] width 556 height 121
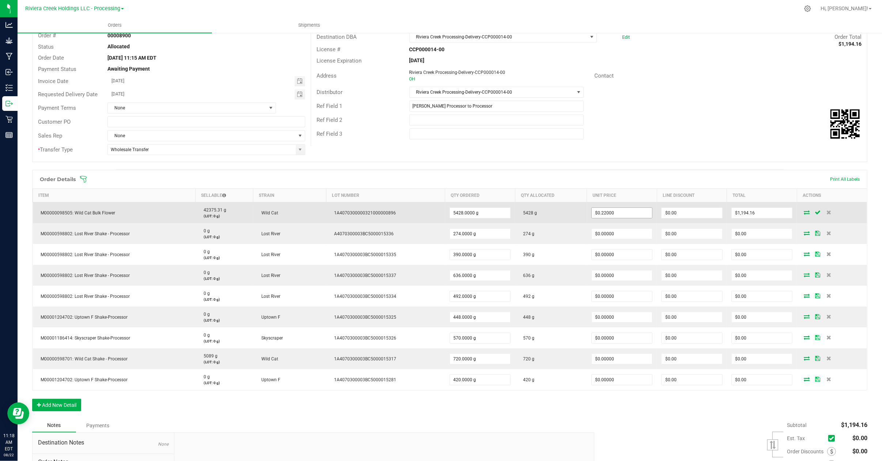
type input "0.22"
click at [611, 213] on input "0.22" at bounding box center [622, 213] width 61 height 10
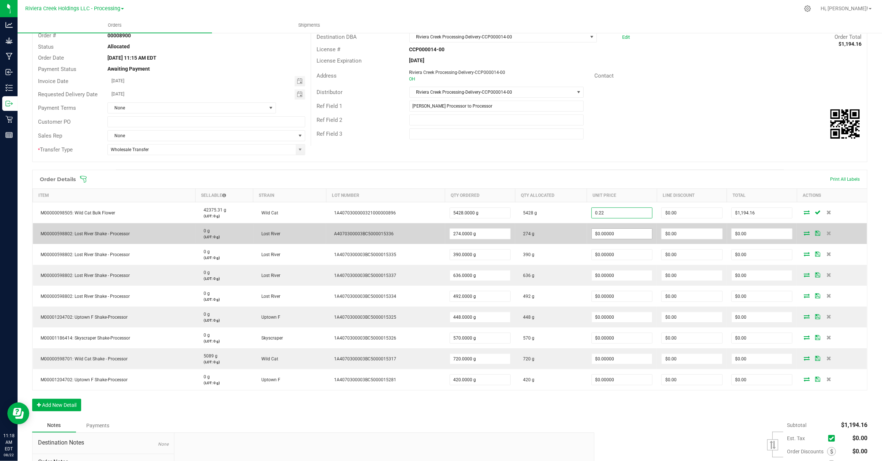
type input "0"
type input "$0.22000"
click at [614, 236] on input "0" at bounding box center [622, 233] width 61 height 10
paste input ".22"
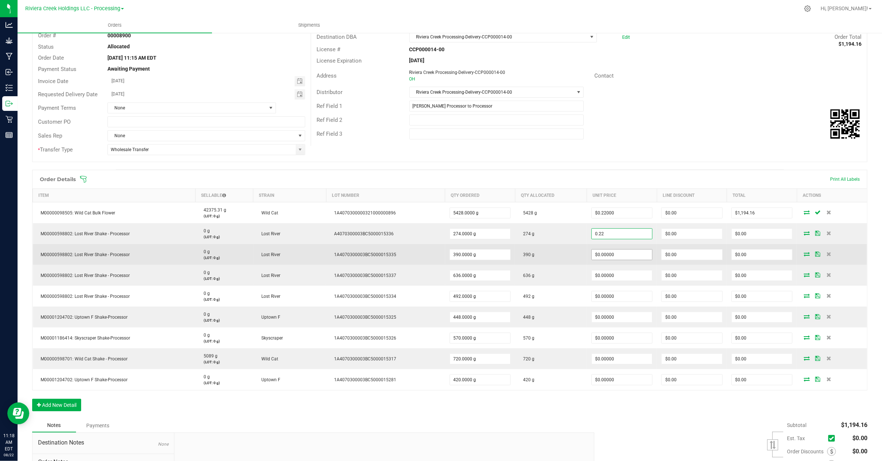
type input "$0.22000"
type input "$60.28"
click at [633, 254] on input "0" at bounding box center [622, 254] width 61 height 10
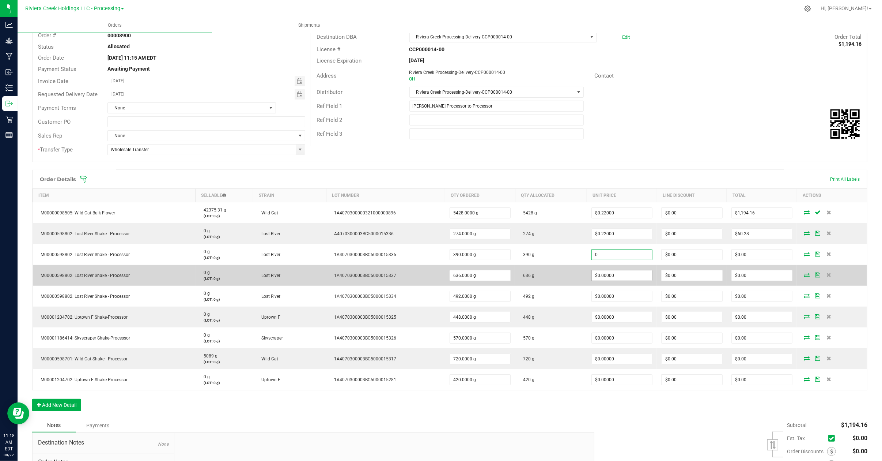
paste input ".22"
type input "$0.22000"
type input "$85.80"
click at [629, 275] on input "0" at bounding box center [622, 275] width 61 height 10
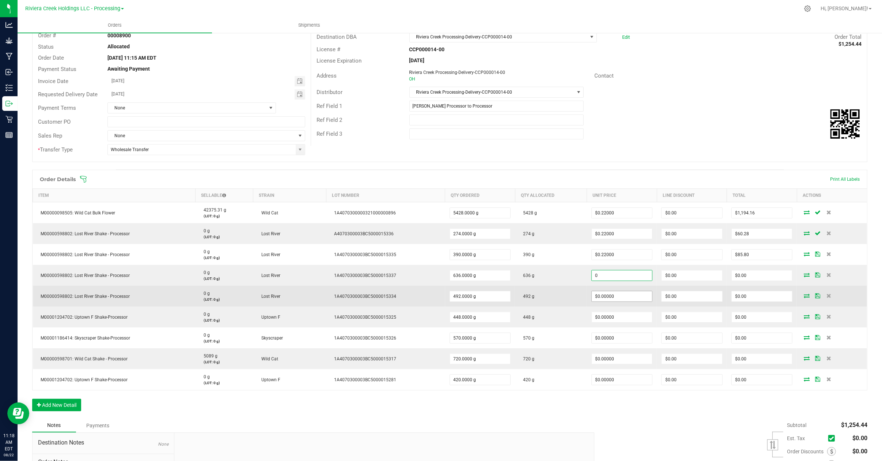
paste input ".22"
type input "$0.22000"
type input "$139.92"
click at [626, 299] on input "0" at bounding box center [622, 296] width 61 height 10
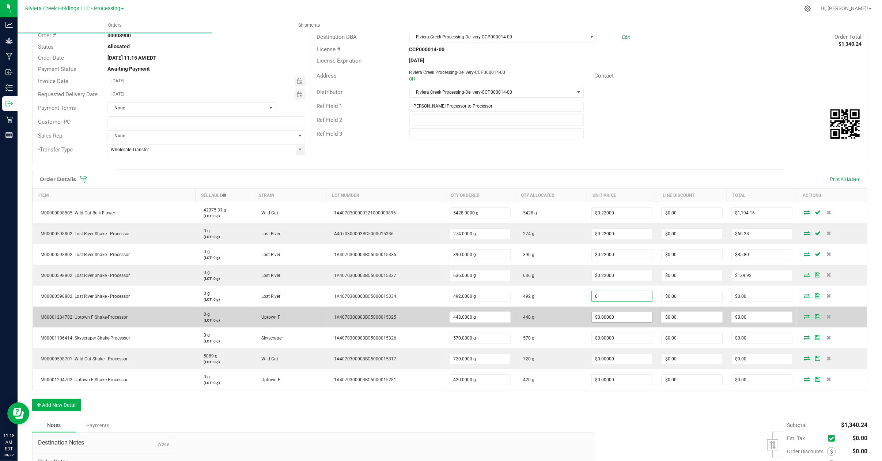
paste input ".22"
type input "$0.22000"
type input "$108.24"
click at [623, 315] on input "0" at bounding box center [622, 317] width 61 height 10
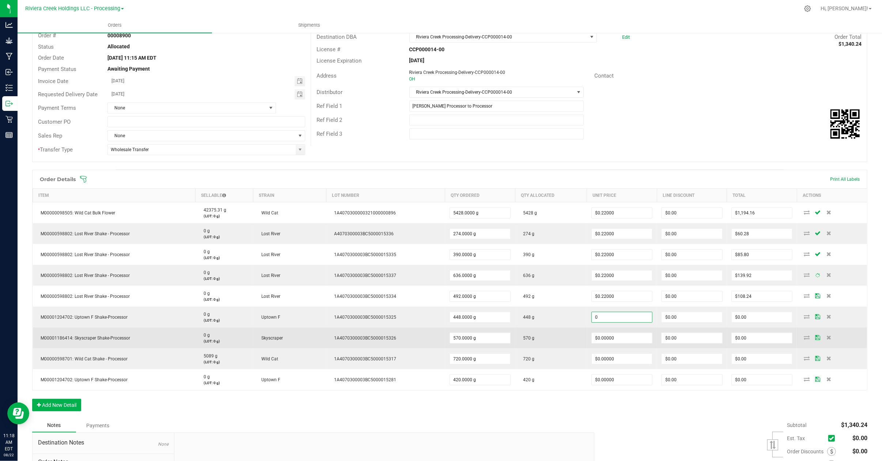
paste input ".22"
type input "$0.22000"
type input "$98.56"
click at [625, 333] on input "0" at bounding box center [622, 338] width 61 height 10
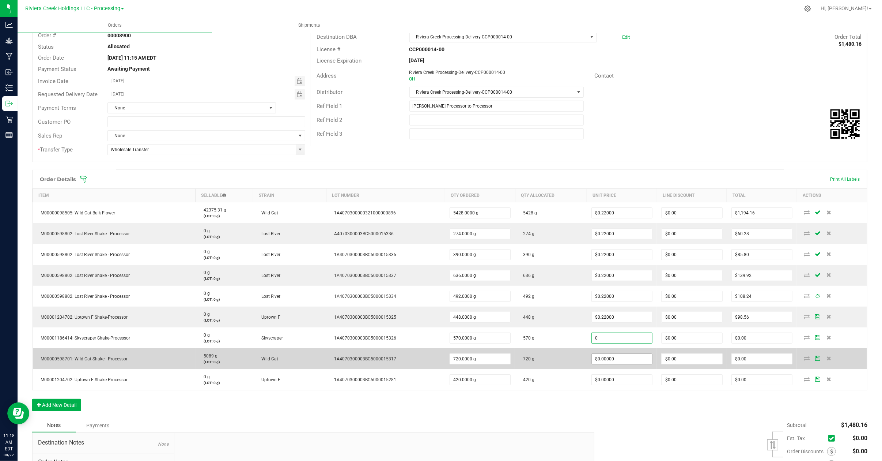
paste input ".22"
type input "$0.22000"
type input "$125.40"
click at [626, 357] on input "0" at bounding box center [622, 358] width 61 height 10
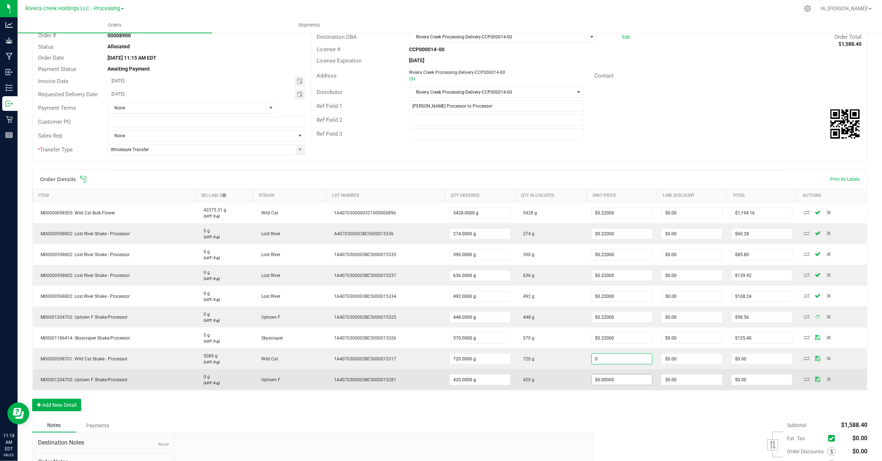
paste input ".22"
type input "$0.22000"
type input "$158.40"
click at [626, 380] on input "0" at bounding box center [622, 379] width 61 height 10
paste input ".22"
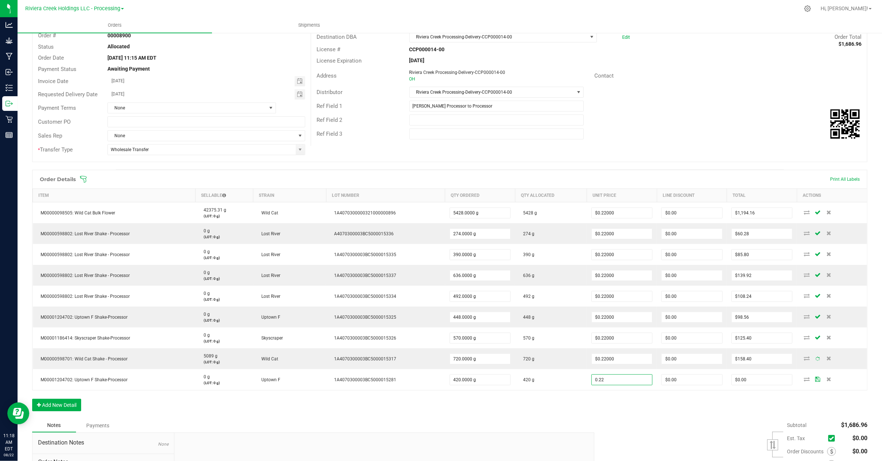
type input "$0.22000"
type input "$92.40"
click at [626, 397] on div "Order Details Print All Labels Item Sellable Strain Lot Number Qty Ordered Qty …" at bounding box center [449, 294] width 835 height 249
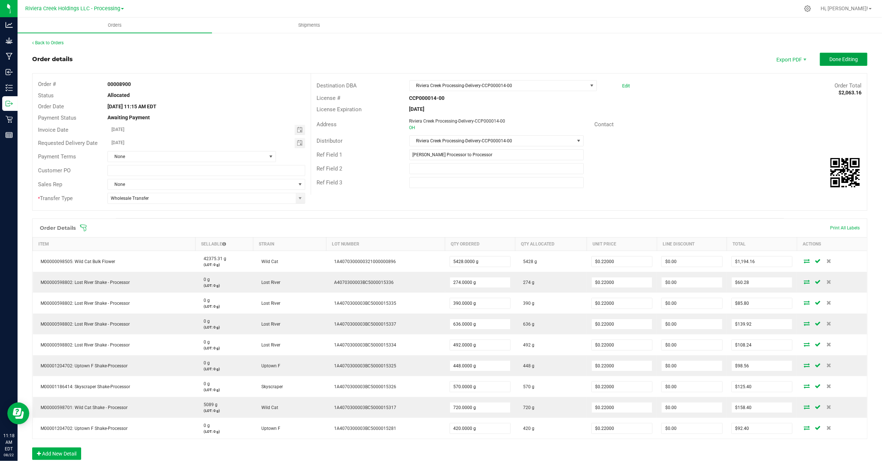
click at [829, 59] on span "Done Editing" at bounding box center [843, 59] width 29 height 6
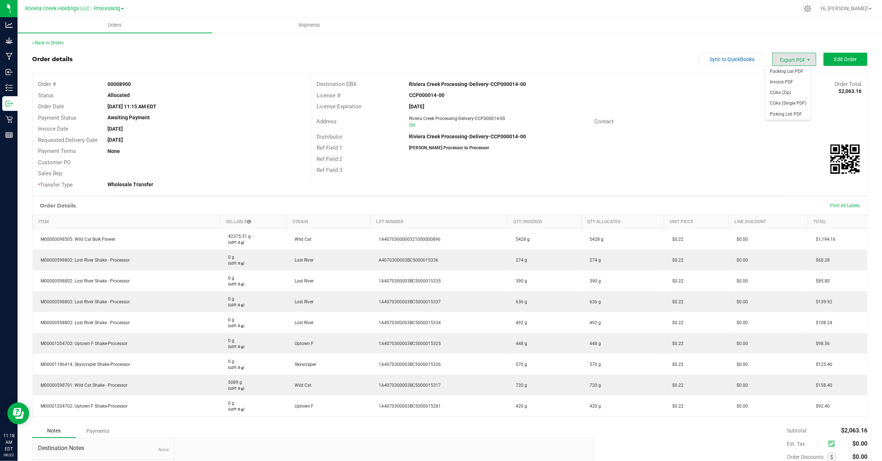
click at [790, 61] on span "Export PDF" at bounding box center [794, 59] width 44 height 13
click at [781, 79] on span "Invoice PDF" at bounding box center [787, 82] width 45 height 11
click at [56, 42] on link "Back to Orders" at bounding box center [47, 42] width 31 height 5
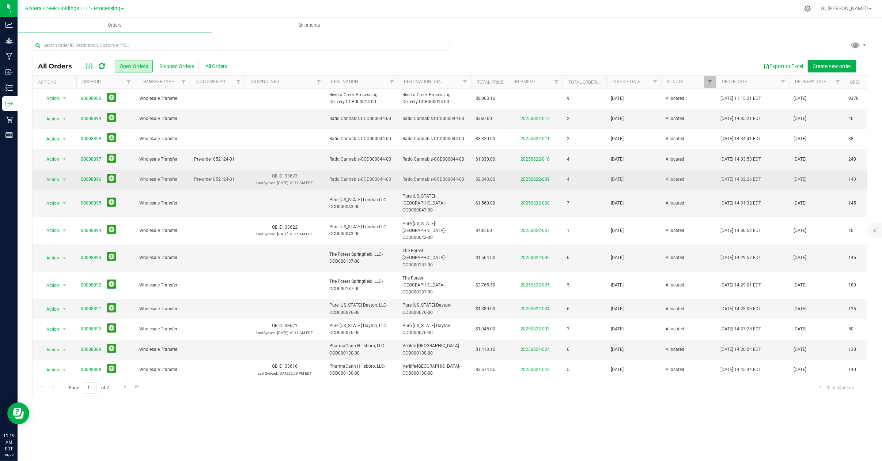
scroll to position [124, 0]
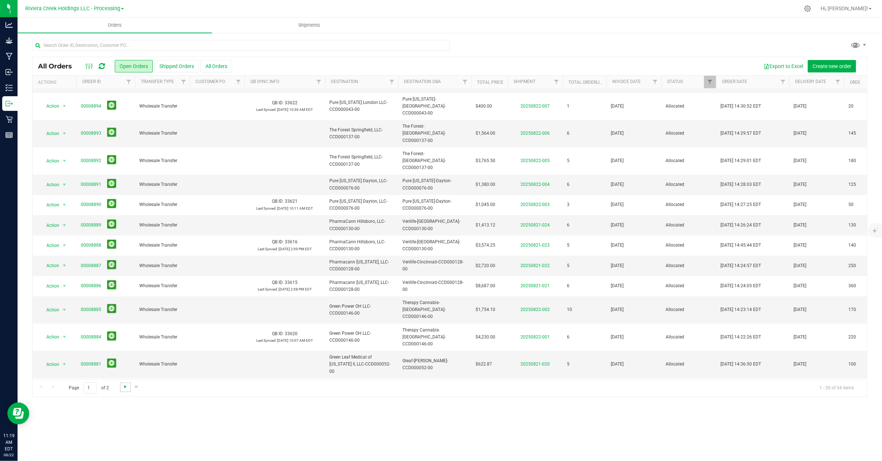
click at [124, 387] on span "Go to the next page" at bounding box center [125, 386] width 6 height 6
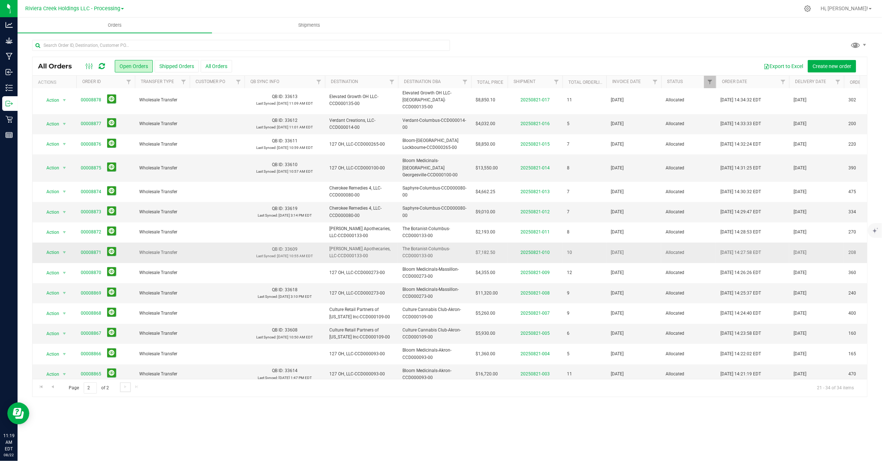
scroll to position [0, 0]
click at [50, 388] on span "Go to the previous page" at bounding box center [53, 386] width 6 height 6
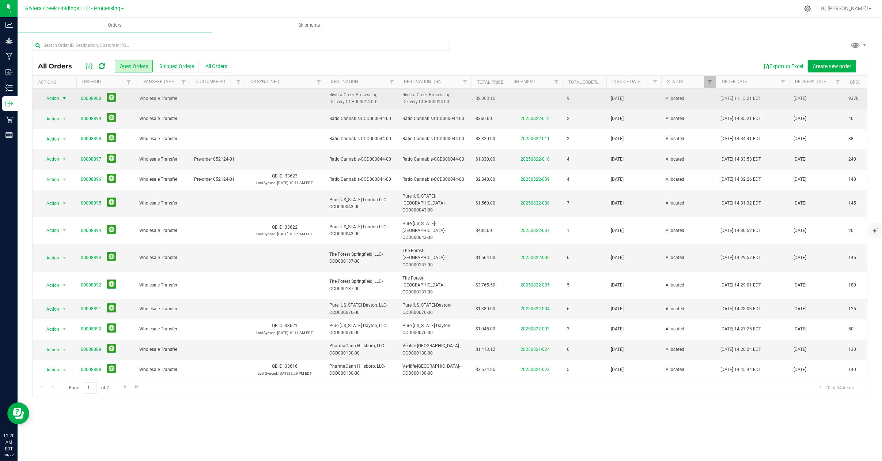
click at [64, 95] on span "select" at bounding box center [64, 98] width 9 height 10
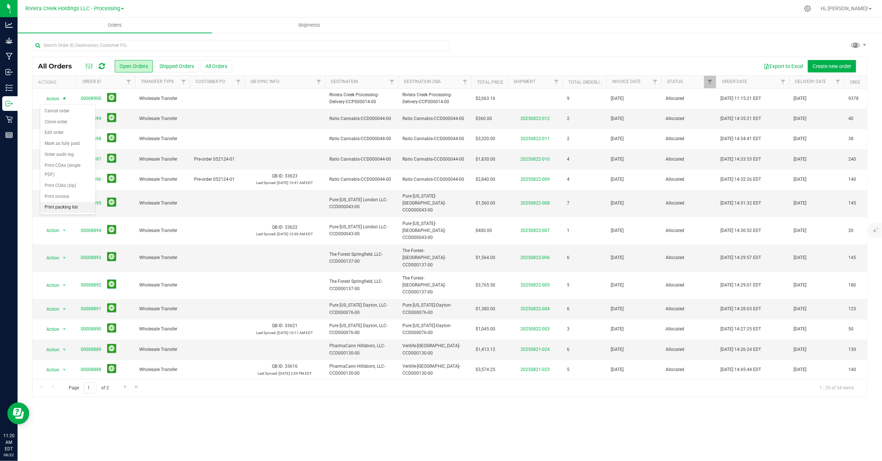
click at [57, 212] on li "Print packing list" at bounding box center [67, 207] width 55 height 11
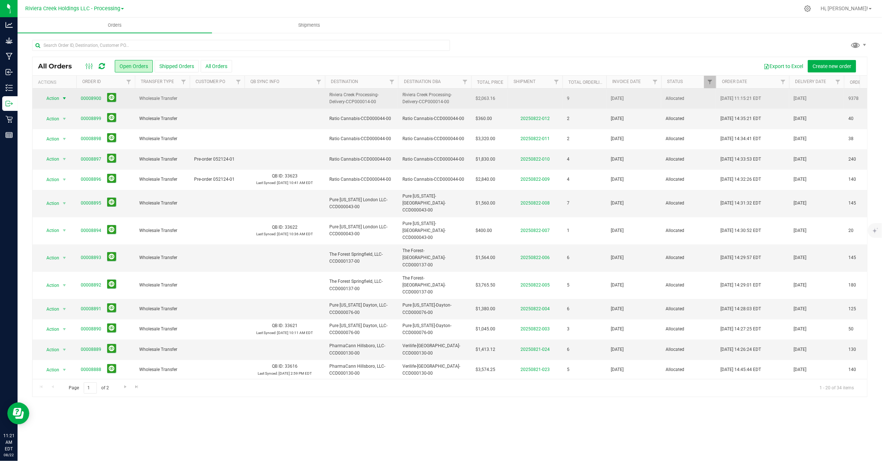
click at [62, 98] on span "select" at bounding box center [64, 98] width 6 height 6
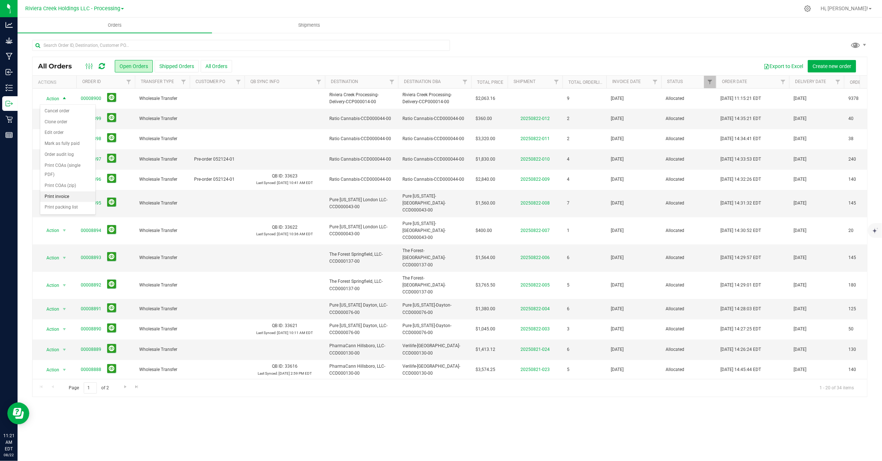
click at [57, 198] on li "Print invoice" at bounding box center [67, 196] width 55 height 11
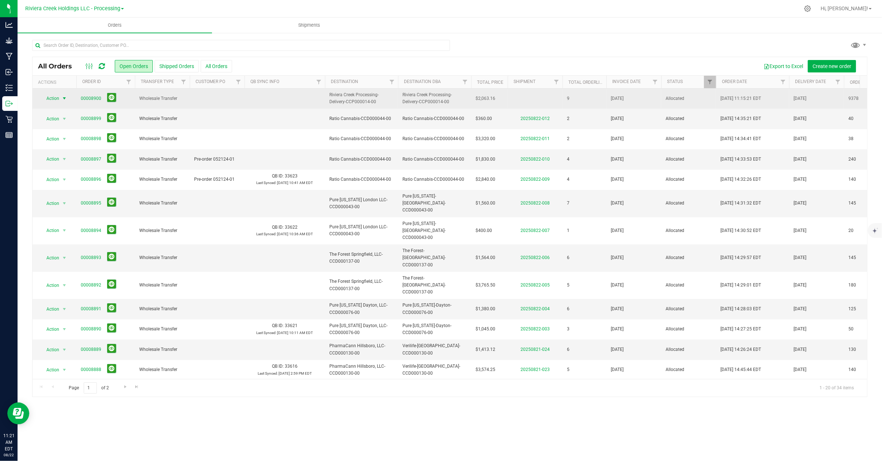
click at [59, 99] on span "Action" at bounding box center [50, 98] width 20 height 10
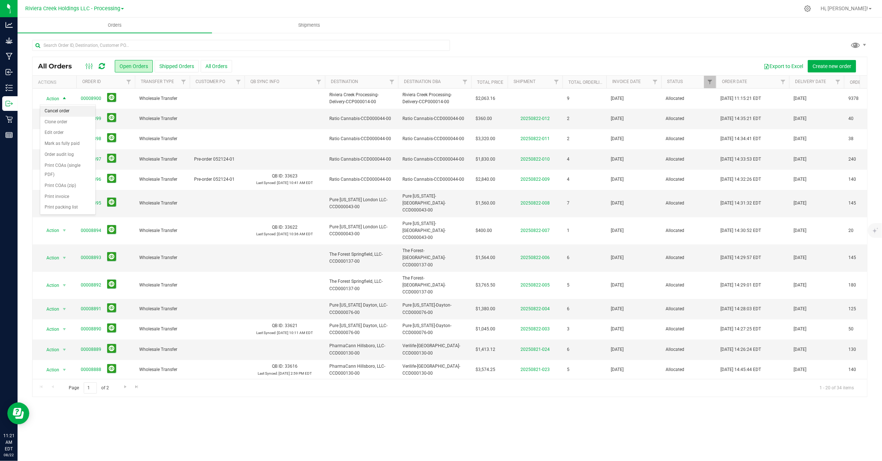
click at [62, 111] on li "Cancel order" at bounding box center [67, 111] width 55 height 11
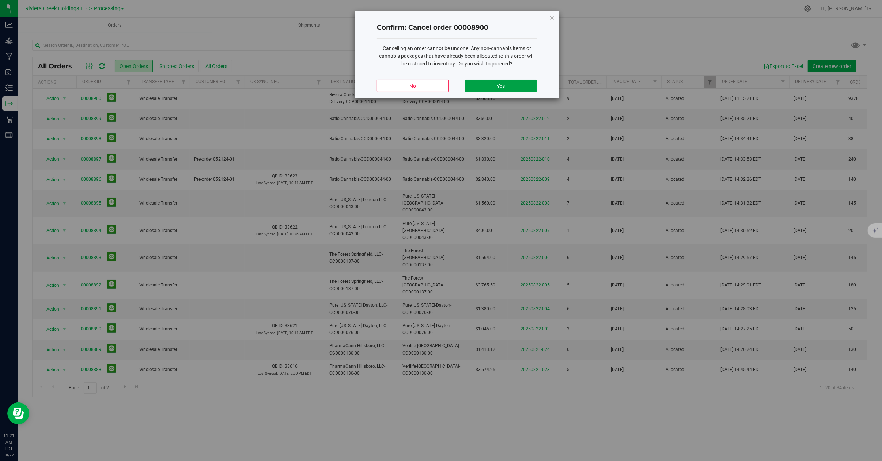
click at [517, 85] on button "Yes" at bounding box center [501, 86] width 72 height 12
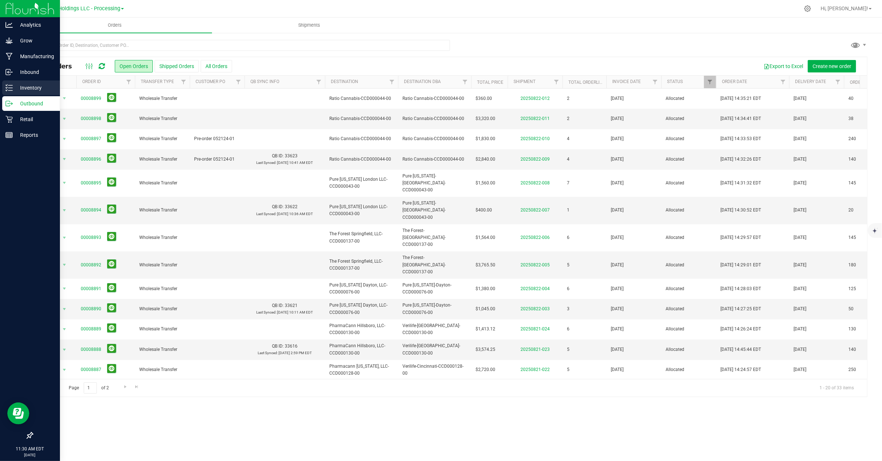
click at [34, 89] on p "Inventory" at bounding box center [35, 87] width 44 height 9
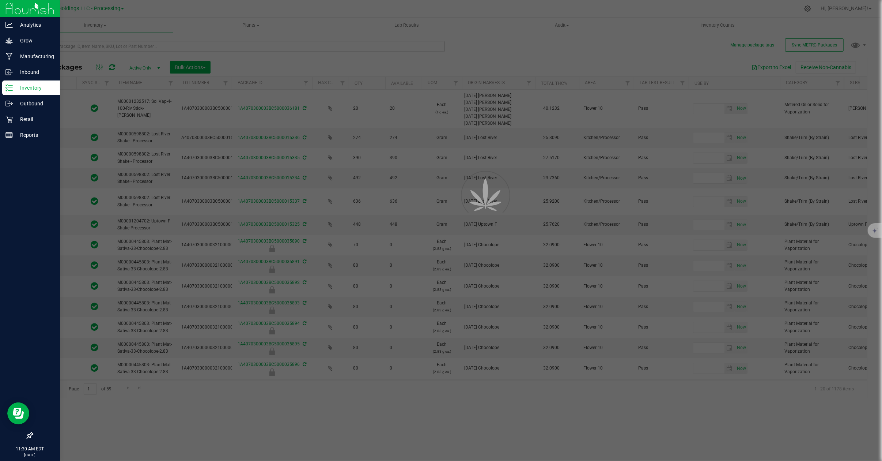
type input "[DATE]"
type input "2026-07-22"
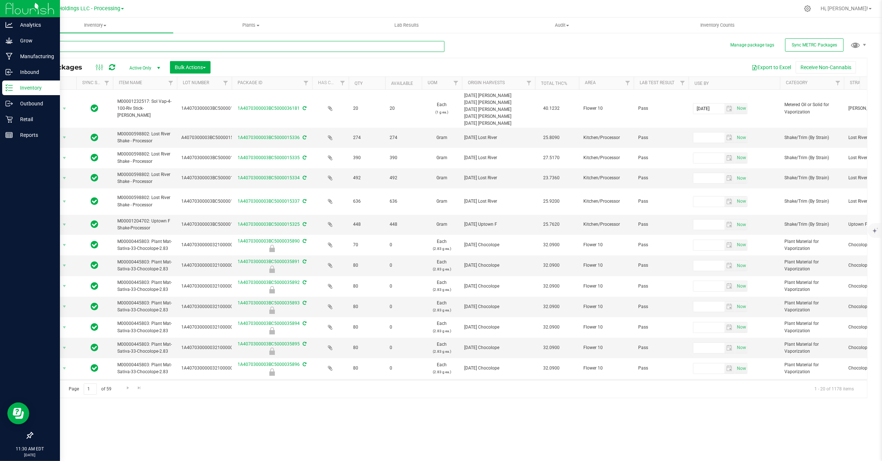
click at [69, 45] on input "text" at bounding box center [238, 46] width 412 height 11
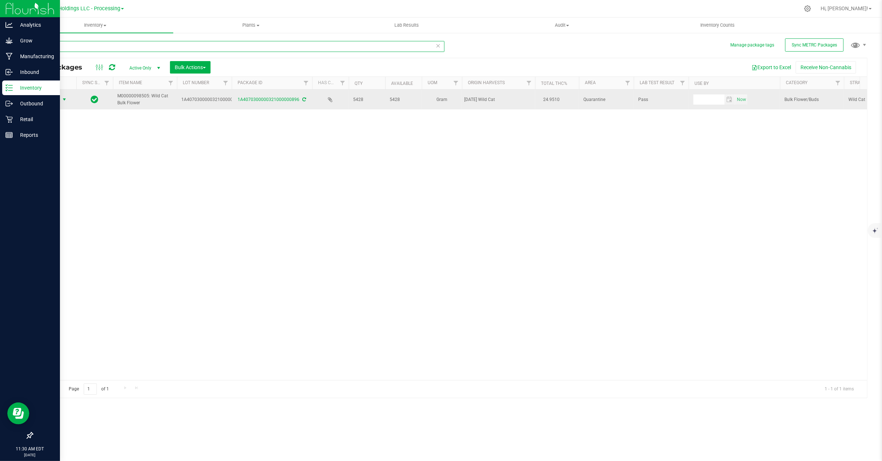
type input "000896"
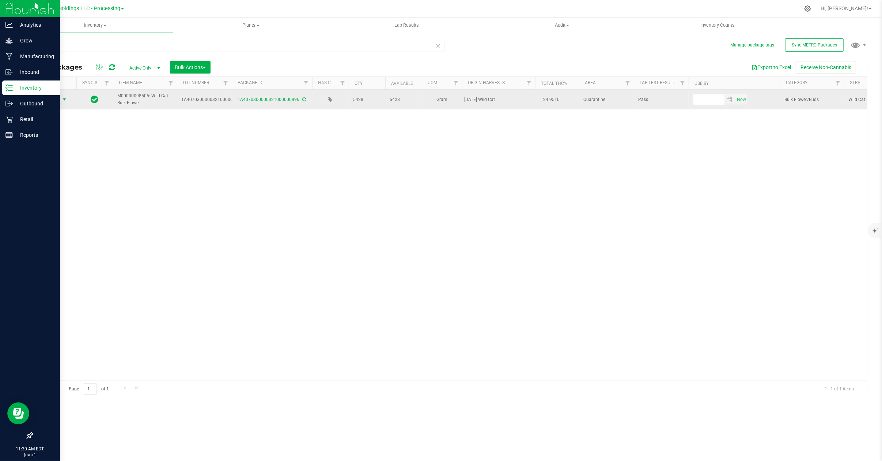
click at [61, 100] on span "select" at bounding box center [64, 99] width 9 height 10
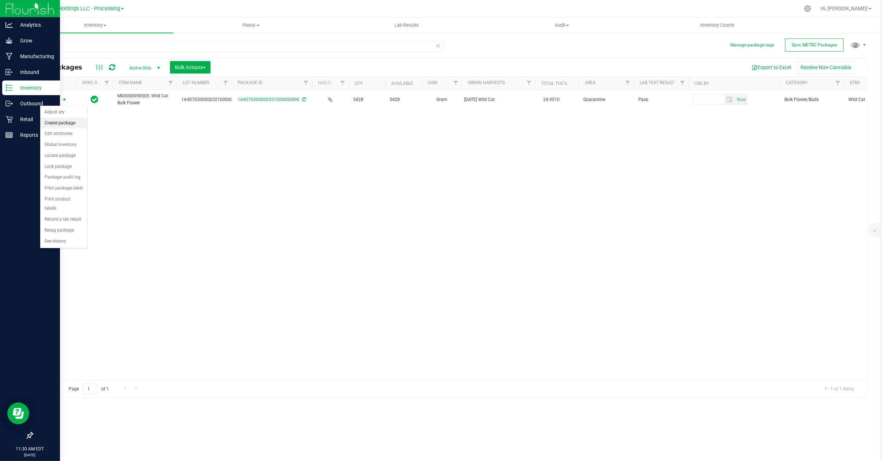
click at [56, 123] on li "Create package" at bounding box center [63, 123] width 47 height 11
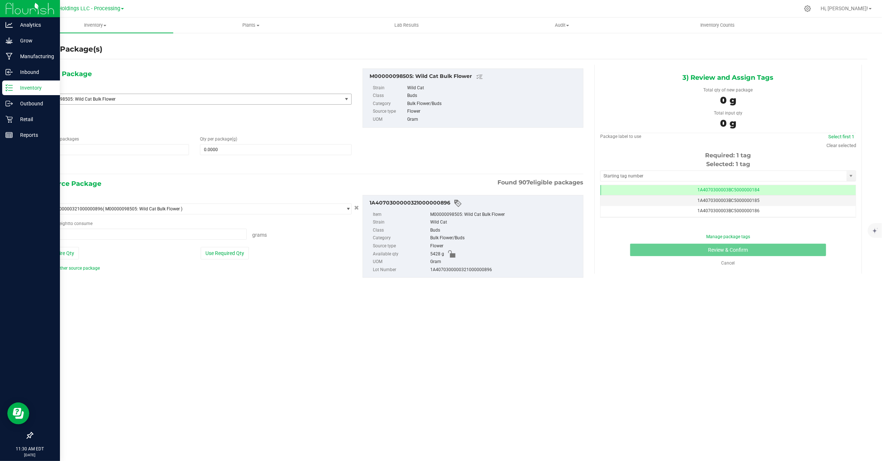
click at [126, 98] on span "M00000098505: Wild Cat Bulk Flower" at bounding box center [184, 98] width 286 height 5
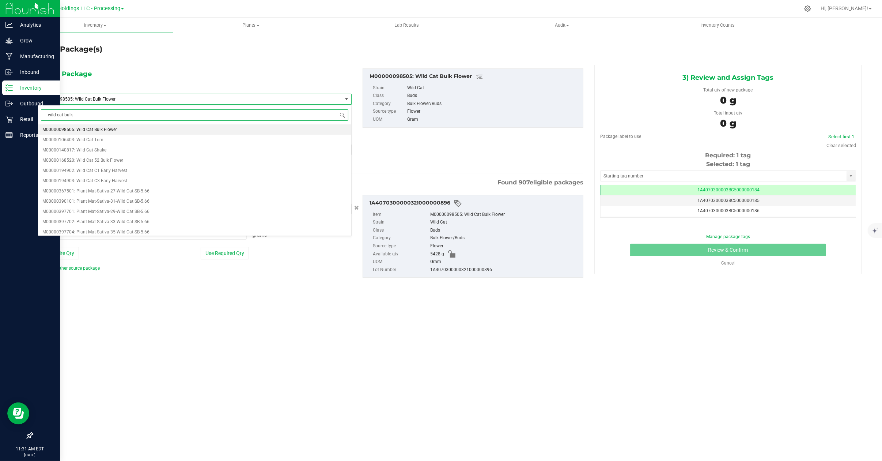
type input "wild cat bulk"
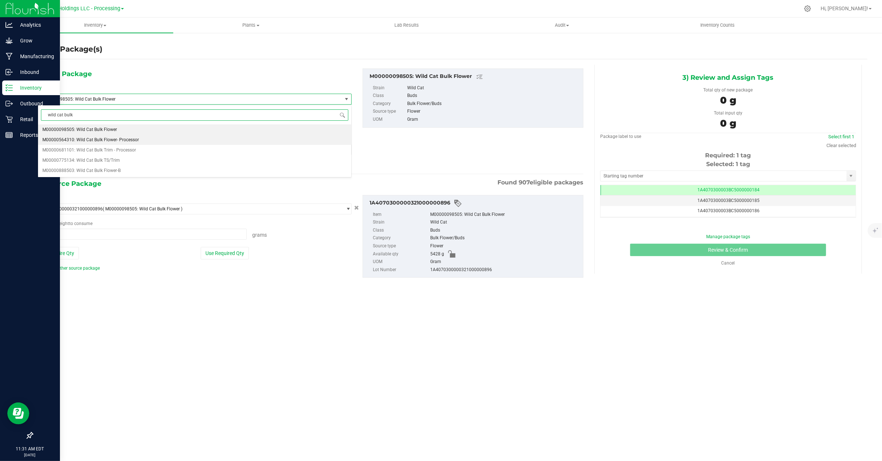
click at [129, 142] on span "M00000564310: Wild Cat Bulk Flower- Processor" at bounding box center [90, 139] width 96 height 5
type input "0.0000"
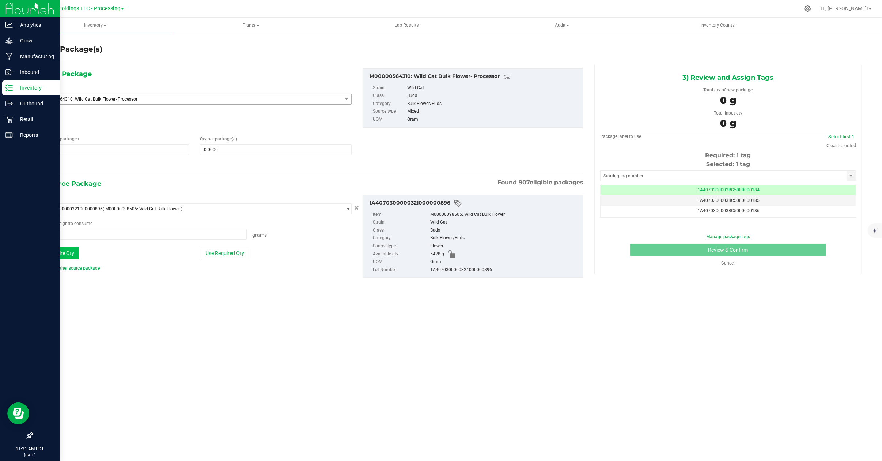
click at [66, 253] on button "Use Entire Qty" at bounding box center [58, 253] width 41 height 12
type input "5428.0000 g"
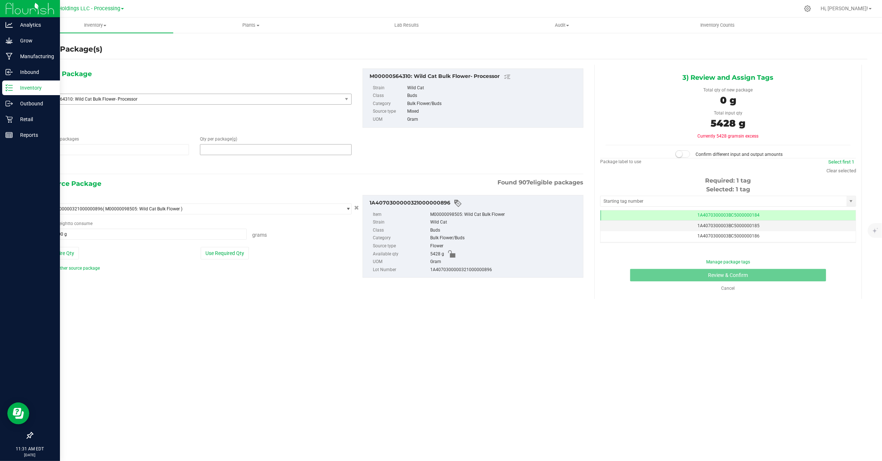
click at [229, 150] on span at bounding box center [275, 149] width 151 height 11
type input "5428"
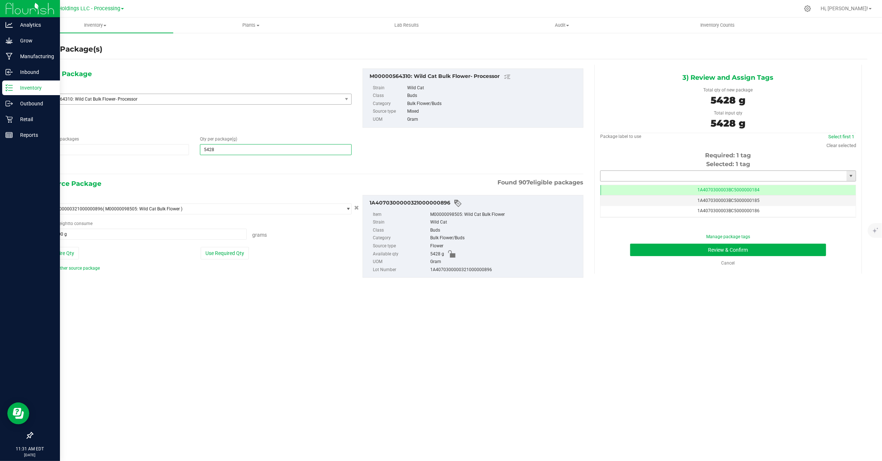
type input "5,428.0000"
click at [608, 175] on input "text" at bounding box center [723, 176] width 246 height 10
type input "1A4070300003BC5000015338"
click at [649, 252] on button "Review & Confirm" at bounding box center [728, 249] width 196 height 12
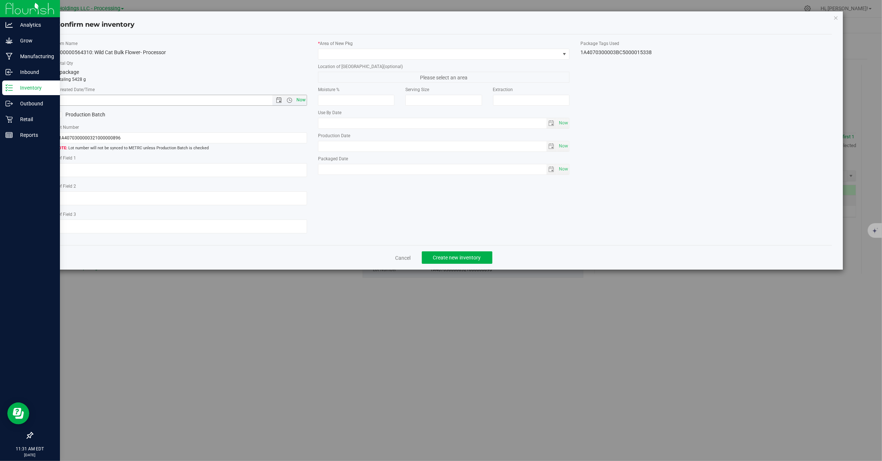
click at [300, 102] on span "Now" at bounding box center [301, 100] width 12 height 11
type input "8/22/2025 11:31 AM"
click at [566, 53] on span at bounding box center [564, 54] width 6 height 6
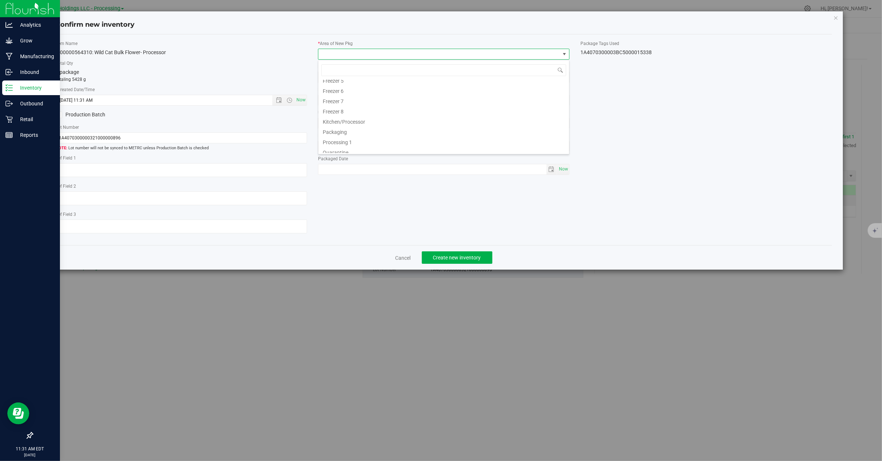
drag, startPoint x: 357, startPoint y: 122, endPoint x: 395, endPoint y: 105, distance: 42.0
click at [357, 122] on li "Kitchen/Processor" at bounding box center [443, 120] width 251 height 10
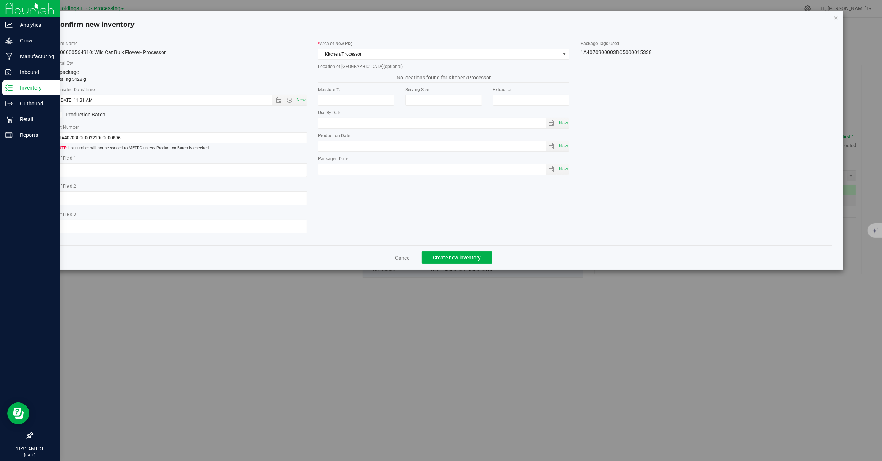
drag, startPoint x: 658, startPoint y: 50, endPoint x: 583, endPoint y: 56, distance: 74.8
click at [583, 56] on div "Item Name M00000564310: Wild Cat Bulk Flower- Processor Total Qty 1 package tot…" at bounding box center [443, 139] width 787 height 199
copy div "A4070300003BC5000015338"
drag, startPoint x: 126, startPoint y: 139, endPoint x: 50, endPoint y: 142, distance: 75.3
click at [50, 142] on div "Item Name M00000564310: Wild Cat Bulk Flower- Processor Total Qty 1 package tot…" at bounding box center [181, 139] width 262 height 199
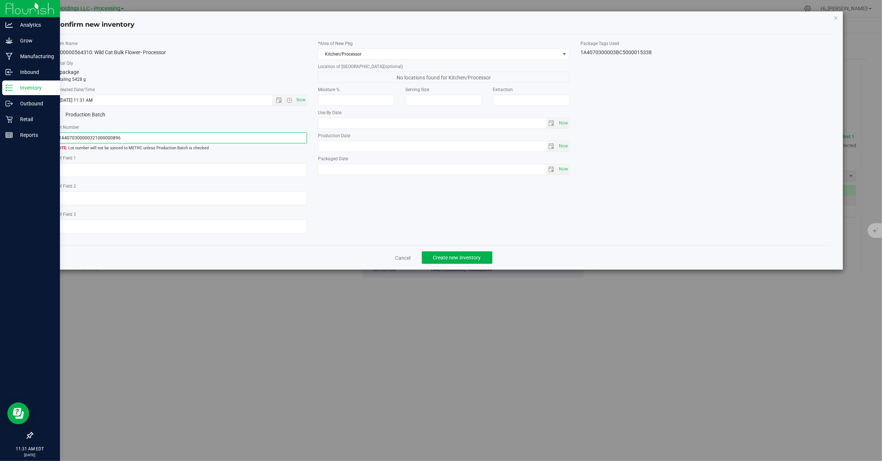
paste input "A4070300003BC5000015338"
type input "A4070300003BC5000015338"
click at [85, 170] on textarea at bounding box center [181, 170] width 251 height 14
type textarea "[PERSON_NAME]"
click at [439, 260] on span "Create new inventory" at bounding box center [457, 257] width 48 height 6
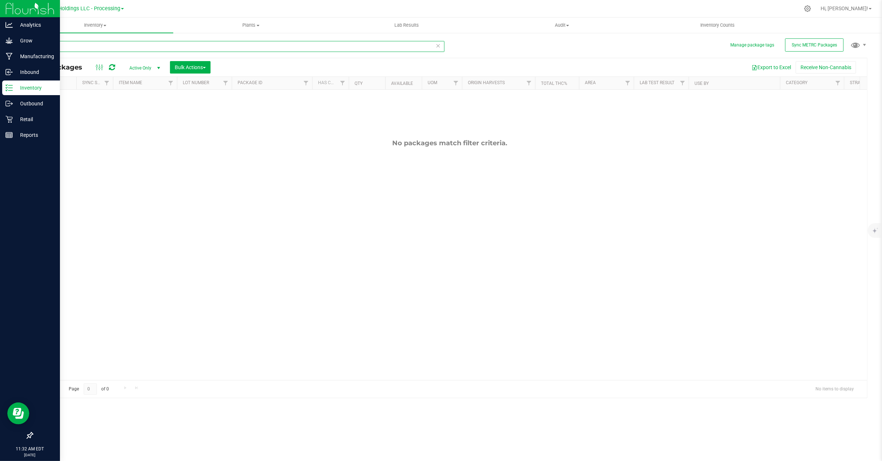
click at [66, 48] on input "000896" at bounding box center [238, 46] width 412 height 11
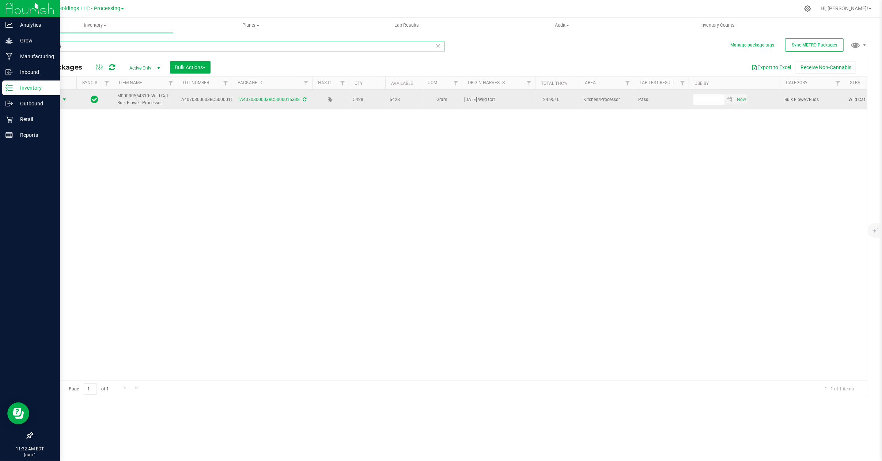
type input "0015338"
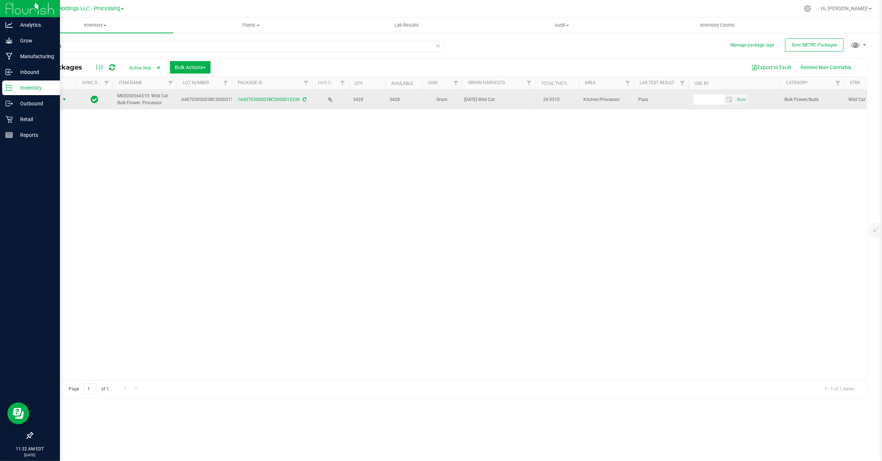
click at [62, 100] on span "select" at bounding box center [64, 99] width 6 height 6
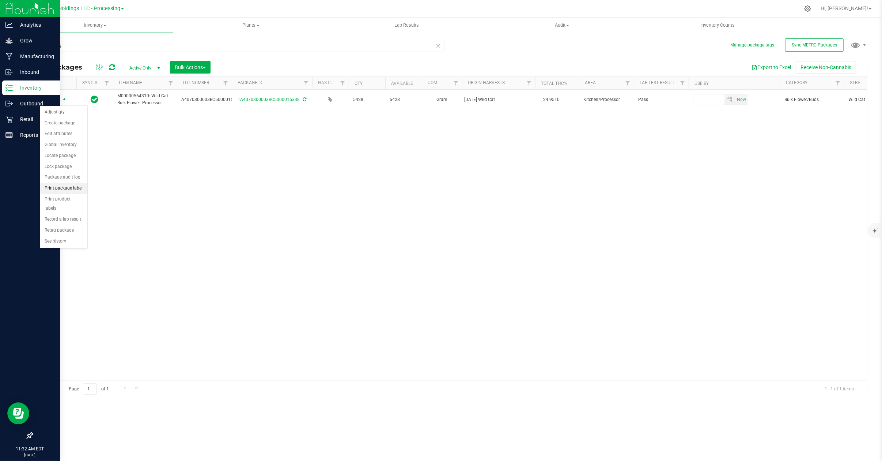
click at [64, 191] on li "Print package label" at bounding box center [63, 188] width 47 height 11
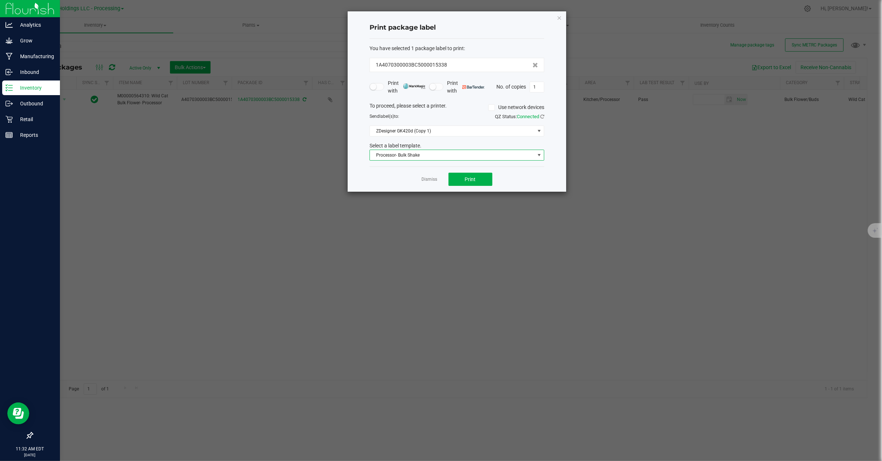
click at [538, 154] on span at bounding box center [539, 155] width 6 height 6
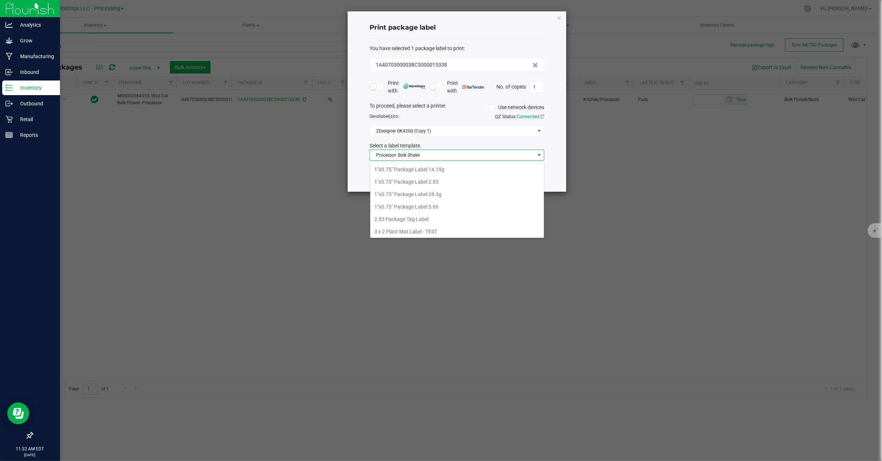
scroll to position [281, 0]
click at [419, 231] on li "Strain- Harvest Date Label" at bounding box center [457, 230] width 174 height 12
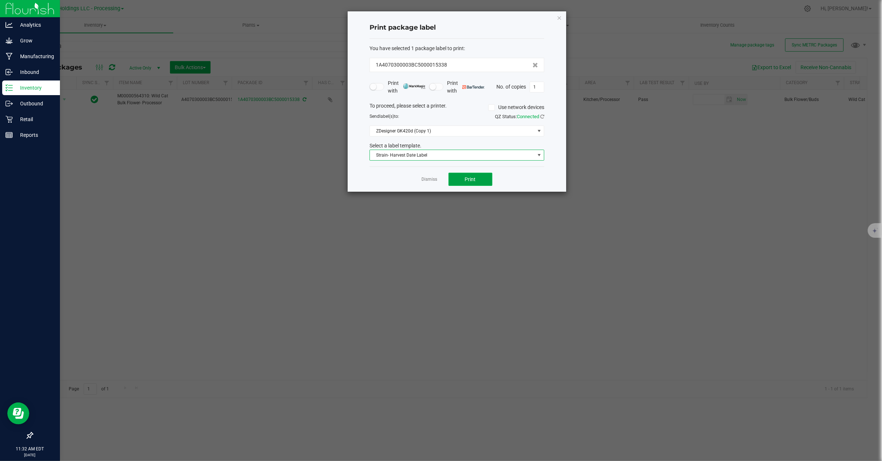
click at [473, 181] on span "Print" at bounding box center [470, 179] width 11 height 6
click at [540, 155] on span at bounding box center [539, 155] width 6 height 6
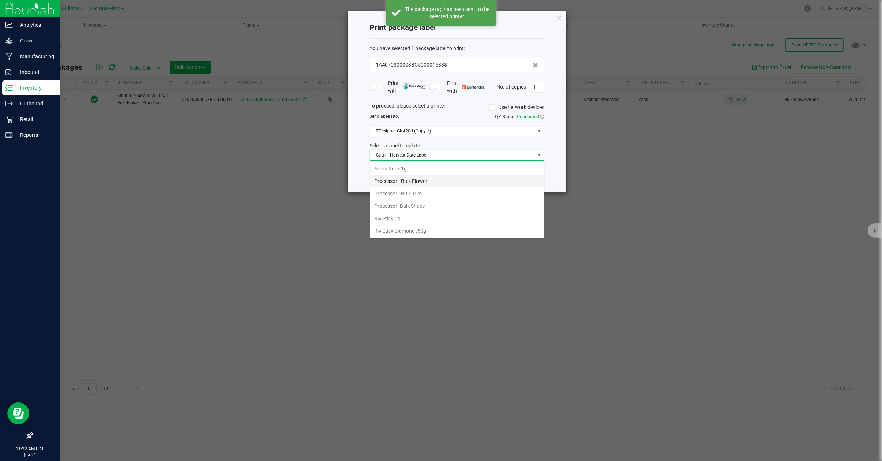
click at [420, 187] on li "Processor - Bulk Flower" at bounding box center [457, 181] width 174 height 12
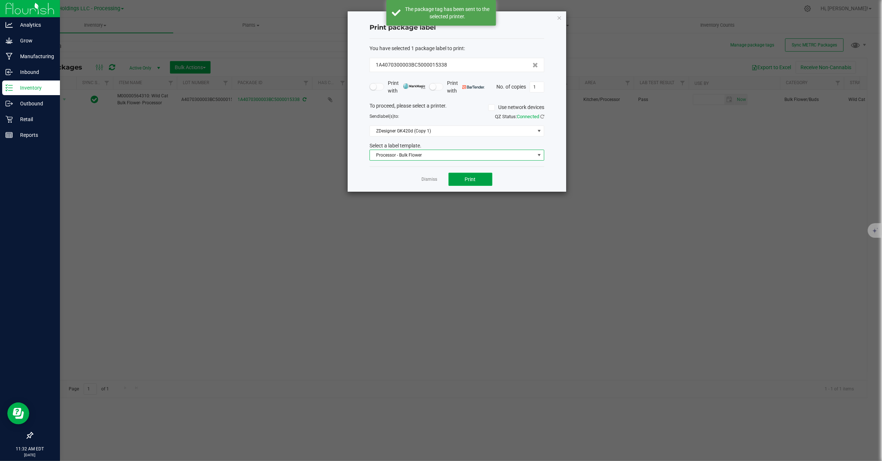
click at [461, 181] on button "Print" at bounding box center [470, 179] width 44 height 13
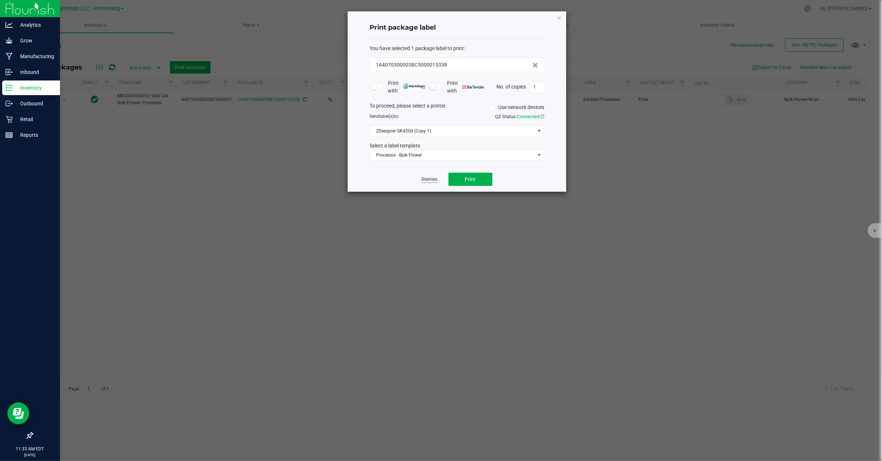
click at [427, 177] on link "Dismiss" at bounding box center [430, 179] width 16 height 6
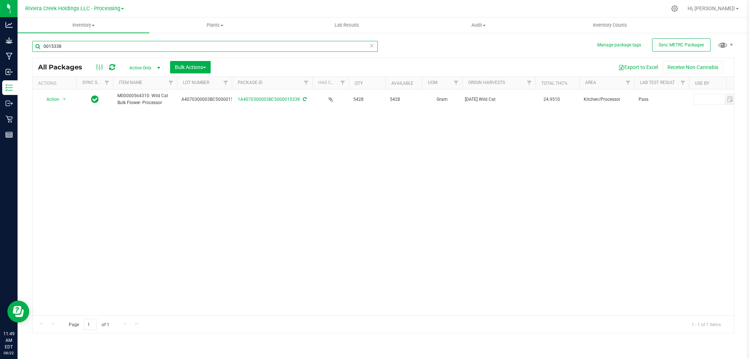
click at [67, 45] on input "0015338" at bounding box center [204, 46] width 345 height 11
type input "0"
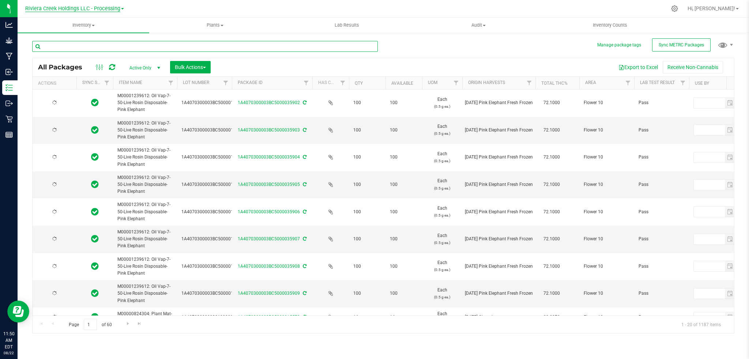
type input "[DATE]"
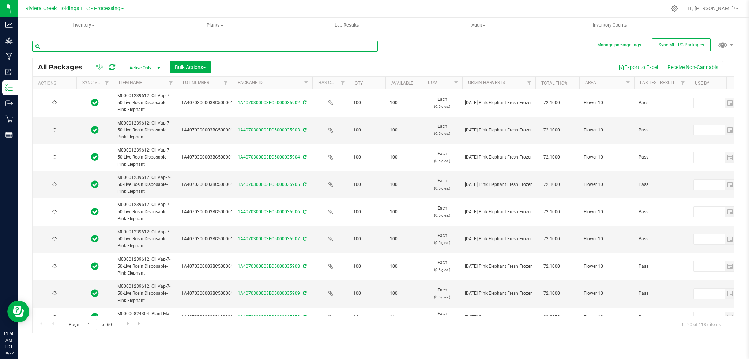
type input "[DATE]"
click at [120, 47] on input "text" at bounding box center [204, 46] width 345 height 11
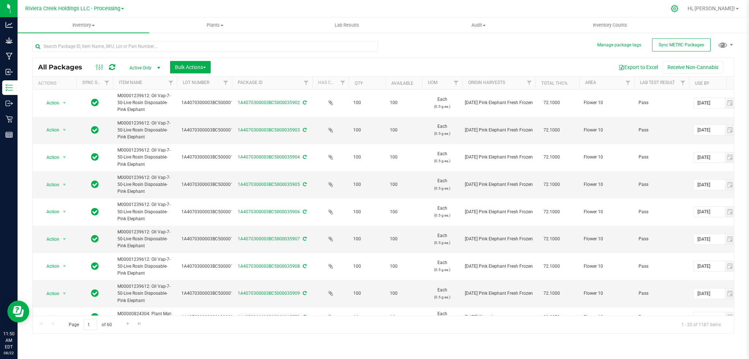
click at [678, 9] on icon at bounding box center [674, 9] width 8 height 8
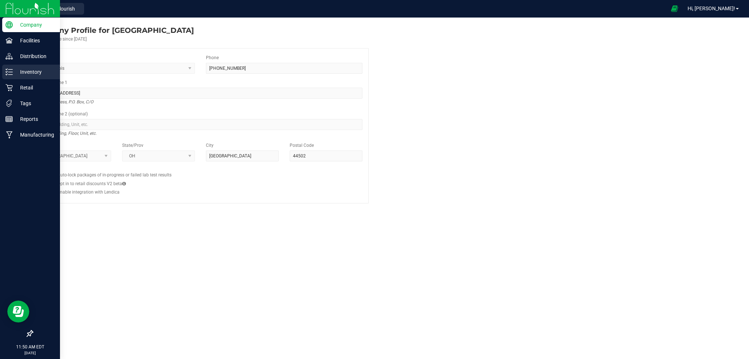
click at [36, 71] on p "Inventory" at bounding box center [35, 72] width 44 height 9
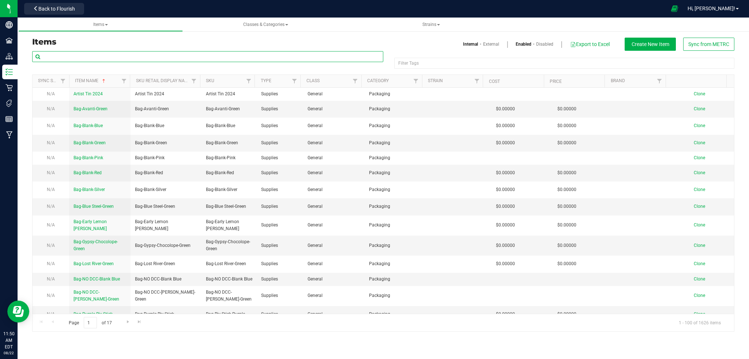
click at [155, 56] on input "text" at bounding box center [207, 56] width 351 height 11
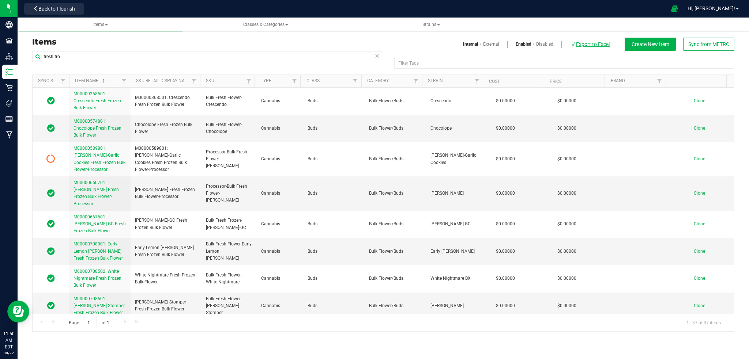
click at [590, 44] on button "Export to Excel" at bounding box center [589, 44] width 40 height 12
click at [77, 58] on input "fresh fro" at bounding box center [207, 56] width 351 height 11
type input "f"
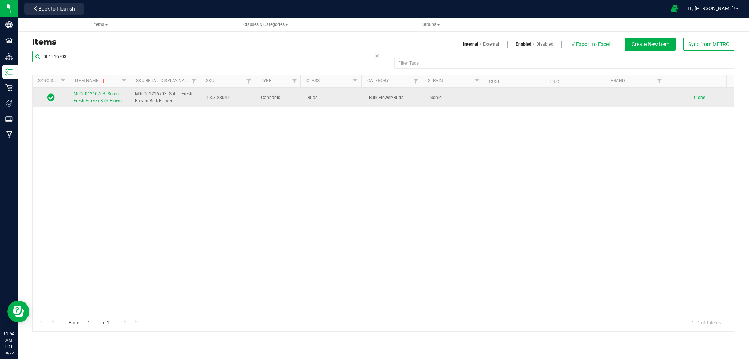
type input "001216703"
click at [94, 100] on span "M00001216703: Sohio Fresh Frozen Bulk Flower" at bounding box center [97, 97] width 49 height 12
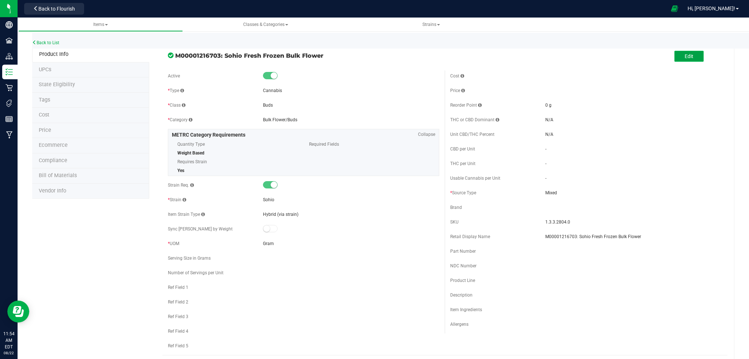
click at [684, 58] on span "Edit" at bounding box center [688, 56] width 9 height 6
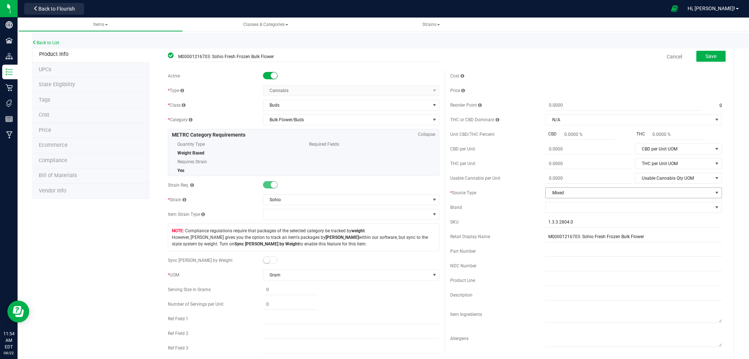
click at [713, 190] on span "select" at bounding box center [716, 193] width 6 height 6
click at [557, 228] on li "Fresh Frozen" at bounding box center [627, 227] width 174 height 11
click at [574, 221] on input "1.3.3.2804.0" at bounding box center [633, 222] width 177 height 11
drag, startPoint x: 574, startPoint y: 221, endPoint x: 552, endPoint y: 222, distance: 21.6
click at [552, 222] on input "1.3.3.2804.0" at bounding box center [633, 222] width 177 height 11
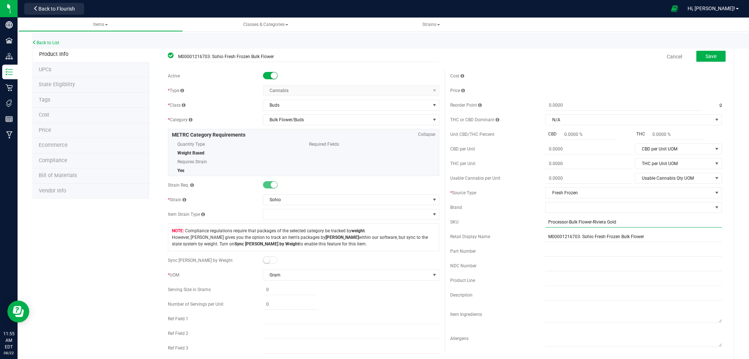
click at [611, 219] on input "Processor-Bulk Flower-Riviera Gold" at bounding box center [633, 222] width 177 height 11
type input "Processor-Bulk Flower-Sohio a"
click at [668, 56] on link "Cancel" at bounding box center [673, 56] width 15 height 7
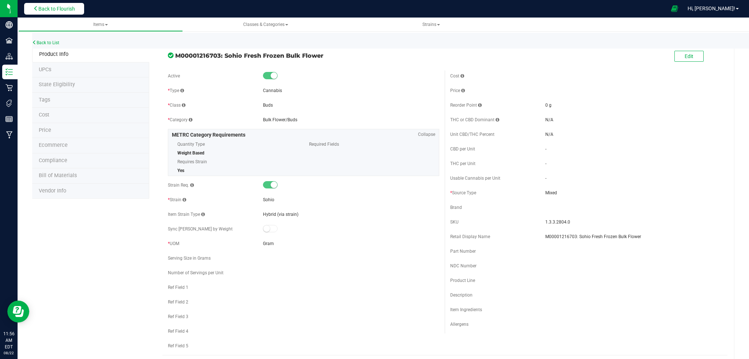
click at [66, 8] on span "Back to Flourish" at bounding box center [56, 9] width 37 height 6
